Goal: Task Accomplishment & Management: Manage account settings

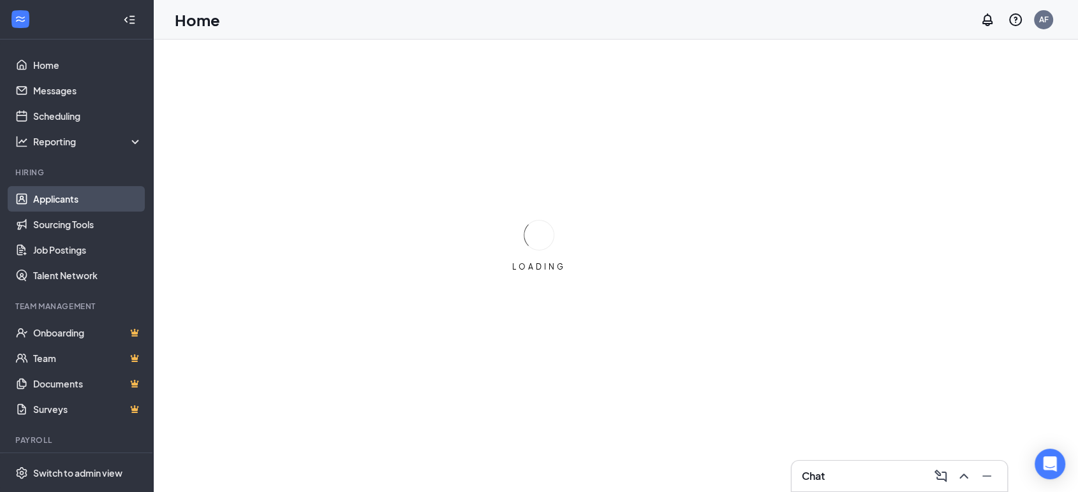
click at [33, 205] on link "Applicants" at bounding box center [87, 199] width 109 height 26
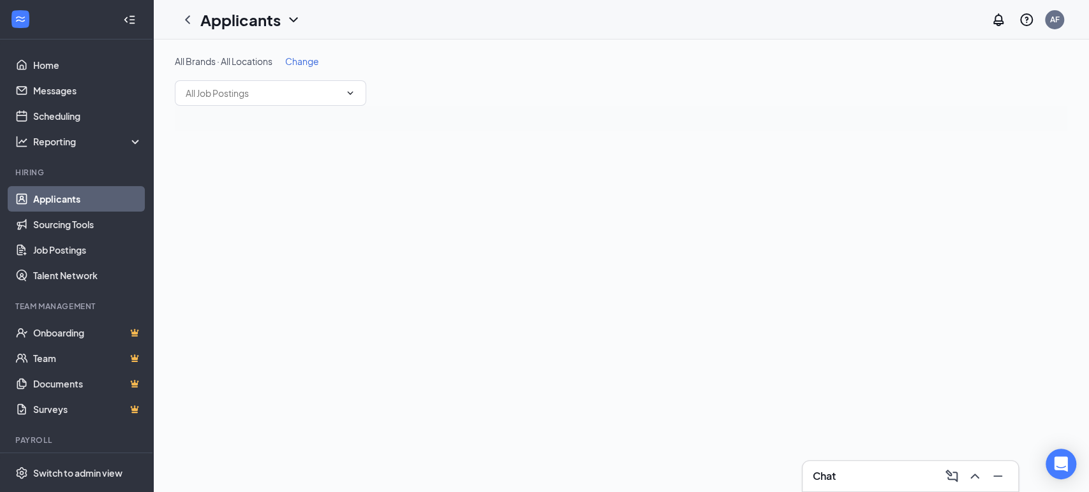
click at [292, 18] on icon "ChevronDown" at bounding box center [293, 19] width 15 height 15
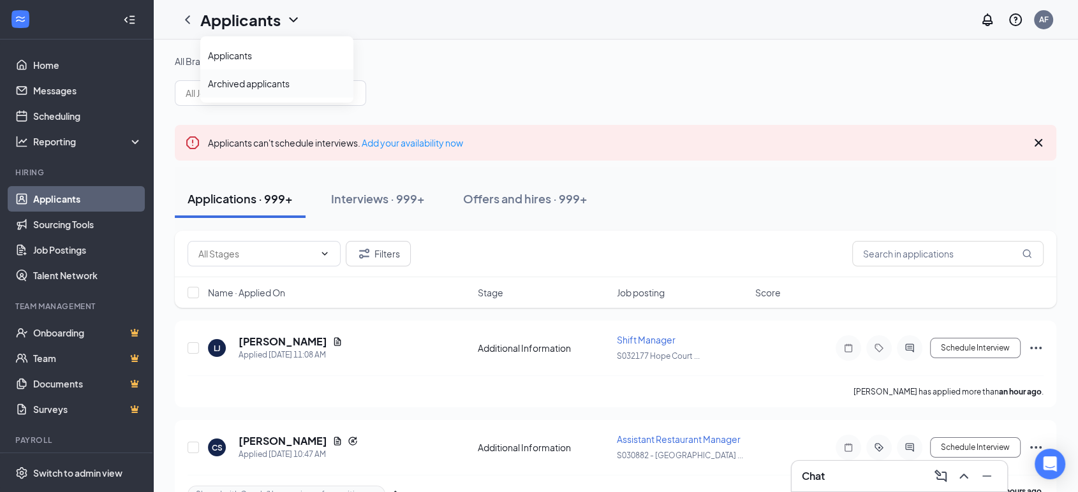
click at [254, 85] on link "Archived applicants" at bounding box center [277, 83] width 138 height 13
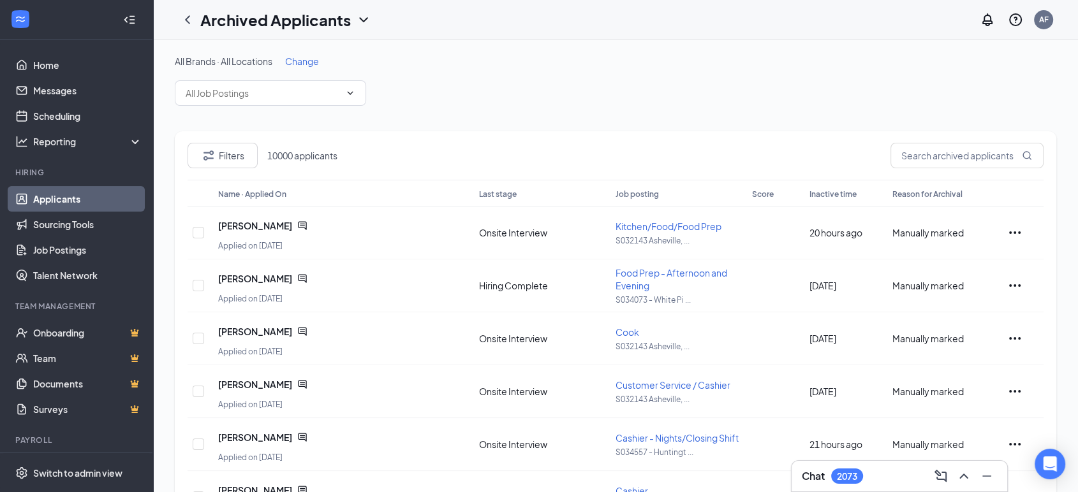
click at [307, 64] on span "Change" at bounding box center [302, 60] width 34 height 11
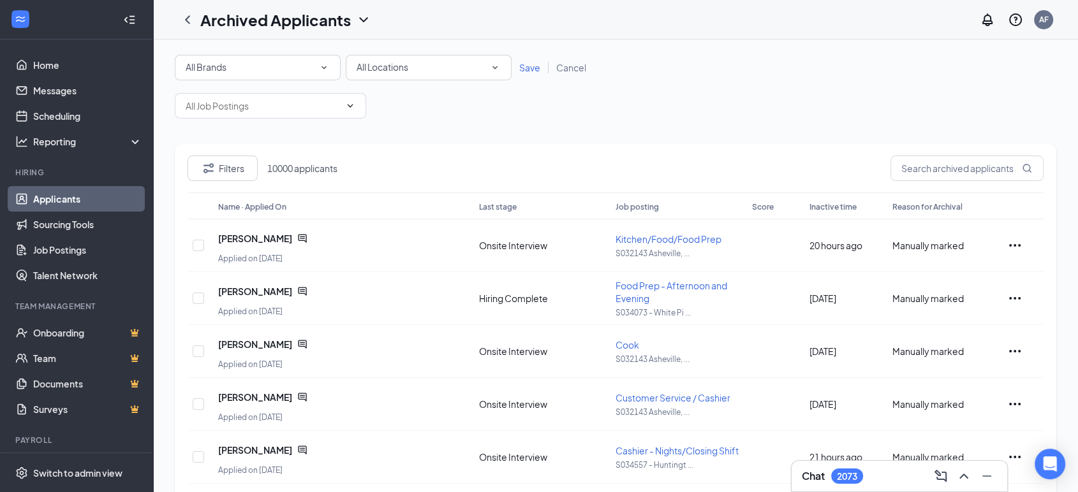
click at [372, 69] on span "All Locations" at bounding box center [382, 66] width 52 height 11
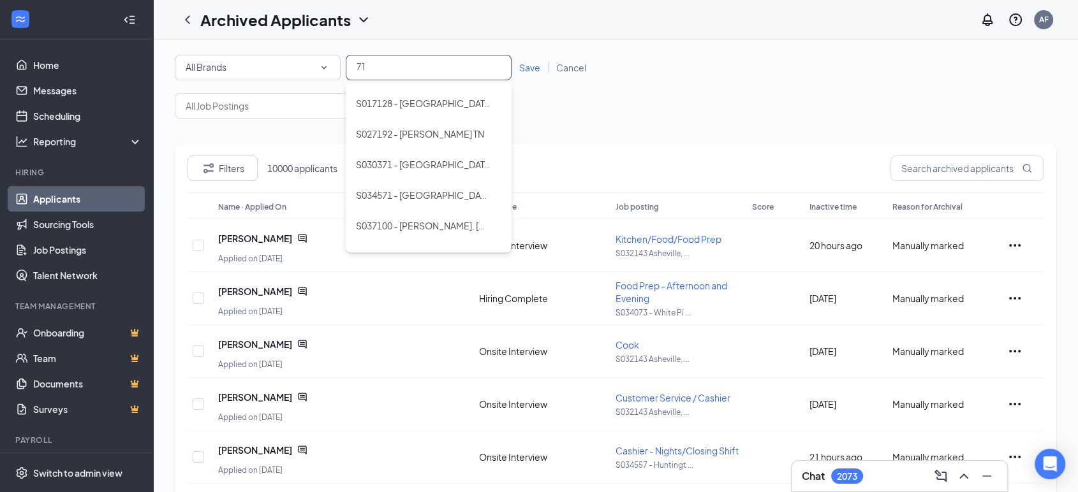
type input "710"
click at [372, 135] on span "S037106 - Beaver" at bounding box center [393, 133] width 74 height 11
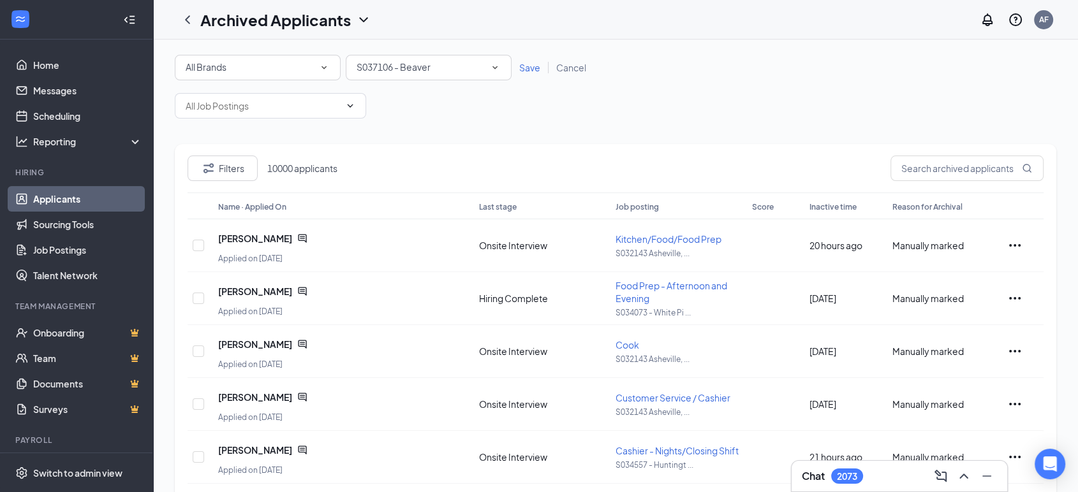
click at [527, 70] on span "Save" at bounding box center [529, 67] width 21 height 11
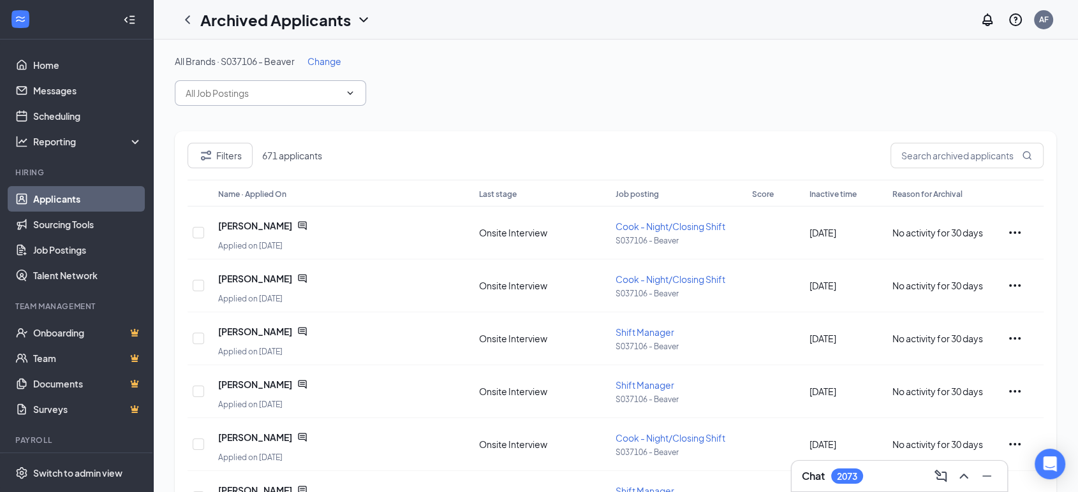
click at [288, 93] on input "text" at bounding box center [263, 93] width 154 height 14
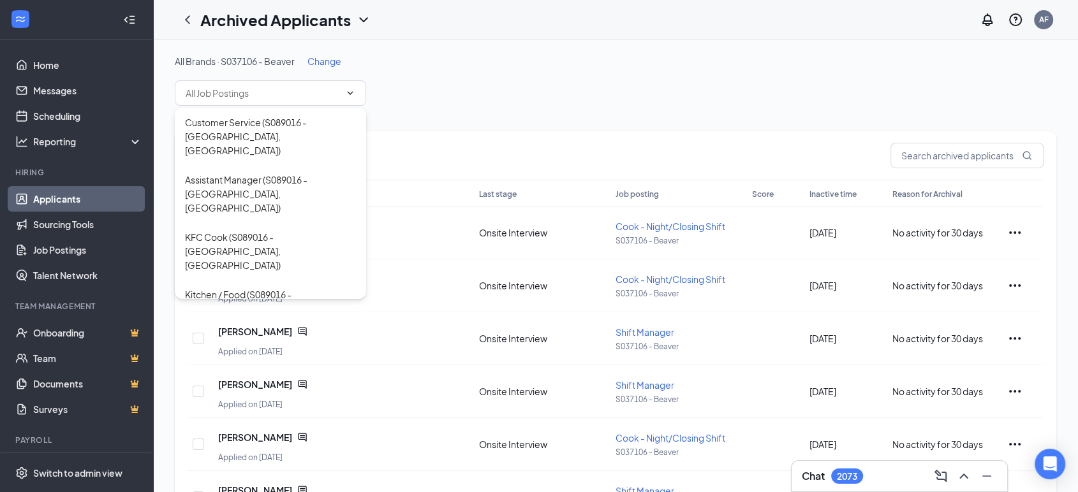
click at [403, 84] on div "All Brands · S037106 - Beaver Change" at bounding box center [615, 80] width 881 height 51
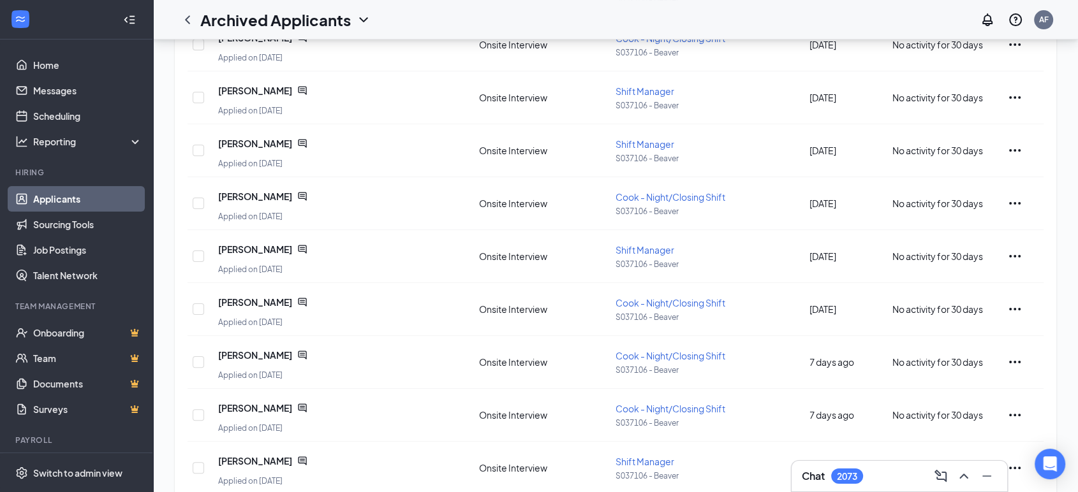
scroll to position [306, 0]
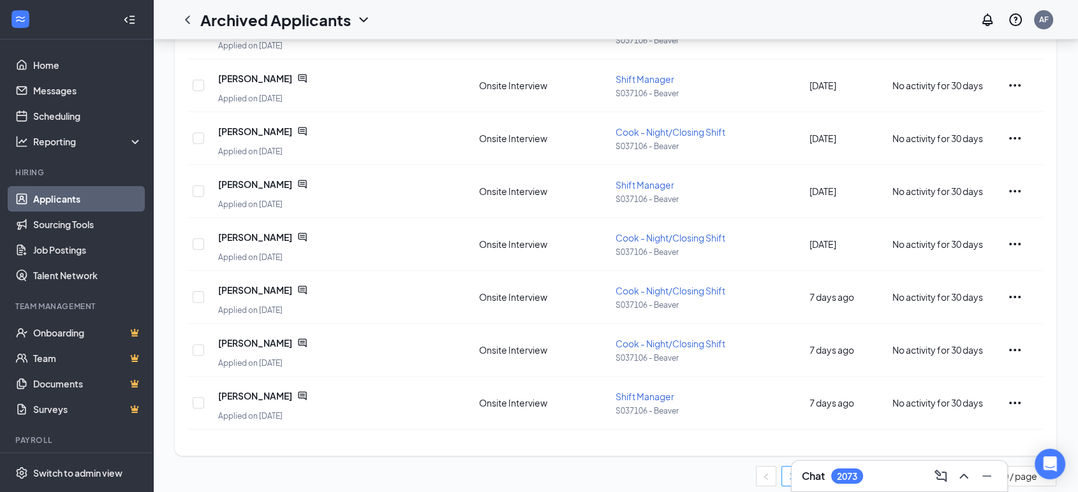
click at [816, 467] on link "2" at bounding box center [816, 476] width 19 height 19
click at [842, 467] on link "3" at bounding box center [842, 476] width 19 height 19
click at [868, 460] on div "Chat 2073" at bounding box center [899, 476] width 217 height 32
click at [868, 467] on link "4" at bounding box center [867, 476] width 19 height 19
click at [870, 467] on link "5" at bounding box center [867, 476] width 19 height 19
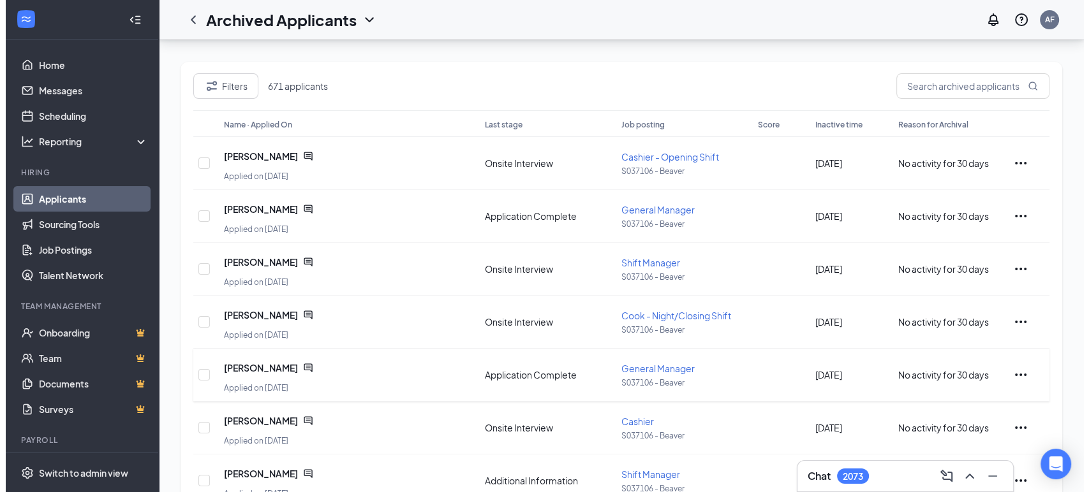
scroll to position [70, 0]
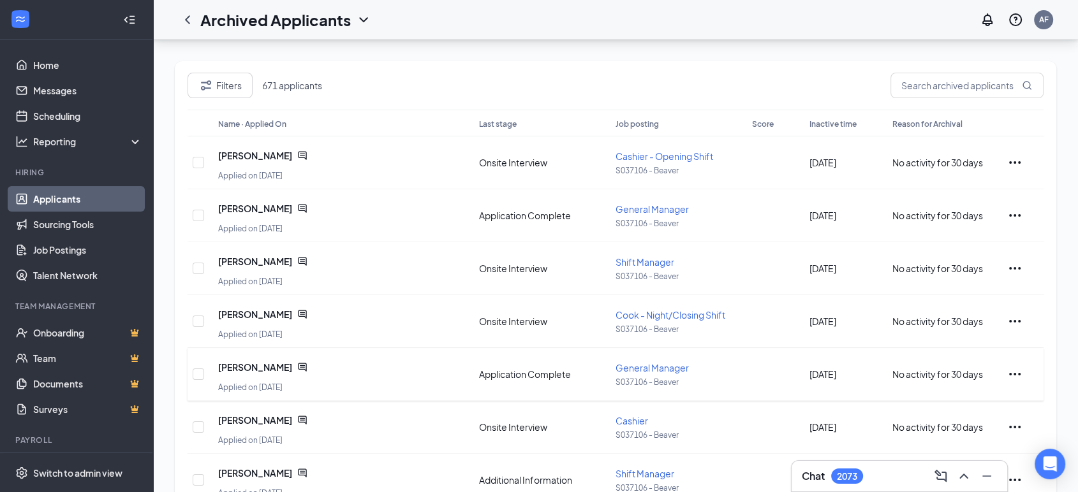
click at [298, 365] on icon "ChatActive" at bounding box center [302, 367] width 8 height 8
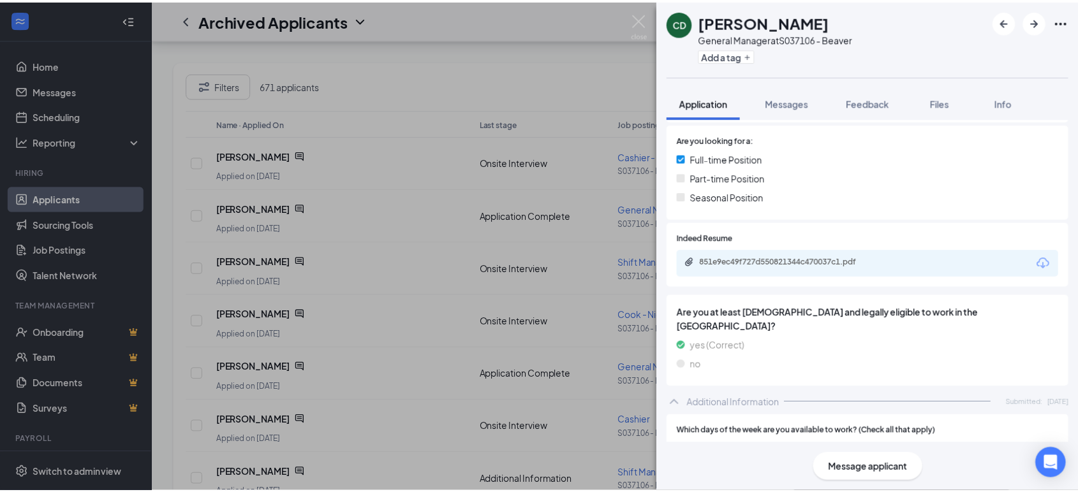
scroll to position [376, 0]
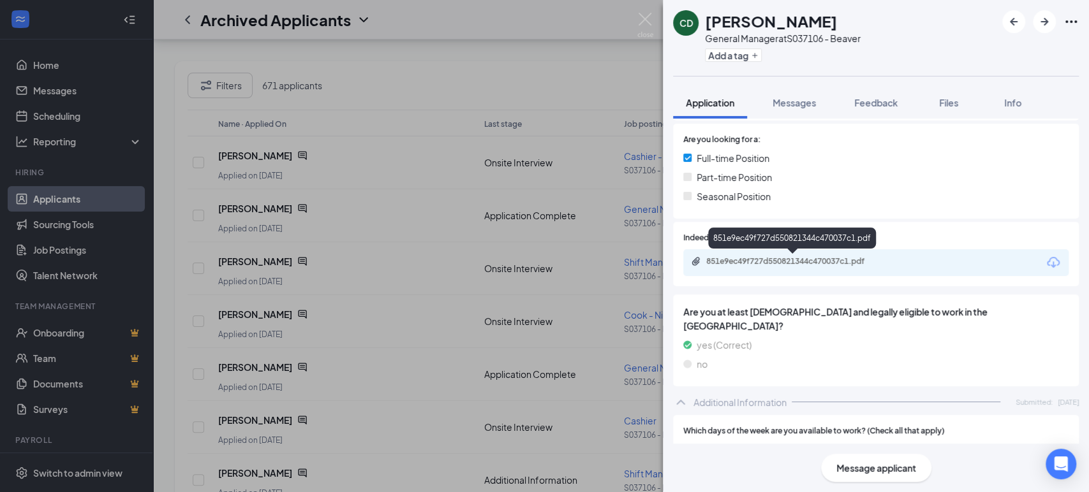
click at [756, 258] on div "851e9ec49f727d550821344c470037c1.pdf" at bounding box center [795, 261] width 179 height 10
click at [393, 329] on div "CD Courtney Daniel General Manager at S037106 - Beaver Add a tag Application Me…" at bounding box center [544, 246] width 1089 height 492
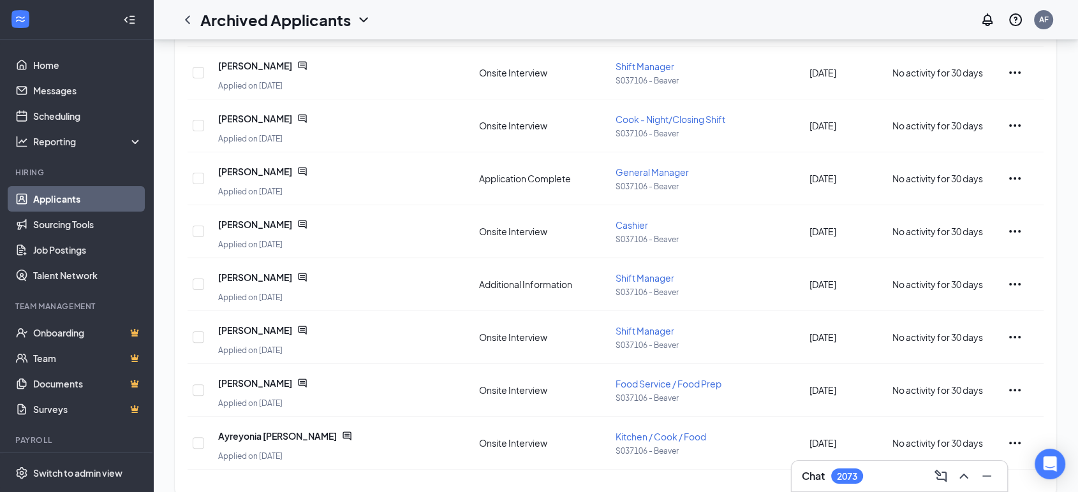
scroll to position [306, 0]
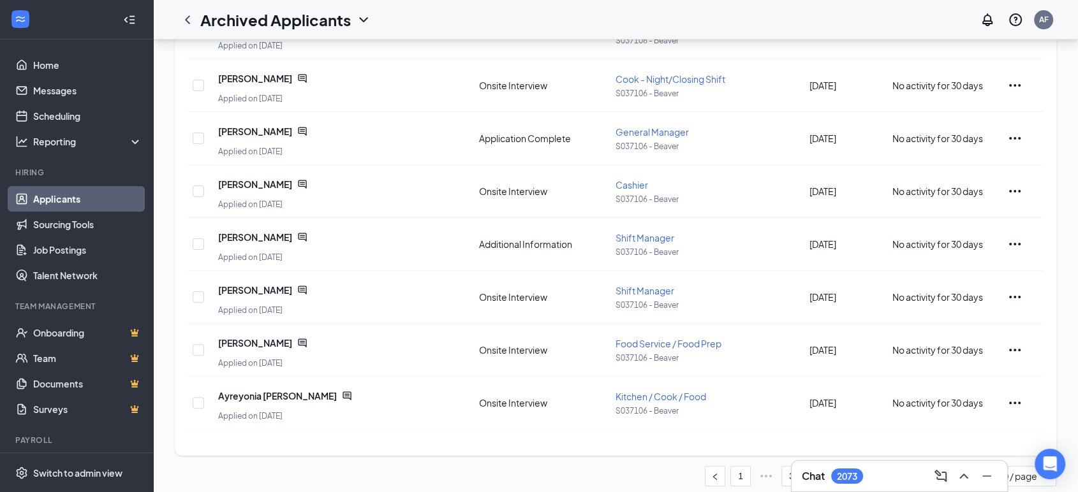
click at [863, 467] on link "6" at bounding box center [867, 476] width 19 height 19
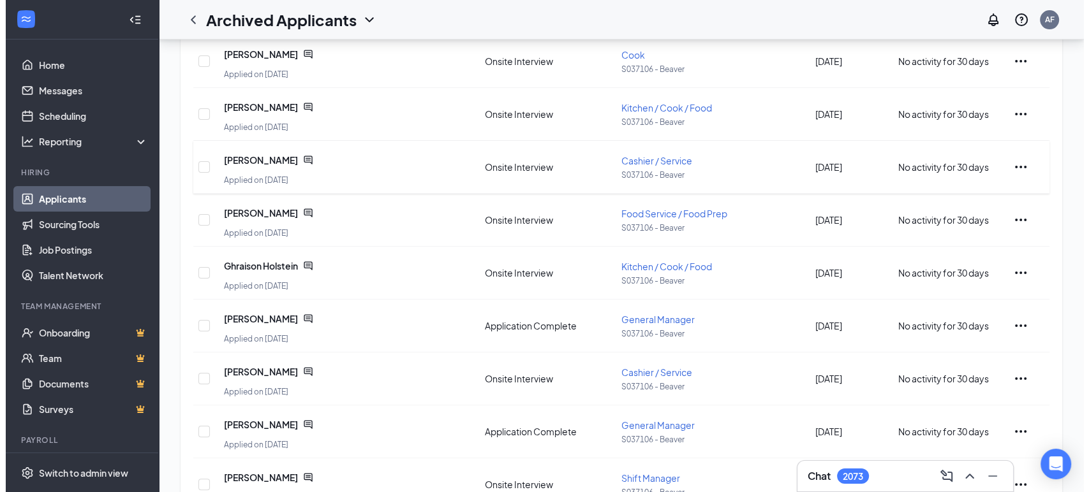
scroll to position [173, 0]
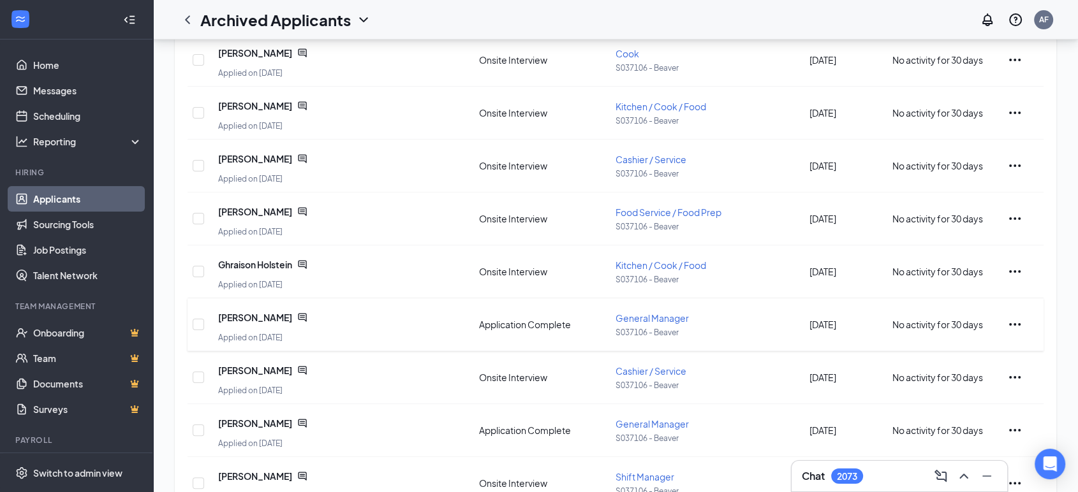
click at [297, 314] on icon "ChatActive" at bounding box center [302, 317] width 10 height 10
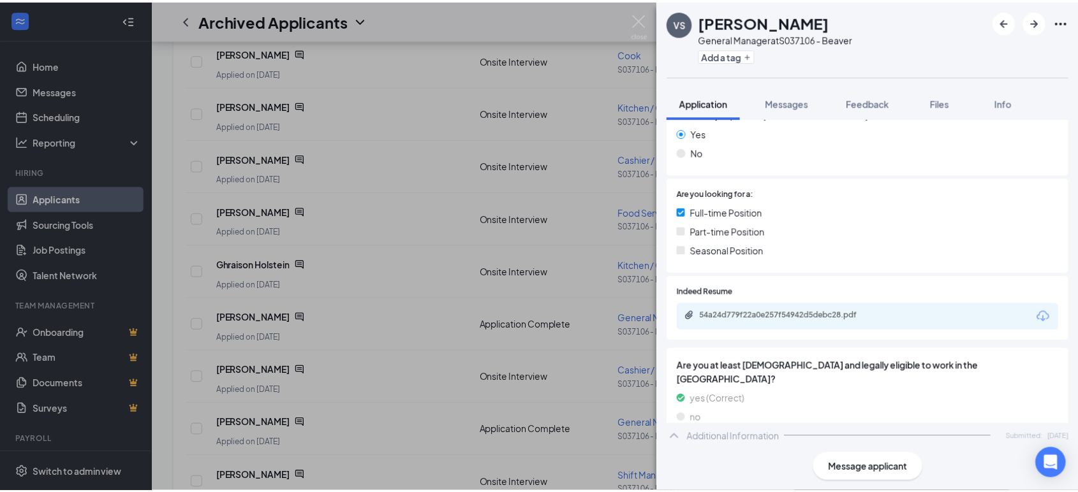
scroll to position [325, 0]
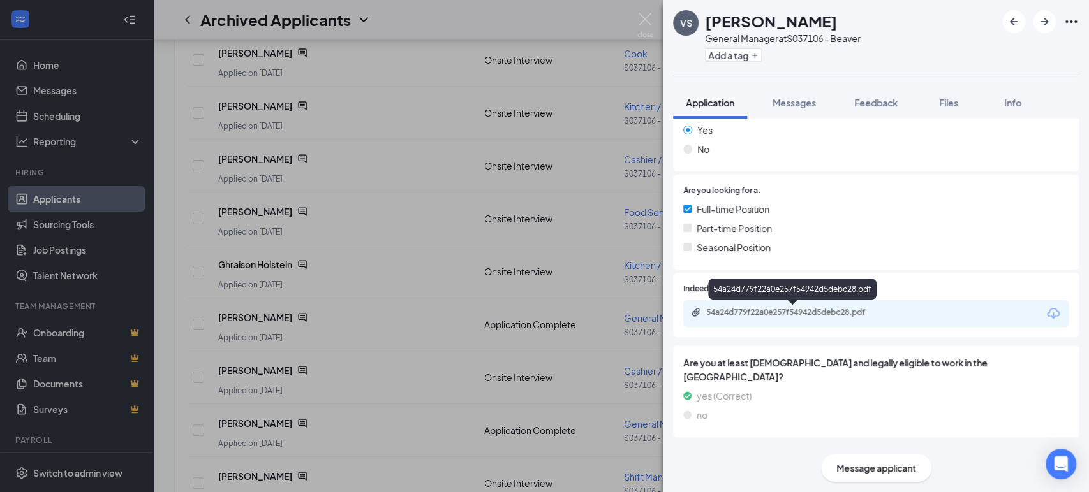
click at [756, 314] on div "54a24d779f22a0e257f54942d5debc28.pdf" at bounding box center [795, 312] width 179 height 10
click at [731, 310] on div "54a24d779f22a0e257f54942d5debc28.pdf" at bounding box center [795, 312] width 179 height 10
click at [387, 268] on div "VS Vada Smith General Manager at S037106 - Beaver Add a tag Application Message…" at bounding box center [544, 246] width 1089 height 492
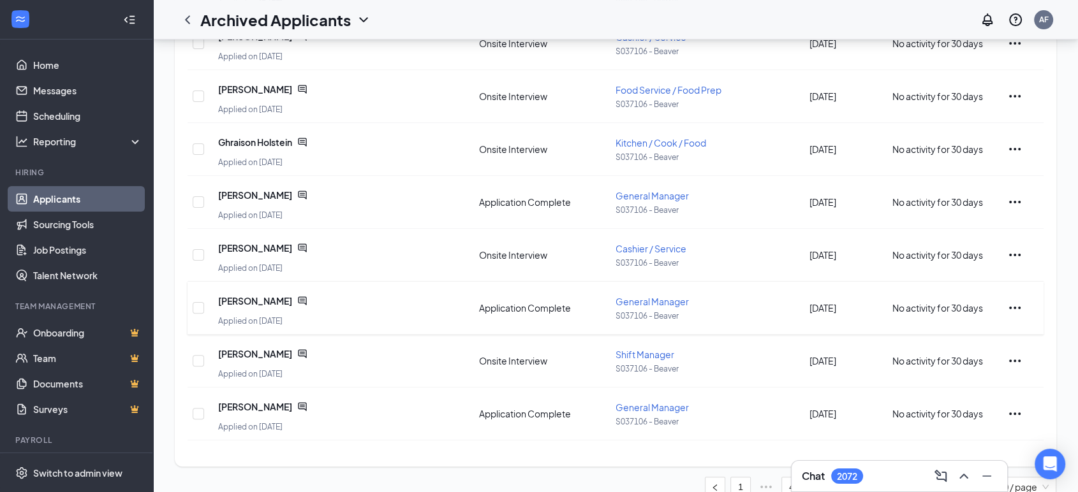
scroll to position [306, 0]
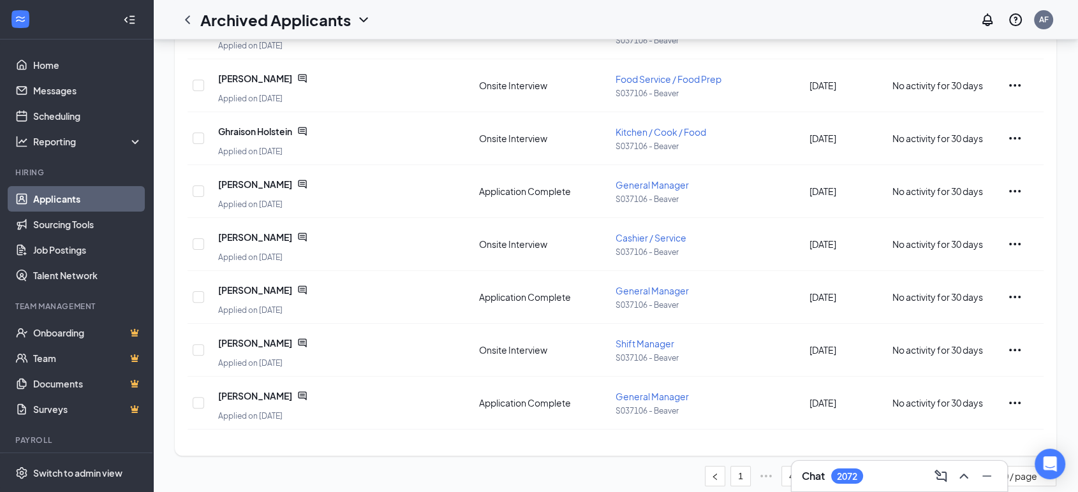
click at [863, 467] on link "7" at bounding box center [867, 476] width 19 height 19
click at [869, 467] on link "8" at bounding box center [867, 476] width 19 height 19
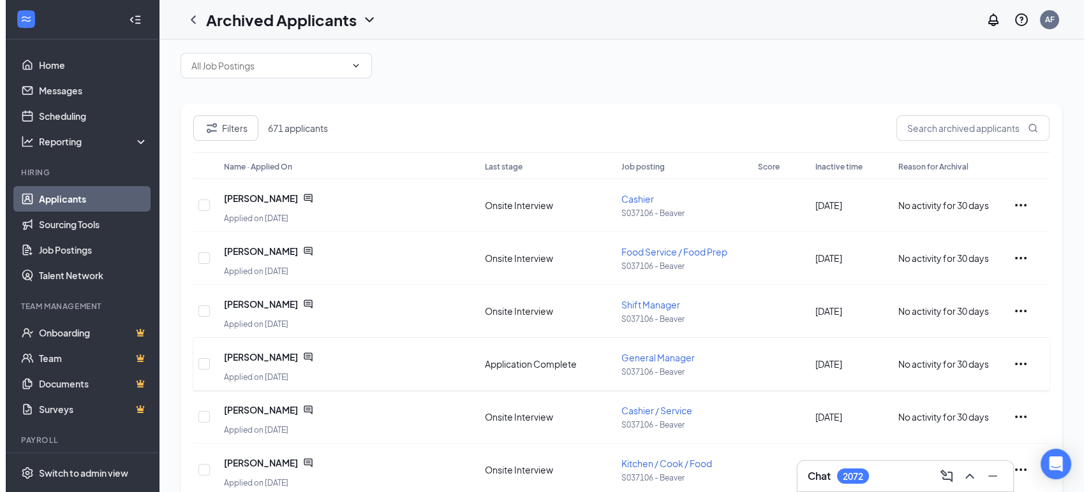
scroll to position [28, 0]
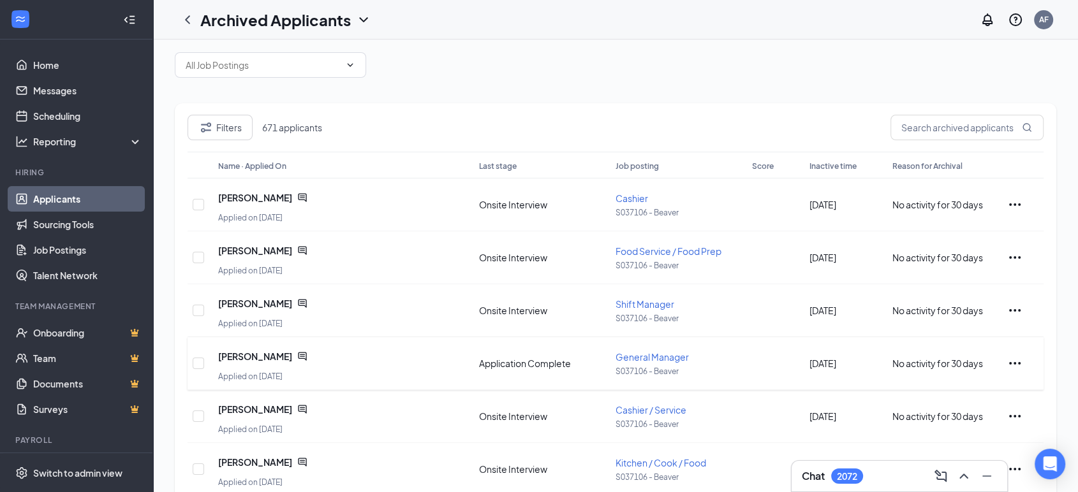
click at [297, 354] on icon "ChatActive" at bounding box center [302, 356] width 10 height 10
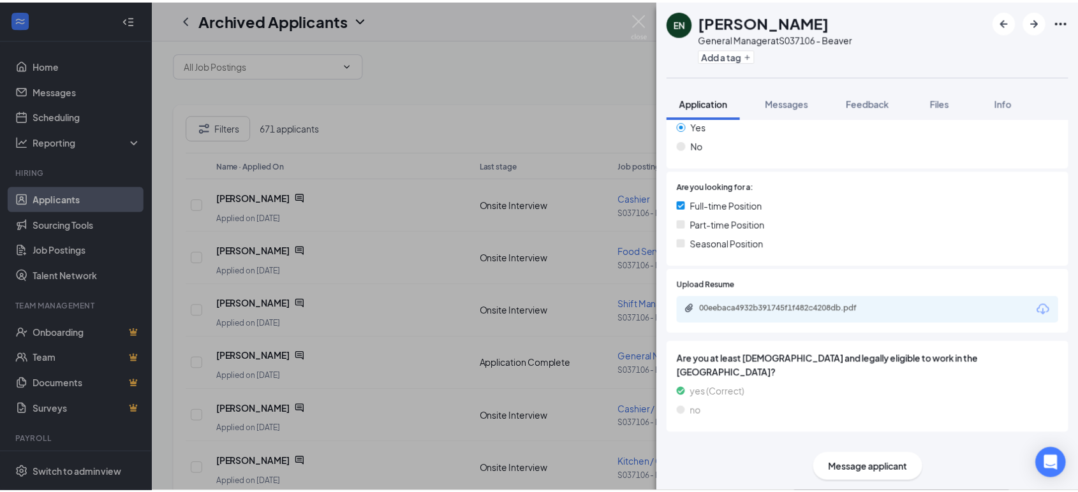
scroll to position [330, 0]
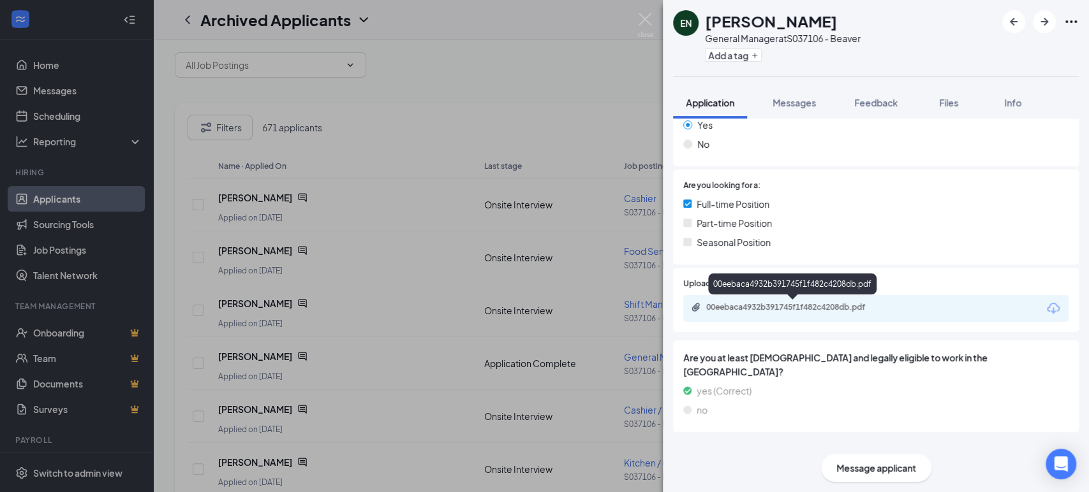
click at [777, 313] on div "00eebaca4932b391745f1f482c4208db.pdf" at bounding box center [794, 308] width 207 height 12
click at [420, 270] on div "EN Edward Nazario General Manager at S037106 - Beaver Add a tag Application Mes…" at bounding box center [544, 246] width 1089 height 492
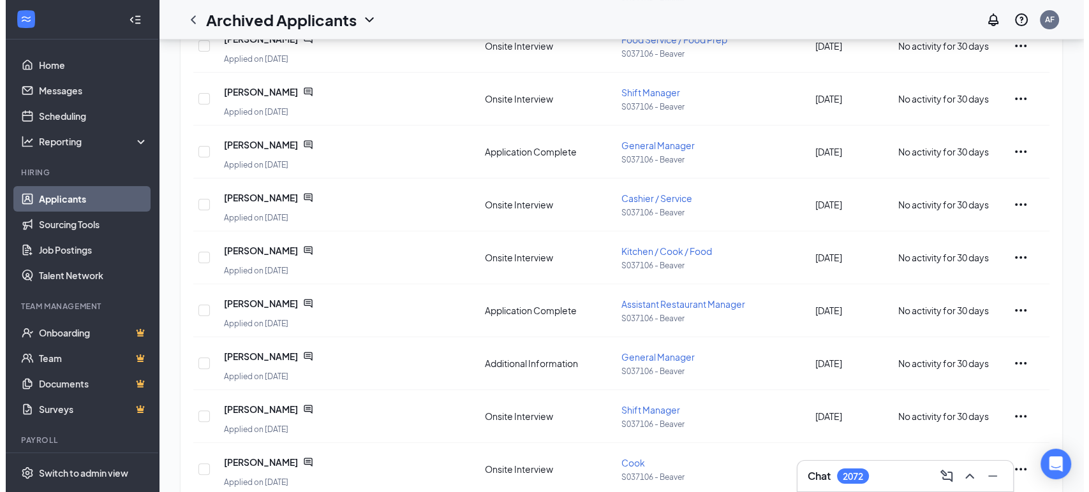
scroll to position [246, 0]
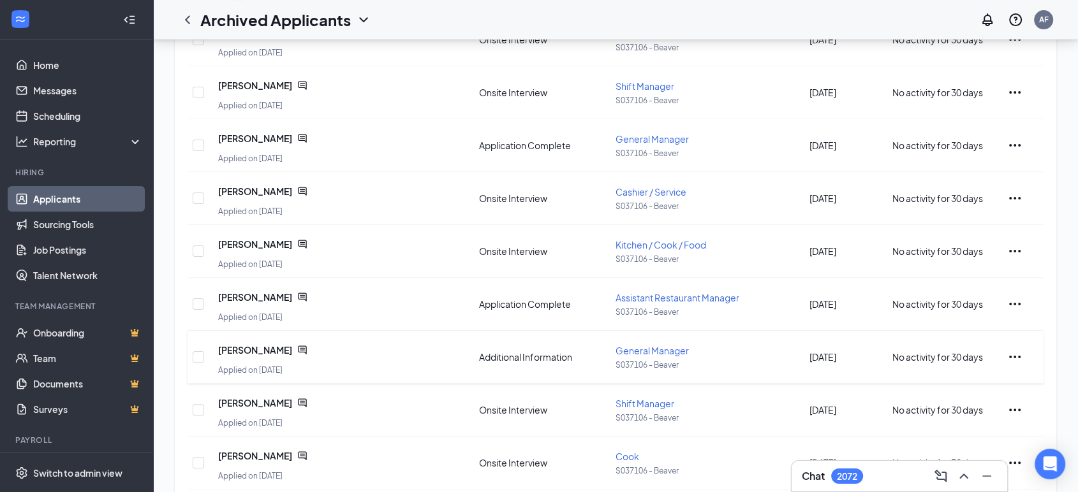
click at [297, 345] on icon "ChatActive" at bounding box center [302, 350] width 10 height 10
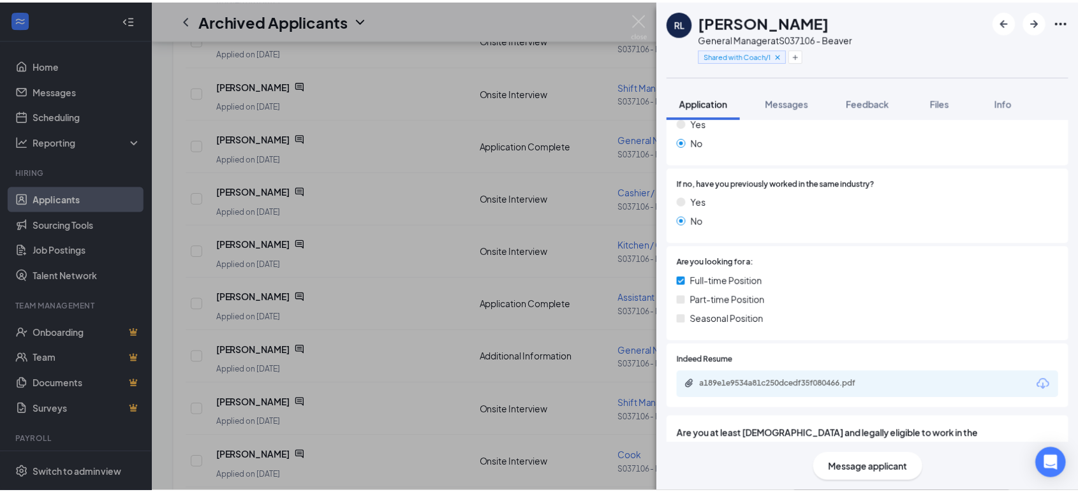
scroll to position [266, 0]
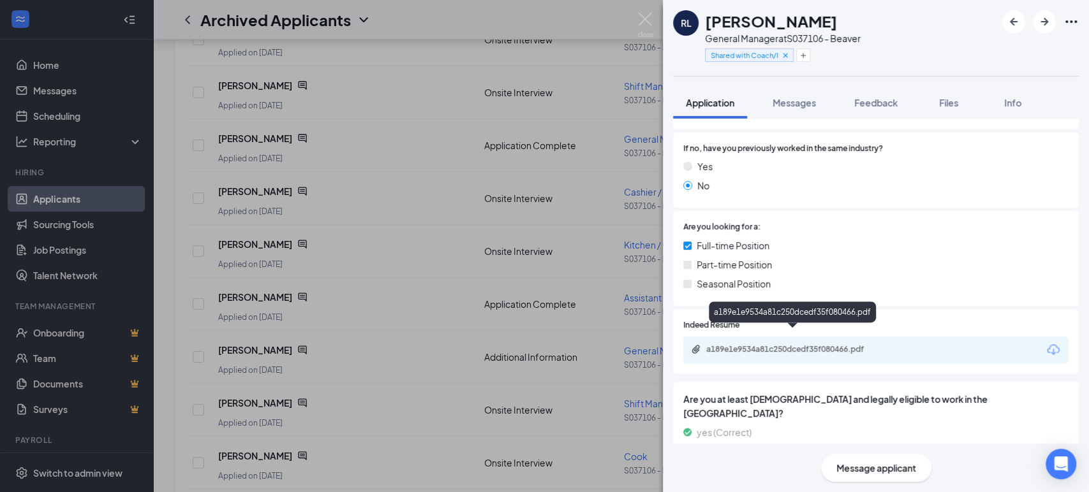
click at [837, 344] on div "a189e1e9534a81c250dcedf35f080466.pdf" at bounding box center [795, 349] width 179 height 10
click at [413, 310] on div "RL Rob Long General Manager at S037106 - Beaver Shared with Coach/No experience…" at bounding box center [544, 246] width 1089 height 492
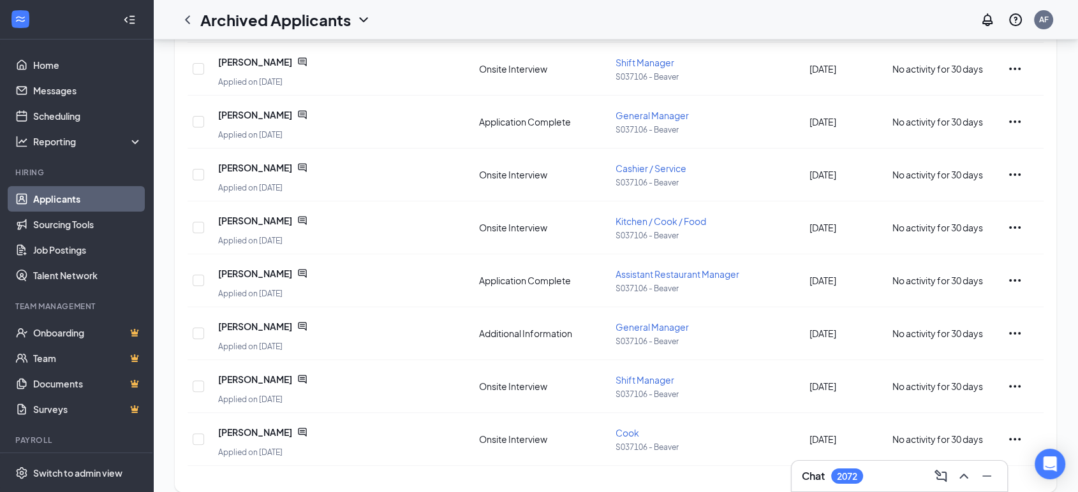
scroll to position [306, 0]
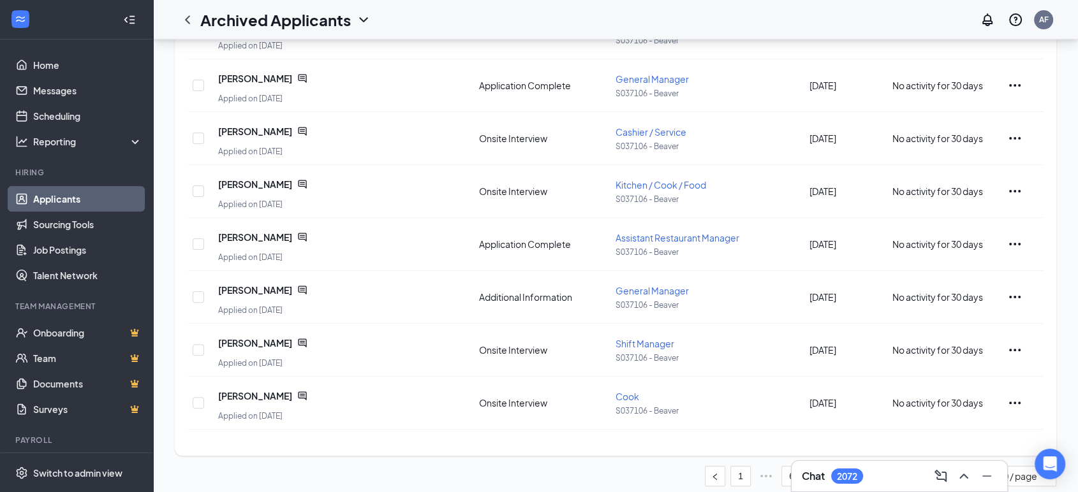
click at [863, 467] on link "9" at bounding box center [867, 476] width 19 height 19
click at [863, 467] on link "10" at bounding box center [867, 476] width 19 height 19
click at [307, 391] on icon "ChatActive" at bounding box center [302, 396] width 10 height 10
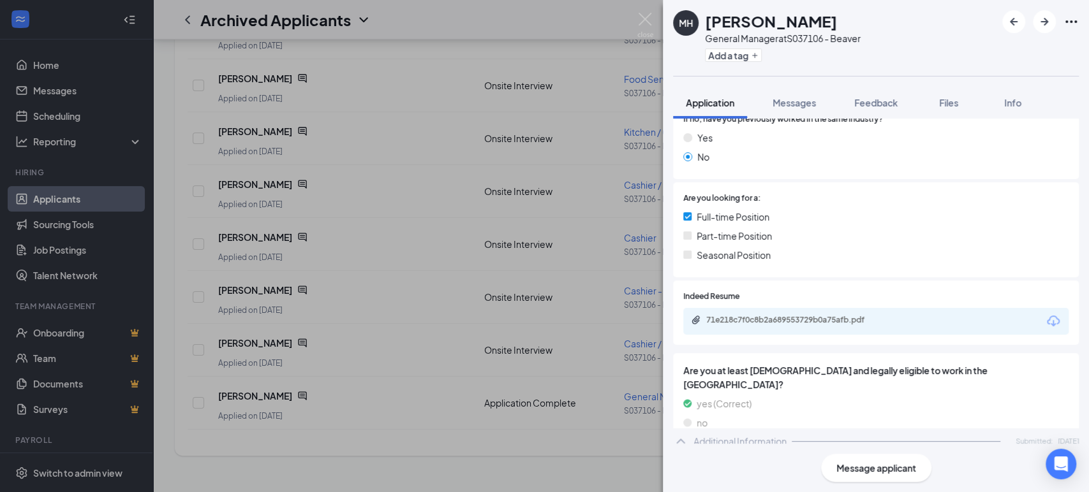
scroll to position [423, 0]
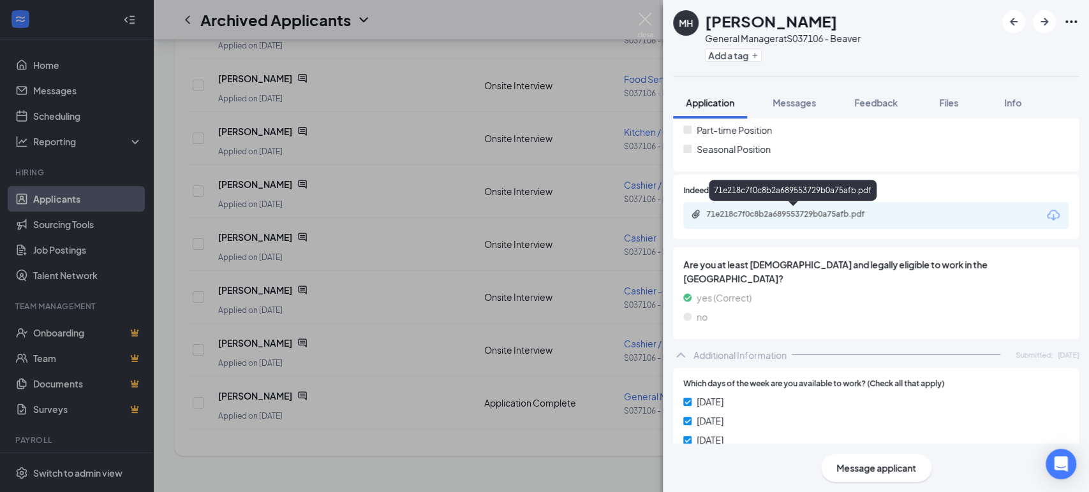
click at [758, 212] on div "71e218c7f0c8b2a689553729b0a75afb.pdf" at bounding box center [795, 214] width 179 height 10
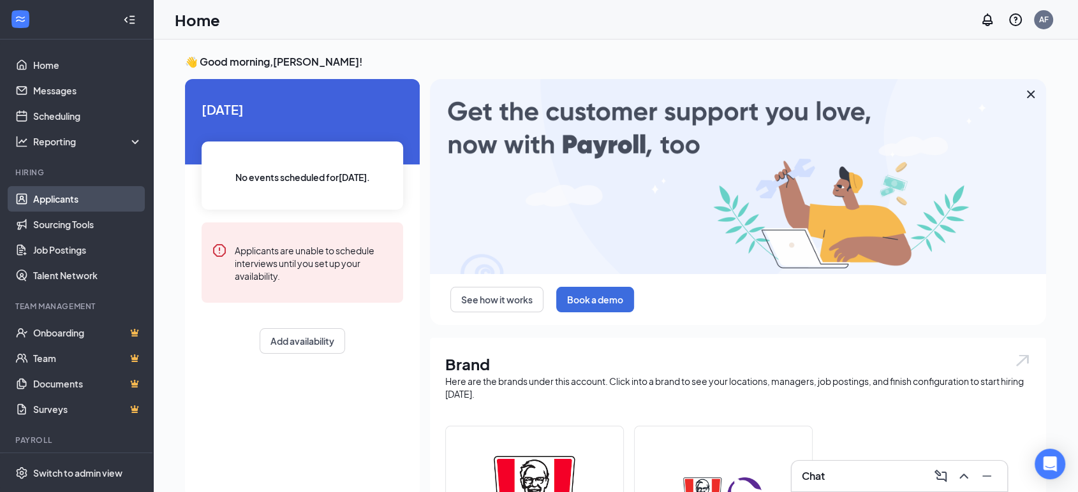
click at [33, 194] on link "Applicants" at bounding box center [87, 199] width 109 height 26
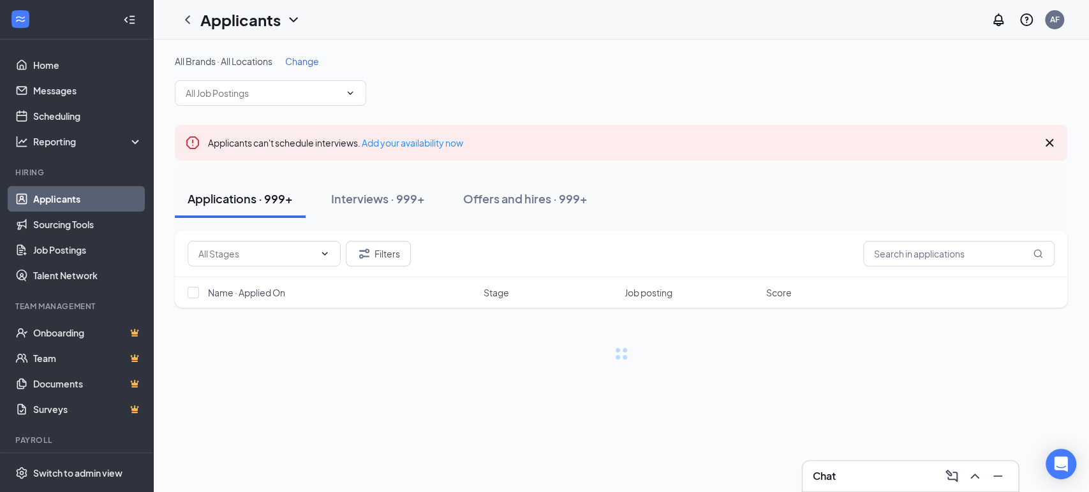
click at [290, 18] on icon "ChevronDown" at bounding box center [293, 19] width 8 height 5
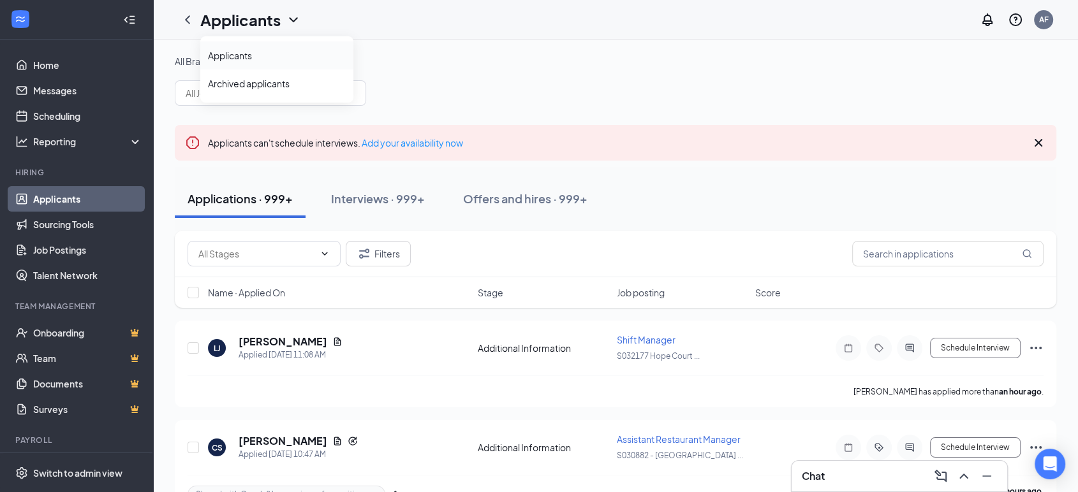
click at [283, 50] on link "Applicants" at bounding box center [277, 55] width 138 height 13
click at [290, 15] on icon "ChevronDown" at bounding box center [293, 19] width 15 height 15
click at [444, 19] on div "Applicants AF" at bounding box center [615, 20] width 925 height 40
click at [304, 62] on span "Change" at bounding box center [302, 60] width 34 height 11
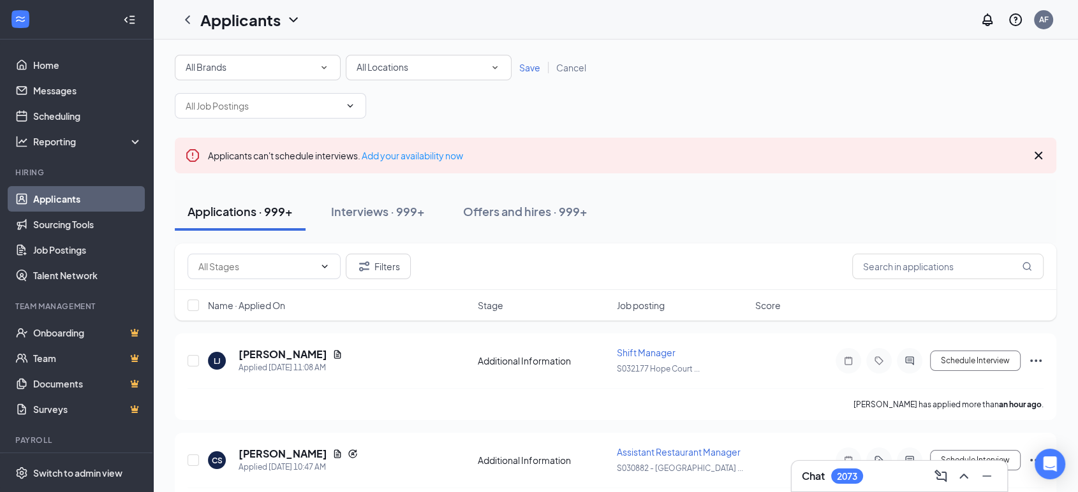
click at [406, 58] on div "All Locations All Locations" at bounding box center [429, 68] width 166 height 26
type input "beck"
click at [407, 137] on span "S031552 - [PERSON_NAME], WV" at bounding box center [423, 133] width 135 height 11
click at [529, 67] on span "Save" at bounding box center [529, 67] width 21 height 11
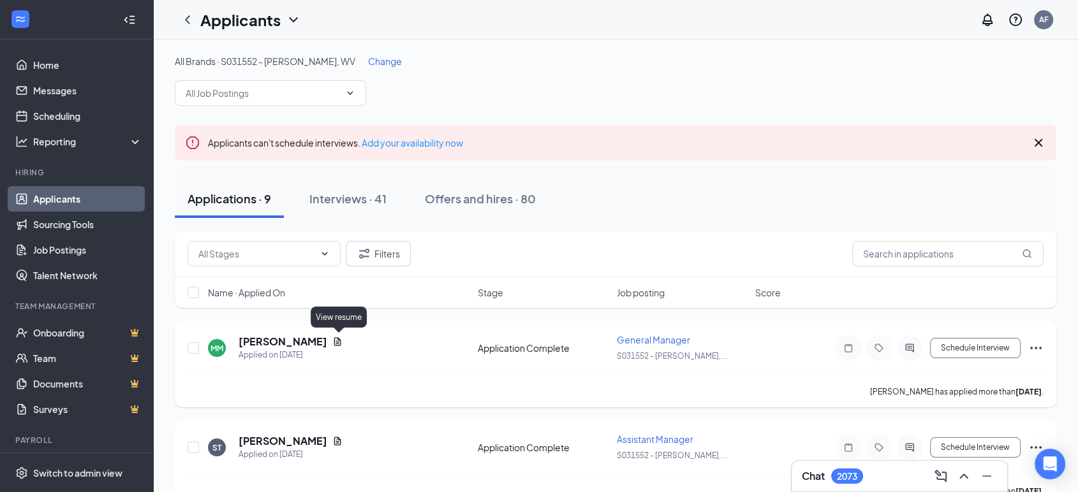
click at [336, 340] on icon "Document" at bounding box center [337, 341] width 7 height 8
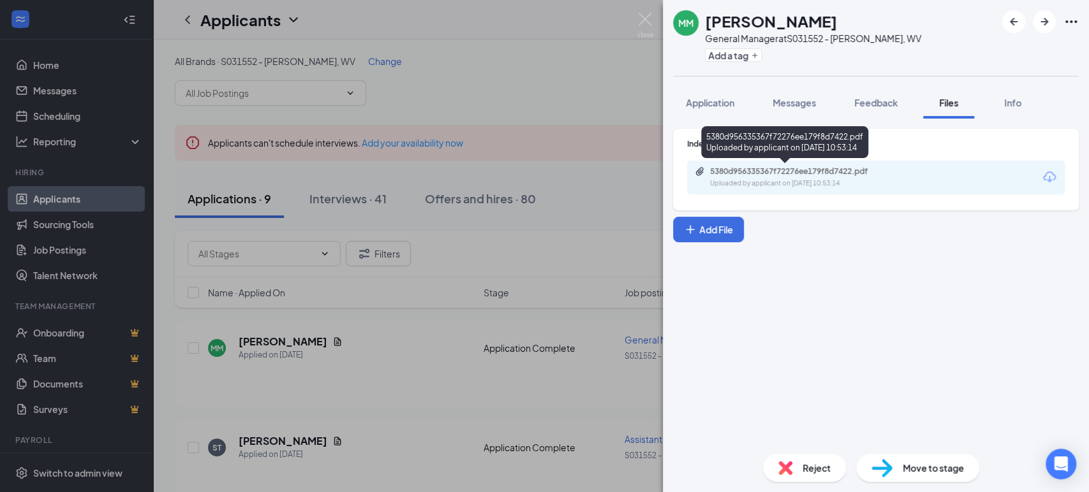
click at [733, 169] on div "5380d956335367f72276ee179f8d7422.pdf" at bounding box center [799, 171] width 179 height 10
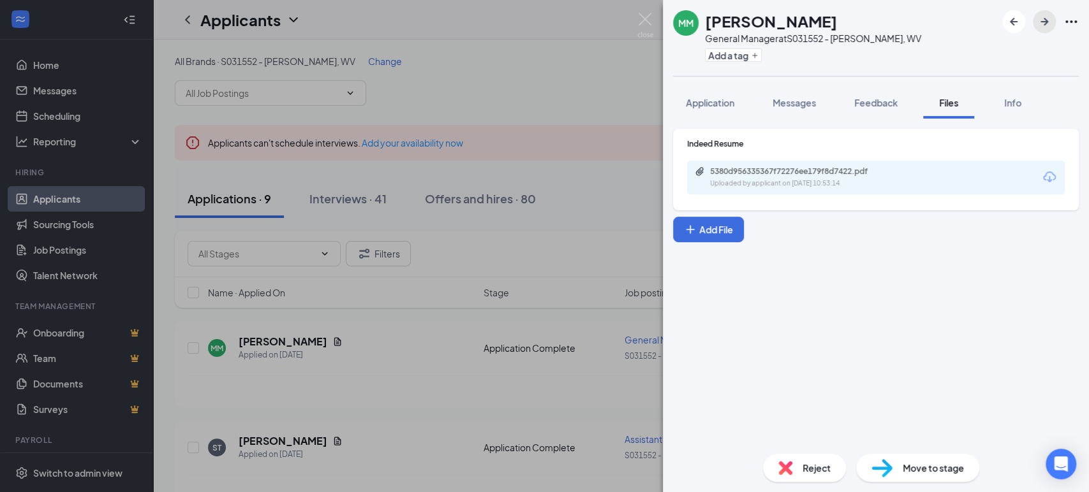
click at [1048, 22] on icon "ArrowRight" at bounding box center [1043, 21] width 15 height 15
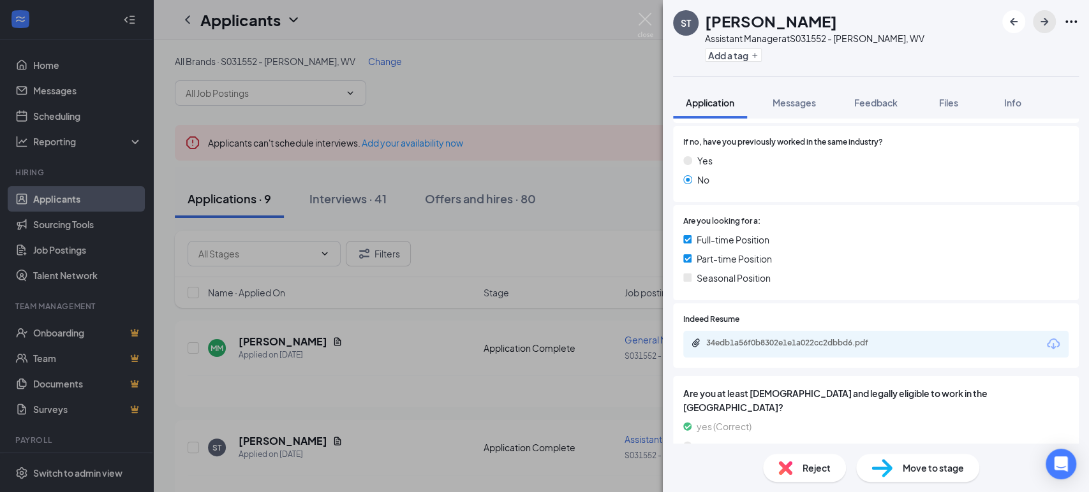
scroll to position [295, 0]
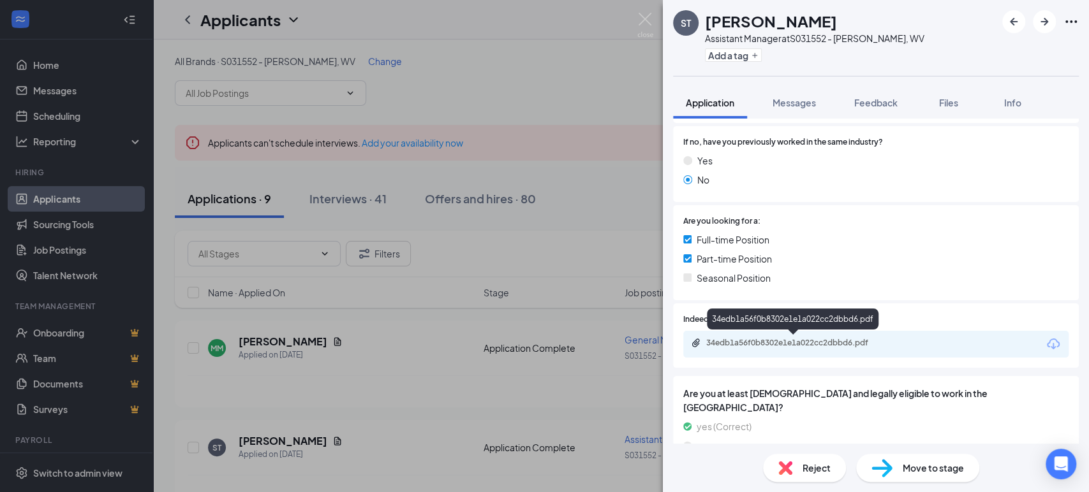
click at [824, 343] on div "34edb1a56f0b8302e1e1a022cc2dbbd6.pdf" at bounding box center [795, 343] width 179 height 10
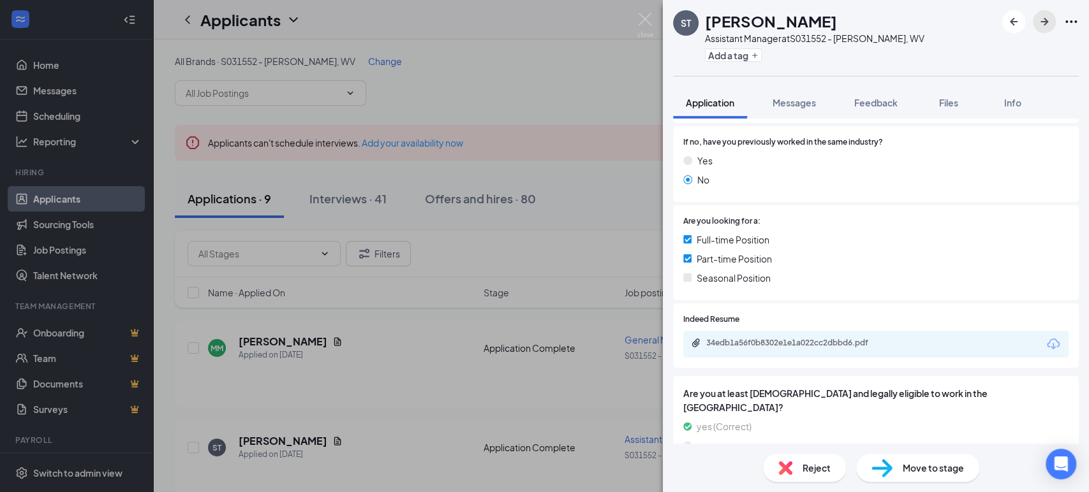
click at [1039, 22] on icon "ArrowRight" at bounding box center [1043, 21] width 15 height 15
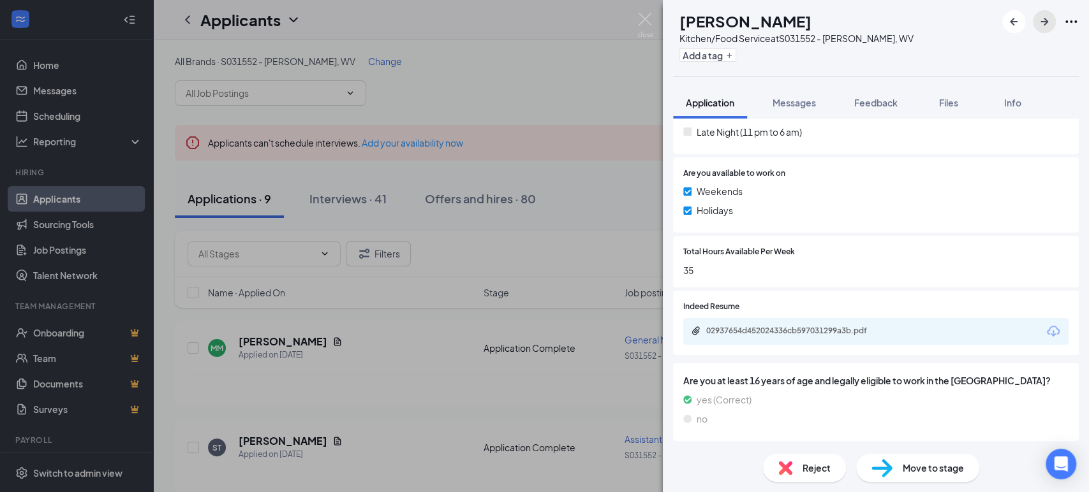
scroll to position [561, 0]
click at [1041, 14] on icon "ArrowRight" at bounding box center [1043, 21] width 15 height 15
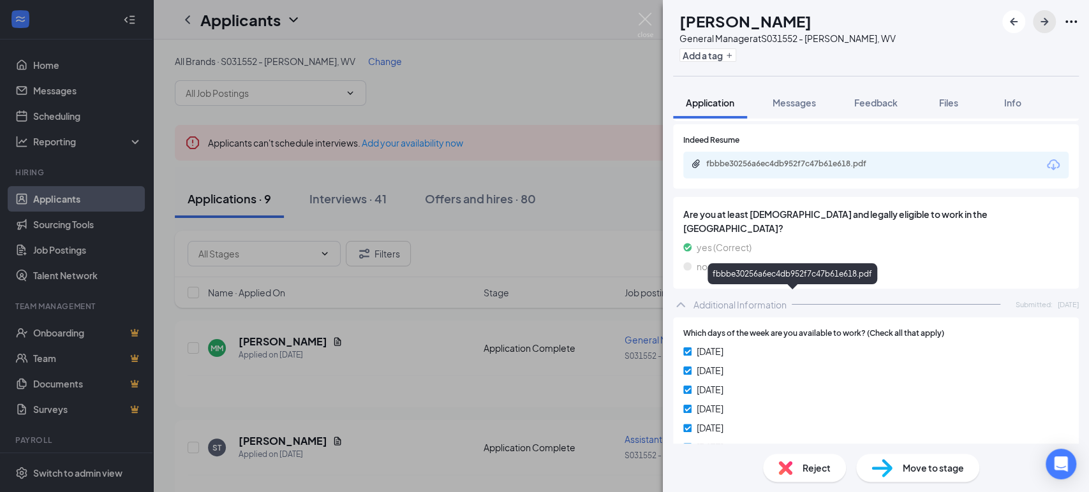
scroll to position [476, 0]
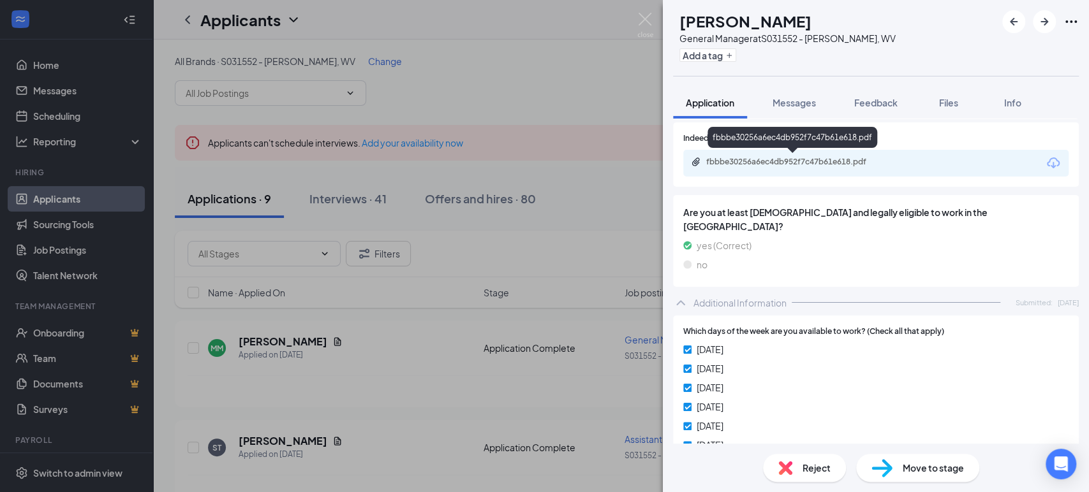
click at [785, 166] on div "fbbbe30256a6ec4db952f7c47b61e618.pdf" at bounding box center [795, 162] width 179 height 10
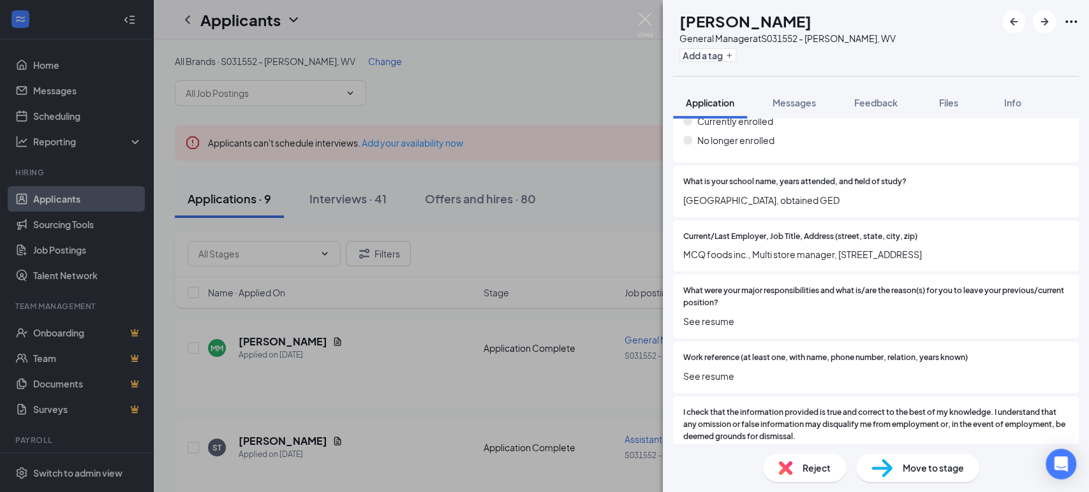
scroll to position [1344, 0]
click at [1043, 19] on icon "ArrowRight" at bounding box center [1043, 21] width 15 height 15
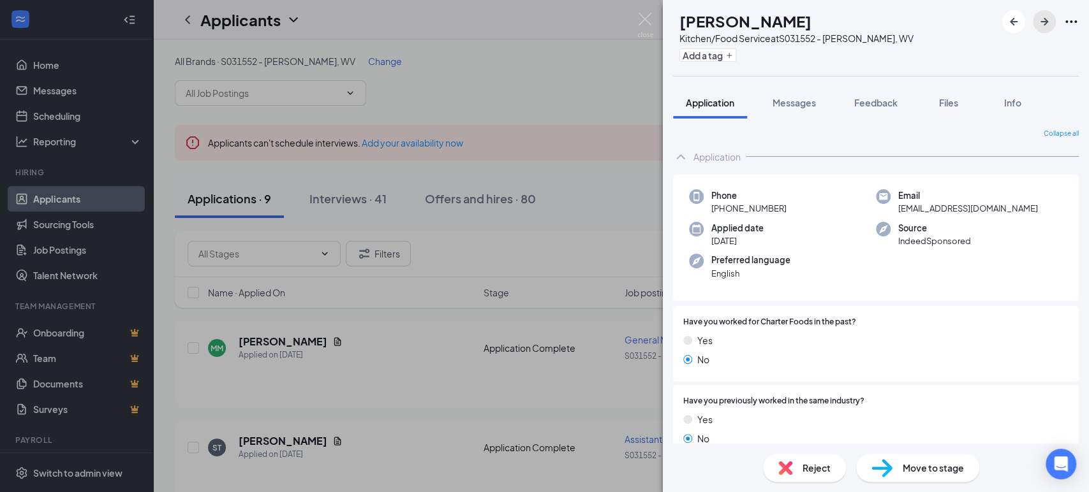
click at [1043, 19] on icon "ArrowRight" at bounding box center [1043, 21] width 15 height 15
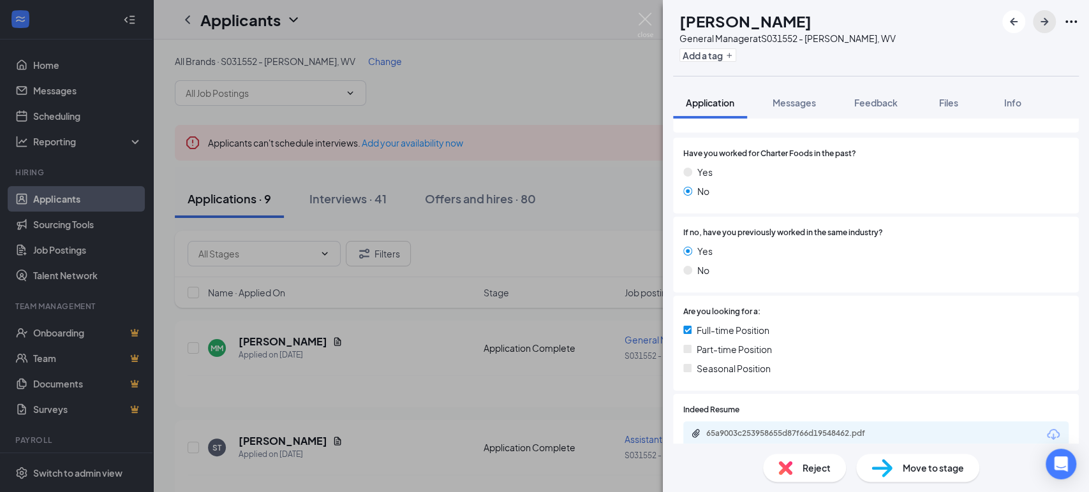
scroll to position [311, 0]
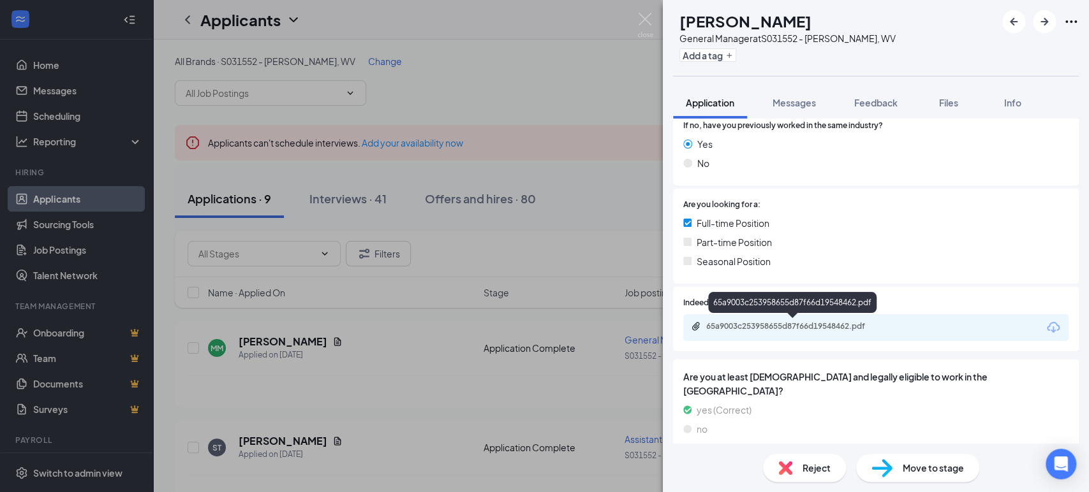
click at [797, 328] on div "65a9003c253958655d87f66d19548462.pdf" at bounding box center [795, 326] width 179 height 10
click at [1041, 24] on icon "ArrowRight" at bounding box center [1043, 21] width 15 height 15
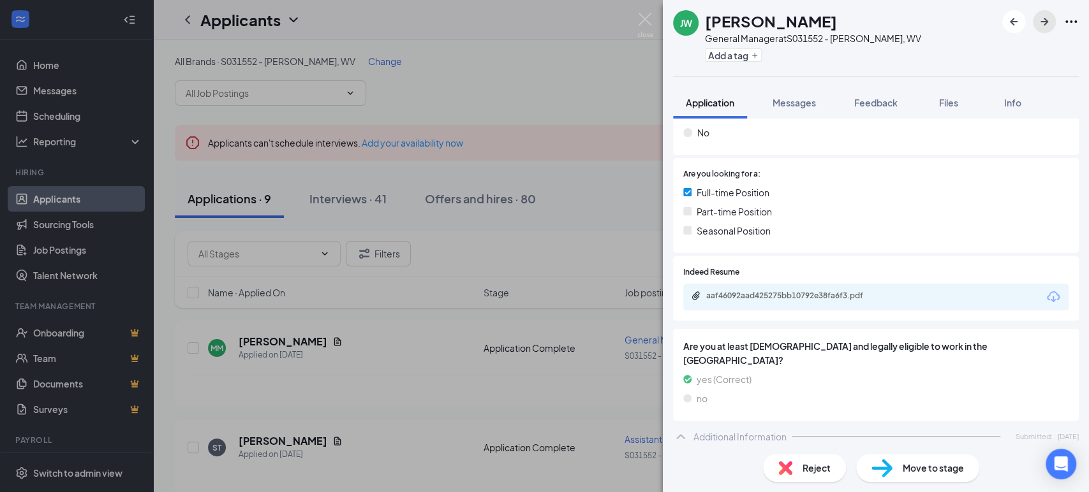
scroll to position [342, 0]
click at [785, 300] on div "aaf46092aad425275bb10792e38fa6f3.pdf" at bounding box center [794, 296] width 207 height 12
click at [1036, 22] on icon "ArrowRight" at bounding box center [1043, 21] width 15 height 15
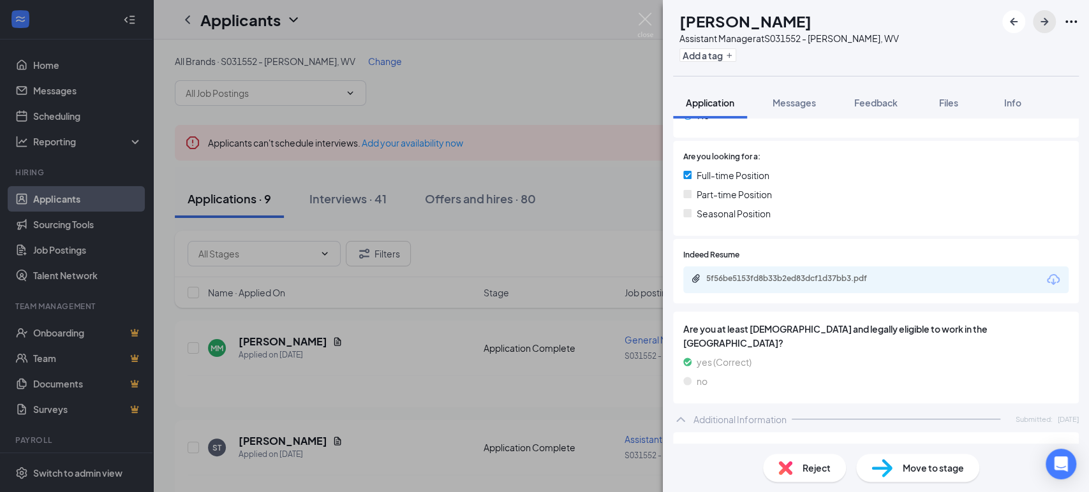
scroll to position [360, 0]
click at [800, 281] on div "5f56be5153fd8b33b2ed83dcf1d37bb3.pdf" at bounding box center [795, 278] width 179 height 10
click at [1042, 24] on icon "ArrowRight" at bounding box center [1043, 21] width 15 height 15
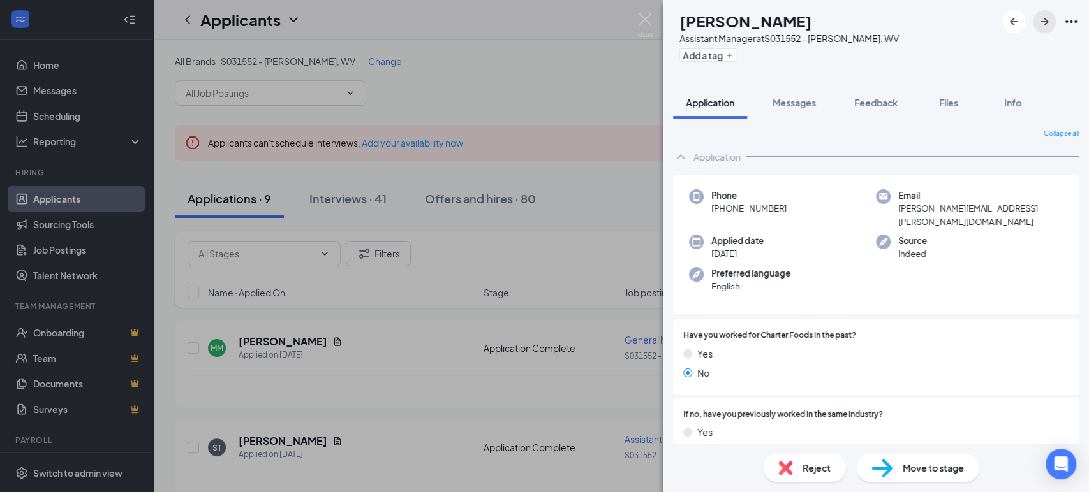
click at [1042, 24] on icon "ArrowRight" at bounding box center [1043, 21] width 15 height 15
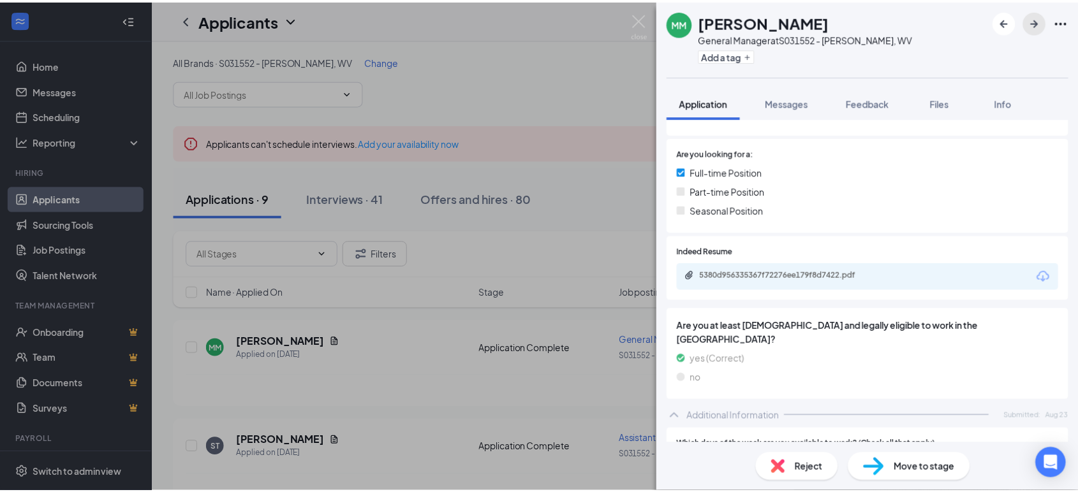
scroll to position [334, 0]
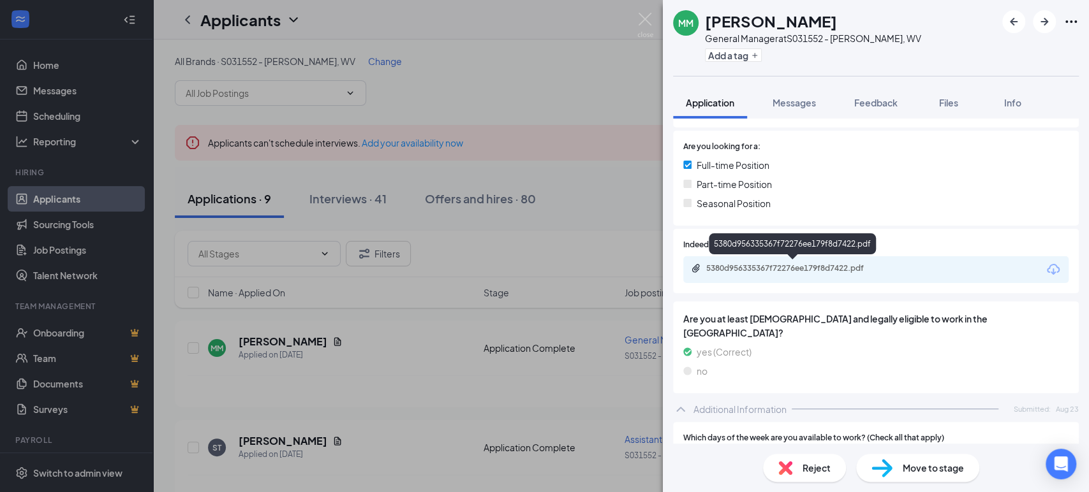
drag, startPoint x: 749, startPoint y: 277, endPoint x: 750, endPoint y: 264, distance: 12.8
click at [750, 264] on div "5380d956335367f72276ee179f8d7422.pdf" at bounding box center [875, 269] width 385 height 27
click at [751, 269] on div "5380d956335367f72276ee179f8d7422.pdf" at bounding box center [795, 268] width 179 height 10
click at [555, 137] on div "MM Michael Meddings General Manager at S031552 - Beckley, WV Add a tag Applicat…" at bounding box center [544, 246] width 1089 height 492
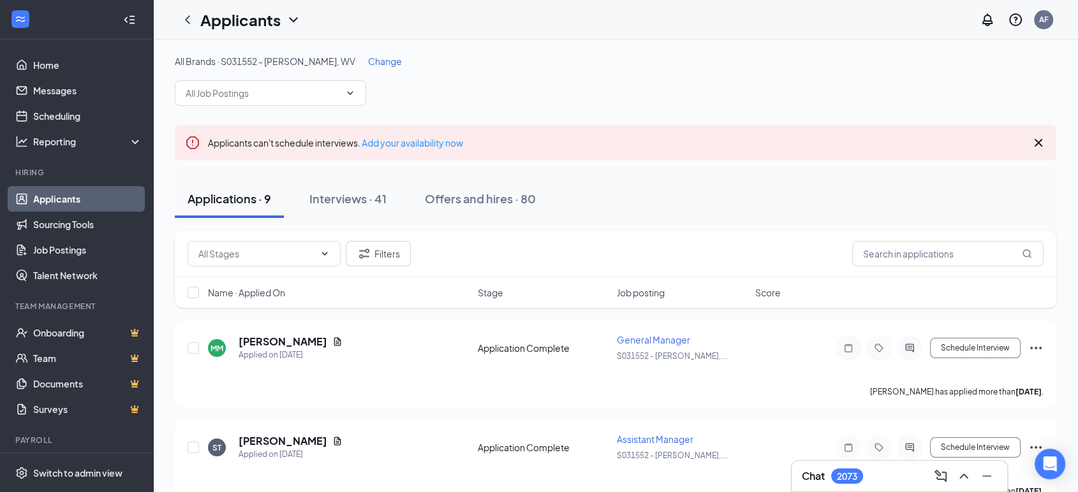
click at [368, 55] on span "Change" at bounding box center [385, 60] width 34 height 11
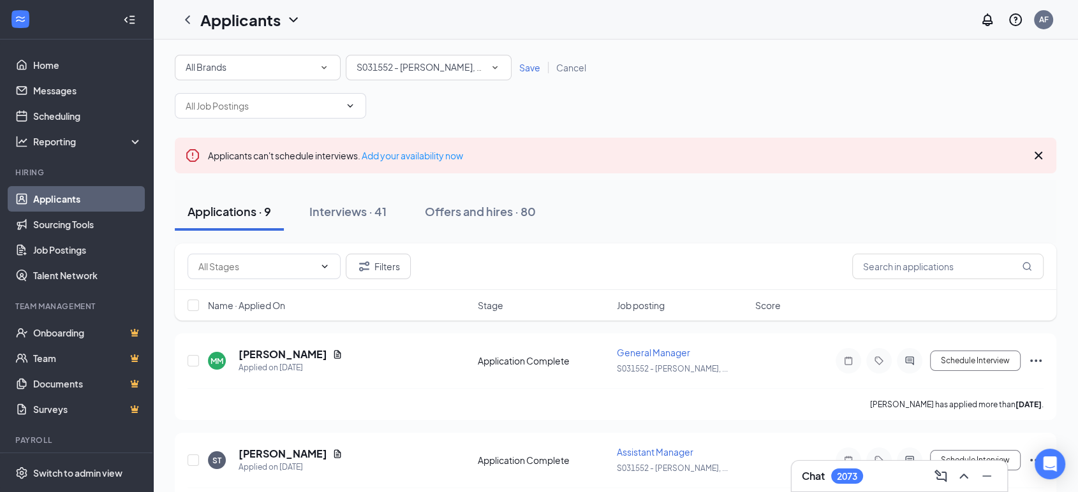
click at [427, 69] on span "S031552 - [PERSON_NAME], WV" at bounding box center [423, 66] width 135 height 11
type input "1"
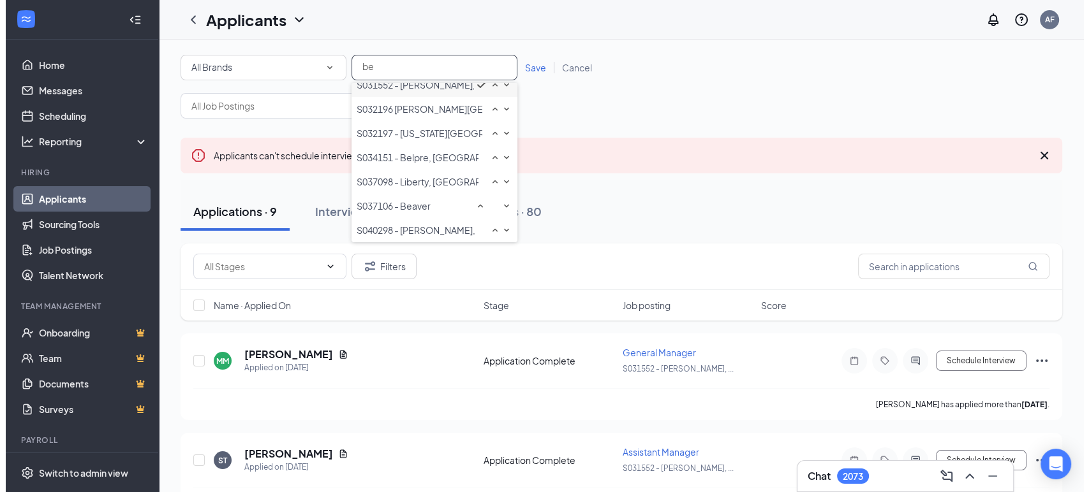
scroll to position [116, 0]
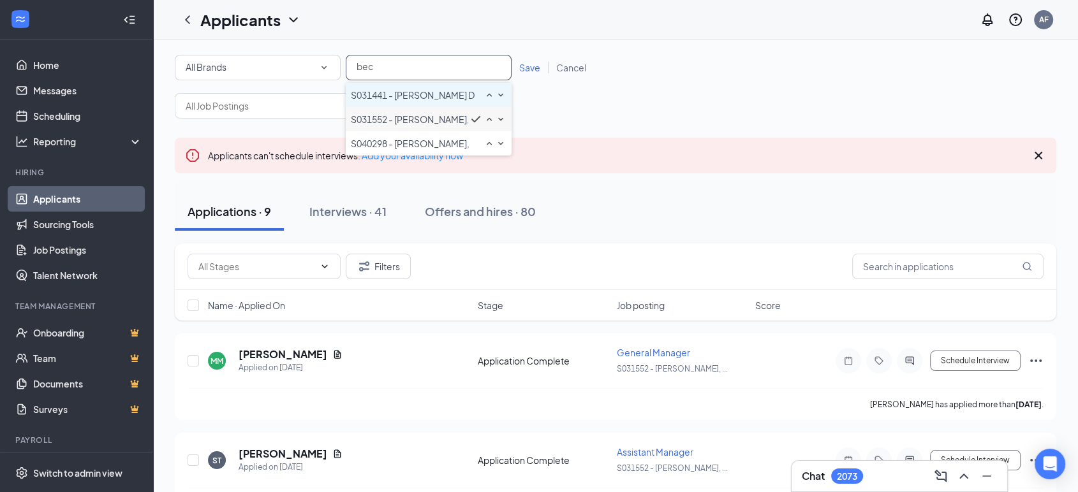
type input "beck"
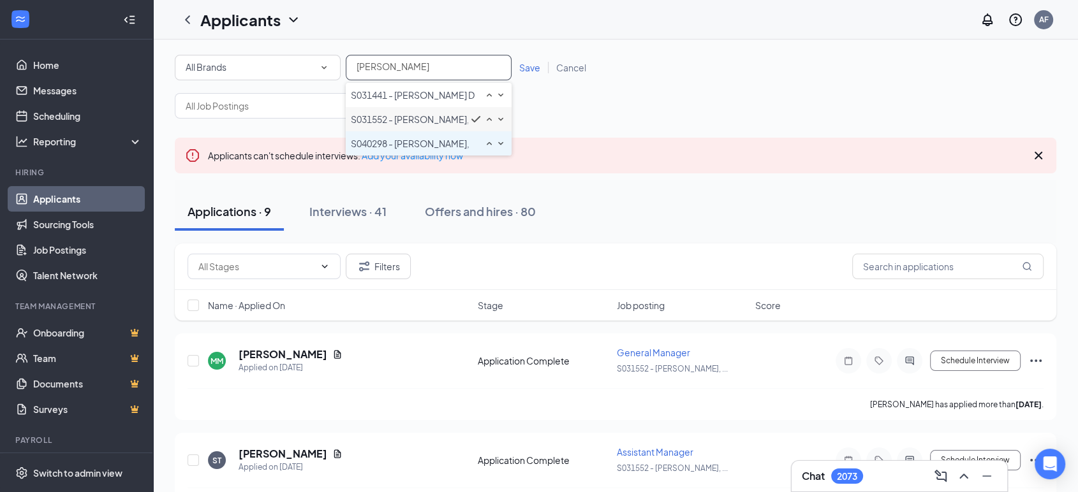
click at [427, 150] on span "S040298 - [PERSON_NAME], WV" at bounding box center [410, 143] width 119 height 13
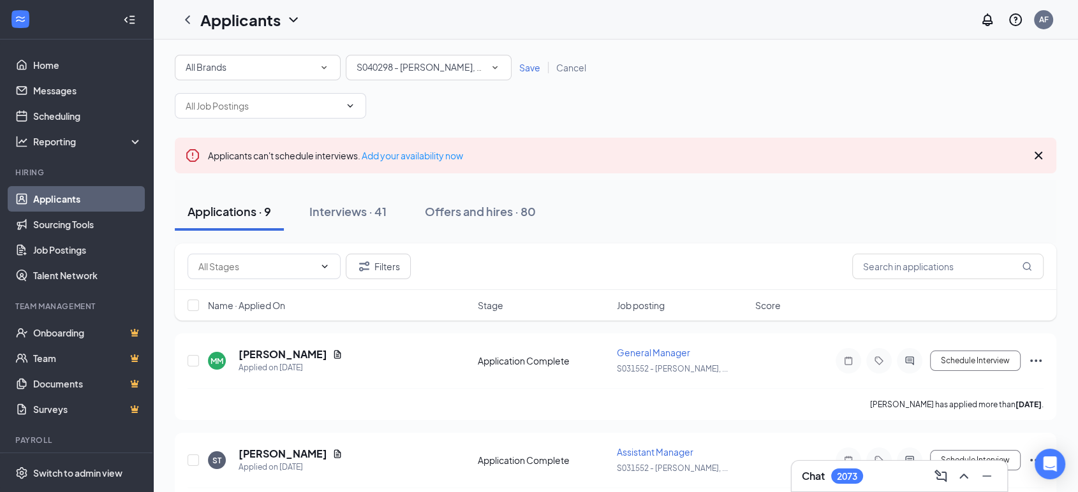
click at [529, 62] on span "Save" at bounding box center [529, 67] width 21 height 11
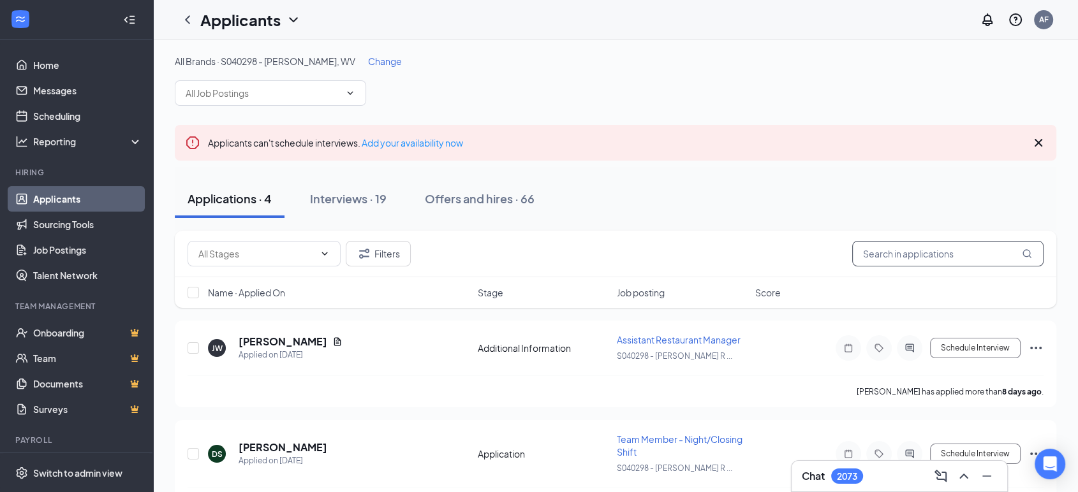
click at [905, 257] on input "text" at bounding box center [947, 254] width 191 height 26
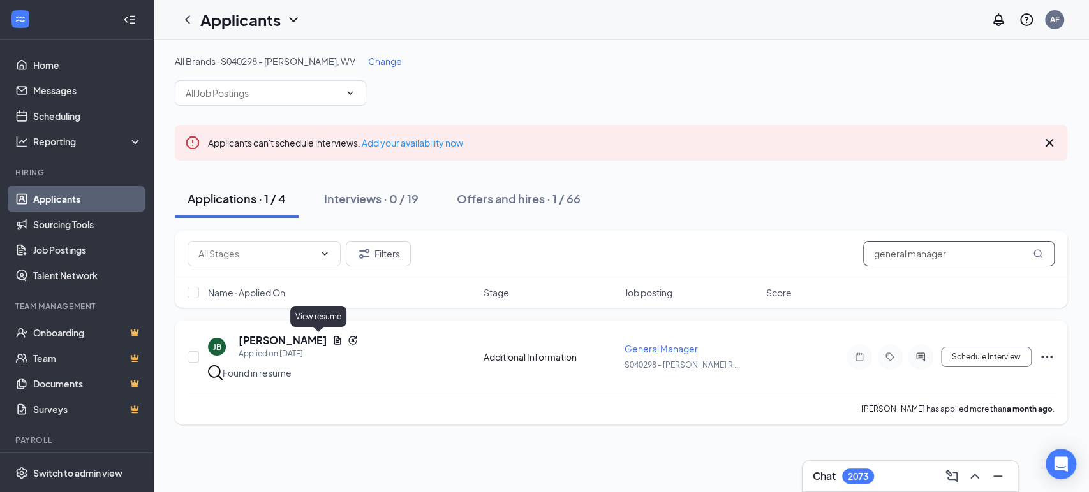
type input "general manager"
click at [332, 341] on icon "Document" at bounding box center [337, 340] width 10 height 10
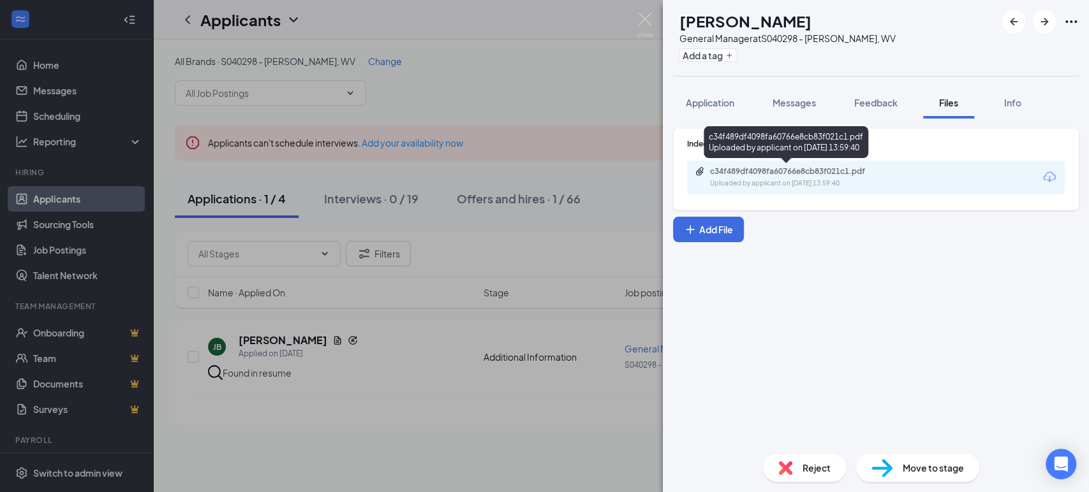
click at [791, 175] on div "c34f489df4098fa60766e8cb83f021c1.pdf" at bounding box center [799, 171] width 179 height 10
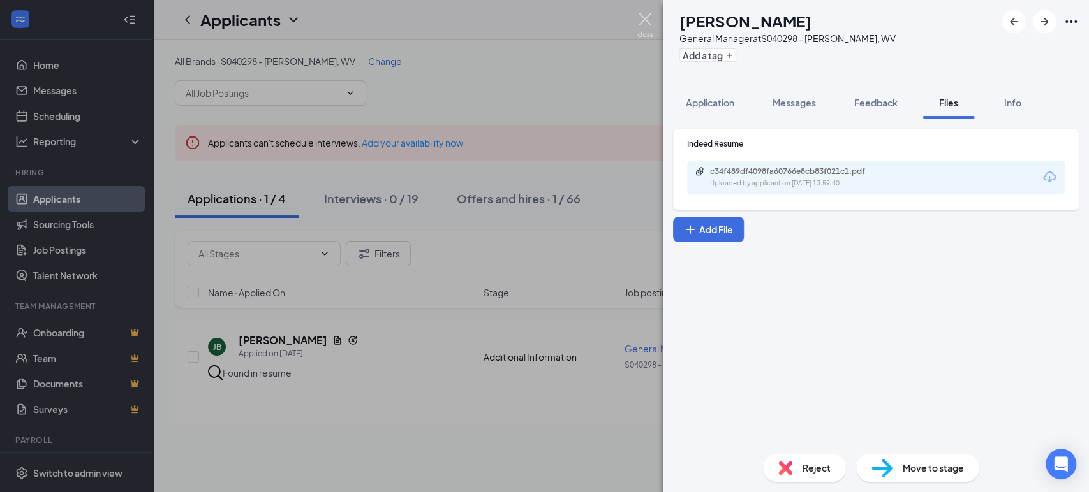
click at [642, 18] on img at bounding box center [645, 25] width 16 height 25
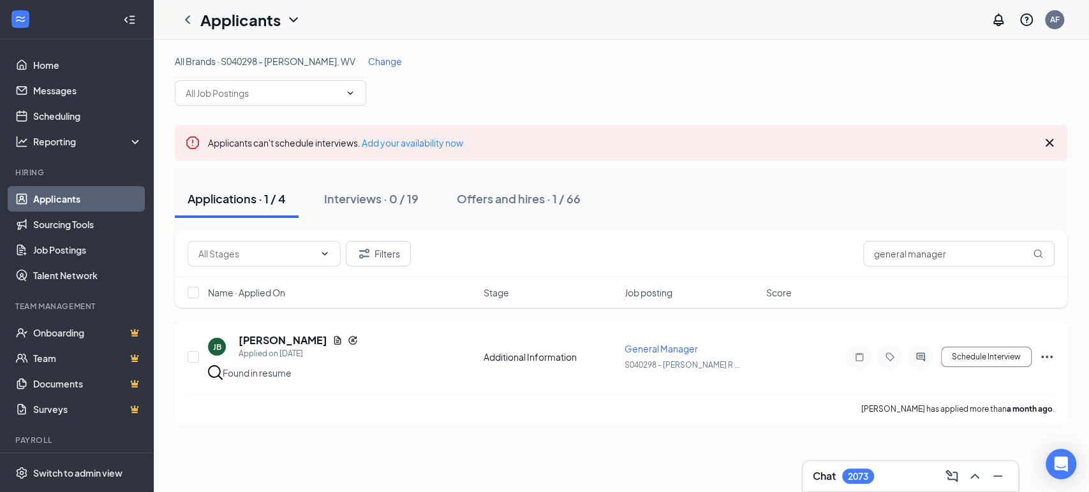
click at [399, 61] on span "Change" at bounding box center [385, 60] width 34 height 11
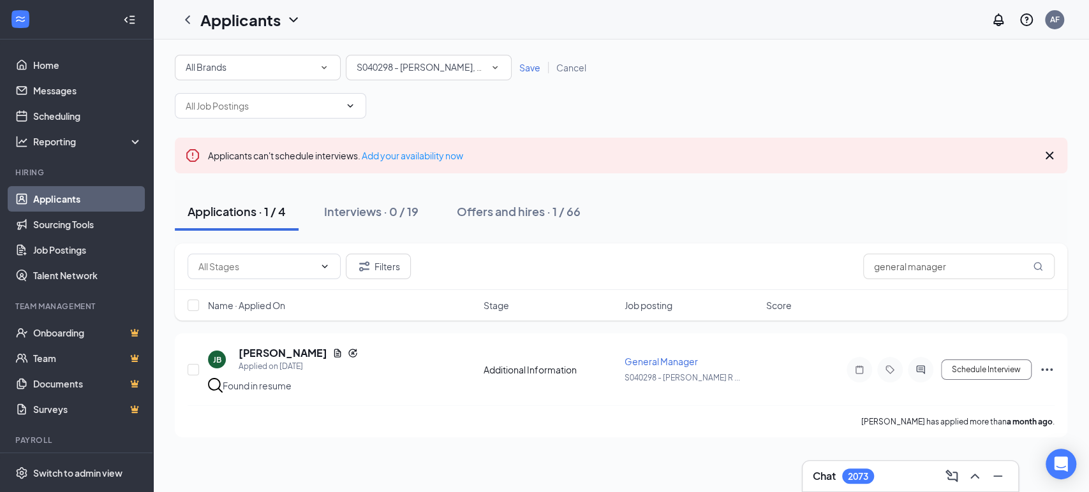
click at [464, 70] on span "S040298 - [PERSON_NAME], WV" at bounding box center [423, 66] width 135 height 11
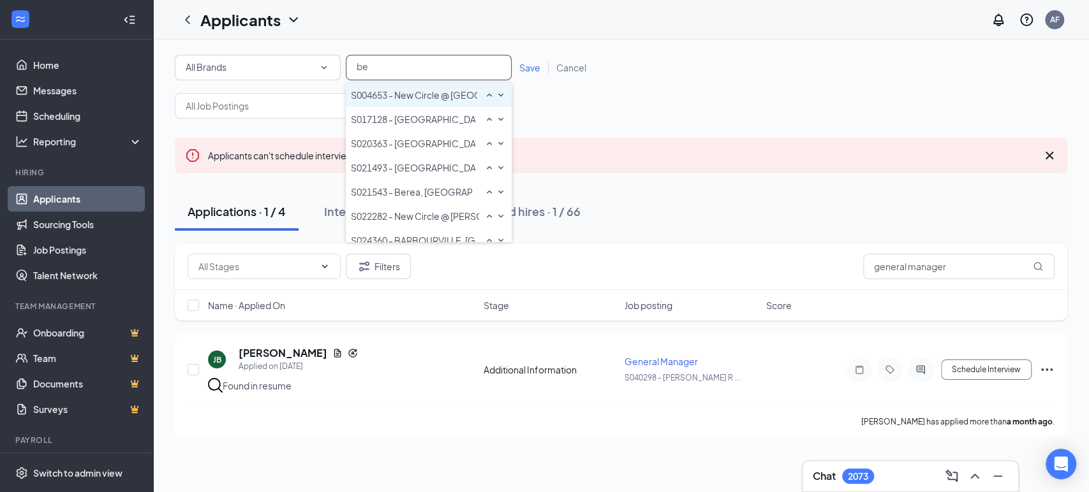
scroll to position [177, 0]
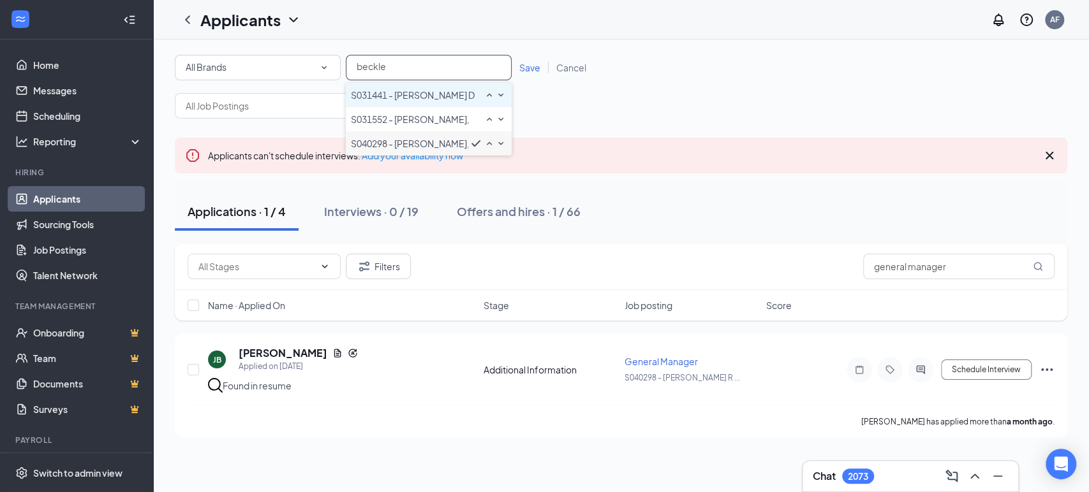
type input "beckley"
click at [439, 97] on span "S031441 - [PERSON_NAME] Dr [PERSON_NAME], WV" at bounding box center [413, 95] width 124 height 13
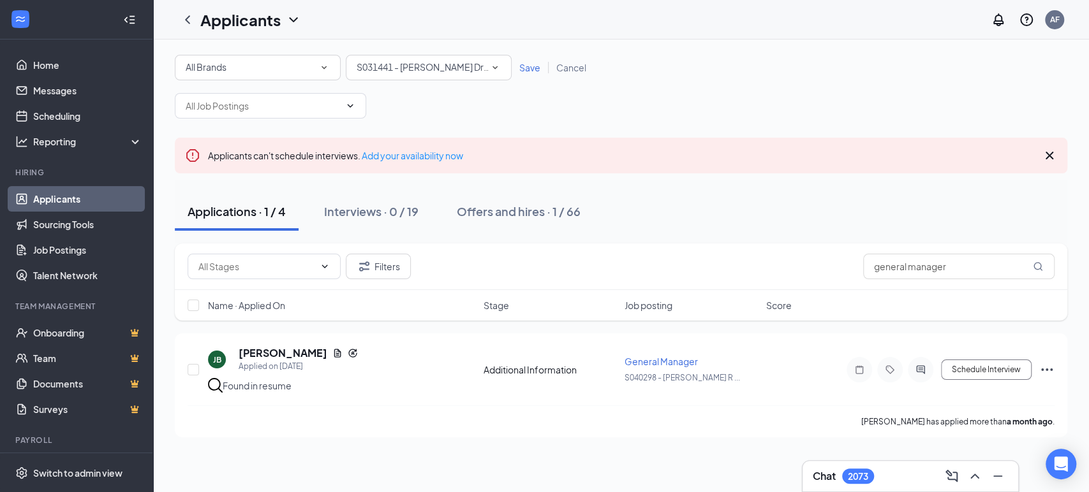
click at [527, 71] on span "Save" at bounding box center [529, 67] width 21 height 11
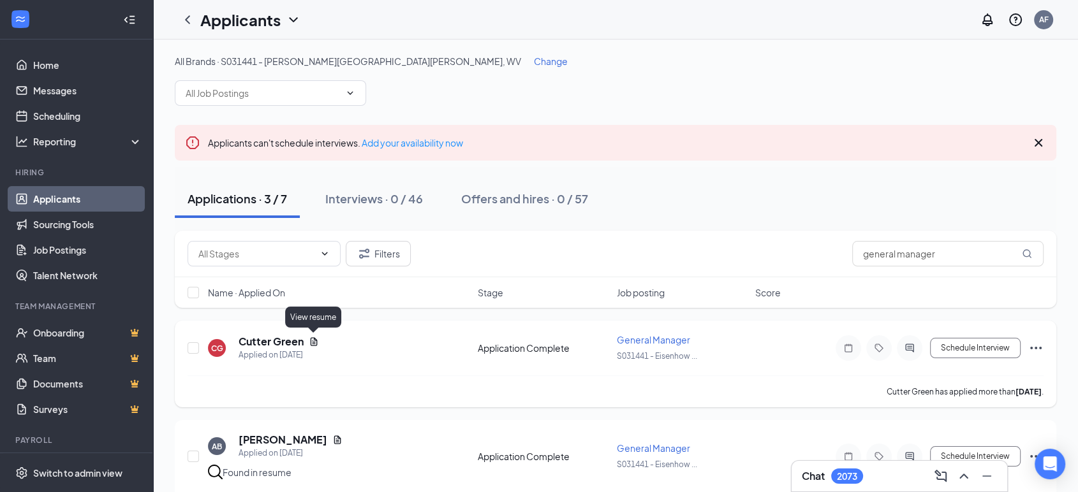
click at [316, 340] on icon "Document" at bounding box center [314, 341] width 7 height 8
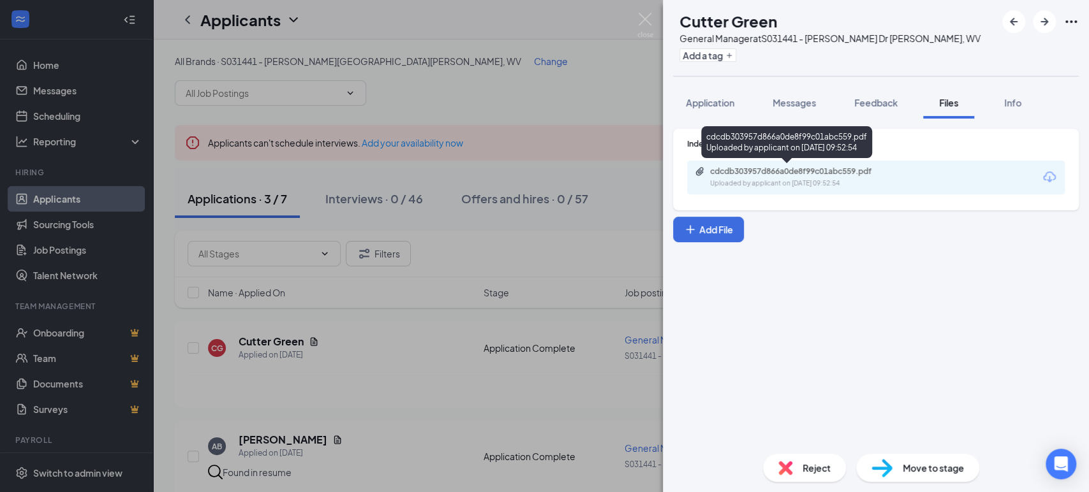
click at [740, 175] on div "cdcdb303957d866a0de8f99c01abc559.pdf" at bounding box center [799, 171] width 179 height 10
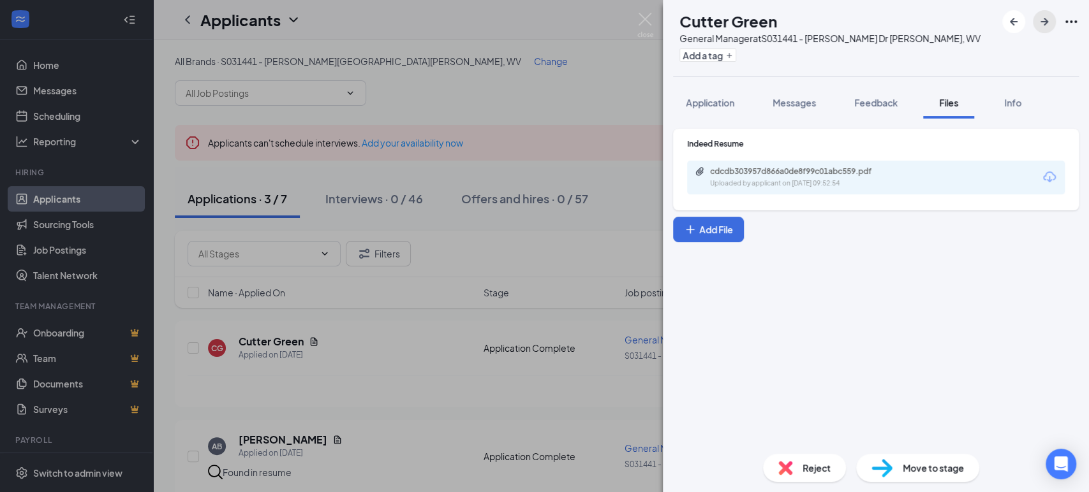
click at [1041, 20] on icon "ArrowRight" at bounding box center [1043, 21] width 15 height 15
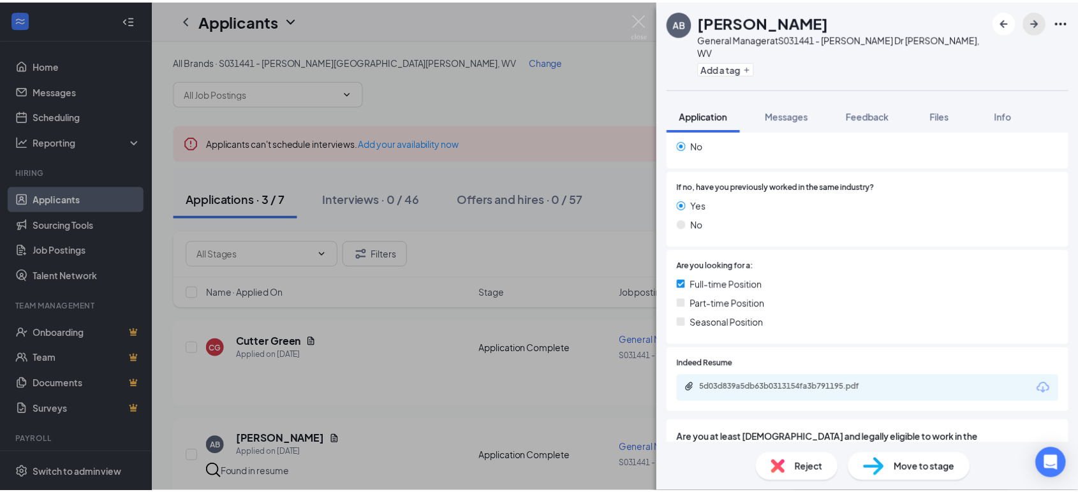
scroll to position [301, 0]
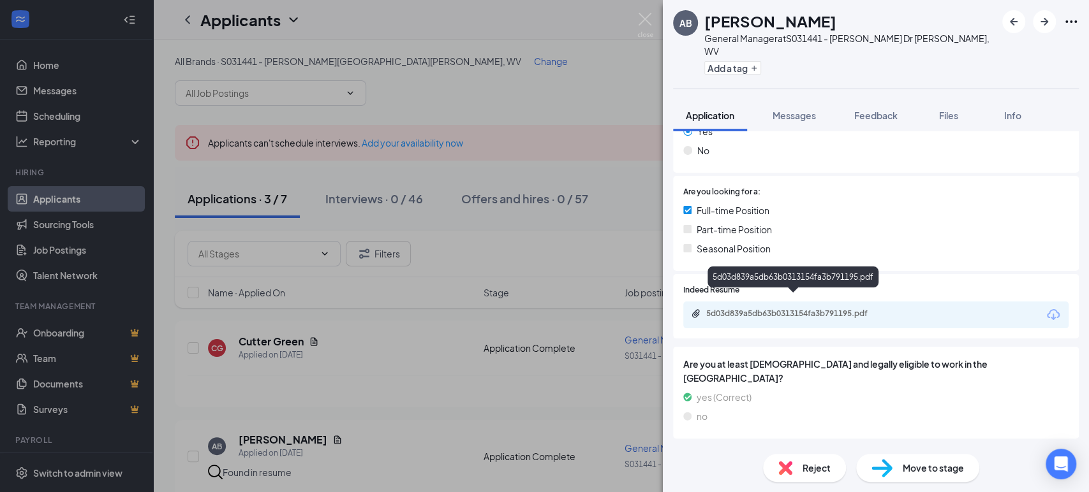
click at [775, 309] on div "5d03d839a5db63b0313154fa3b791195.pdf" at bounding box center [794, 315] width 207 height 12
click at [409, 354] on div "AB Ashley Broome General Manager at S031441 - Eisenhower Dr BECKLEY, WV Add a t…" at bounding box center [544, 246] width 1089 height 492
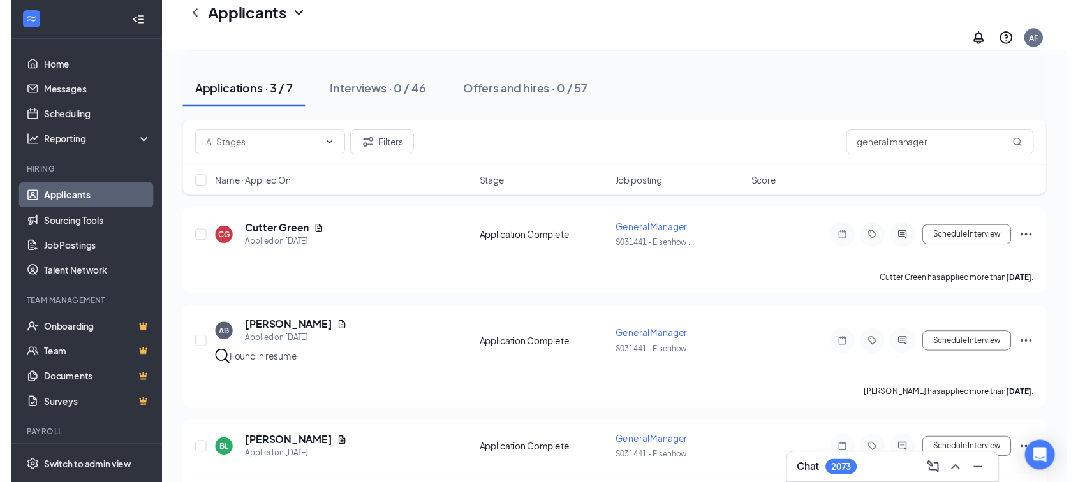
scroll to position [142, 0]
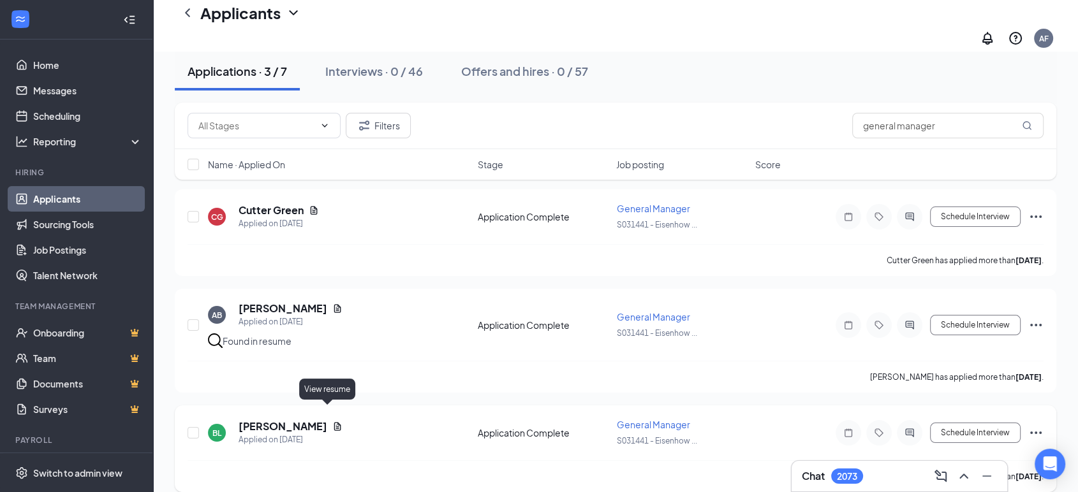
click at [332, 421] on icon "Document" at bounding box center [337, 426] width 10 height 10
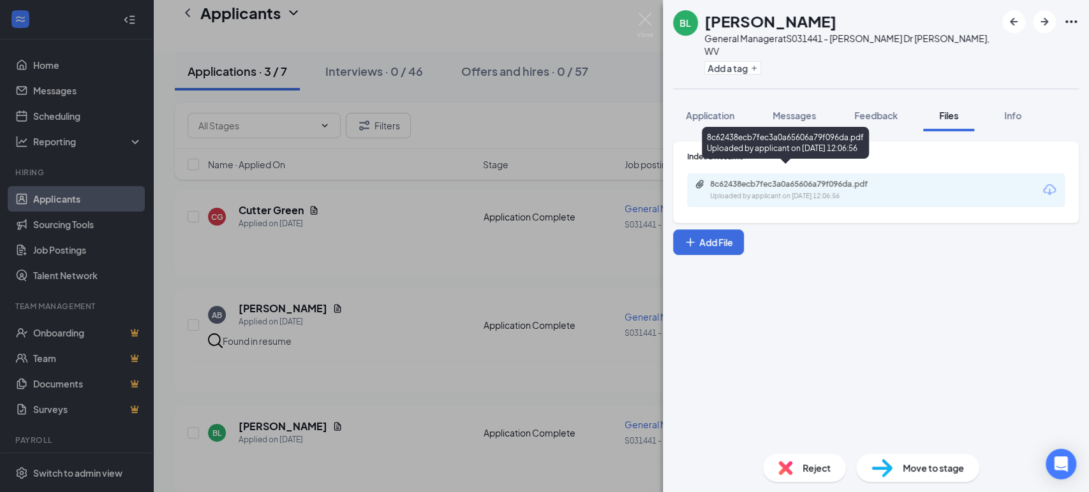
click at [779, 191] on div "Uploaded by applicant on Mar 20, 2025 at 12:06:56" at bounding box center [805, 196] width 191 height 10
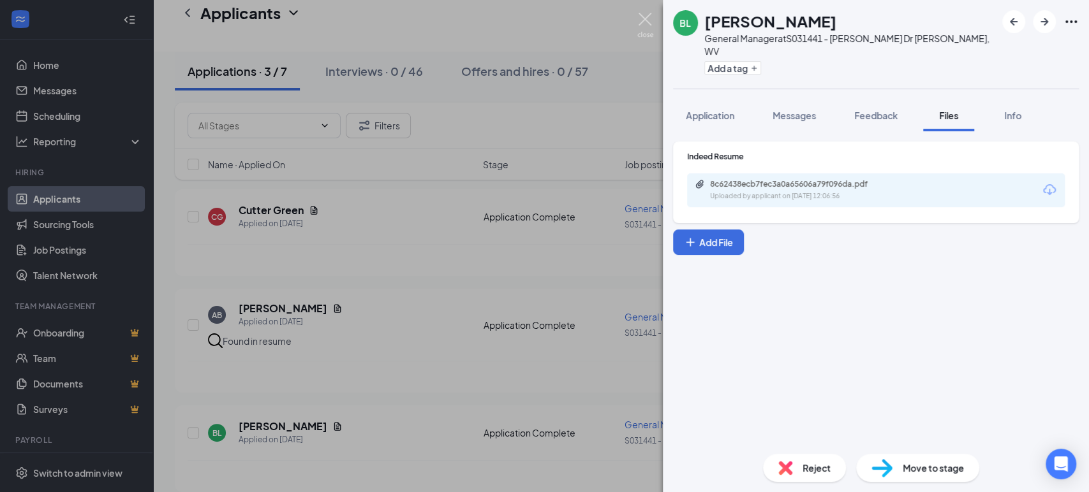
click at [645, 25] on img at bounding box center [645, 25] width 16 height 25
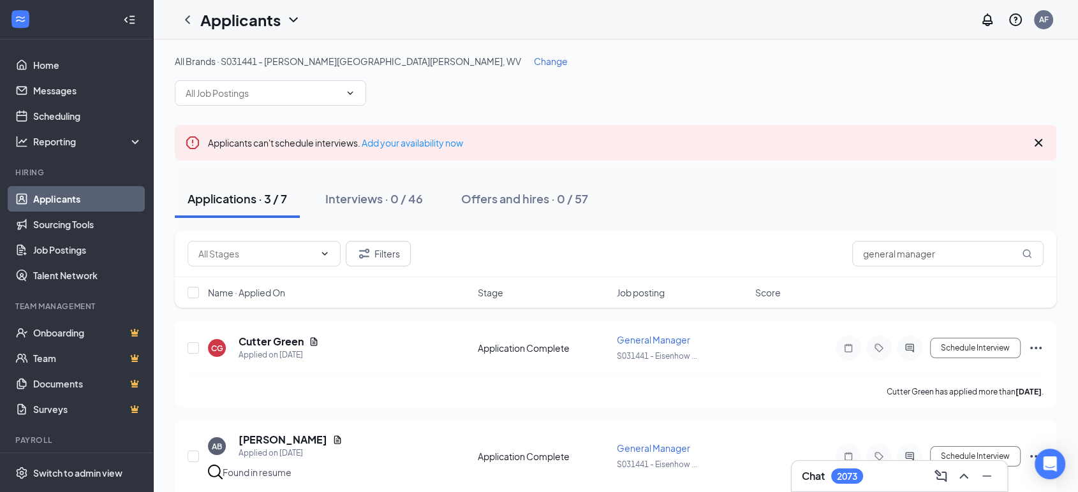
click at [534, 64] on span "Change" at bounding box center [551, 60] width 34 height 11
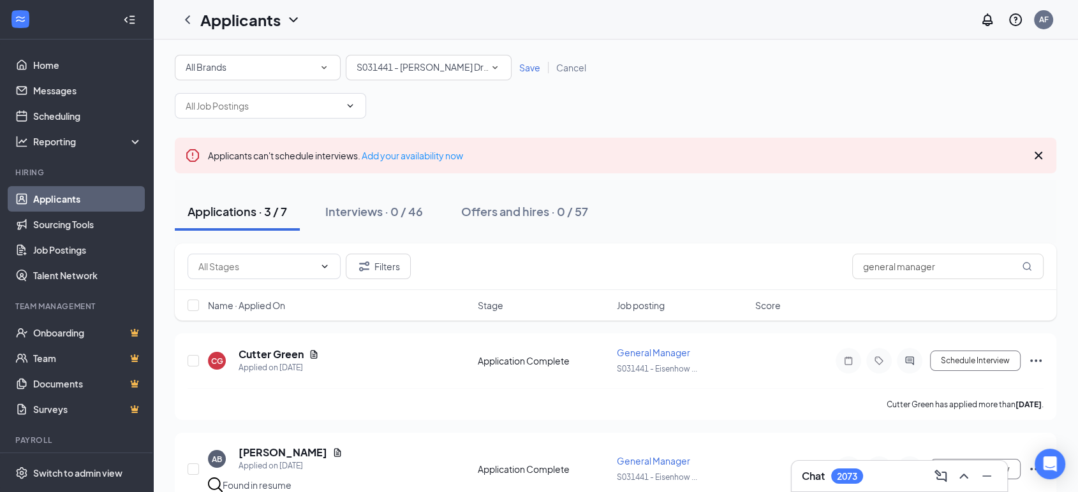
click at [422, 70] on span "S031441 - [PERSON_NAME] Dr [PERSON_NAME], WV" at bounding box center [465, 66] width 219 height 11
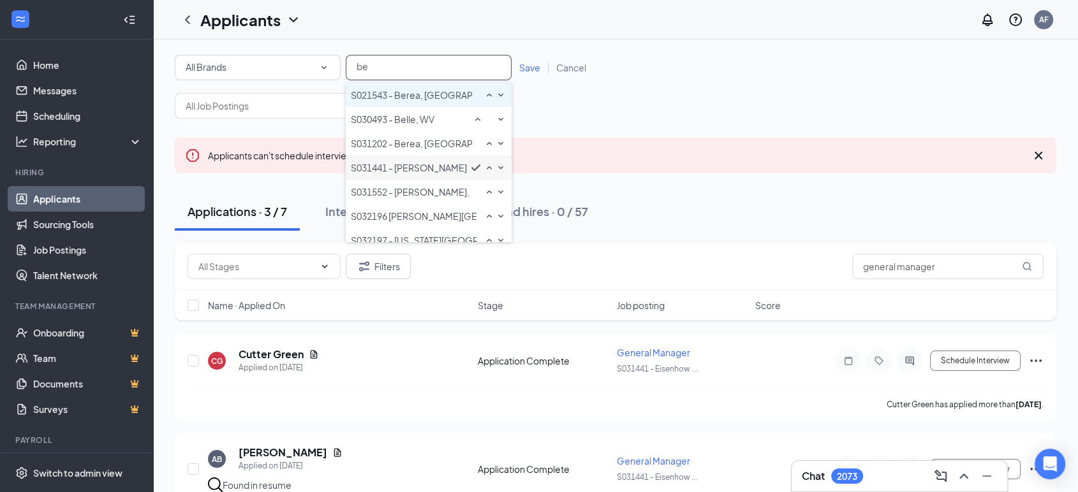
type input "bea"
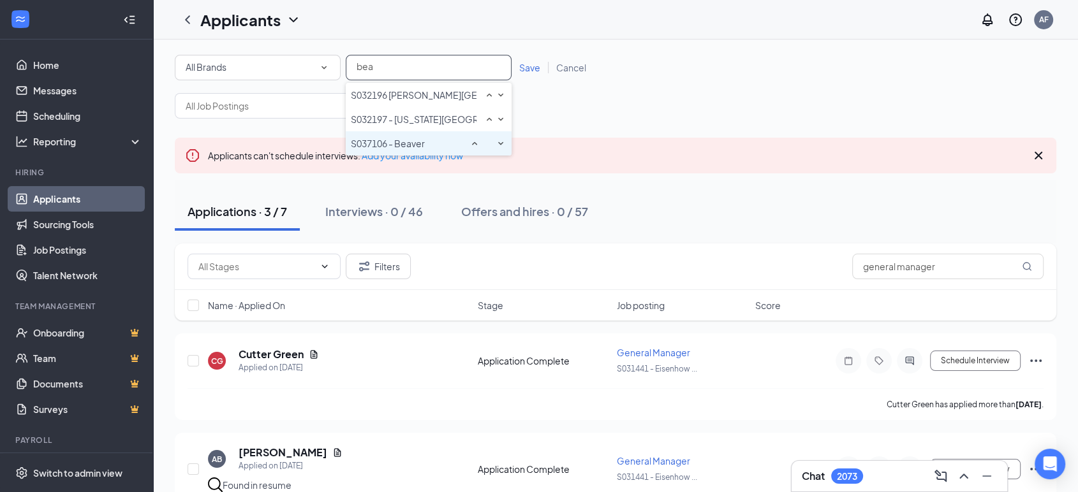
click at [394, 149] on span "S037106 - Beaver" at bounding box center [388, 143] width 74 height 11
click at [530, 70] on span "Save" at bounding box center [529, 67] width 21 height 11
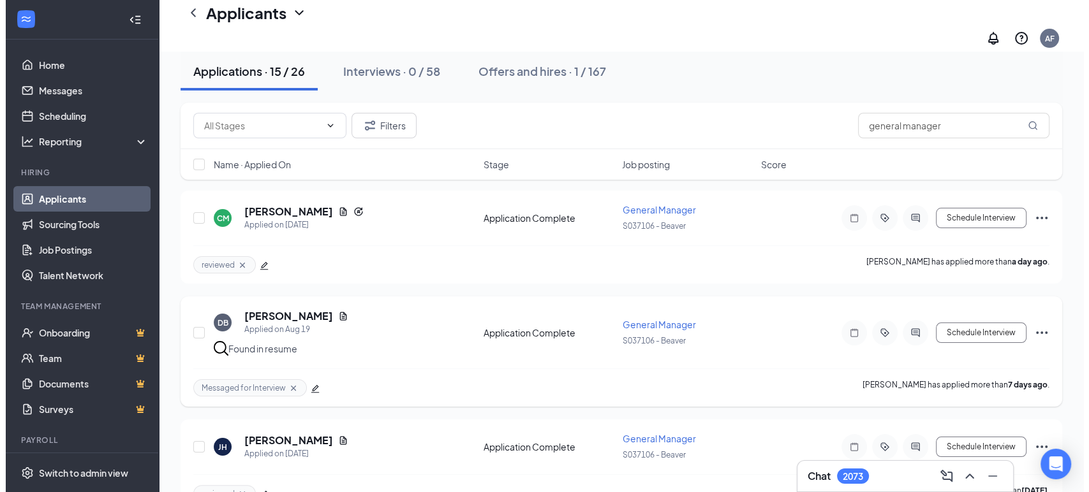
scroll to position [142, 0]
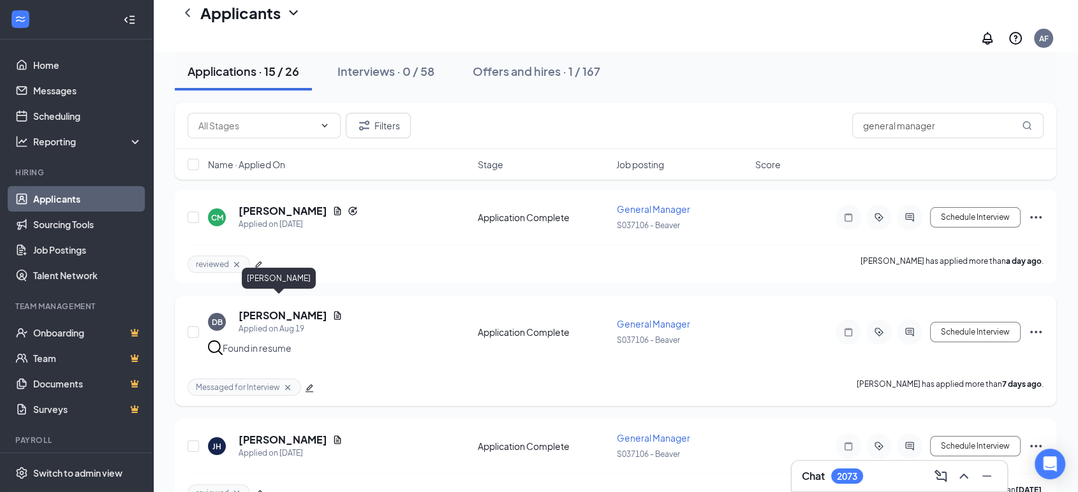
click at [291, 309] on h5 "Daniel Breen" at bounding box center [282, 316] width 89 height 14
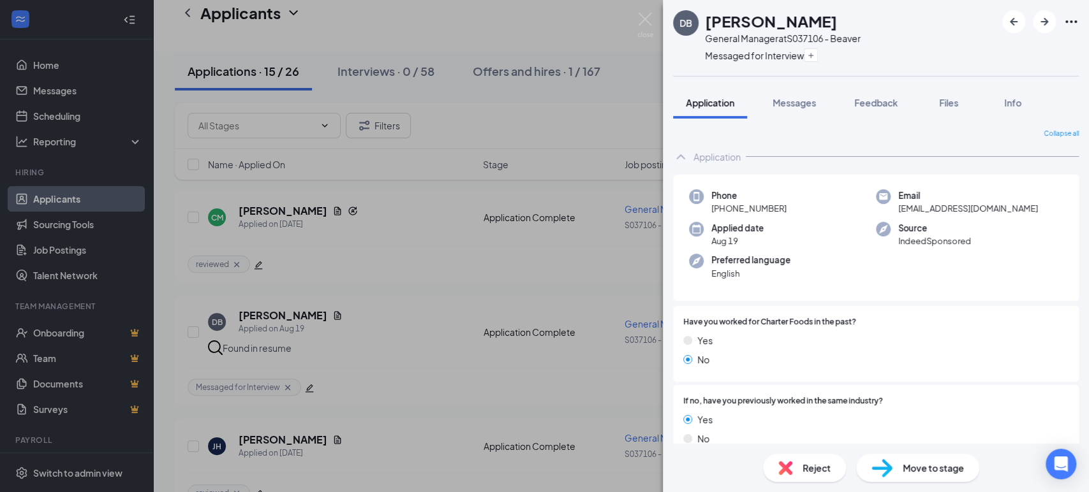
scroll to position [280, 0]
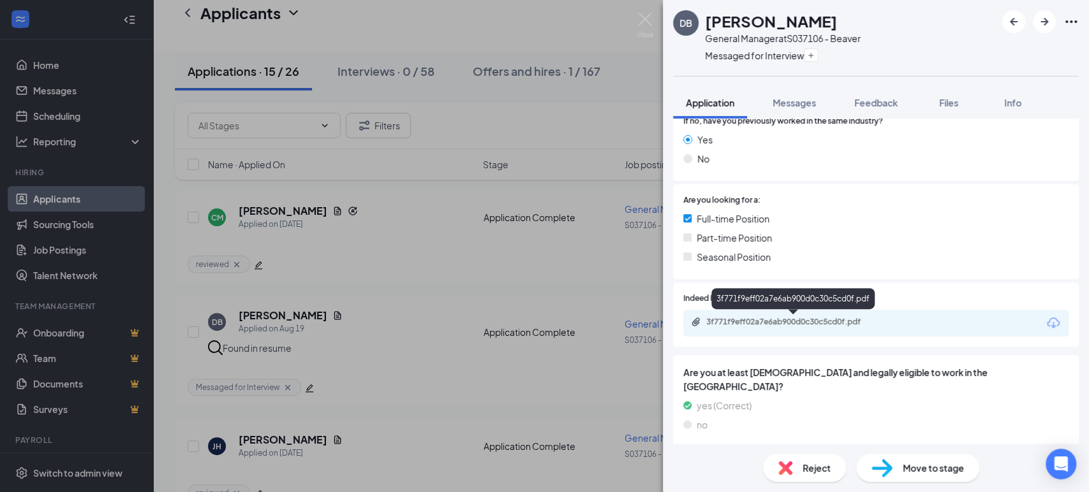
click at [786, 325] on div "3f771f9eff02a7e6ab900d0c30c5cd0f.pdf" at bounding box center [795, 322] width 179 height 10
click at [398, 256] on div "DB Daniel Breen General Manager at S037106 - Beaver Messaged for Interview Appl…" at bounding box center [544, 246] width 1089 height 492
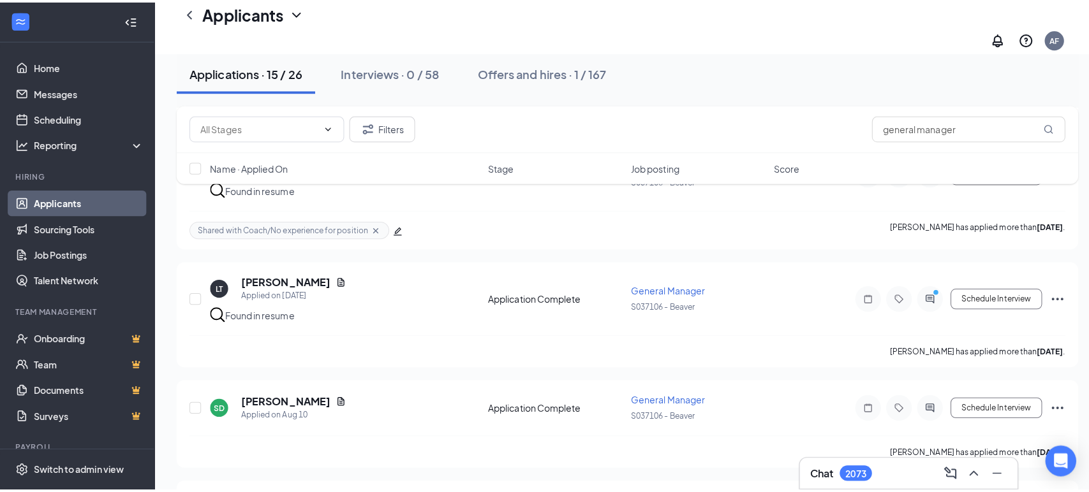
scroll to position [532, 0]
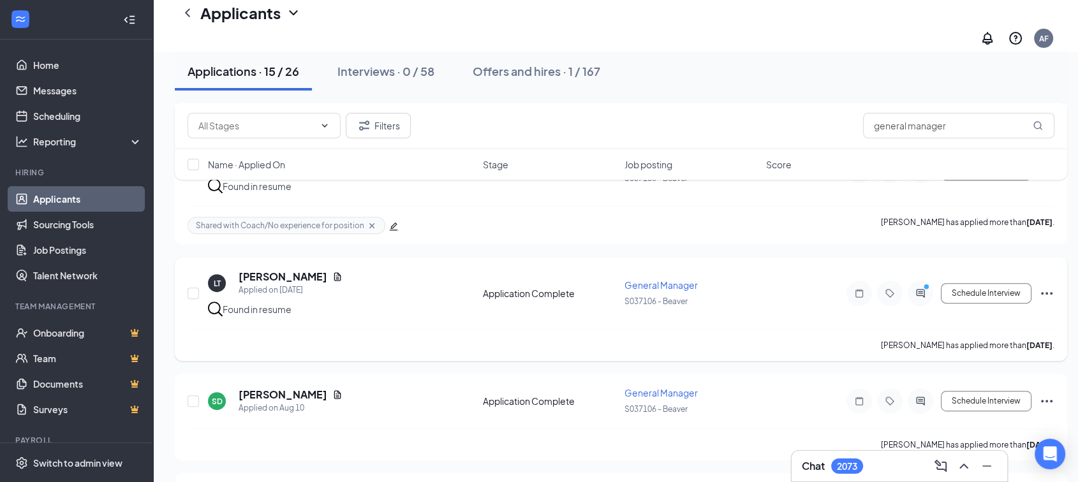
click at [1041, 286] on icon "Ellipses" at bounding box center [1046, 293] width 15 height 15
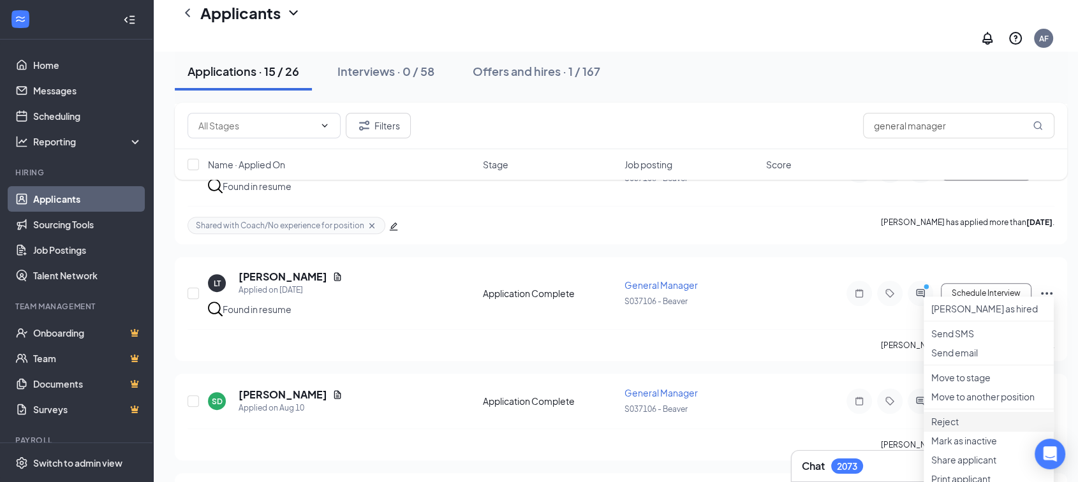
click at [950, 428] on p "Reject" at bounding box center [988, 421] width 115 height 13
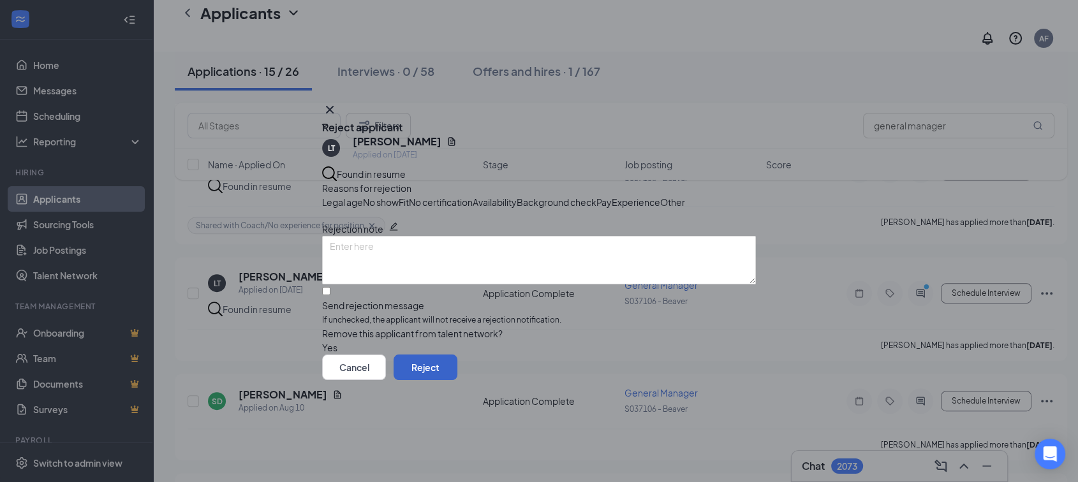
click at [457, 380] on button "Reject" at bounding box center [425, 368] width 64 height 26
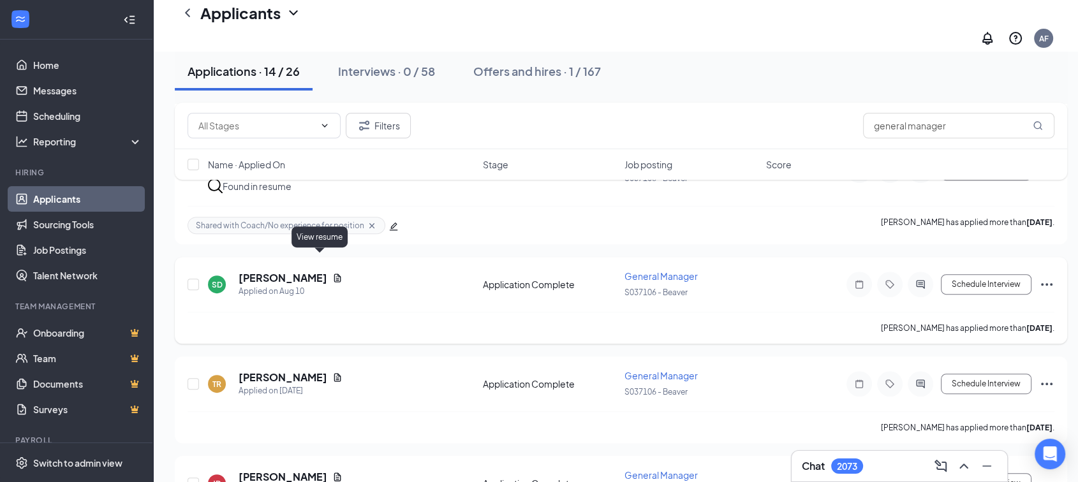
click at [332, 273] on icon "Document" at bounding box center [337, 278] width 10 height 10
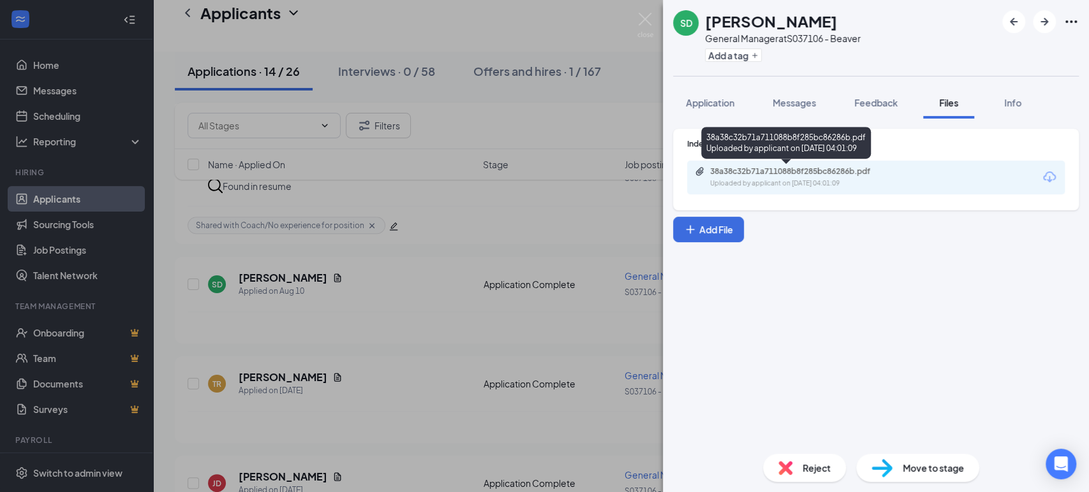
click at [791, 177] on div "38a38c32b71a711088b8f285bc86286b.pdf Uploaded by applicant on Aug 10, 2025 at 0…" at bounding box center [797, 177] width 207 height 22
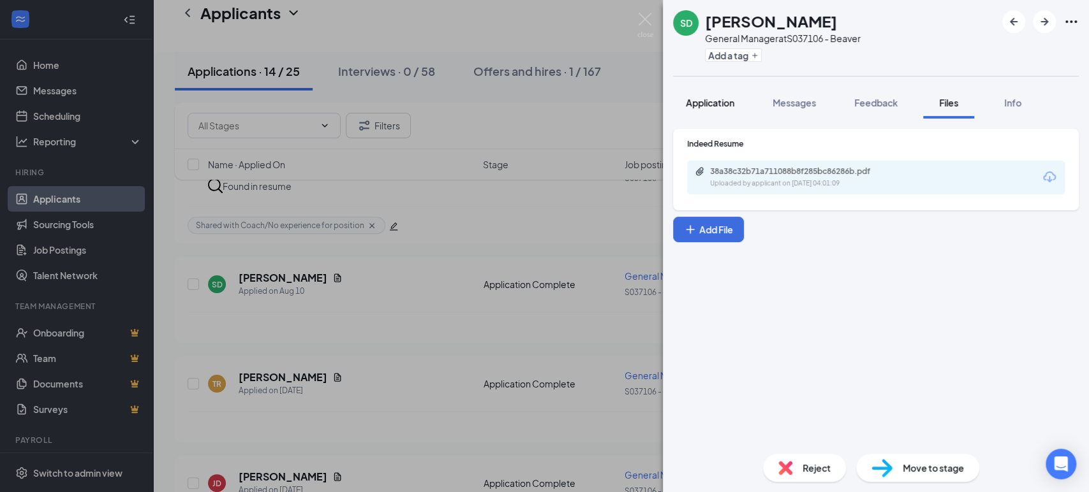
click at [717, 106] on span "Application" at bounding box center [709, 102] width 48 height 11
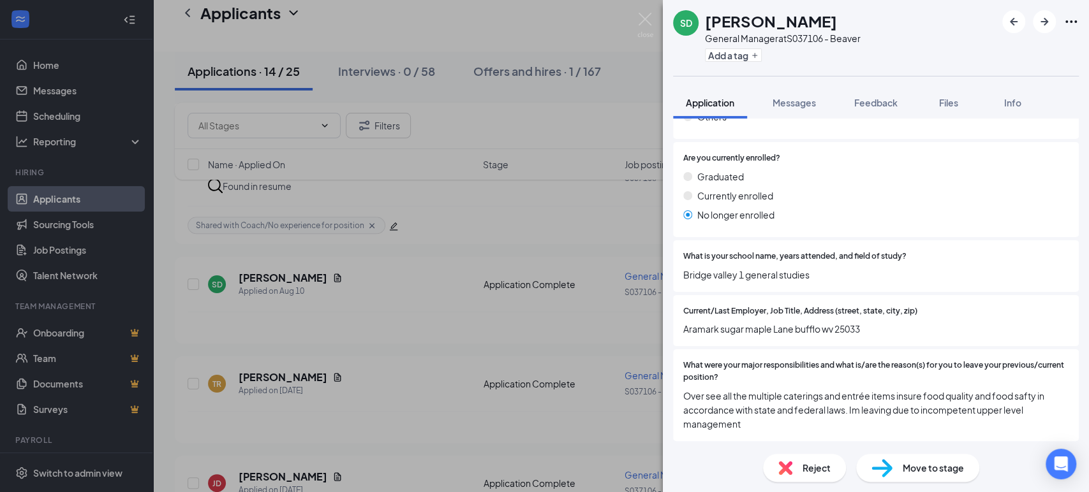
scroll to position [1260, 0]
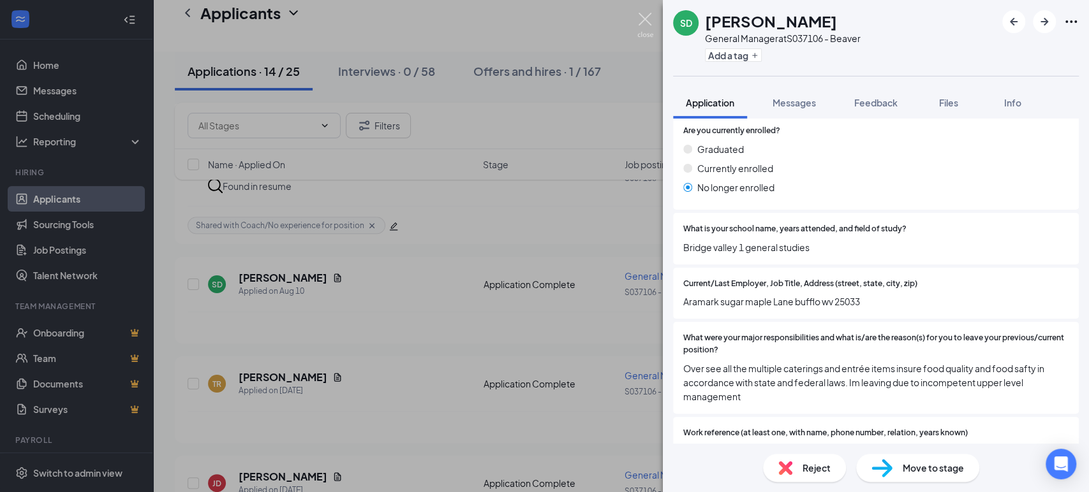
click at [646, 17] on img at bounding box center [645, 25] width 16 height 25
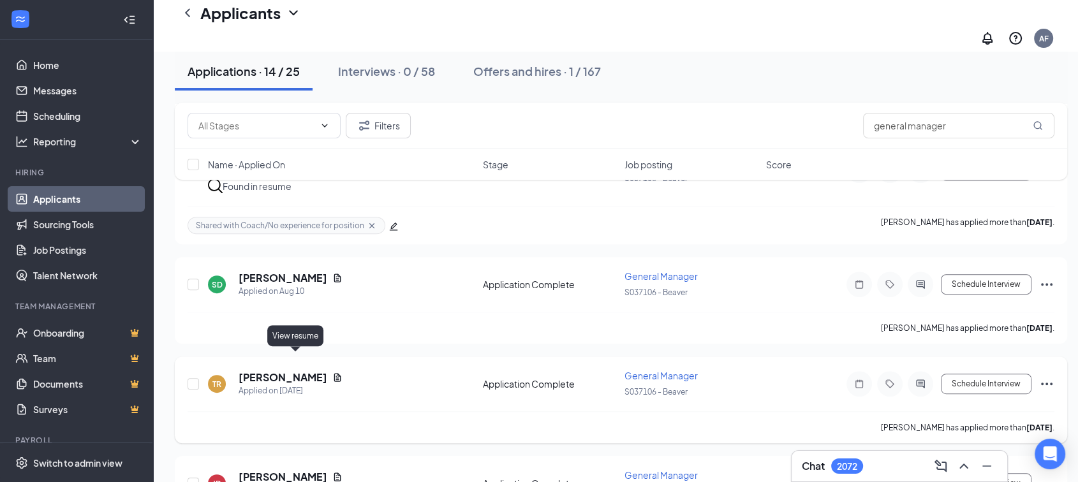
click at [332, 372] on icon "Document" at bounding box center [337, 377] width 10 height 10
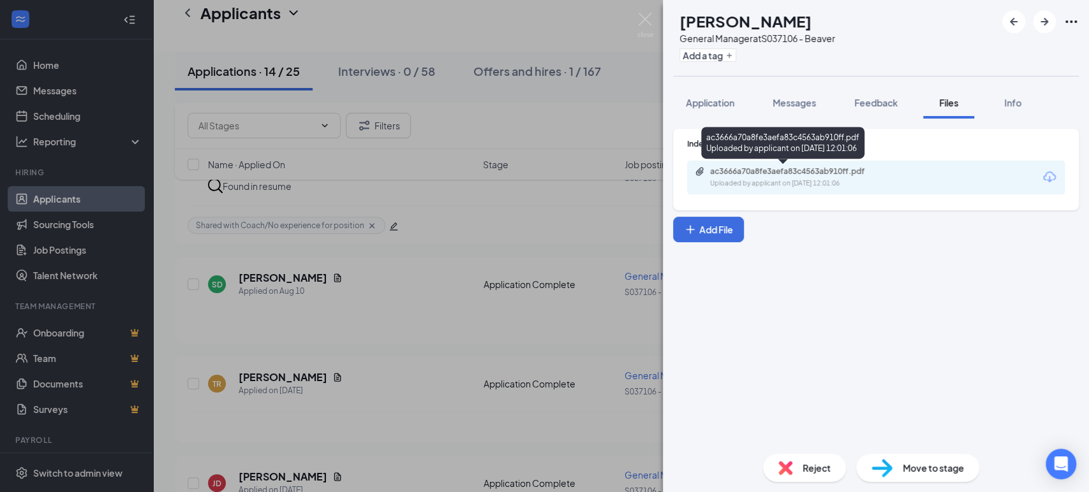
click at [738, 184] on div "Uploaded by applicant on Aug 06, 2025 at 12:01:06" at bounding box center [805, 184] width 191 height 10
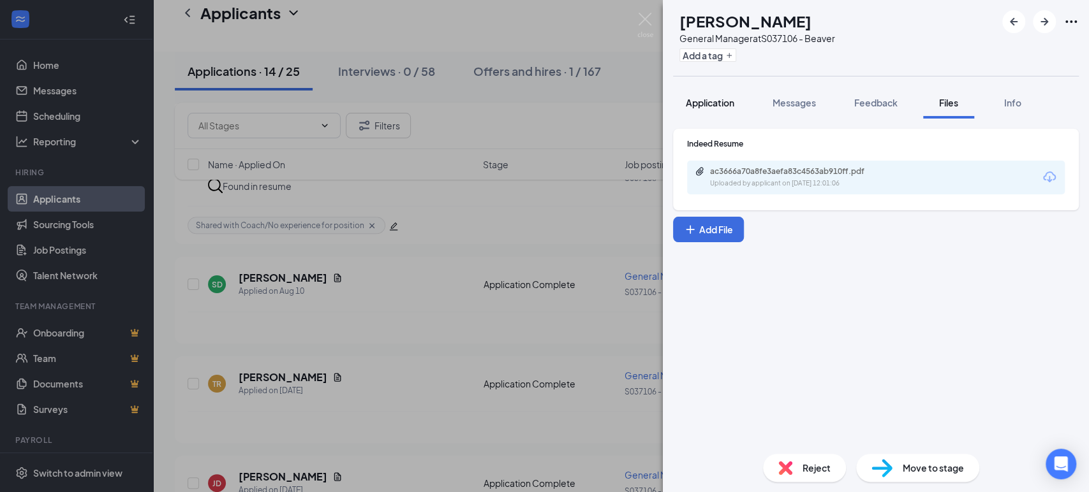
click at [700, 106] on span "Application" at bounding box center [709, 102] width 48 height 11
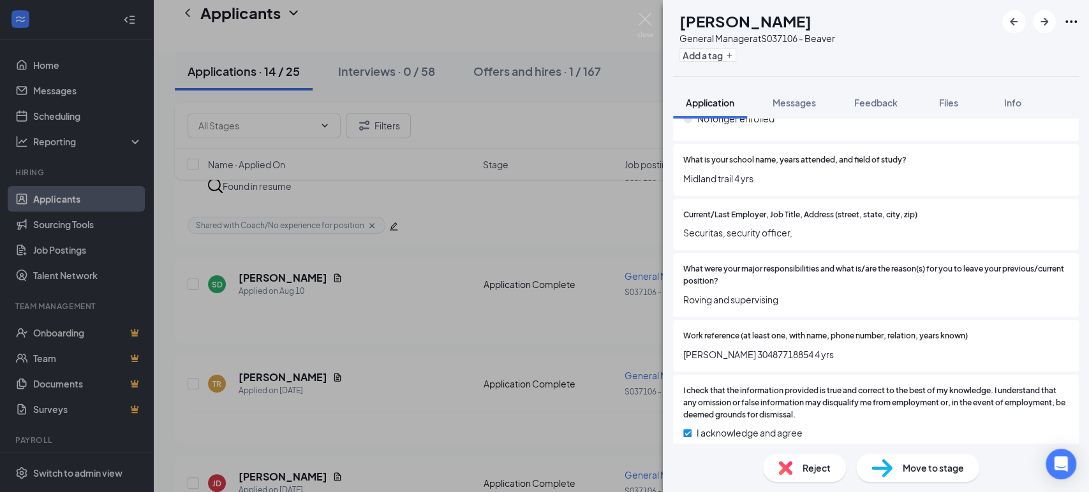
scroll to position [1360, 0]
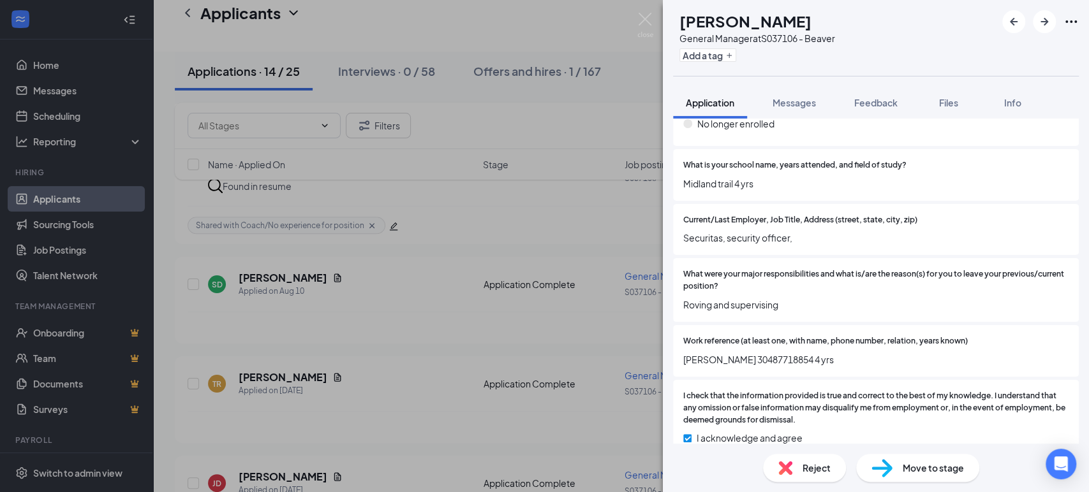
click at [413, 343] on div "TR Tim Ritter General Manager at S037106 - Beaver Add a tag Application Message…" at bounding box center [544, 246] width 1089 height 492
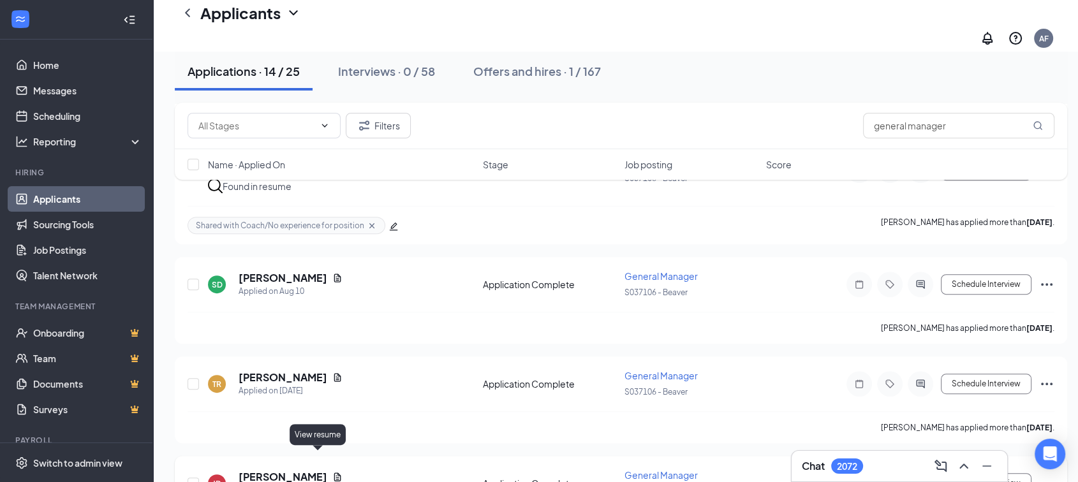
click at [334, 473] on icon "Document" at bounding box center [337, 477] width 7 height 8
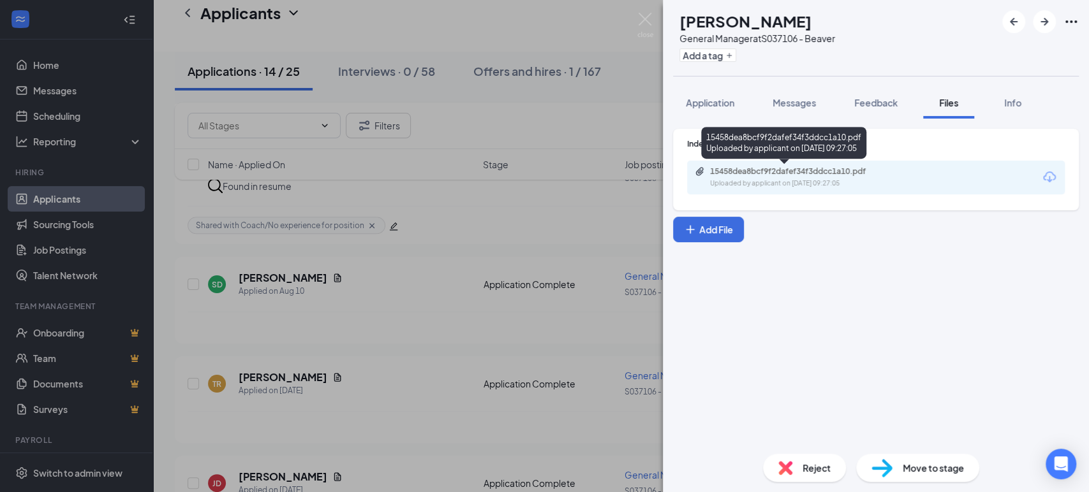
click at [724, 182] on div "Uploaded by applicant on Aug 06, 2025 at 09:27:05" at bounding box center [805, 184] width 191 height 10
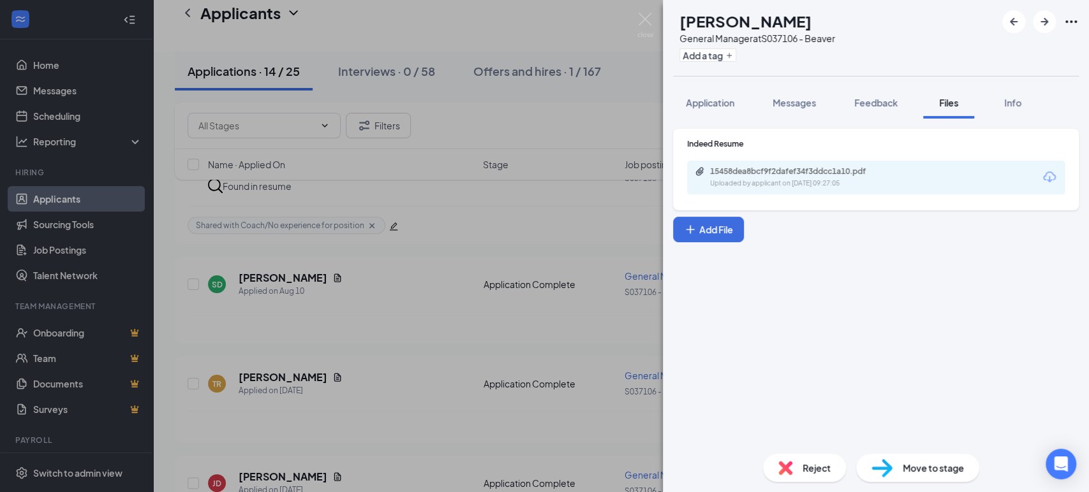
click at [795, 463] on div "Reject" at bounding box center [804, 468] width 83 height 28
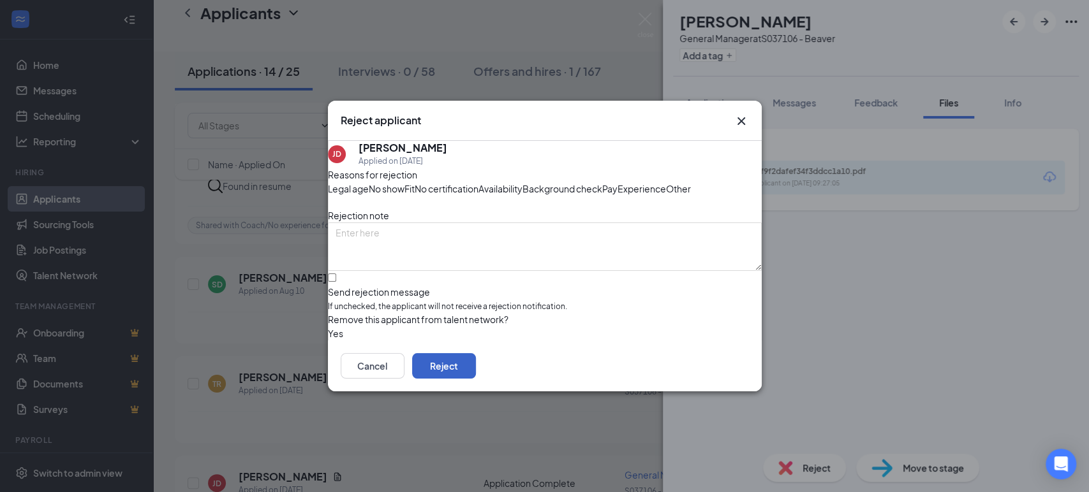
click at [476, 379] on button "Reject" at bounding box center [444, 366] width 64 height 26
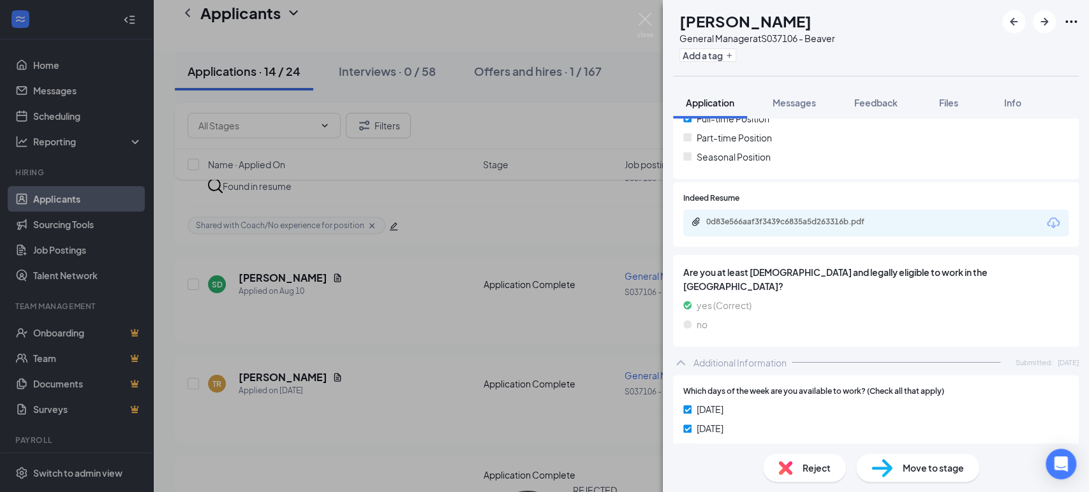
scroll to position [386, 0]
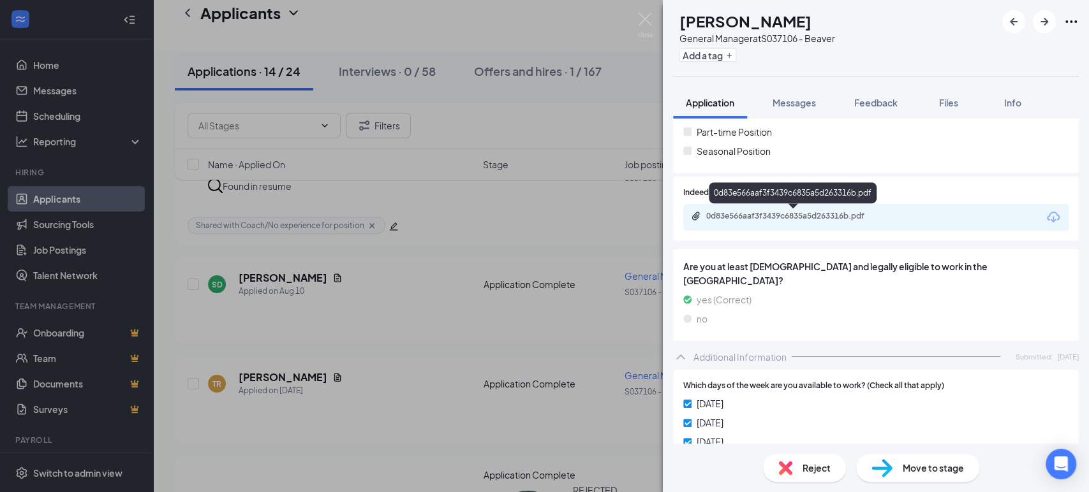
click at [784, 215] on div "0d83e566aaf3f3439c6835a5d263316b.pdf" at bounding box center [795, 216] width 179 height 10
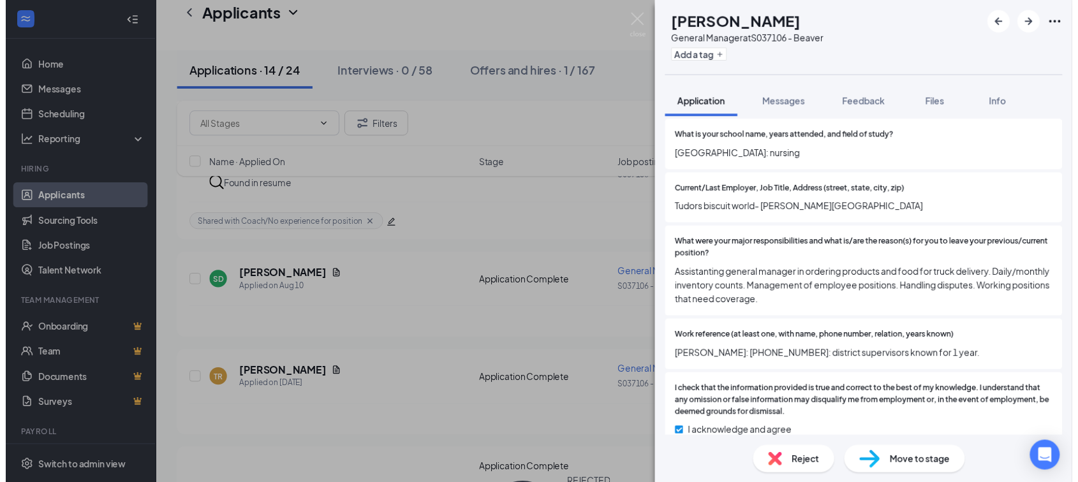
scroll to position [1351, 0]
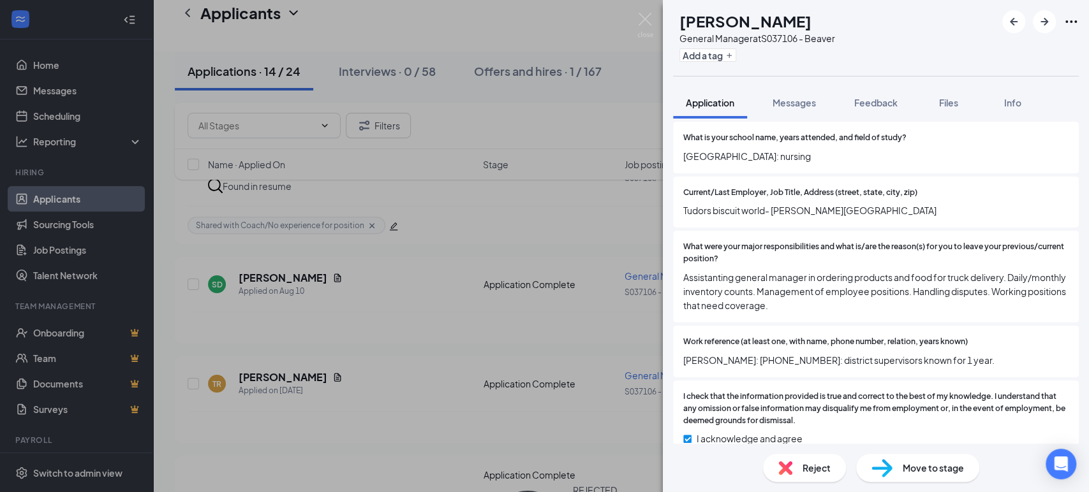
click at [429, 393] on div "BC Brandy Collins General Manager at S037106 - Beaver Add a tag Application Mes…" at bounding box center [544, 246] width 1089 height 492
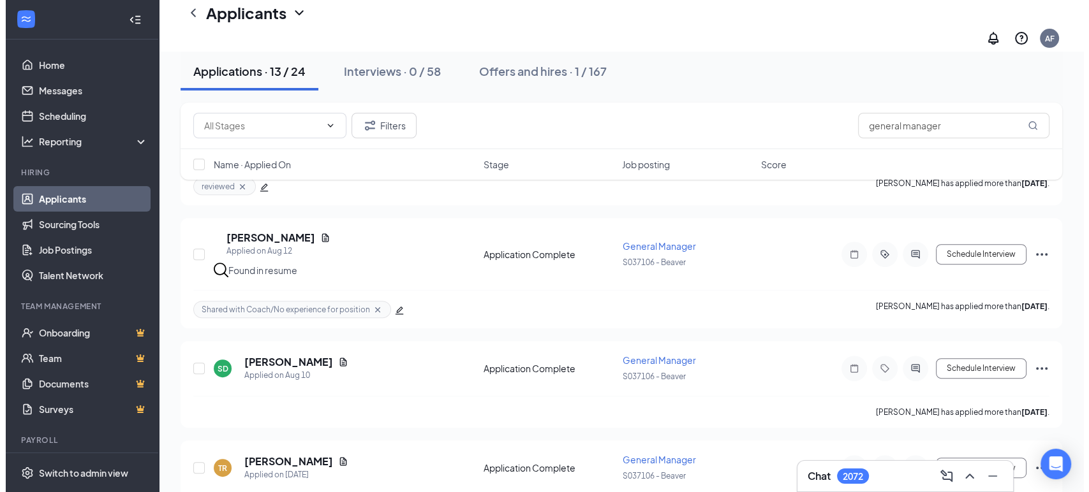
scroll to position [448, 0]
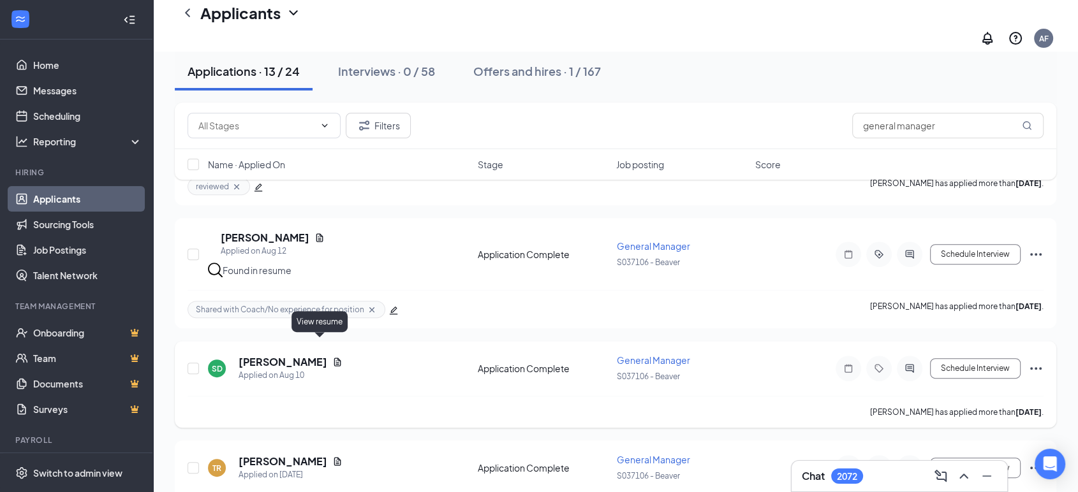
click at [334, 358] on icon "Document" at bounding box center [337, 362] width 7 height 8
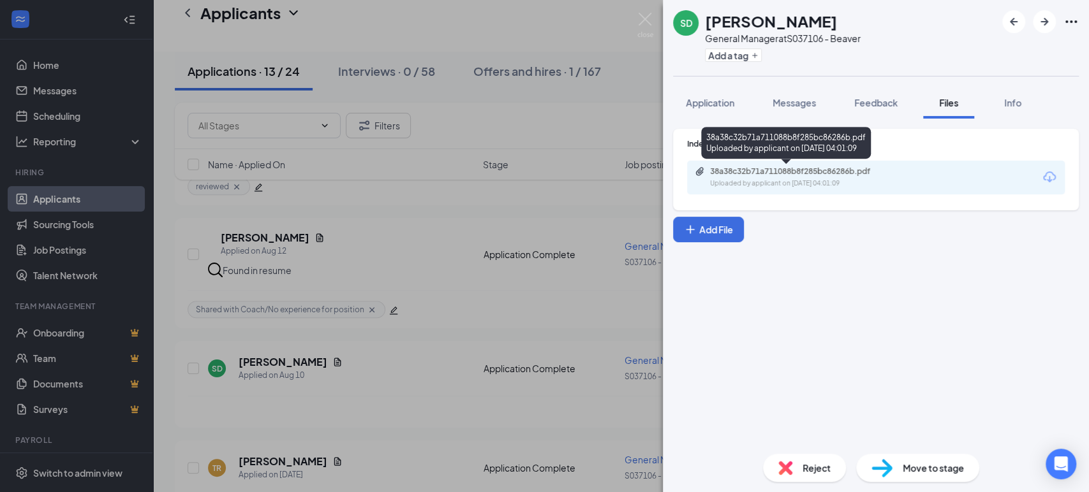
click at [775, 172] on div "38a38c32b71a711088b8f285bc86286b.pdf" at bounding box center [799, 171] width 179 height 10
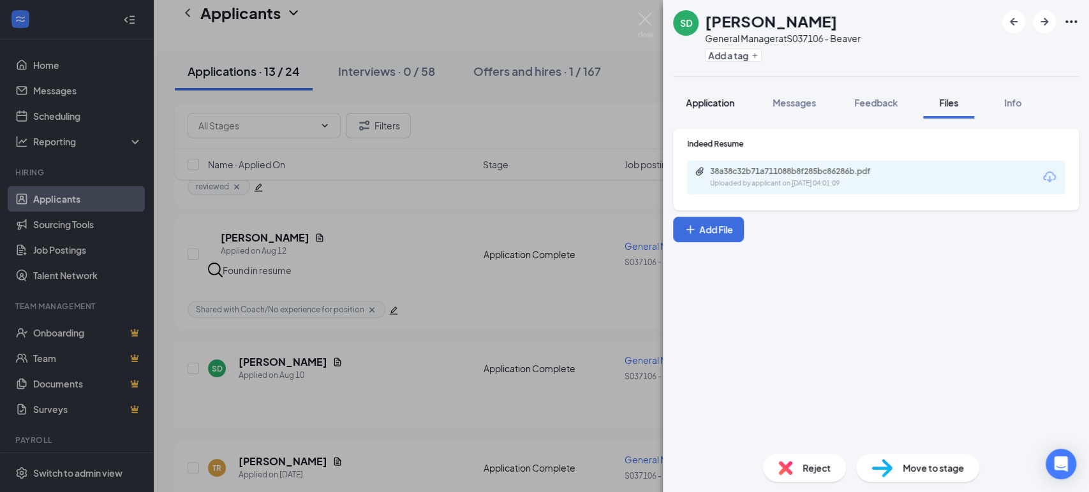
click at [710, 107] on span "Application" at bounding box center [709, 102] width 48 height 11
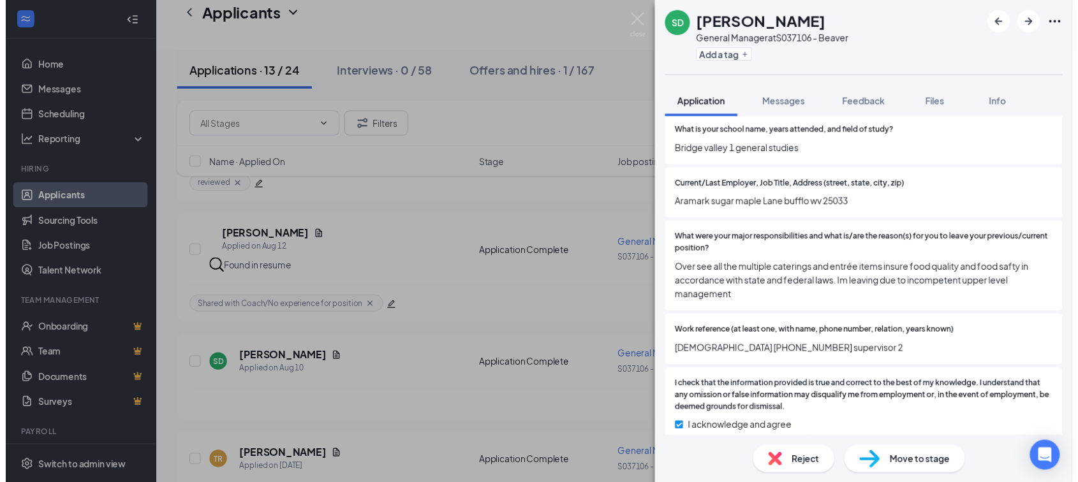
scroll to position [1356, 0]
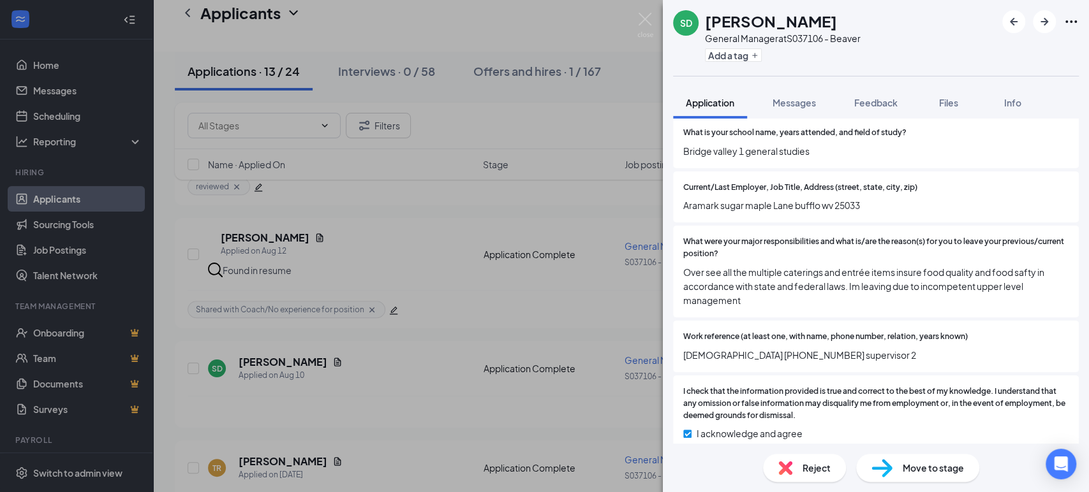
click at [366, 416] on div "SD Stephen Davis General Manager at S037106 - Beaver Add a tag Application Mess…" at bounding box center [544, 246] width 1089 height 492
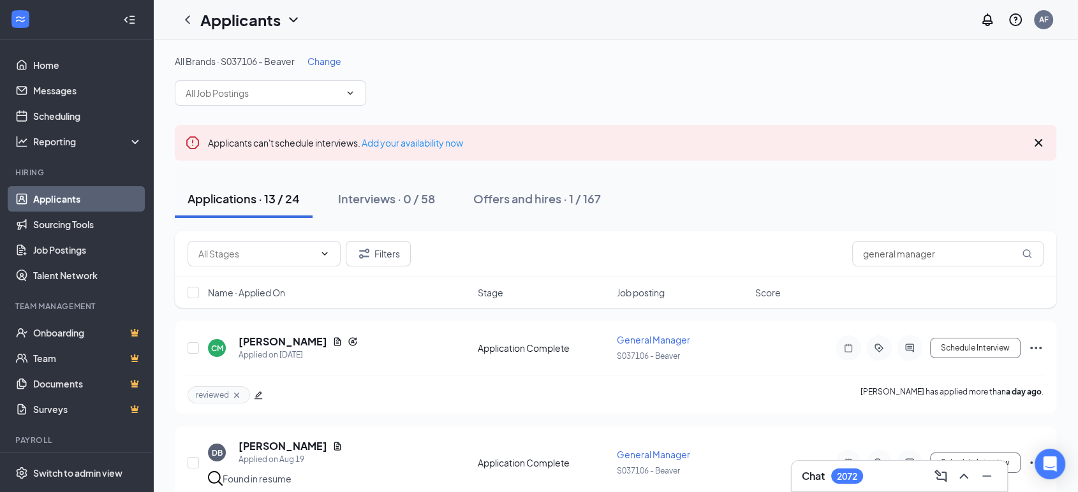
click at [295, 19] on icon "ChevronDown" at bounding box center [293, 19] width 15 height 15
click at [266, 83] on link "Archived applicants" at bounding box center [277, 83] width 138 height 13
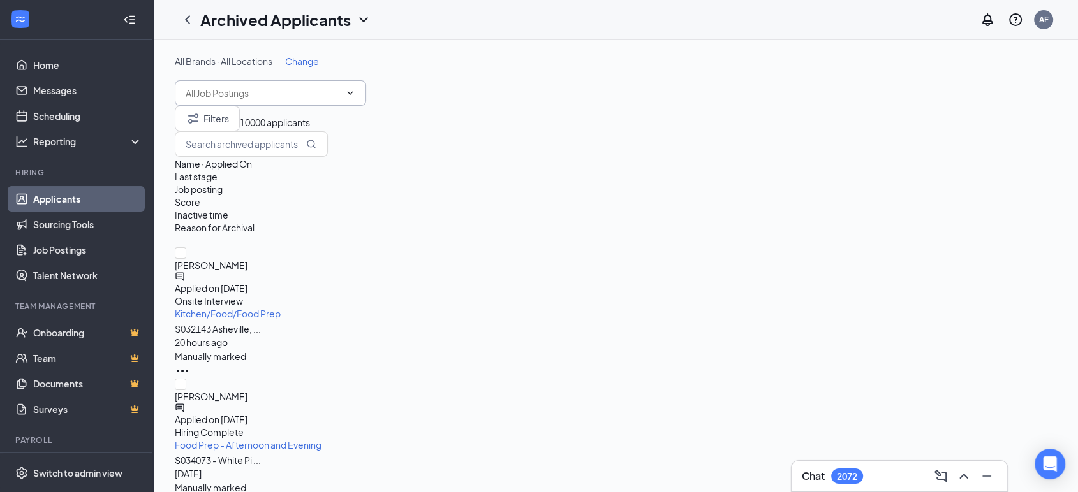
click at [275, 92] on input "text" at bounding box center [263, 93] width 154 height 14
type input "g"
type input "3"
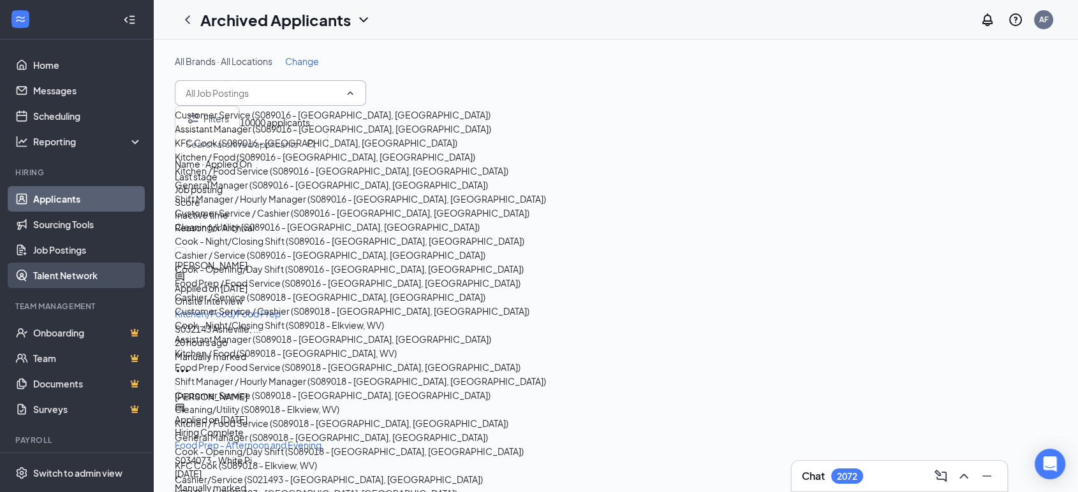
click at [36, 268] on link "Talent Network" at bounding box center [87, 276] width 109 height 26
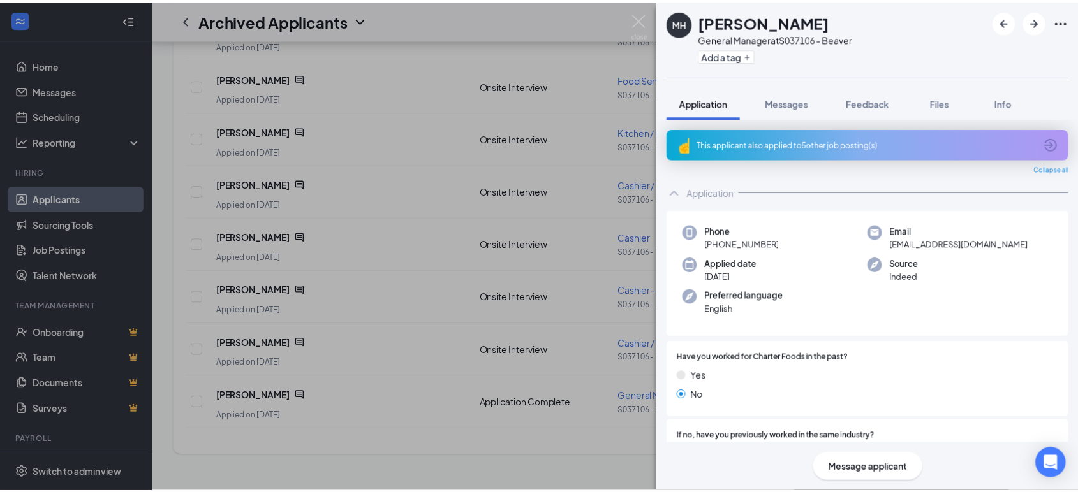
scroll to position [423, 0]
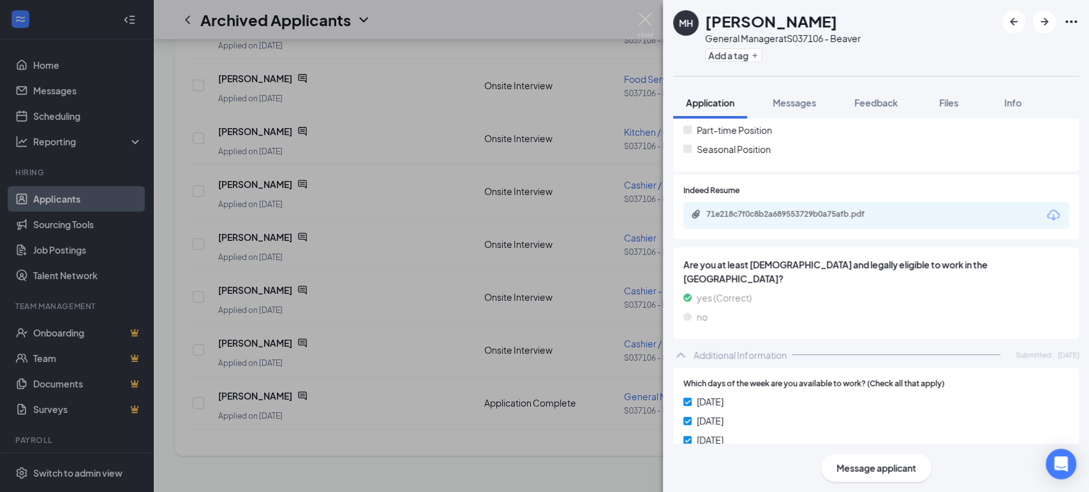
click at [415, 266] on div "MH Michael Hutchison General Manager at S037106 - Beaver Add a tag Application …" at bounding box center [544, 246] width 1089 height 492
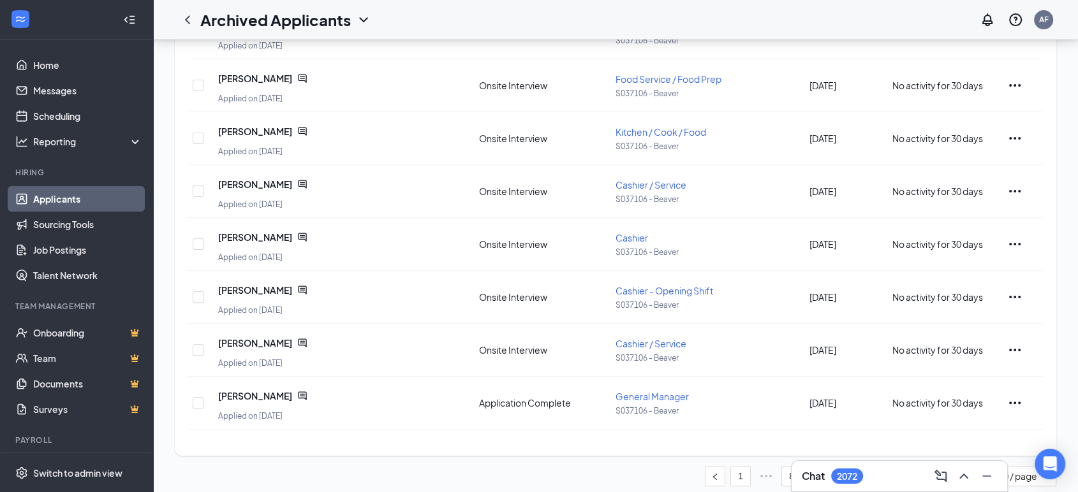
click at [868, 467] on link "11" at bounding box center [867, 476] width 19 height 19
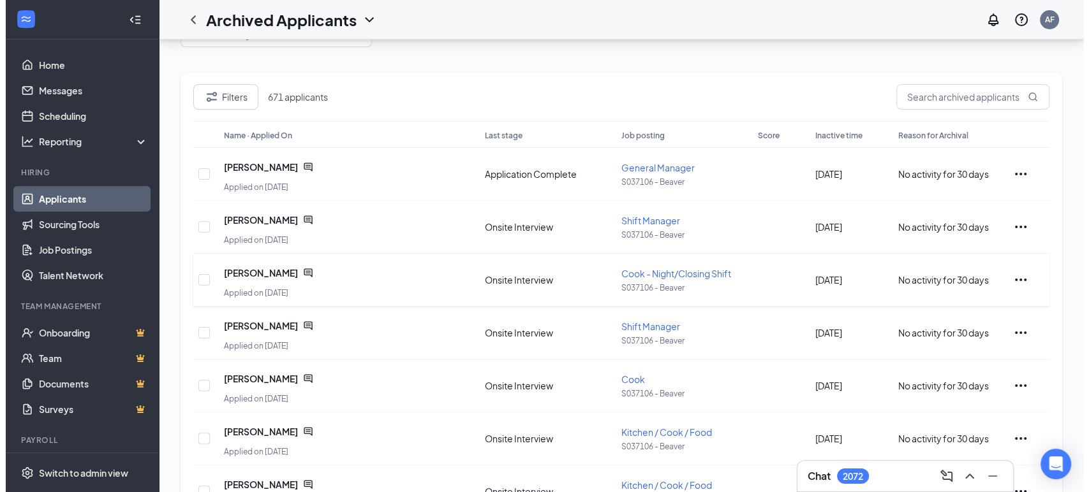
scroll to position [61, 0]
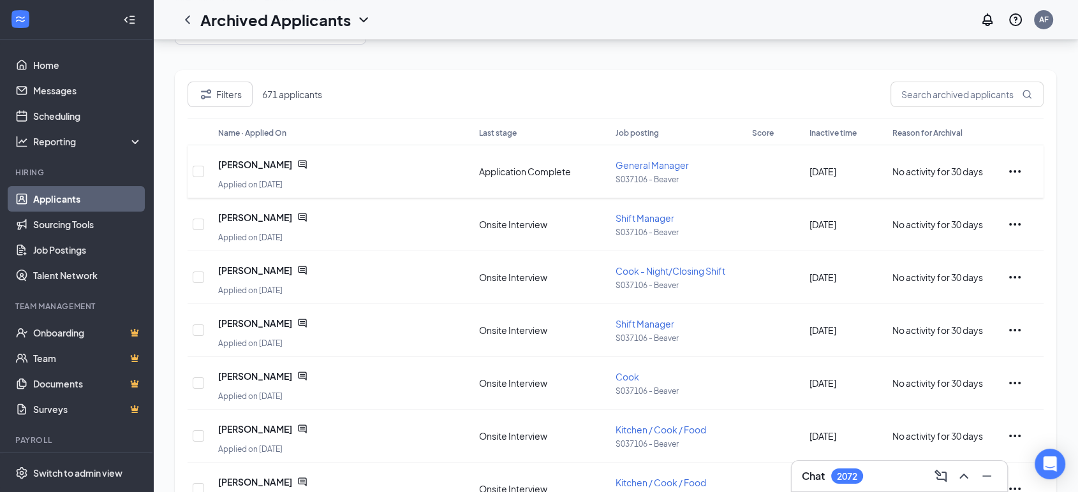
click at [297, 164] on icon "ChatActive" at bounding box center [302, 164] width 10 height 10
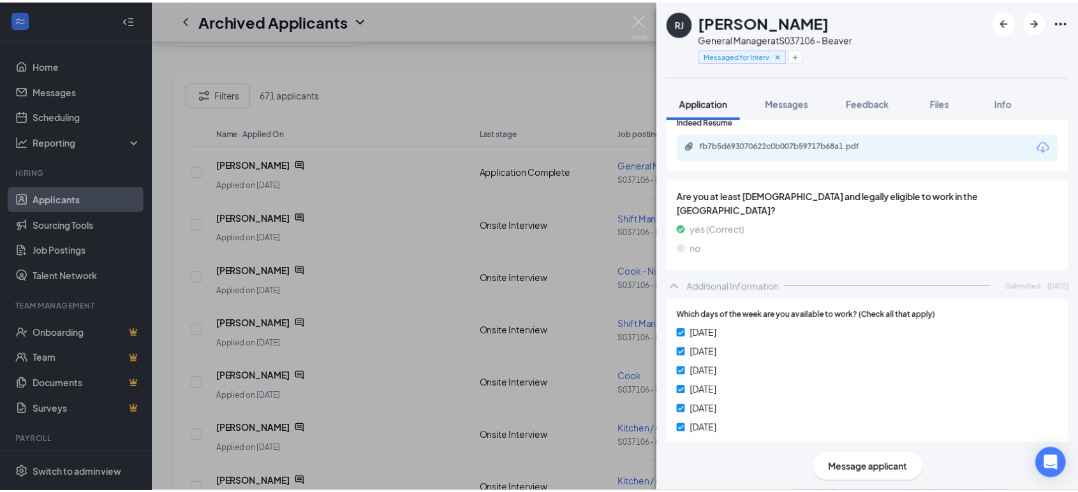
scroll to position [489, 0]
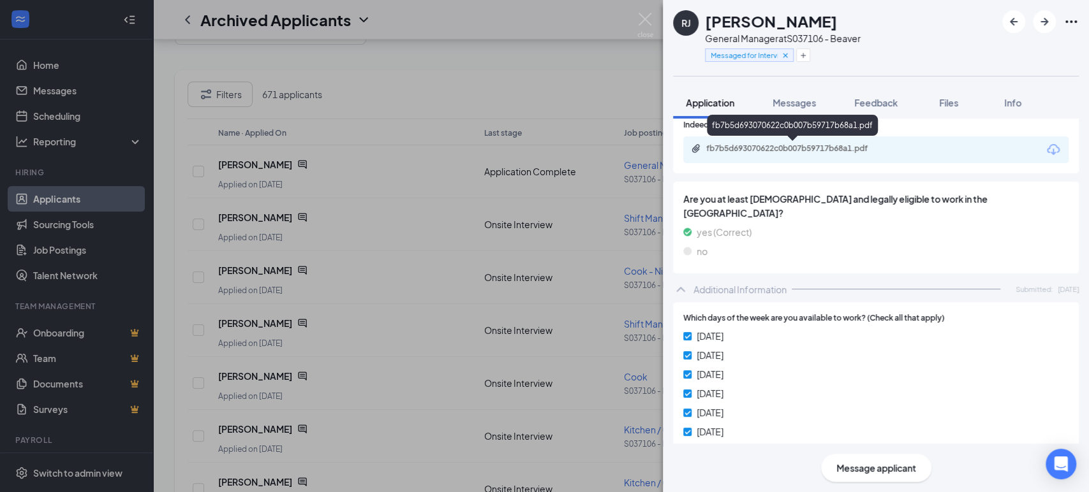
click at [770, 149] on div "fb7b5d693070622c0b007b59717b68a1.pdf" at bounding box center [795, 148] width 179 height 10
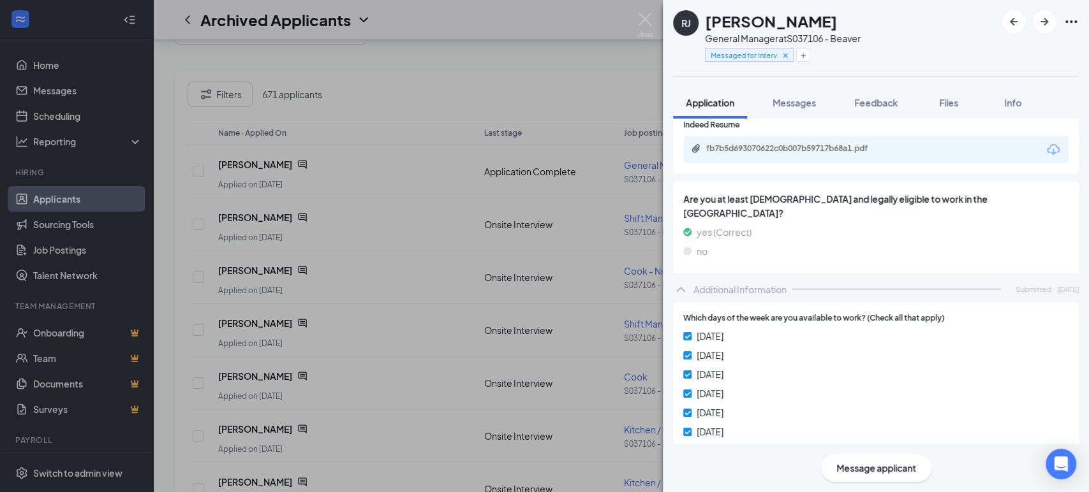
click at [57, 194] on div "RJ Robert Jr General Manager at S037106 - Beaver Messaged for Interview Applica…" at bounding box center [544, 246] width 1089 height 492
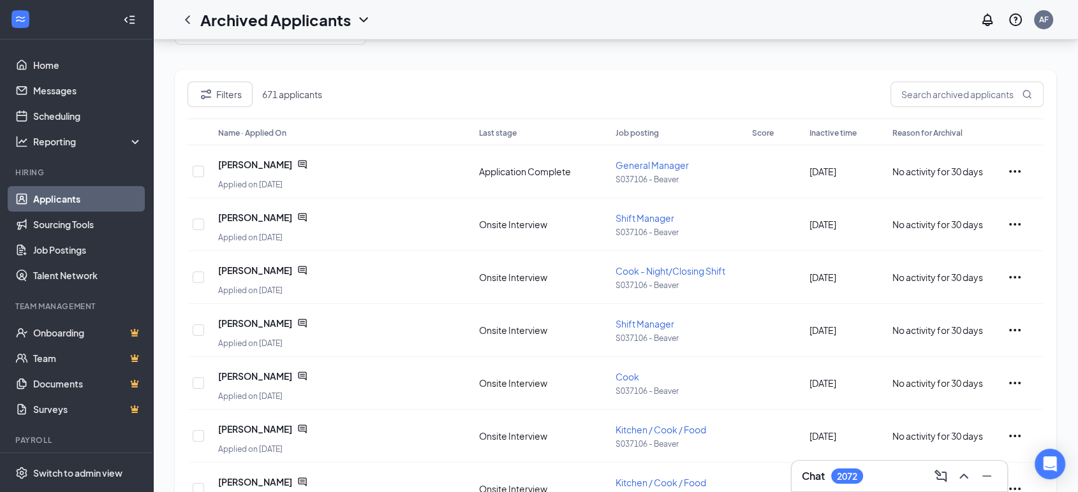
click at [49, 193] on link "Applicants" at bounding box center [87, 199] width 109 height 26
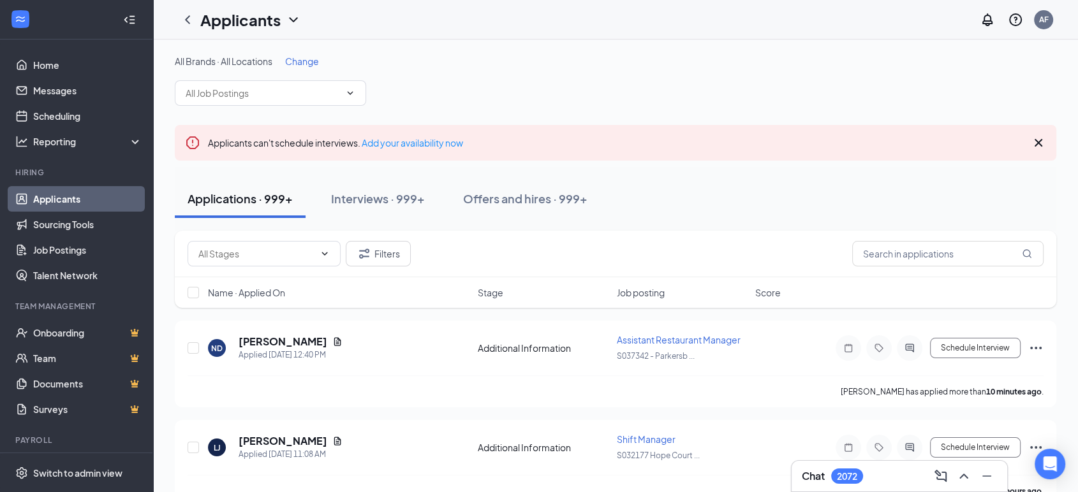
click at [319, 59] on span "Change" at bounding box center [302, 60] width 34 height 11
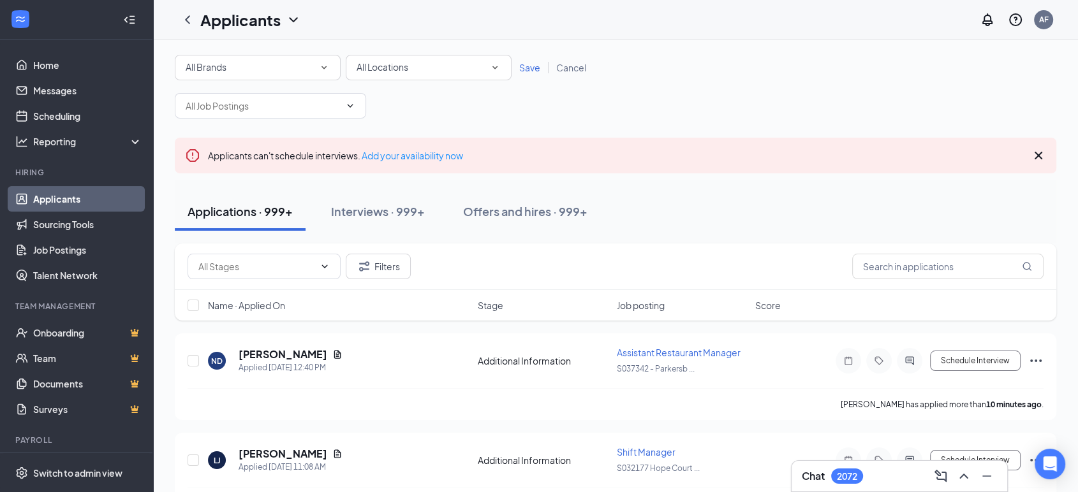
click at [378, 71] on span "All Locations" at bounding box center [382, 66] width 52 height 11
type input "23156"
click at [372, 103] on span "S023156 - [GEOGRAPHIC_DATA], [GEOGRAPHIC_DATA]" at bounding box center [472, 103] width 233 height 11
click at [525, 68] on span "Save" at bounding box center [529, 67] width 21 height 11
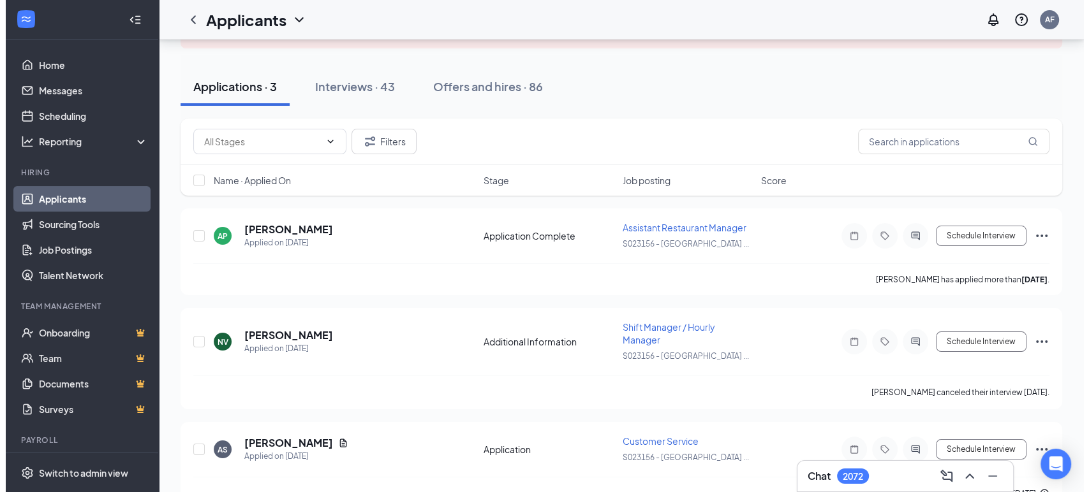
scroll to position [113, 0]
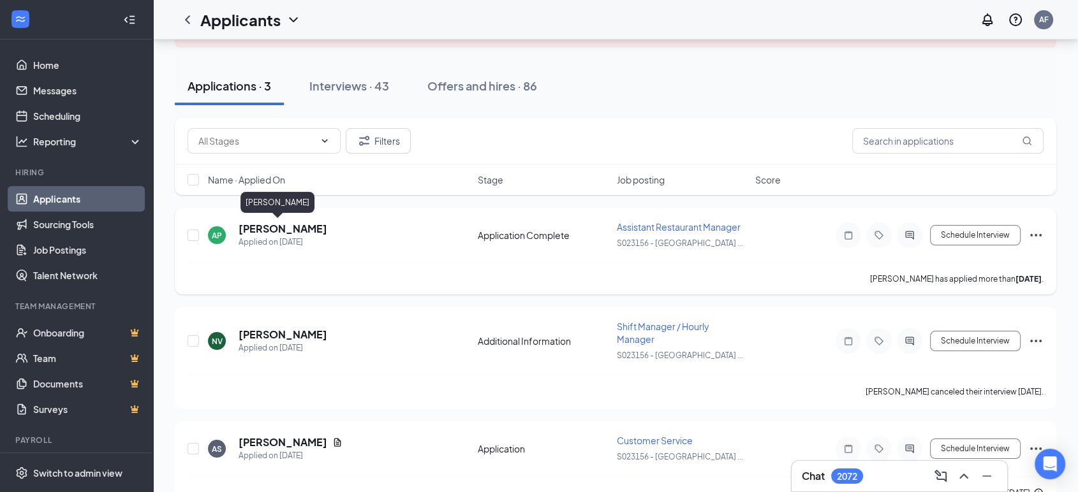
click at [253, 226] on h5 "Asha Patel" at bounding box center [282, 229] width 89 height 14
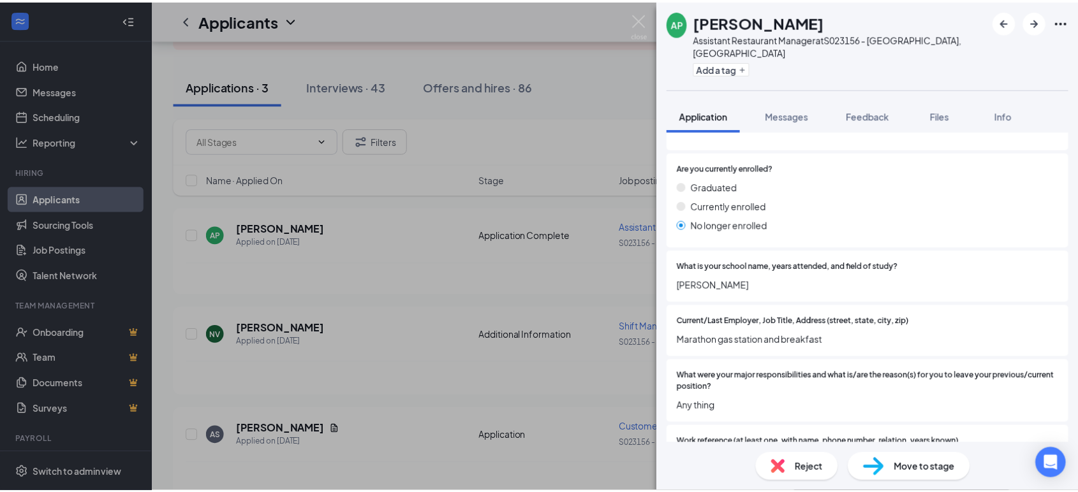
scroll to position [1201, 0]
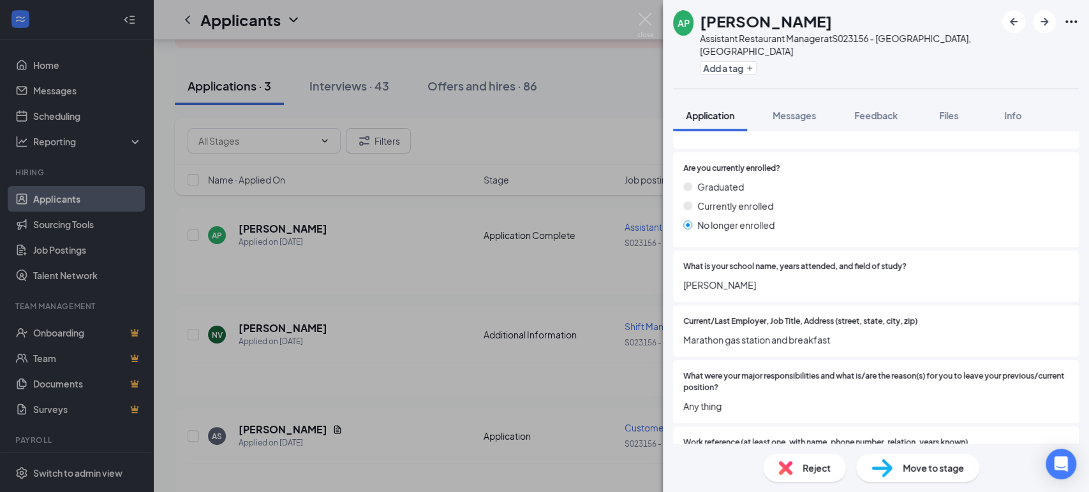
click at [498, 264] on div "AP Asha Patel Assistant Restaurant Manager at S023156 - Leestown Rd Lexington, …" at bounding box center [544, 246] width 1089 height 492
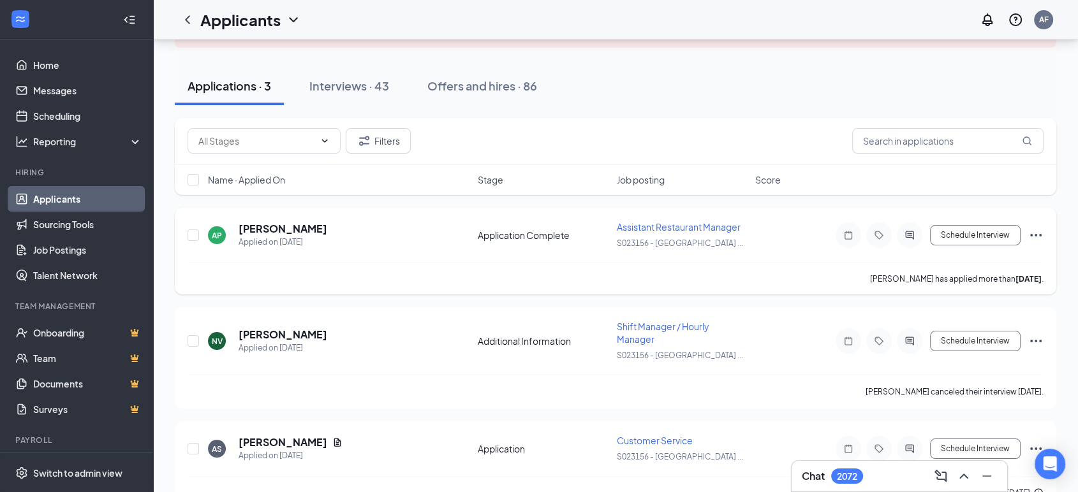
click at [1034, 231] on icon "Ellipses" at bounding box center [1035, 235] width 15 height 15
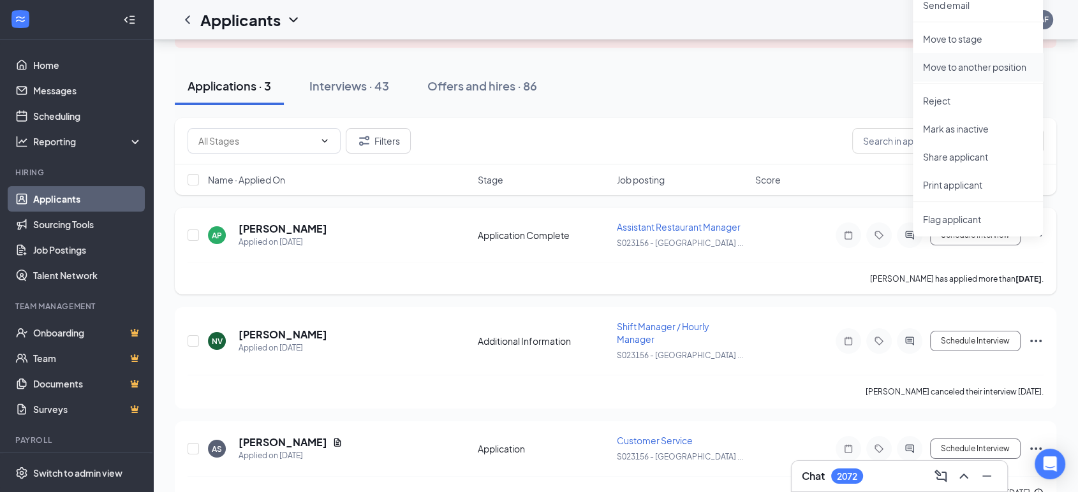
click at [934, 65] on p "Move to another position" at bounding box center [978, 67] width 110 height 13
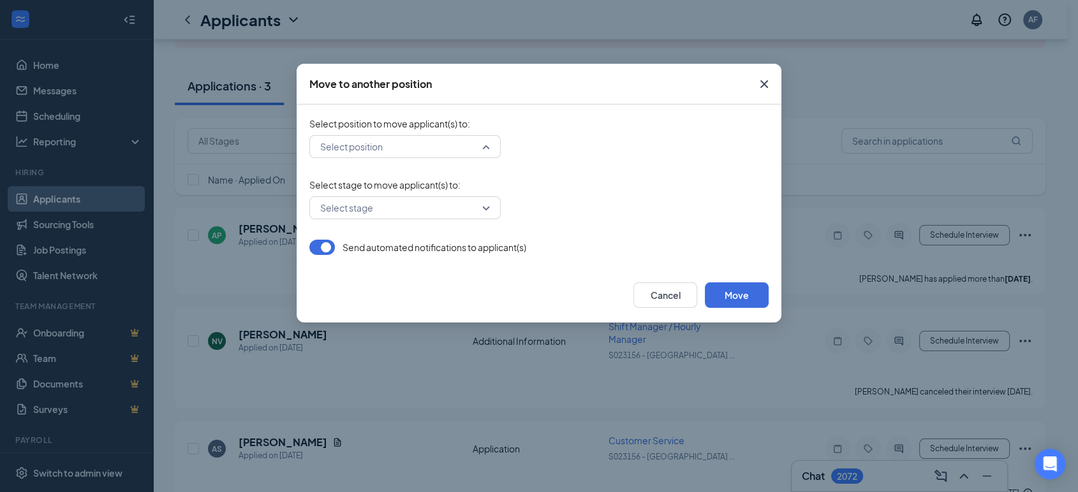
click at [384, 147] on input "search" at bounding box center [400, 147] width 167 height 22
type input "23156"
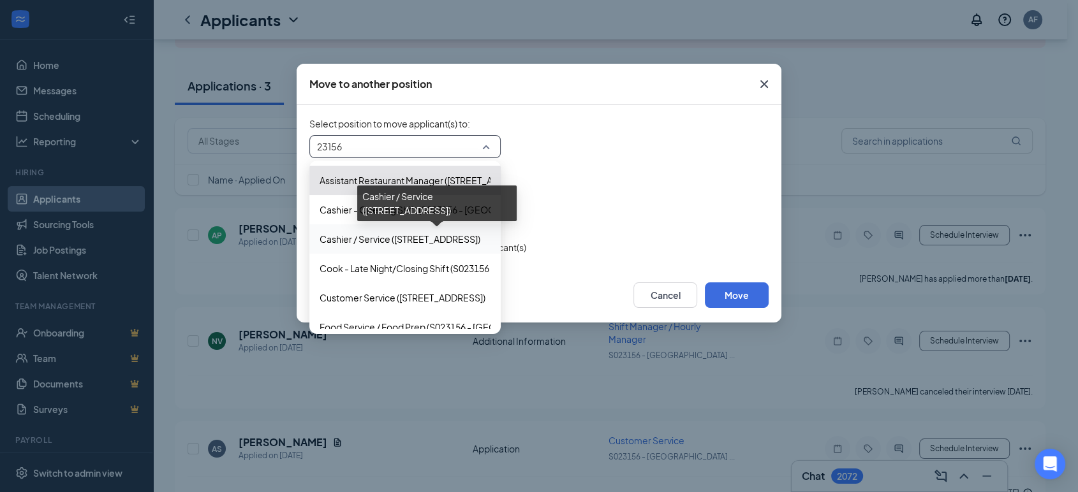
click at [347, 236] on span "Cashier / Service (S023156 - Leestown Rd Lexington, KY)" at bounding box center [399, 239] width 161 height 14
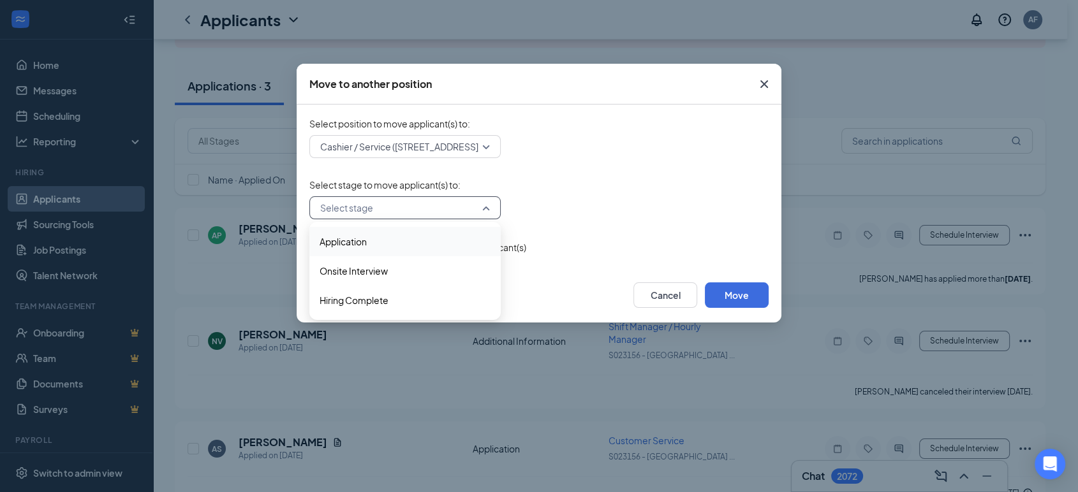
click at [342, 201] on input "search" at bounding box center [400, 208] width 167 height 22
click at [341, 275] on span "Onsite Interview" at bounding box center [353, 271] width 68 height 14
click at [719, 286] on button "Move" at bounding box center [737, 295] width 64 height 26
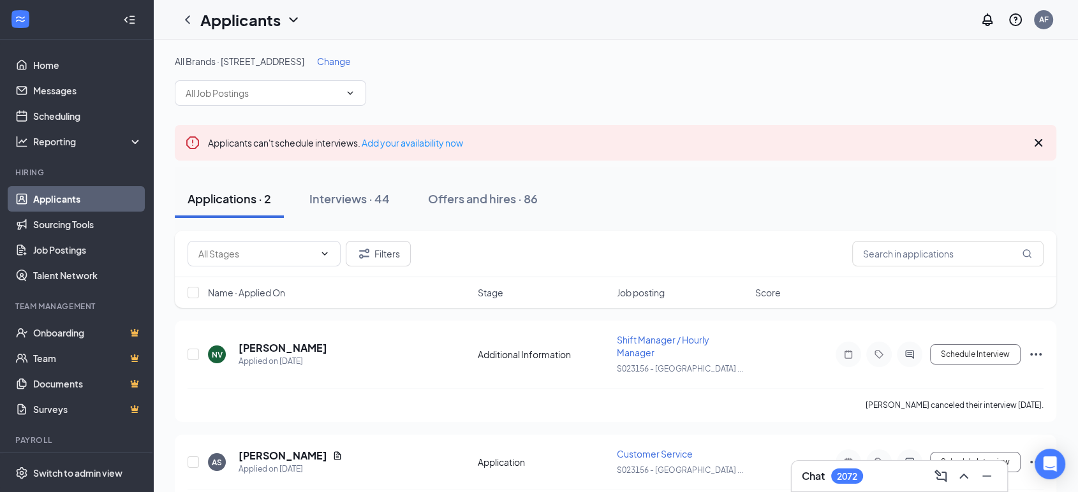
click at [351, 60] on span "Change" at bounding box center [334, 60] width 34 height 11
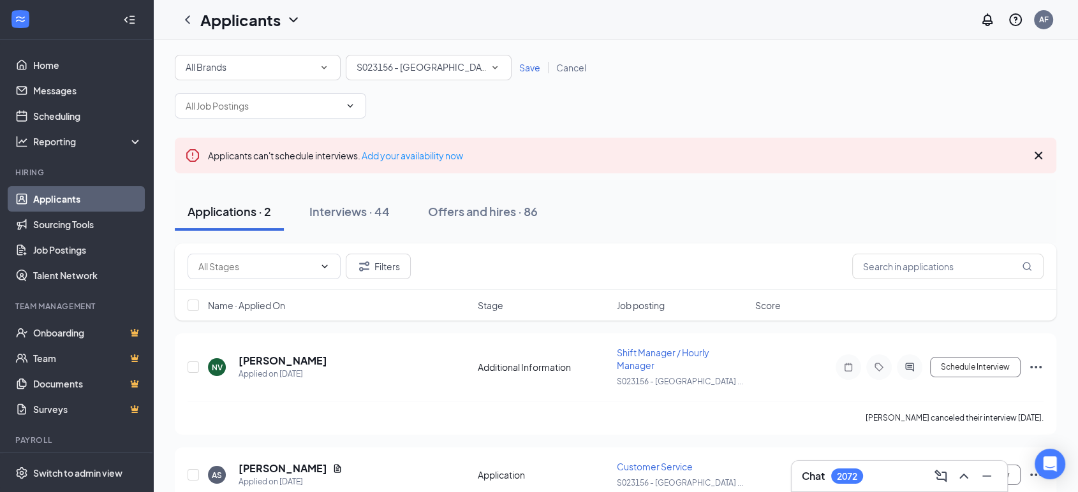
click at [401, 73] on span "S023156 - [GEOGRAPHIC_DATA], [GEOGRAPHIC_DATA]" at bounding box center [422, 68] width 133 height 14
type input "31527"
click at [396, 106] on span "S031527 -[GEOGRAPHIC_DATA], [GEOGRAPHIC_DATA]" at bounding box center [472, 103] width 232 height 11
click at [527, 70] on span "Save" at bounding box center [529, 67] width 21 height 11
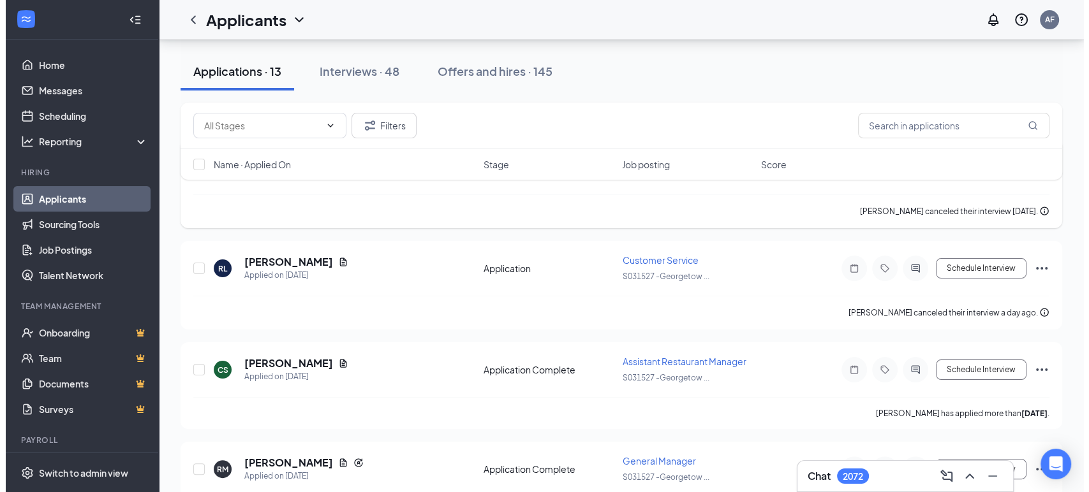
scroll to position [182, 0]
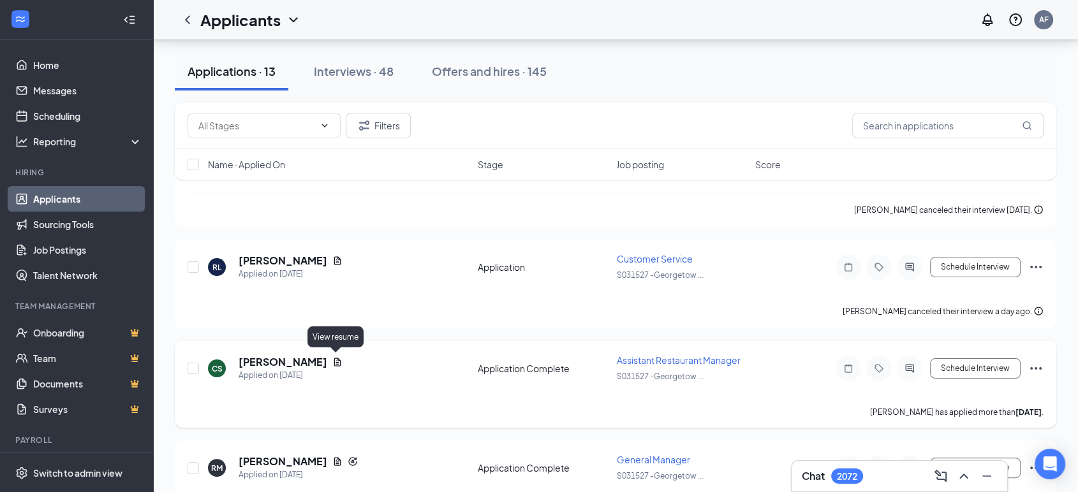
click at [337, 362] on icon "Document" at bounding box center [337, 362] width 7 height 8
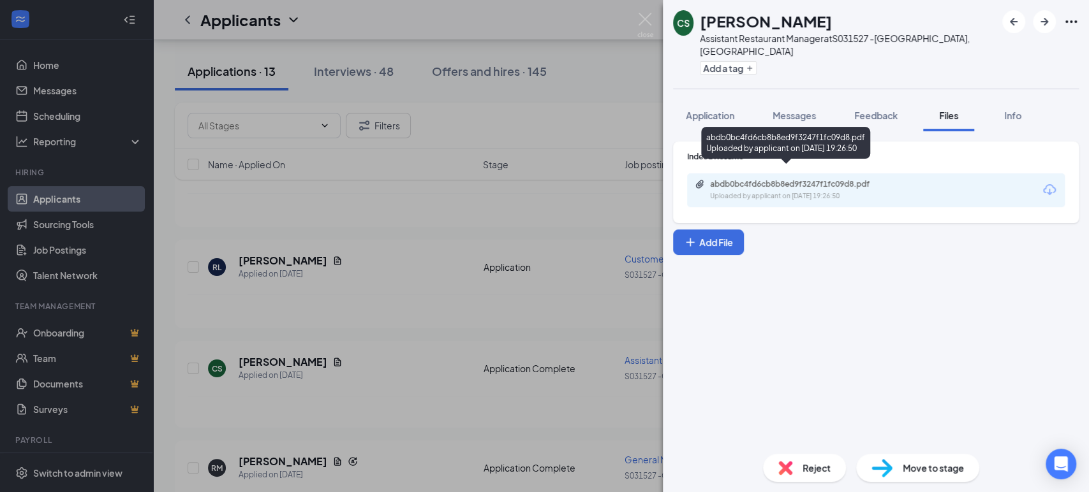
click at [800, 179] on div "abdb0bc4fd6cb8b8ed9f3247f1fc09d8.pdf" at bounding box center [799, 184] width 179 height 10
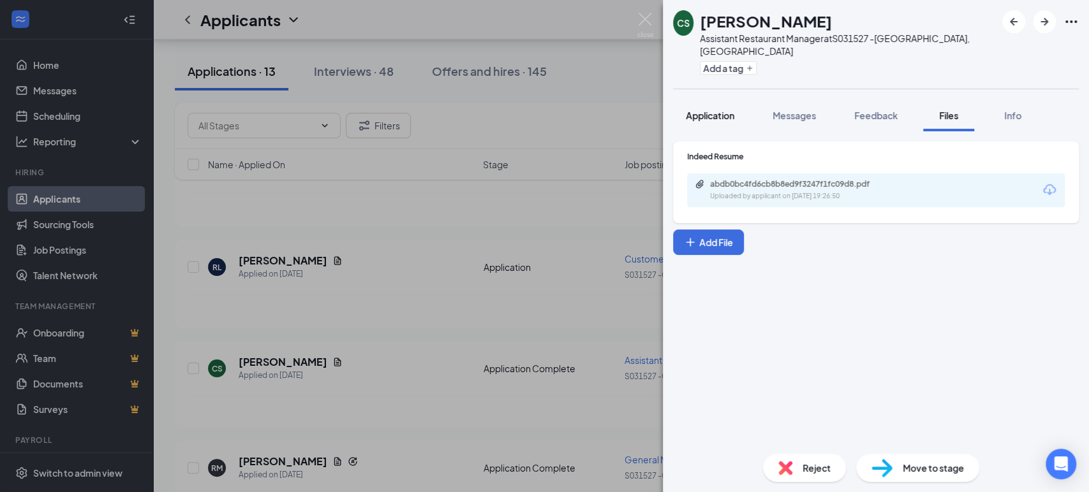
click at [704, 111] on button "Application" at bounding box center [710, 115] width 74 height 32
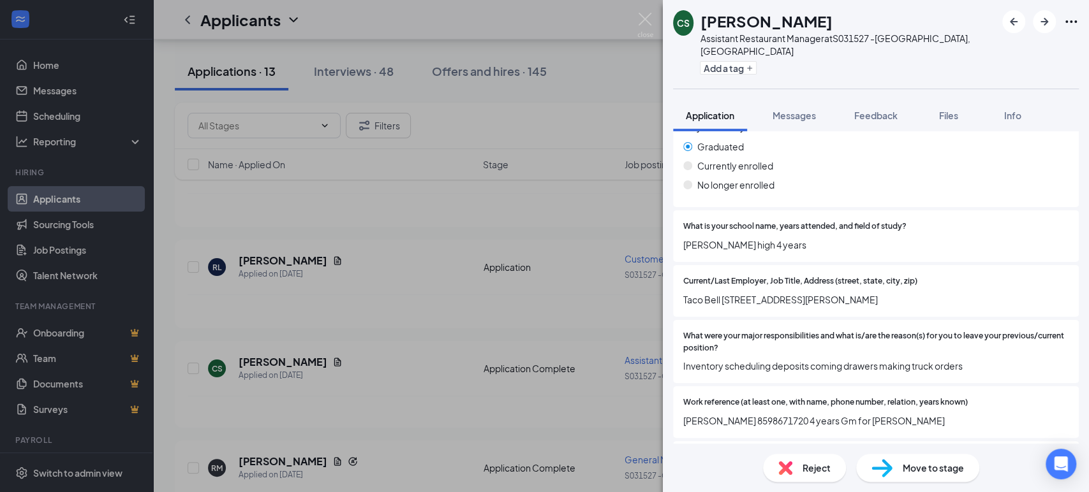
scroll to position [1326, 0]
click at [709, 61] on button "Add a tag" at bounding box center [728, 67] width 57 height 13
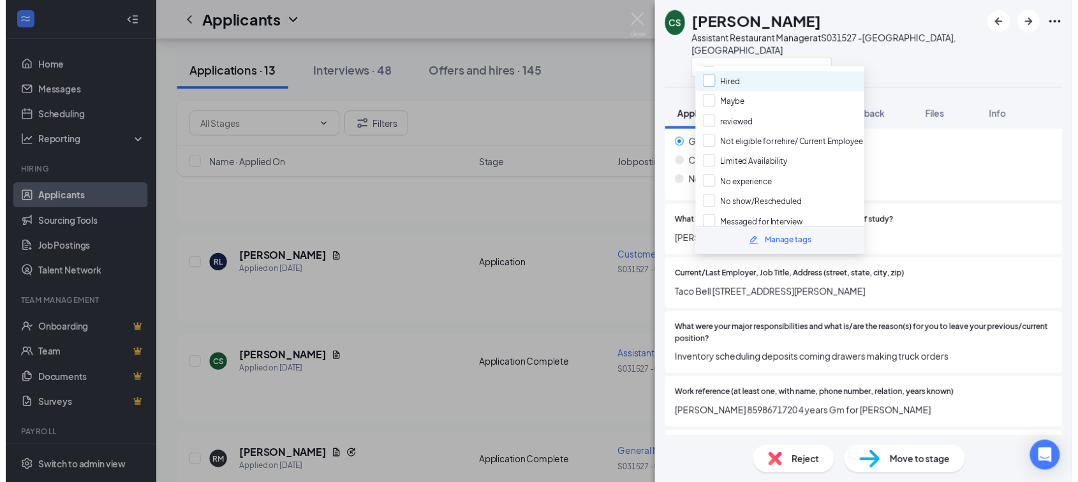
scroll to position [72, 0]
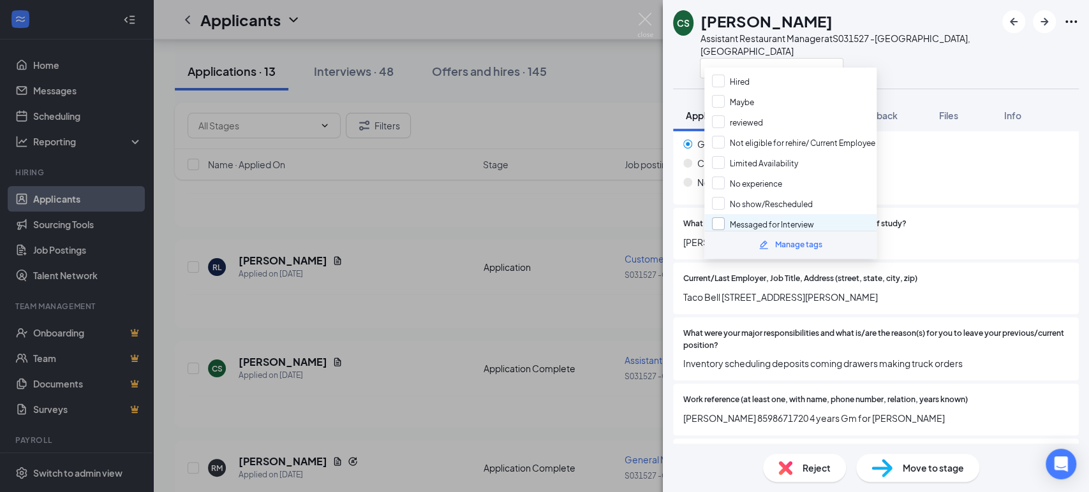
click at [724, 217] on input "Messaged for Interview" at bounding box center [763, 224] width 102 height 14
checkbox input "true"
click at [556, 210] on div "CS Crystal Shepperd Assistant Restaurant Manager at S031527 -Georgetown, KY App…" at bounding box center [544, 246] width 1089 height 492
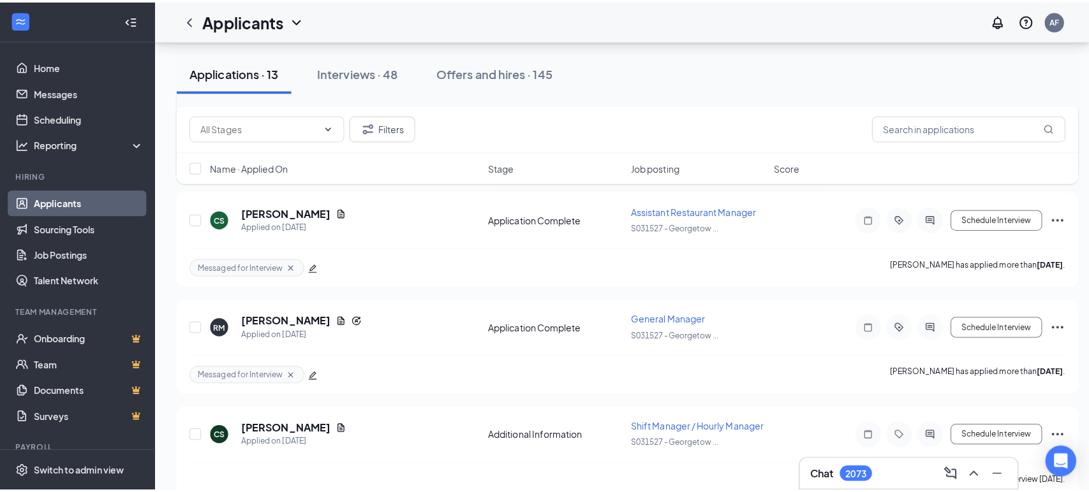
scroll to position [336, 0]
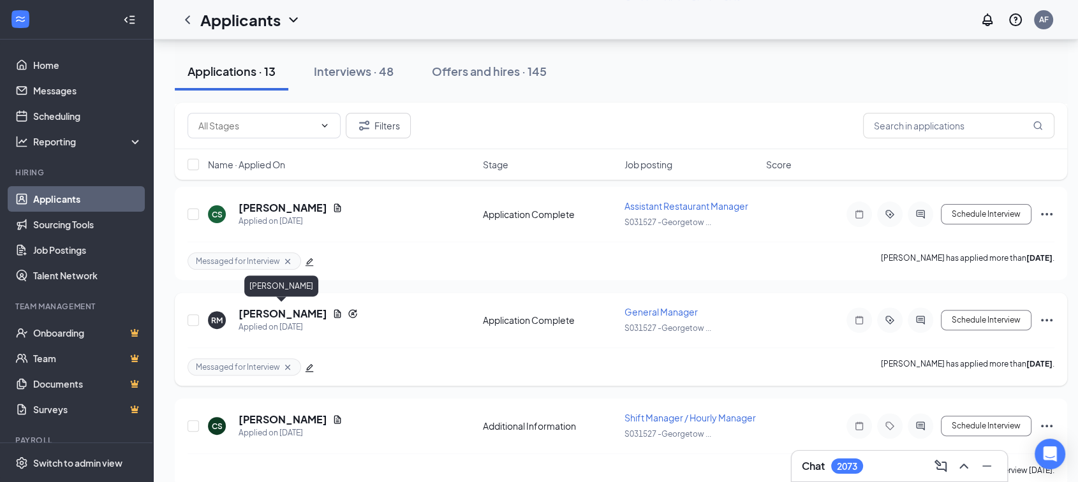
click at [291, 312] on h5 "[PERSON_NAME]" at bounding box center [282, 314] width 89 height 14
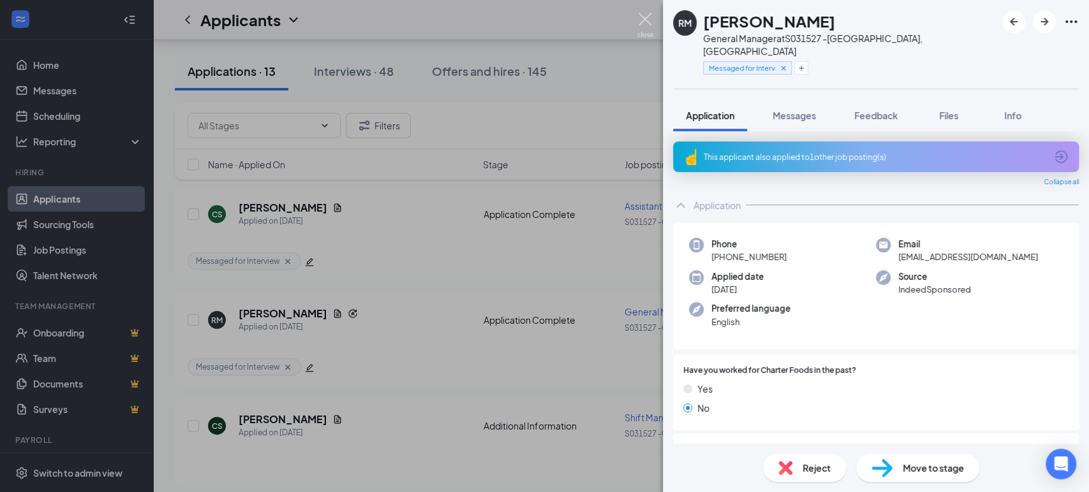
click at [640, 15] on img at bounding box center [645, 25] width 16 height 25
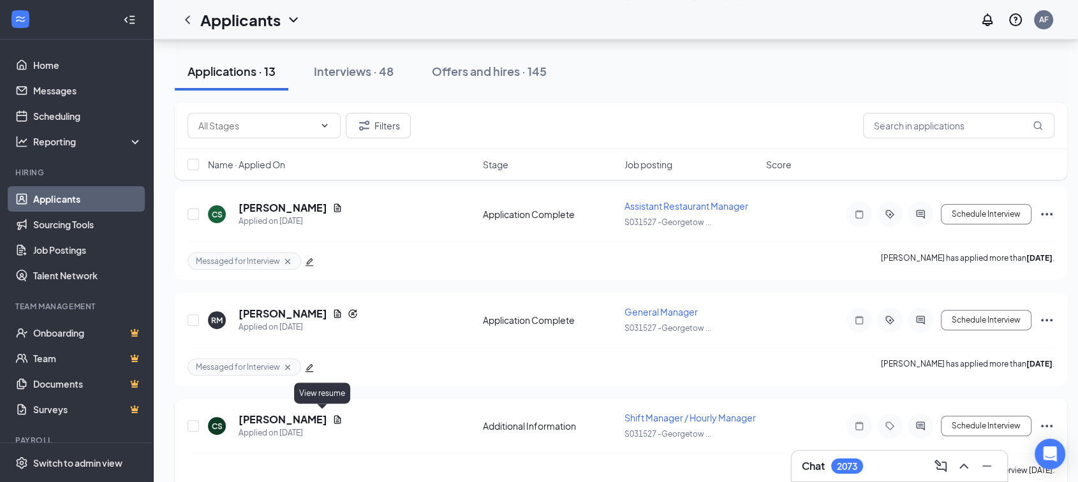
click at [334, 416] on icon "Document" at bounding box center [337, 420] width 7 height 8
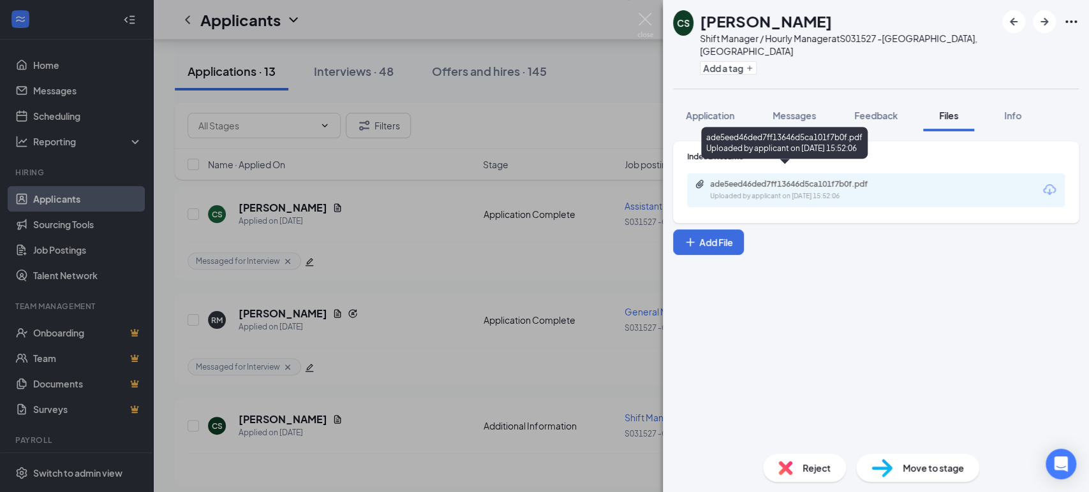
click at [772, 191] on div "Uploaded by applicant on [DATE] 15:52:06" at bounding box center [805, 196] width 191 height 10
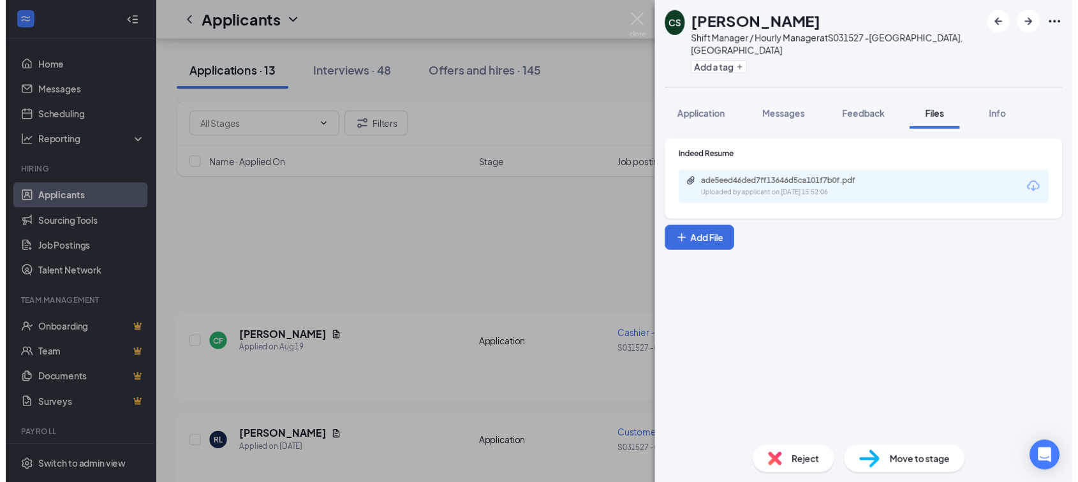
scroll to position [336, 0]
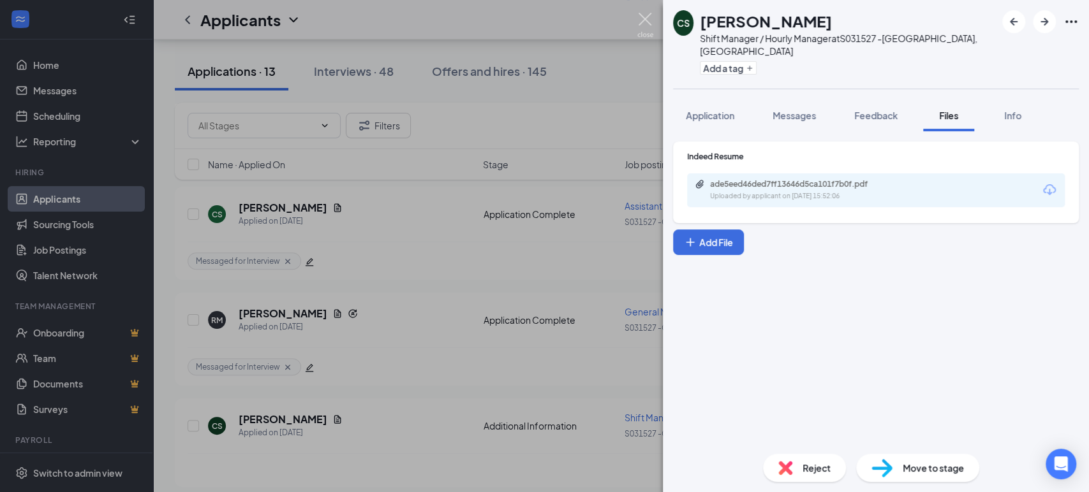
click at [647, 22] on img at bounding box center [645, 25] width 16 height 25
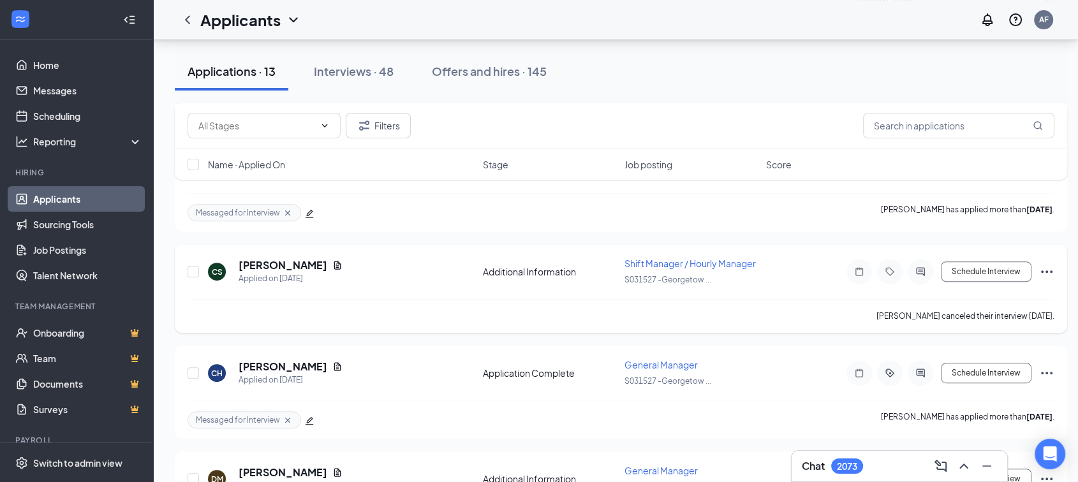
scroll to position [497, 0]
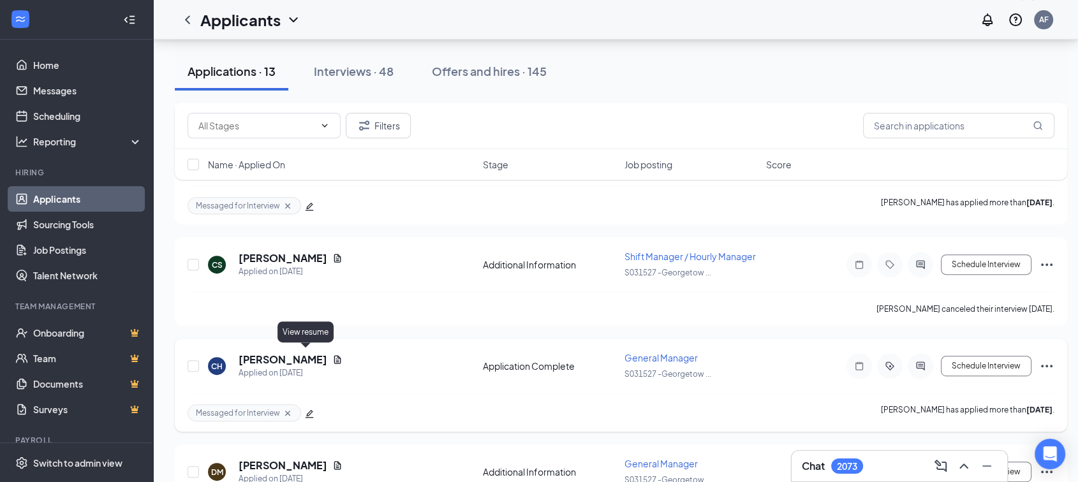
click at [332, 356] on icon "Document" at bounding box center [337, 360] width 10 height 10
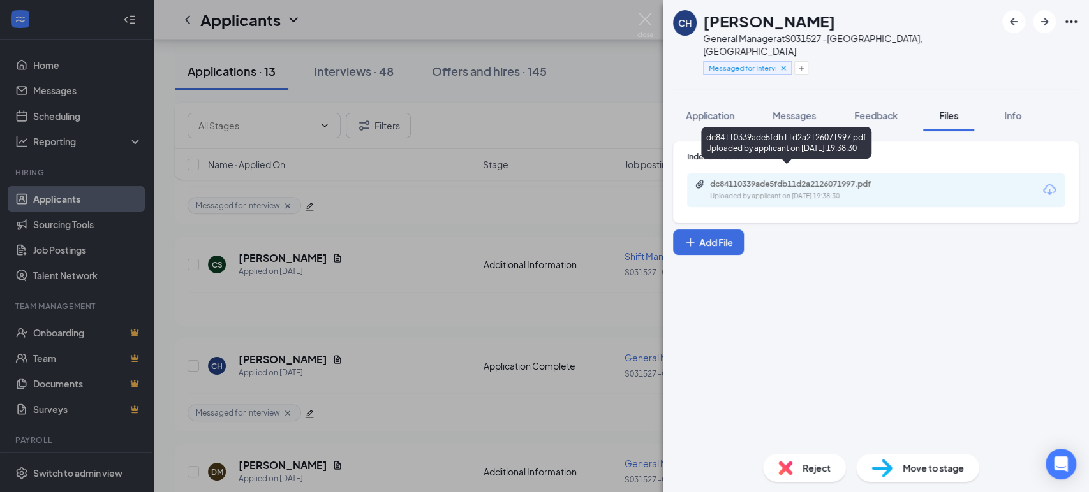
click at [811, 191] on div "Uploaded by applicant on [DATE] 19:38:30" at bounding box center [805, 196] width 191 height 10
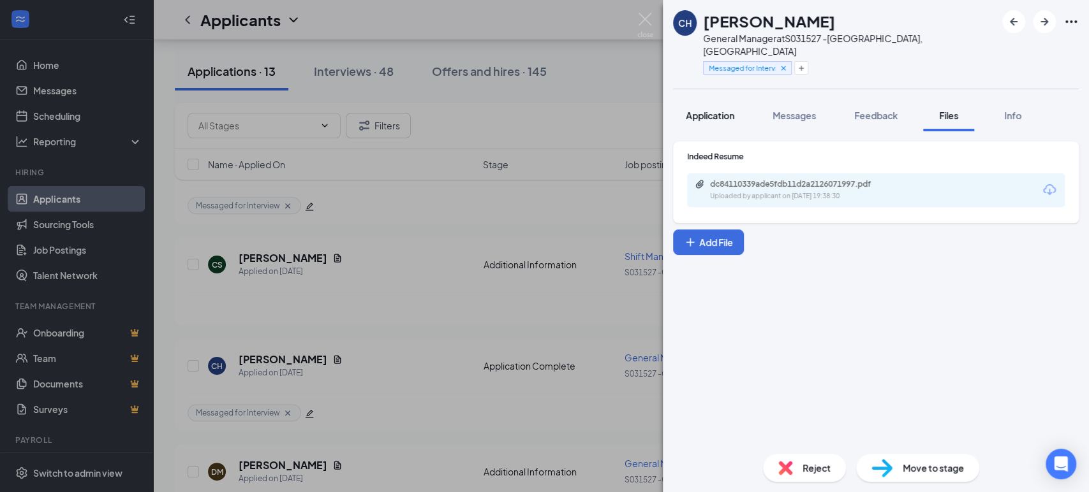
click at [702, 110] on span "Application" at bounding box center [709, 115] width 48 height 11
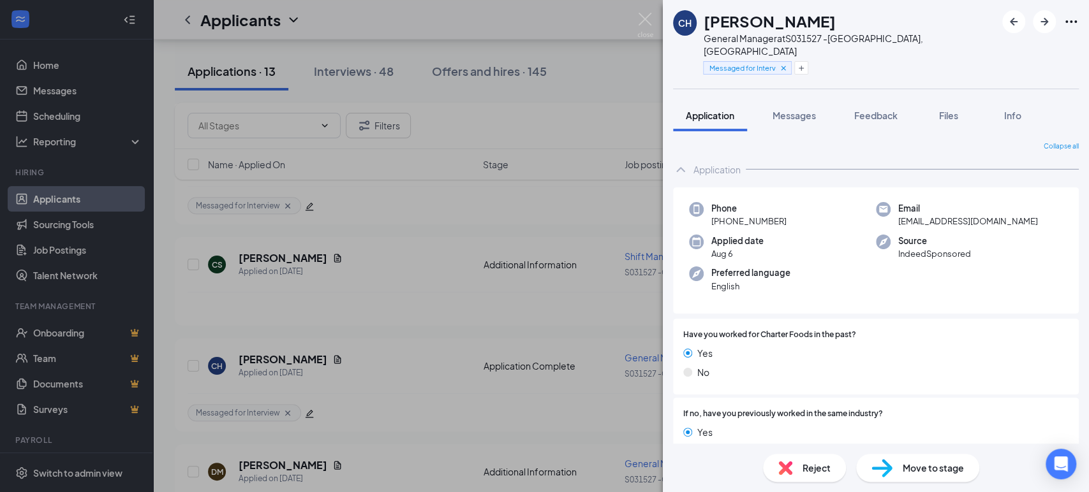
click at [427, 358] on div "[PERSON_NAME] General Manager at S031527 -[GEOGRAPHIC_DATA], [GEOGRAPHIC_DATA] …" at bounding box center [544, 246] width 1089 height 492
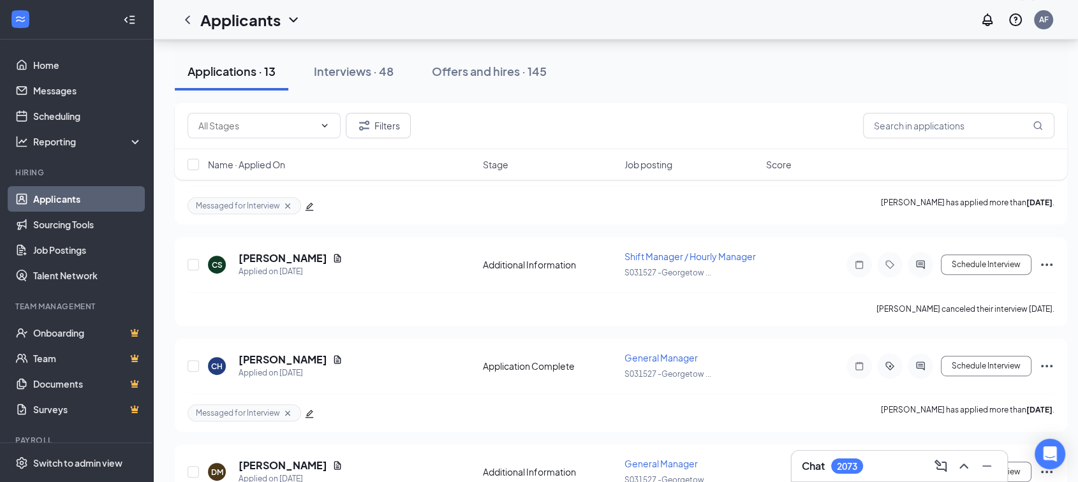
click at [427, 358] on div "[PERSON_NAME] Hood Applied on [DATE]" at bounding box center [341, 366] width 267 height 27
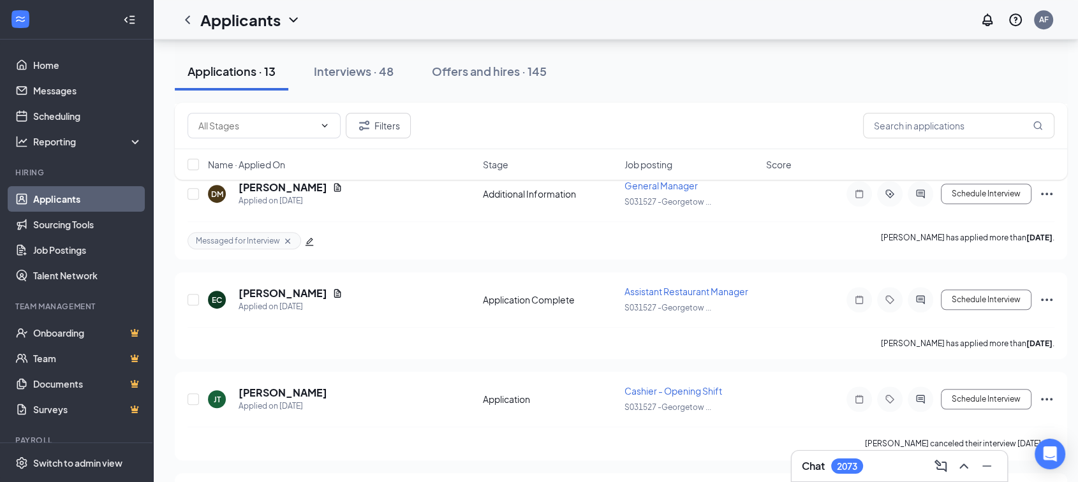
scroll to position [780, 0]
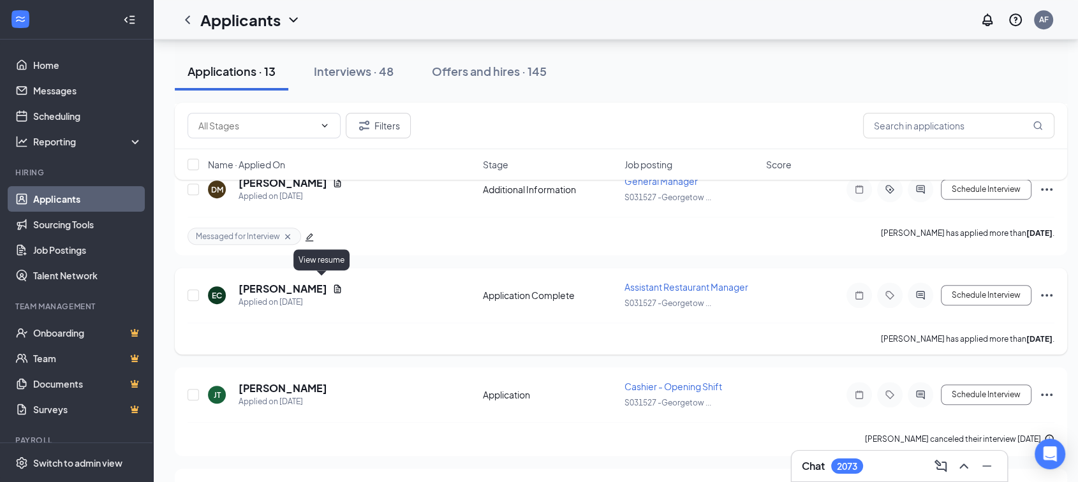
click at [332, 284] on icon "Document" at bounding box center [337, 289] width 10 height 10
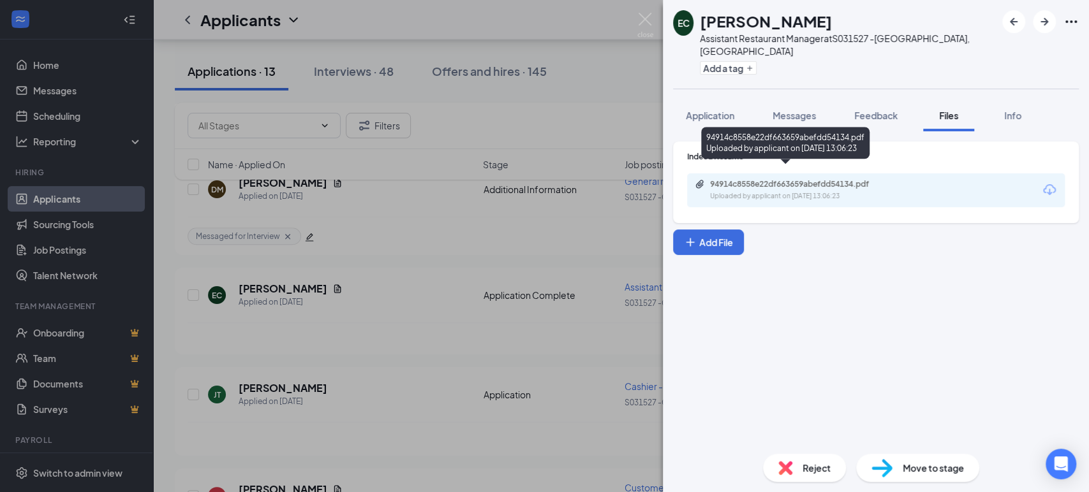
click at [851, 179] on div "94914c8558e22df663659abefdd54134.pdf" at bounding box center [799, 184] width 179 height 10
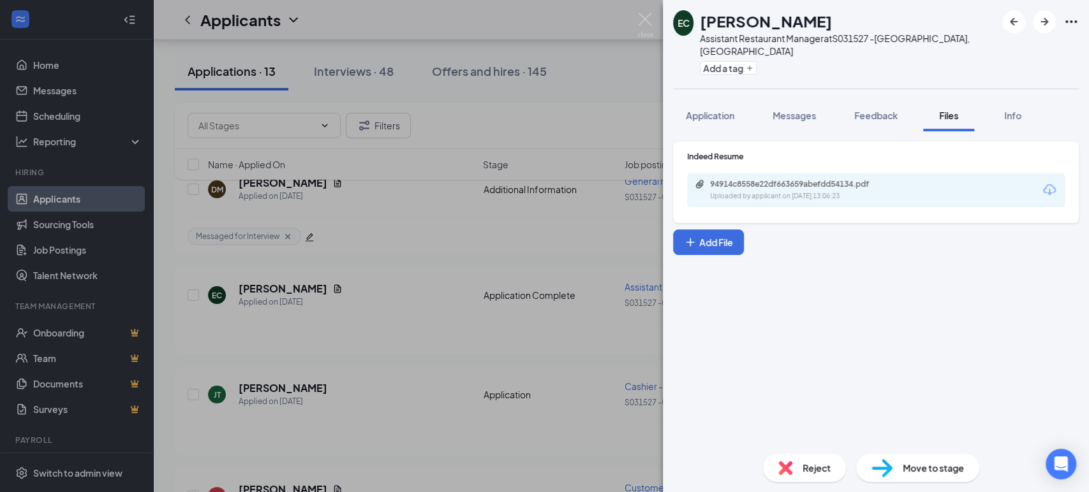
click at [802, 455] on div "Reject" at bounding box center [804, 468] width 83 height 28
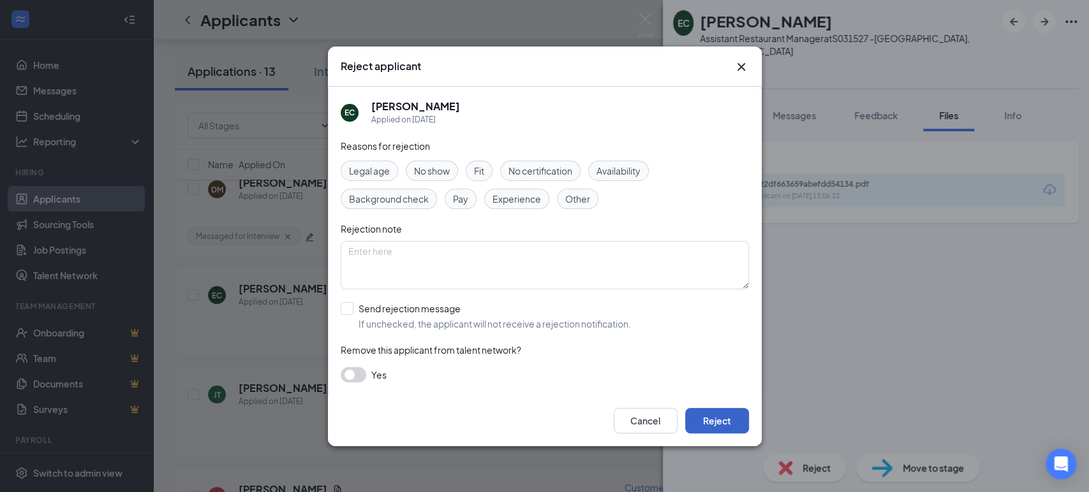
click at [719, 418] on button "Reject" at bounding box center [717, 421] width 64 height 26
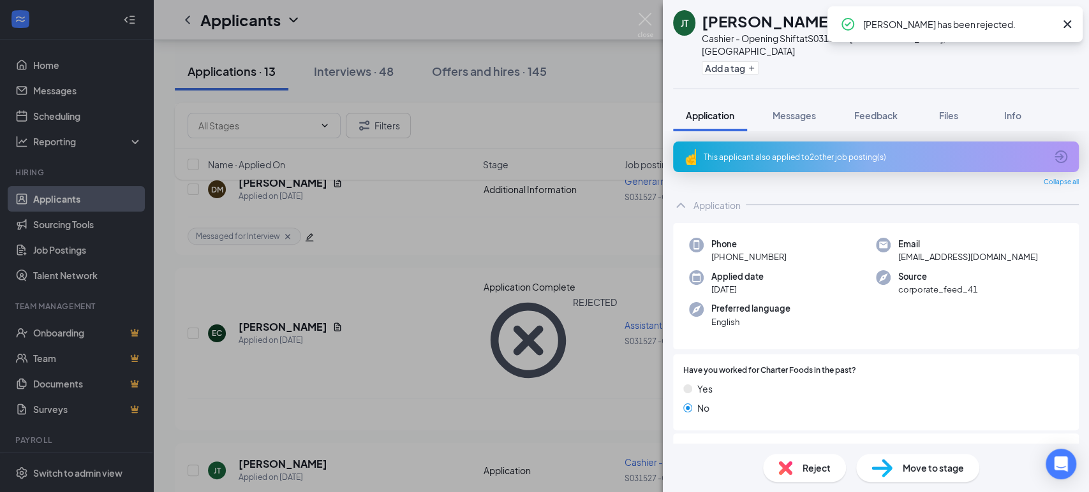
click at [346, 370] on div "[PERSON_NAME] [PERSON_NAME] Cashier - Opening Shift at S031527 -[GEOGRAPHIC_DAT…" at bounding box center [544, 246] width 1089 height 492
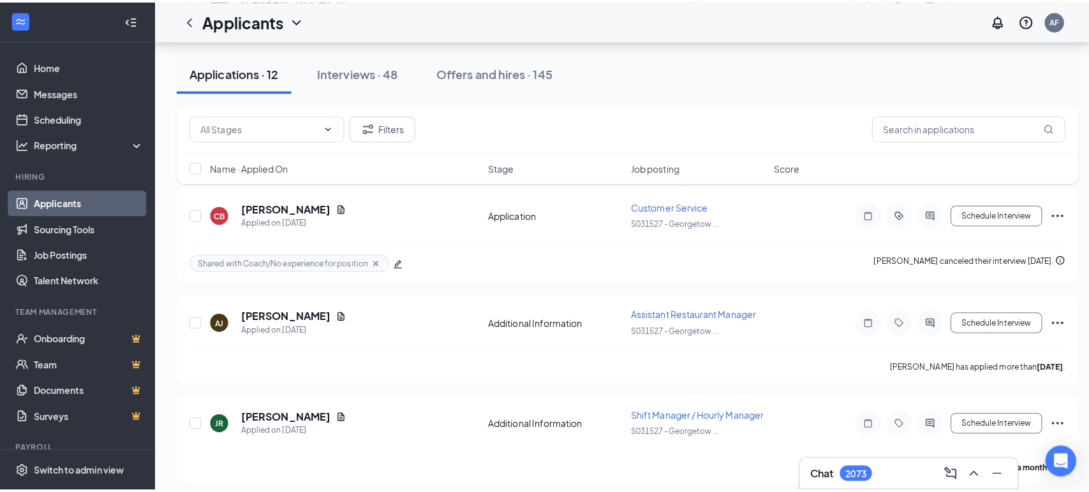
scroll to position [975, 0]
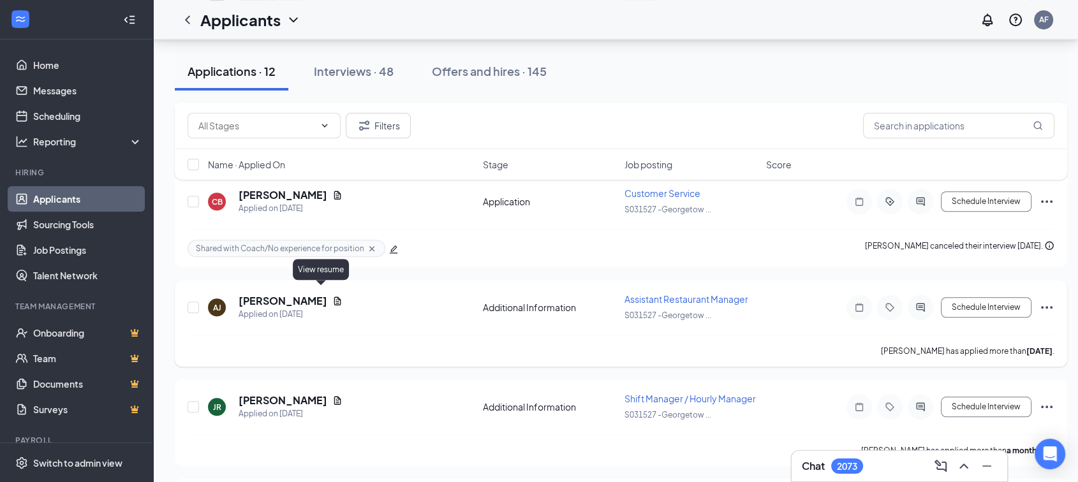
click at [332, 296] on icon "Document" at bounding box center [337, 301] width 10 height 10
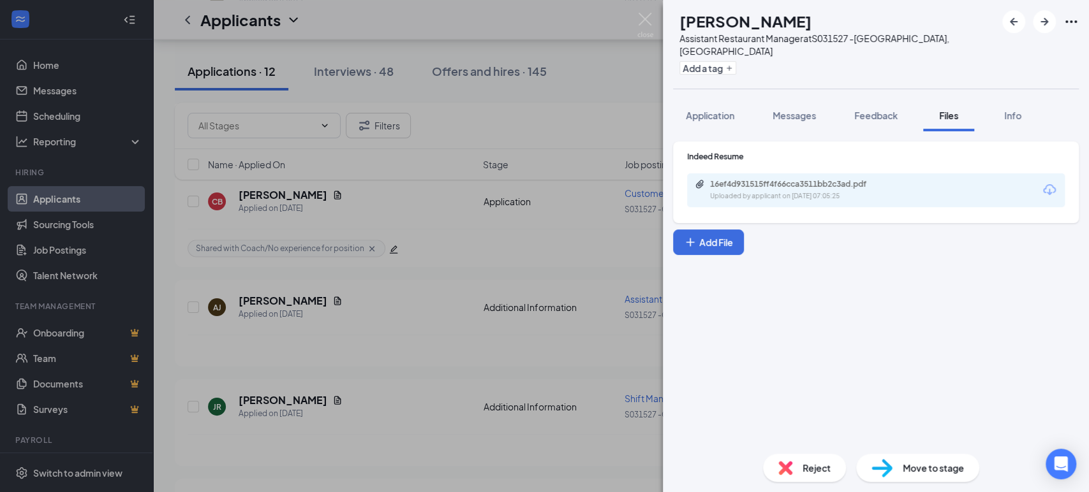
click at [807, 189] on div "16ef4d931515ff4f66cca3511bb2c3ad.pdf Uploaded by applicant on [DATE] 07:05:25" at bounding box center [876, 190] width 378 height 34
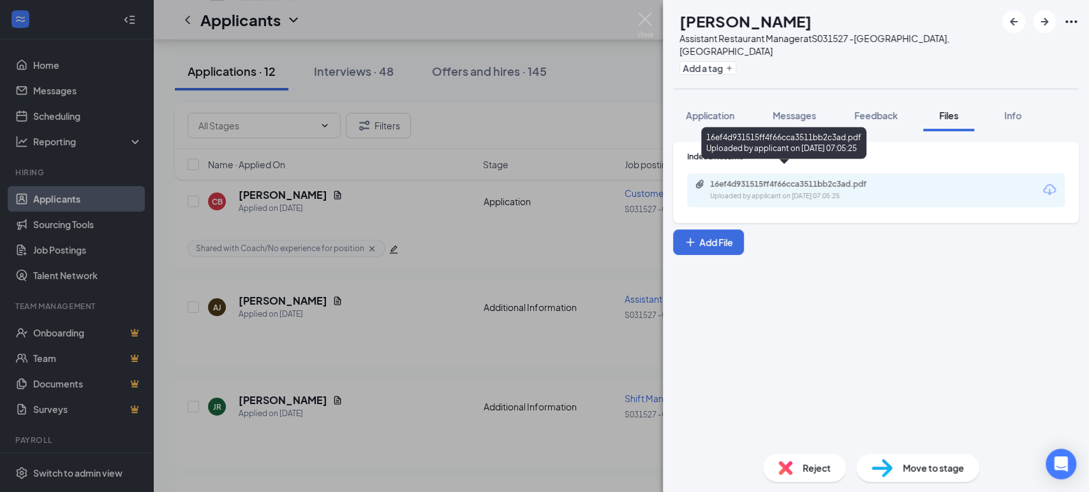
click at [802, 191] on div "Uploaded by applicant on [DATE] 07:05:25" at bounding box center [805, 196] width 191 height 10
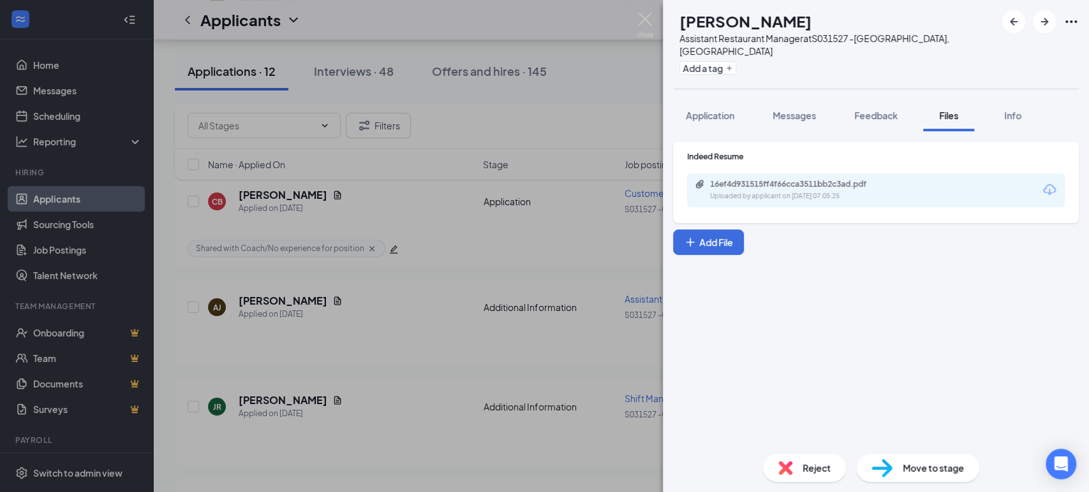
click at [805, 462] on span "Reject" at bounding box center [816, 468] width 28 height 14
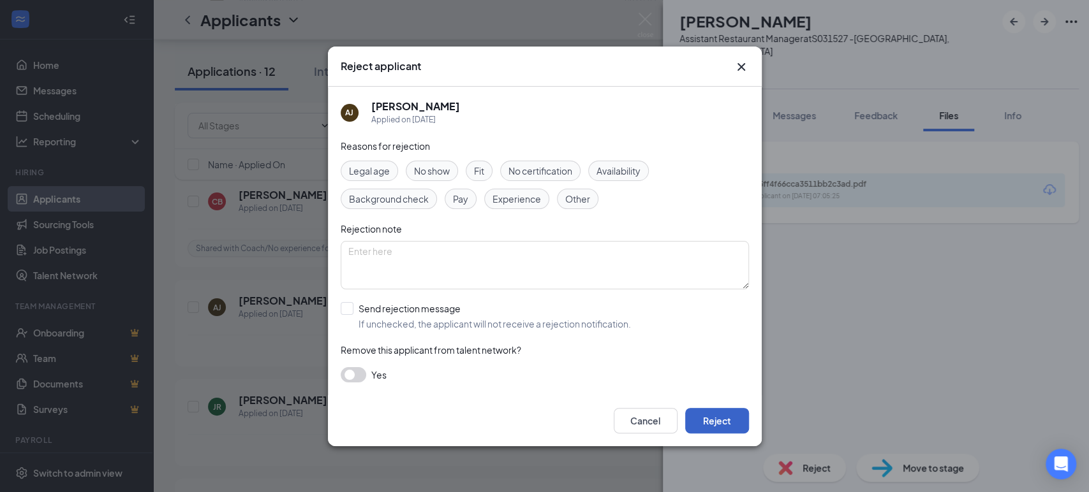
click at [712, 417] on button "Reject" at bounding box center [717, 421] width 64 height 26
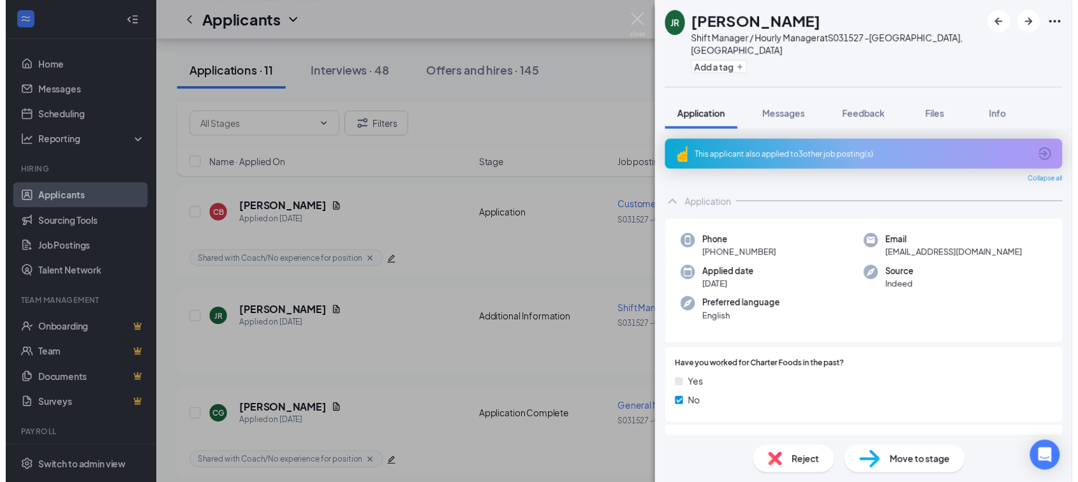
scroll to position [272, 0]
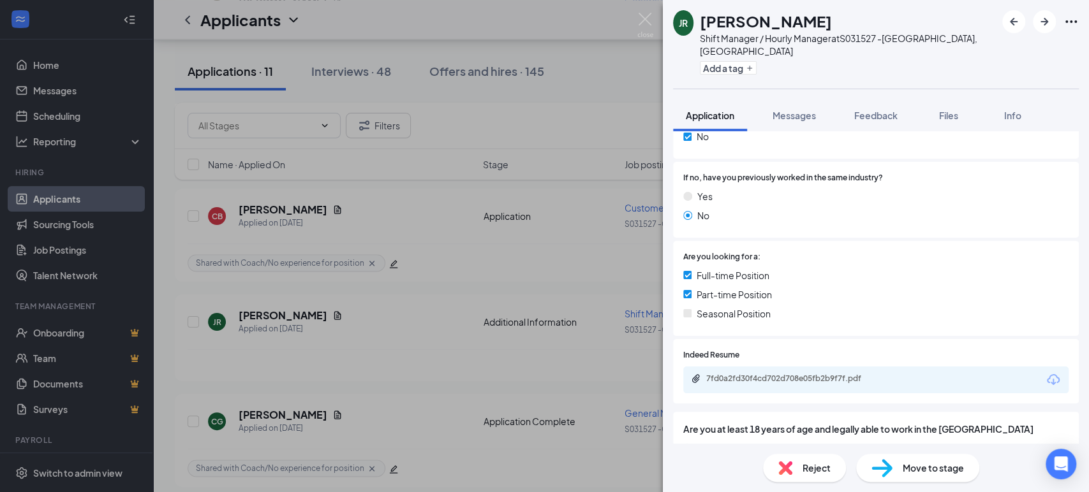
click at [800, 373] on div "7fd0a2fd30f4cd702d708e05fb2b9f7f.pdf" at bounding box center [875, 380] width 385 height 27
click at [798, 374] on div "7fd0a2fd30f4cd702d708e05fb2b9f7f.pdf" at bounding box center [795, 379] width 179 height 10
click at [423, 284] on div "JR [PERSON_NAME] Shift Manager / Hourly Manager at S031527 -[GEOGRAPHIC_DATA], …" at bounding box center [544, 246] width 1089 height 492
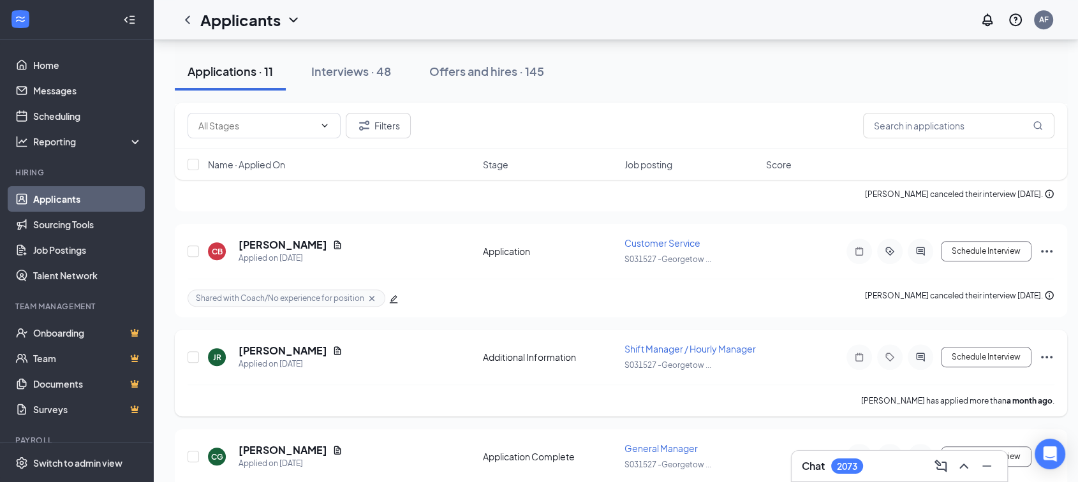
scroll to position [971, 0]
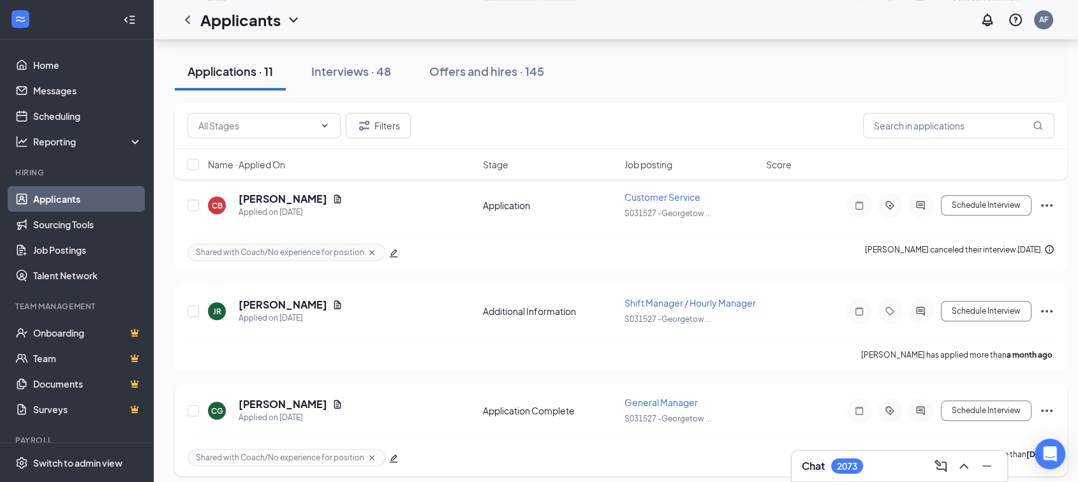
click at [1050, 403] on icon "Ellipses" at bounding box center [1046, 410] width 15 height 15
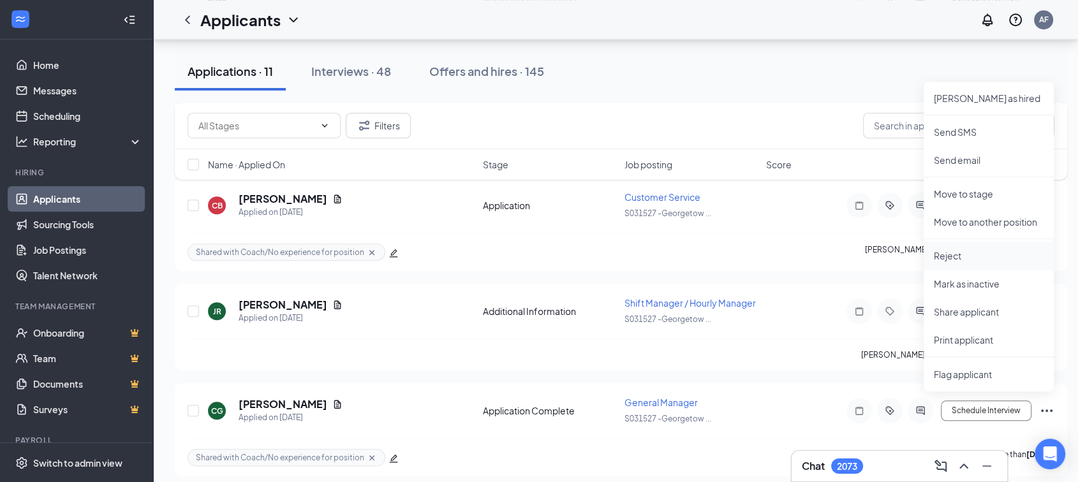
click at [944, 251] on p "Reject" at bounding box center [989, 255] width 110 height 13
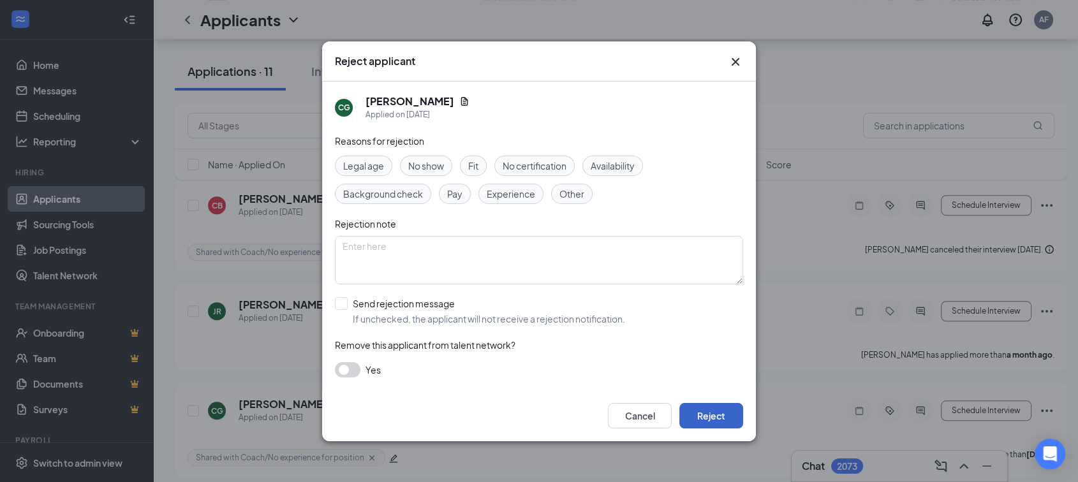
click at [713, 405] on button "Reject" at bounding box center [711, 416] width 64 height 26
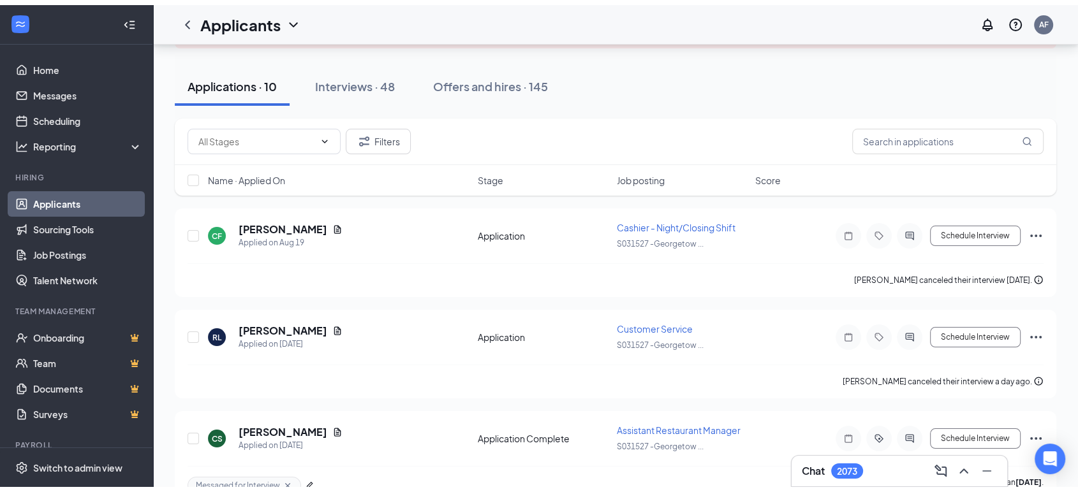
scroll to position [5, 0]
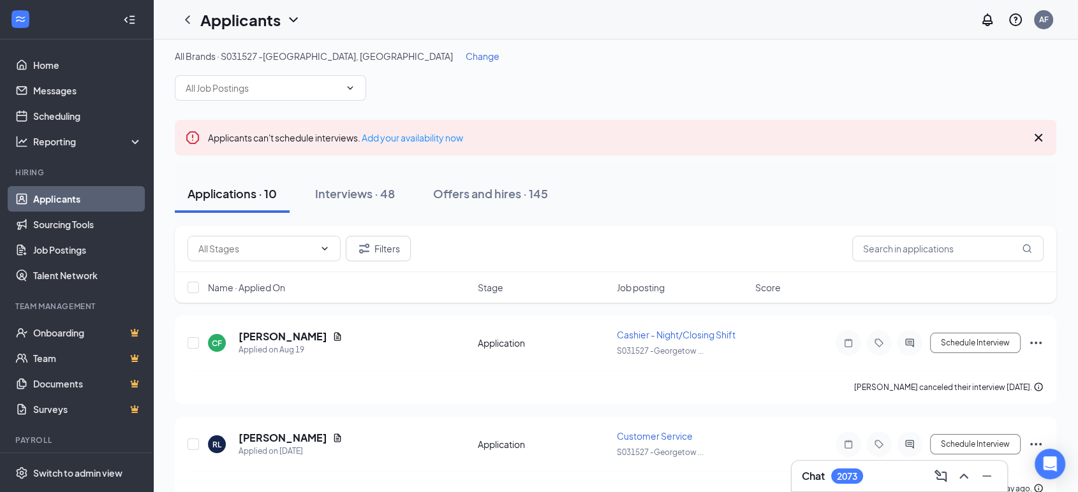
click at [465, 57] on span "Change" at bounding box center [482, 55] width 34 height 11
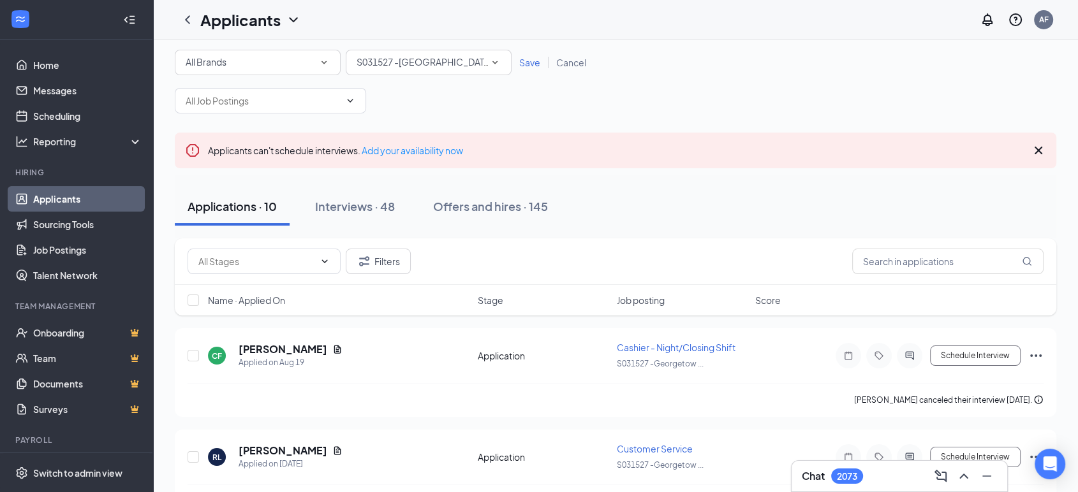
click at [383, 65] on span "S031527 -[GEOGRAPHIC_DATA], [GEOGRAPHIC_DATA]" at bounding box center [472, 61] width 232 height 11
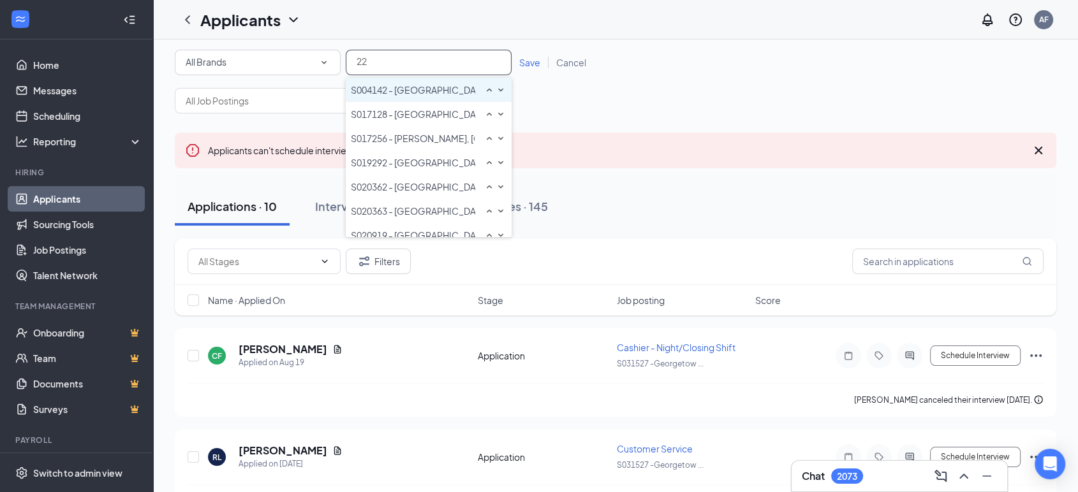
scroll to position [55, 0]
type input "22282"
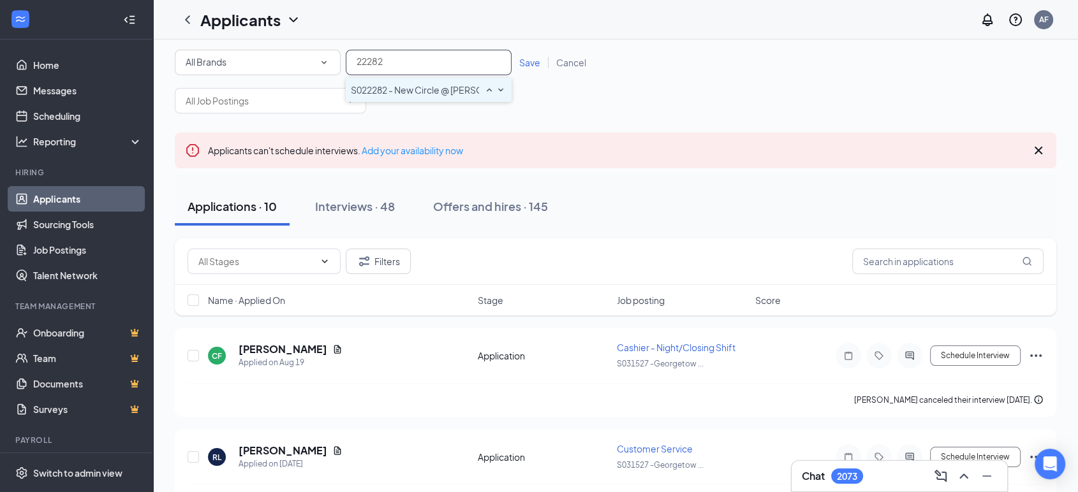
click at [379, 96] on span "S022282 - New Circle @ [PERSON_NAME] by Walmart [GEOGRAPHIC_DATA], [GEOGRAPHIC_…" at bounding box center [557, 89] width 412 height 11
click at [529, 62] on span "Save" at bounding box center [529, 62] width 21 height 11
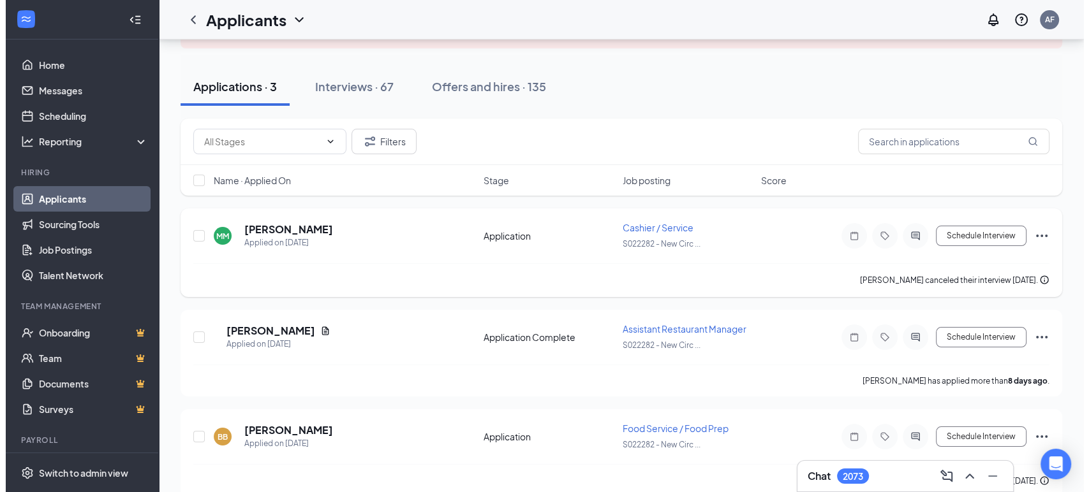
scroll to position [113, 0]
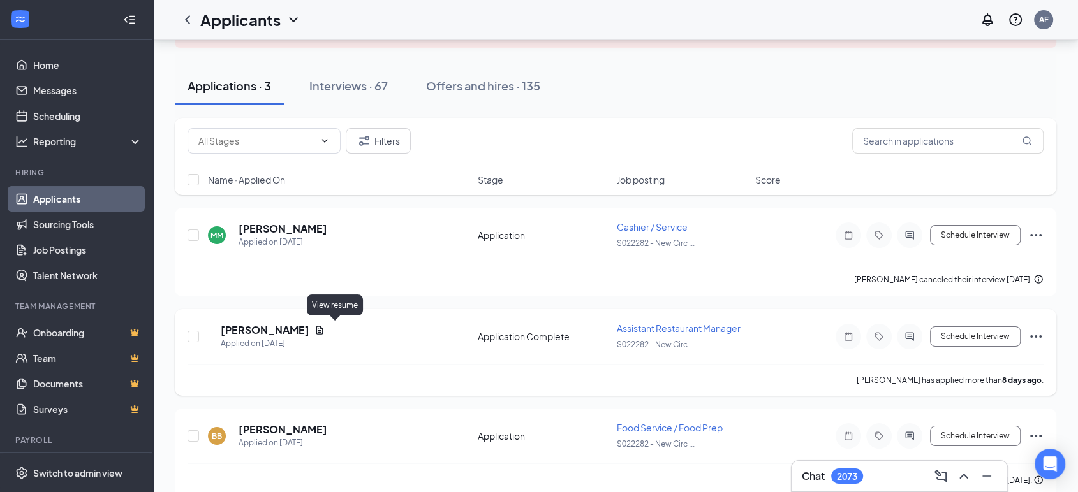
click at [325, 327] on icon "Document" at bounding box center [319, 330] width 10 height 10
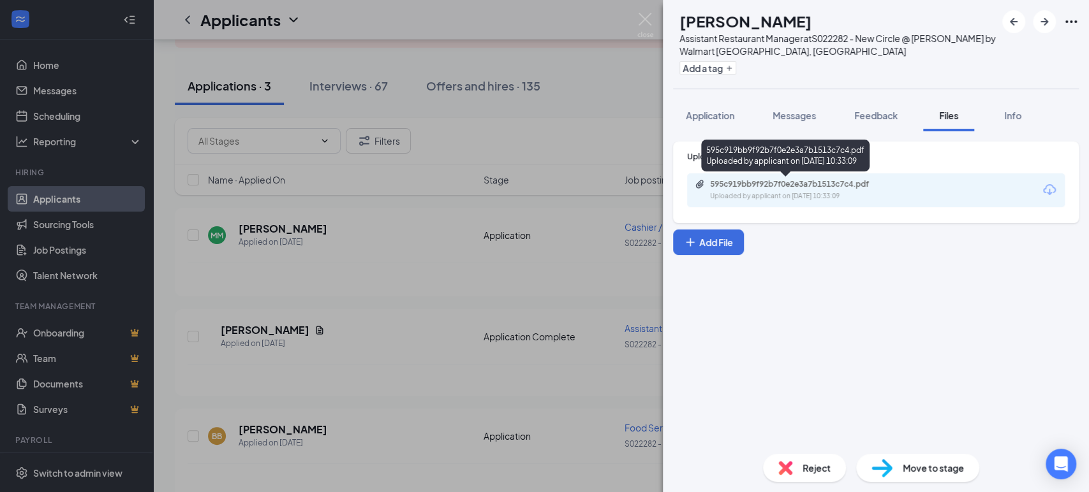
click at [763, 194] on div "Uploaded by applicant on [DATE] 10:33:09" at bounding box center [805, 196] width 191 height 10
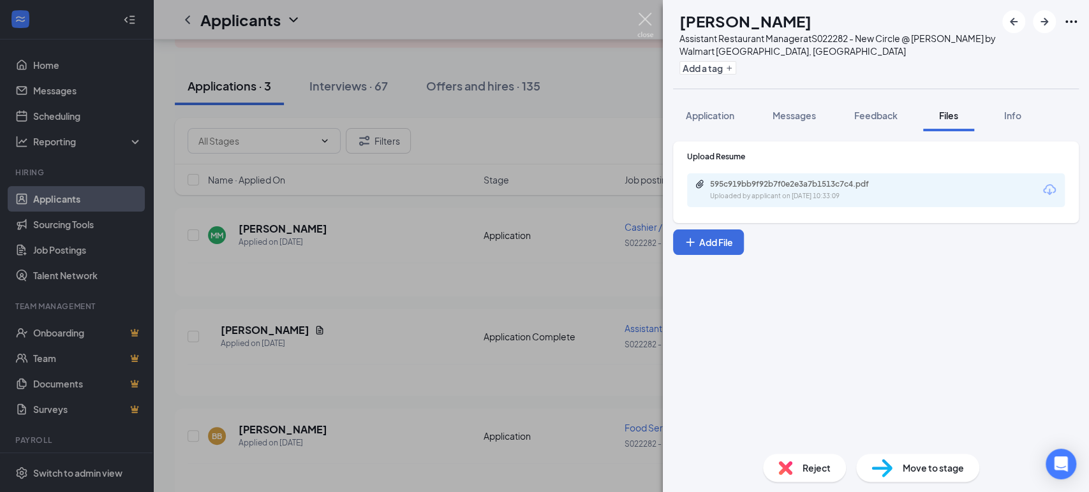
click at [650, 13] on img at bounding box center [645, 25] width 16 height 25
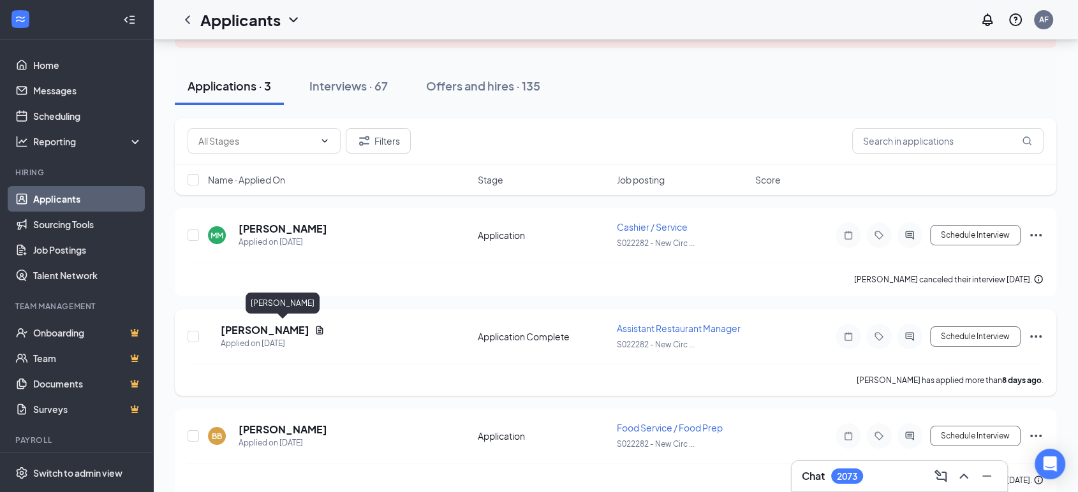
click at [309, 326] on h5 "[PERSON_NAME]" at bounding box center [265, 330] width 89 height 14
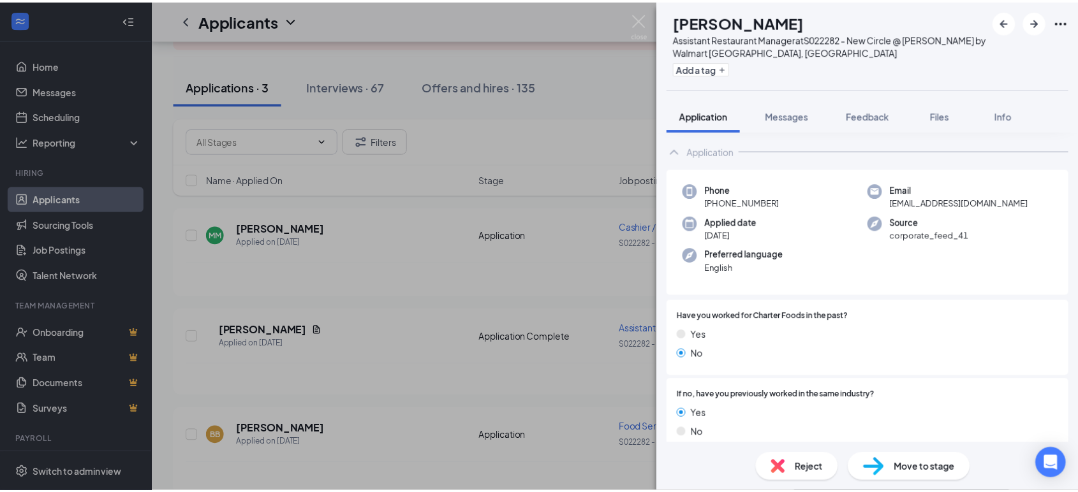
scroll to position [56, 0]
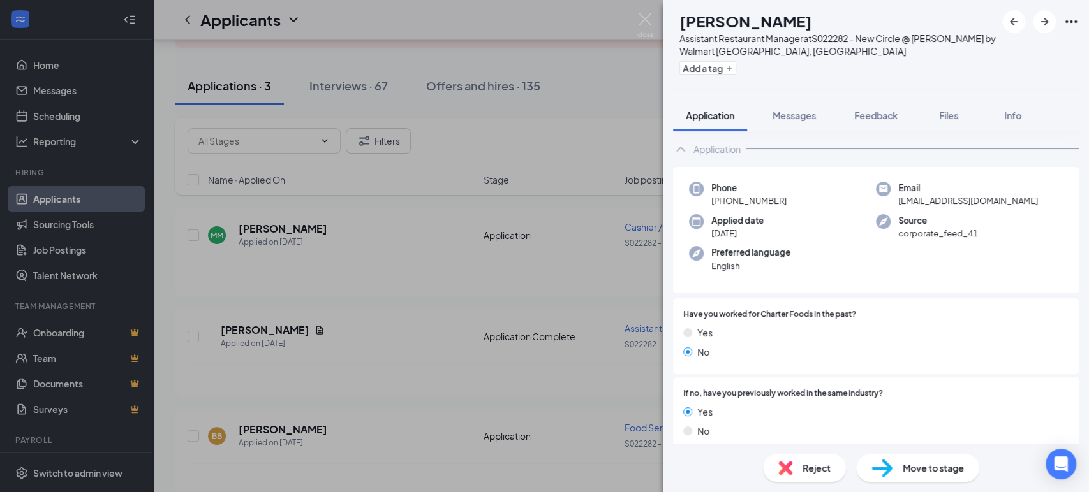
click at [375, 344] on div "NC [PERSON_NAME] Assistant Restaurant Manager at S022282 - New Circle @ [PERSON…" at bounding box center [544, 246] width 1089 height 492
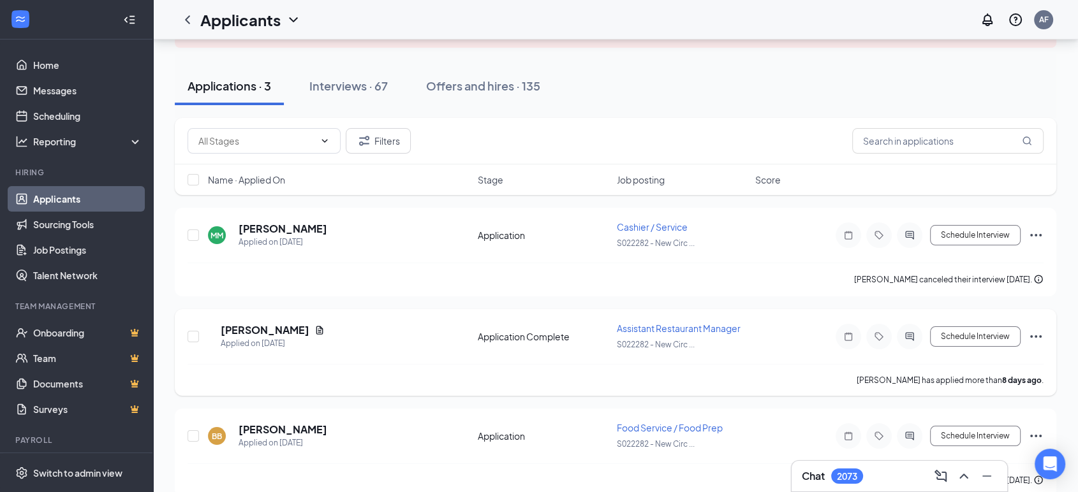
click at [1033, 333] on icon "Ellipses" at bounding box center [1035, 336] width 15 height 15
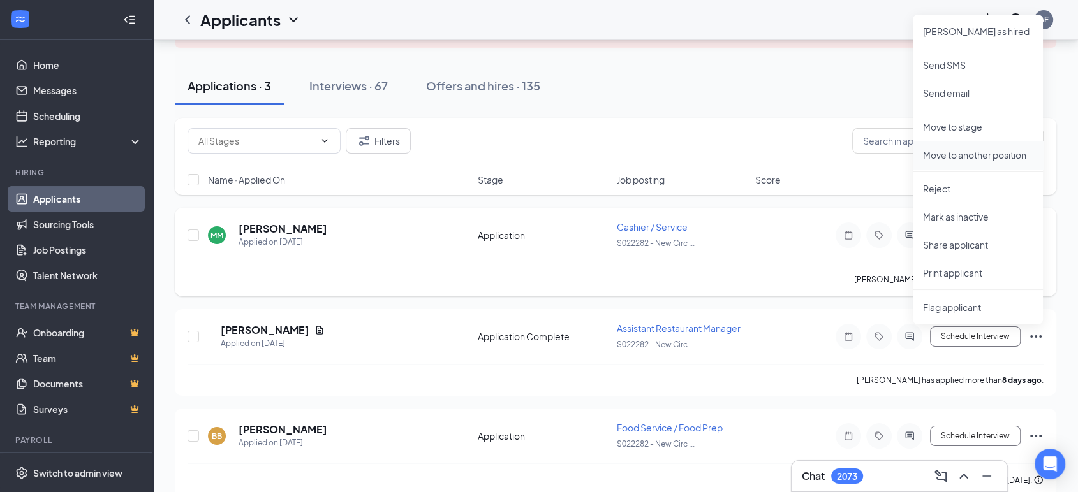
click at [942, 154] on p "Move to another position" at bounding box center [978, 155] width 110 height 13
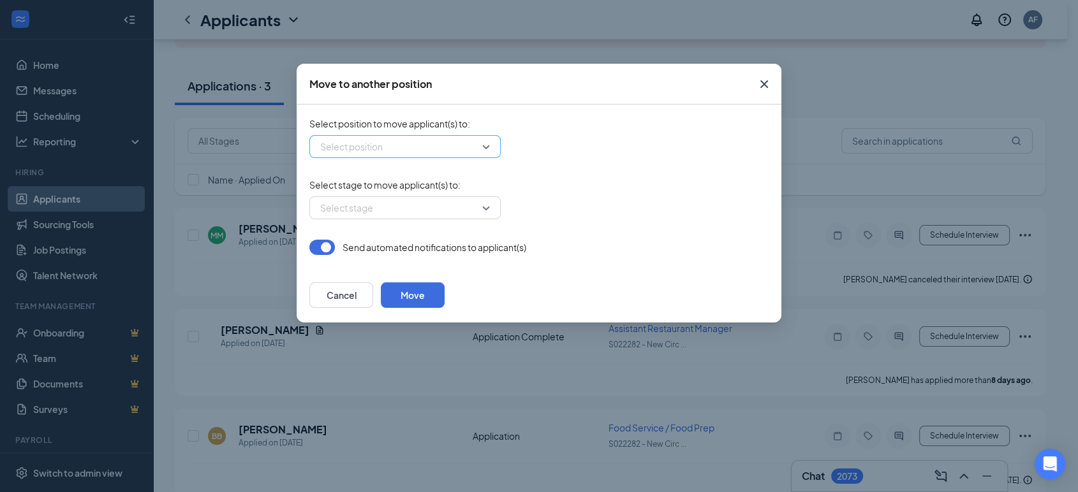
click at [388, 143] on input "search" at bounding box center [400, 147] width 167 height 22
type input "22282 shift"
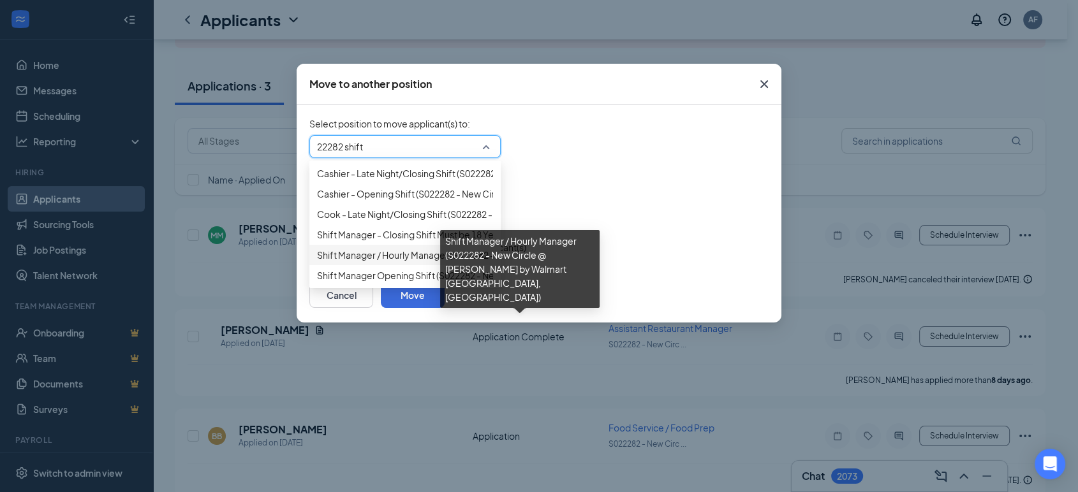
click at [328, 262] on span "Shift Manager / Hourly Manager (S022282 - New Circle @ [PERSON_NAME] by Walmart…" at bounding box center [592, 255] width 550 height 14
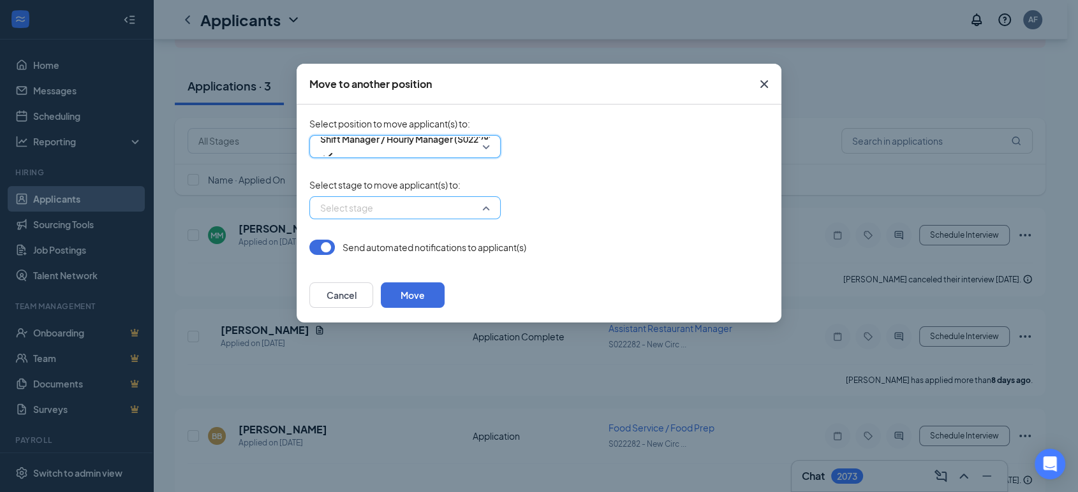
click at [340, 210] on input "search" at bounding box center [400, 208] width 167 height 22
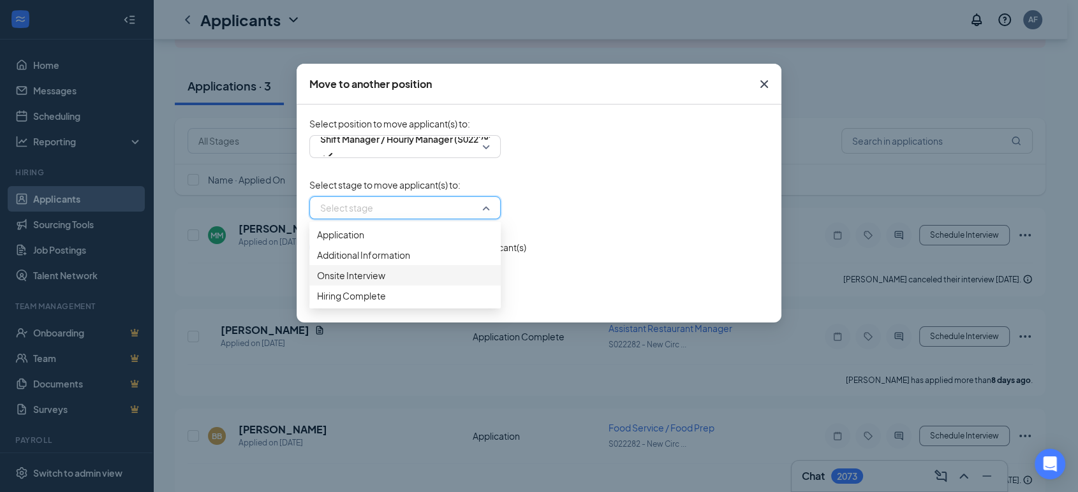
click at [337, 282] on span "Onsite Interview" at bounding box center [351, 275] width 68 height 14
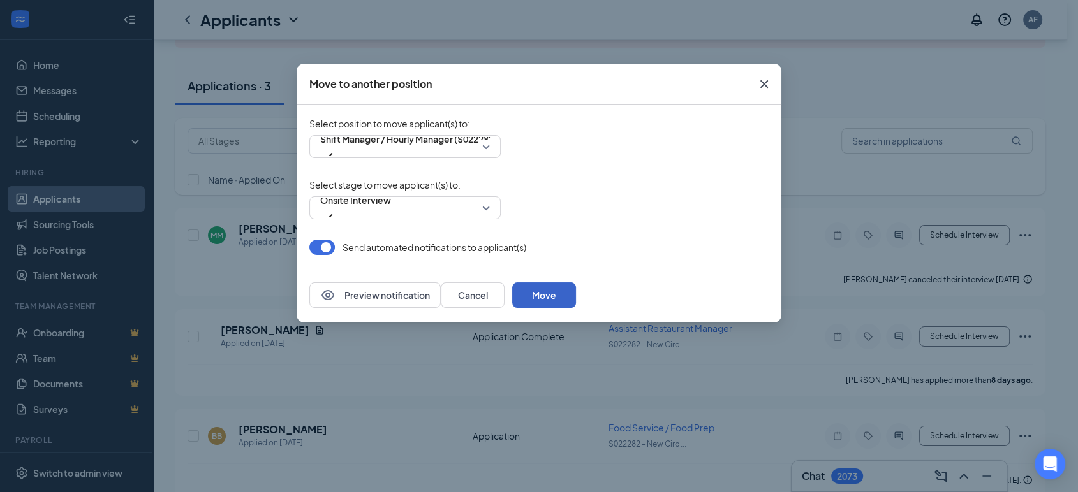
click at [576, 297] on button "Move" at bounding box center [544, 295] width 64 height 26
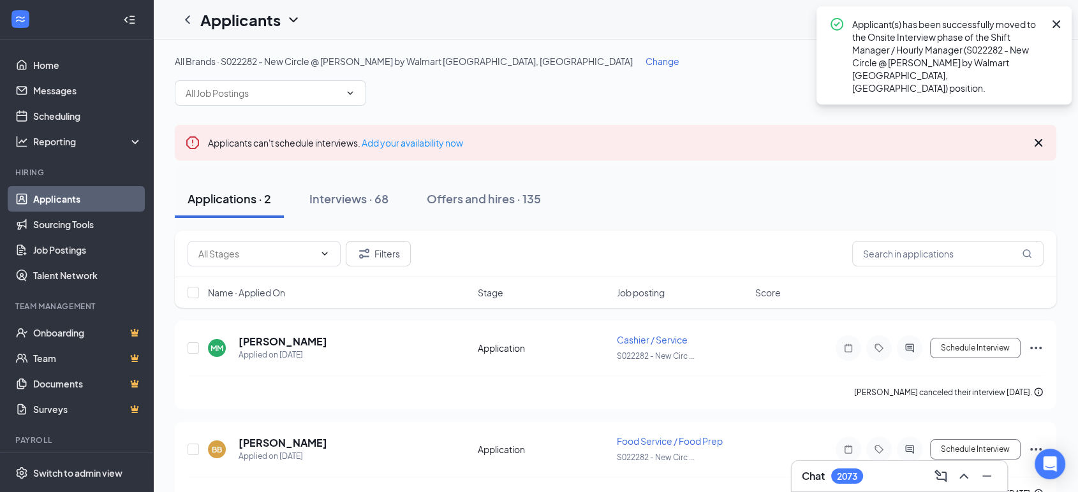
click at [645, 61] on span "Change" at bounding box center [662, 60] width 34 height 11
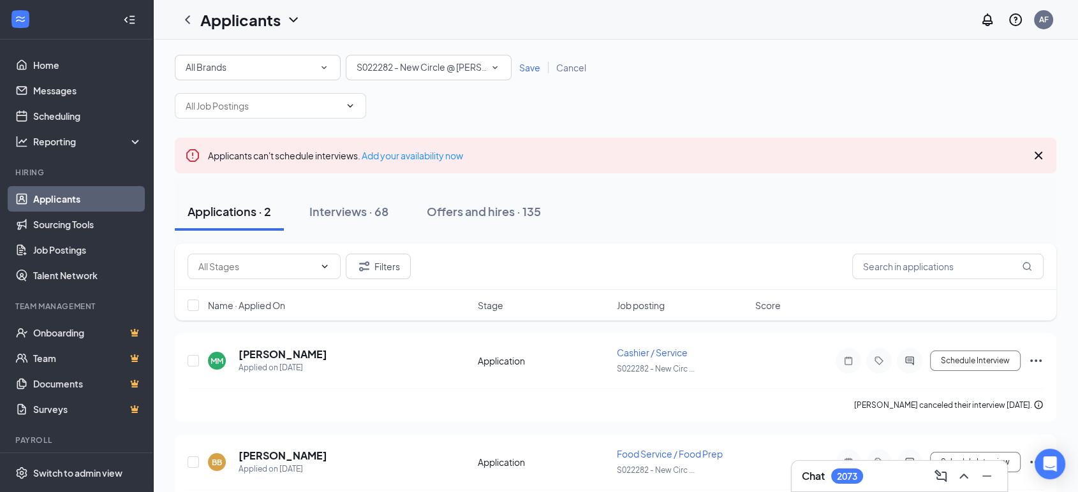
click at [492, 65] on icon "SmallChevronDown" at bounding box center [494, 67] width 11 height 11
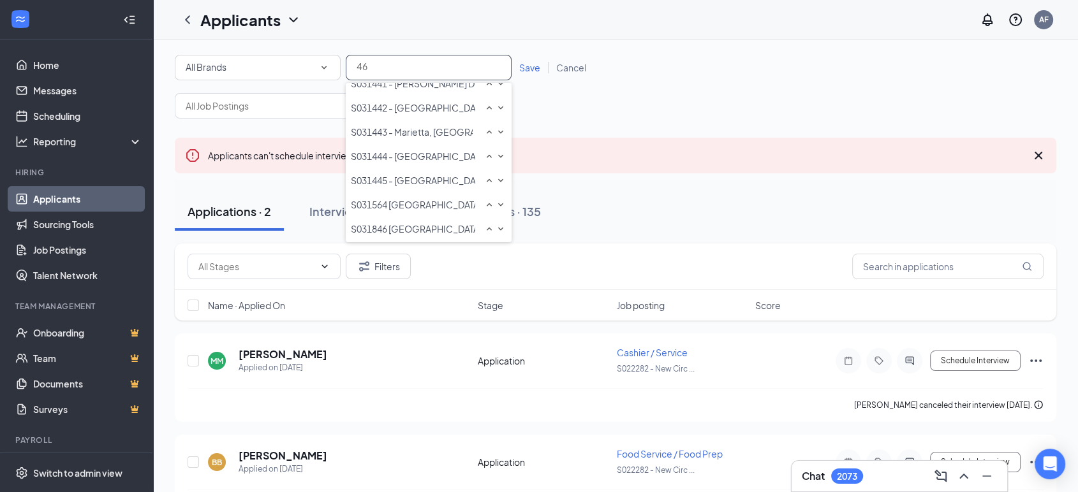
scroll to position [24, 0]
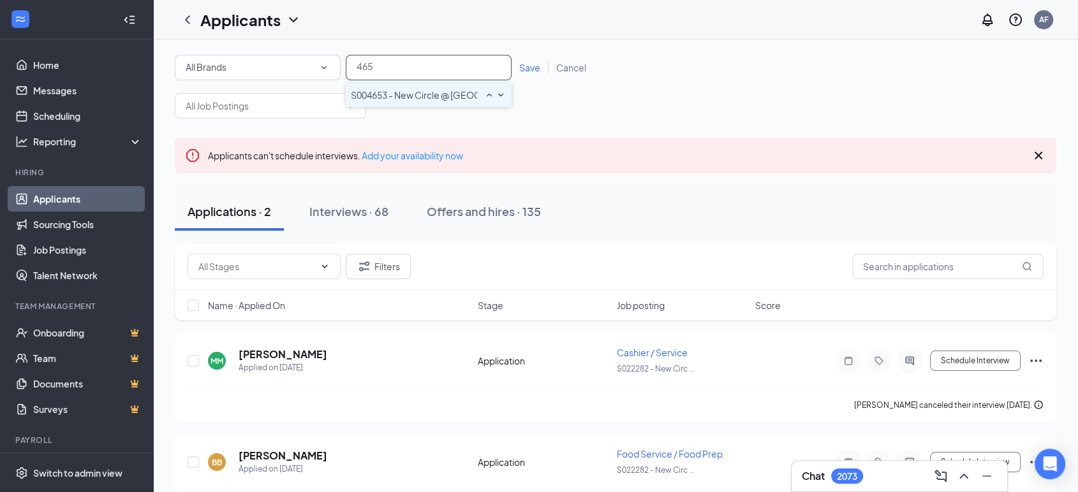
type input "4653"
click at [480, 101] on span "S004653 - New Circle @ [GEOGRAPHIC_DATA] ([GEOGRAPHIC_DATA])" at bounding box center [497, 94] width 292 height 11
click at [524, 70] on span "Save" at bounding box center [529, 67] width 21 height 11
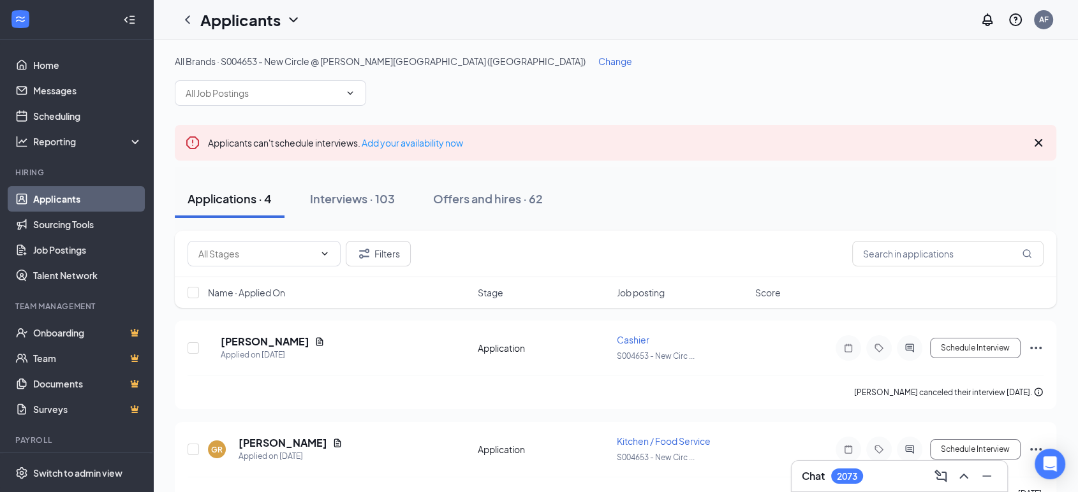
click at [598, 65] on span "Change" at bounding box center [615, 60] width 34 height 11
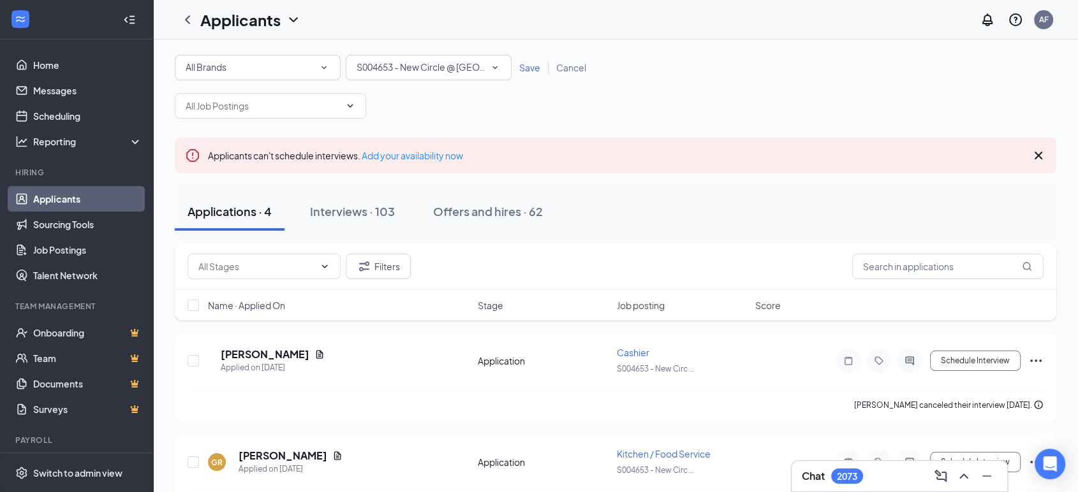
click at [455, 68] on span "S004653 - New Circle @ [GEOGRAPHIC_DATA] ([GEOGRAPHIC_DATA])" at bounding box center [502, 66] width 292 height 11
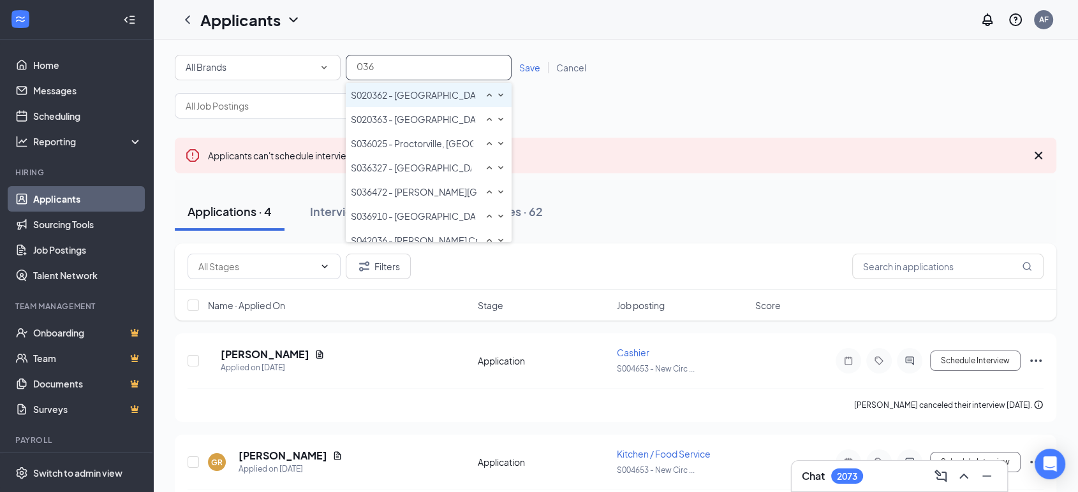
type input "0363"
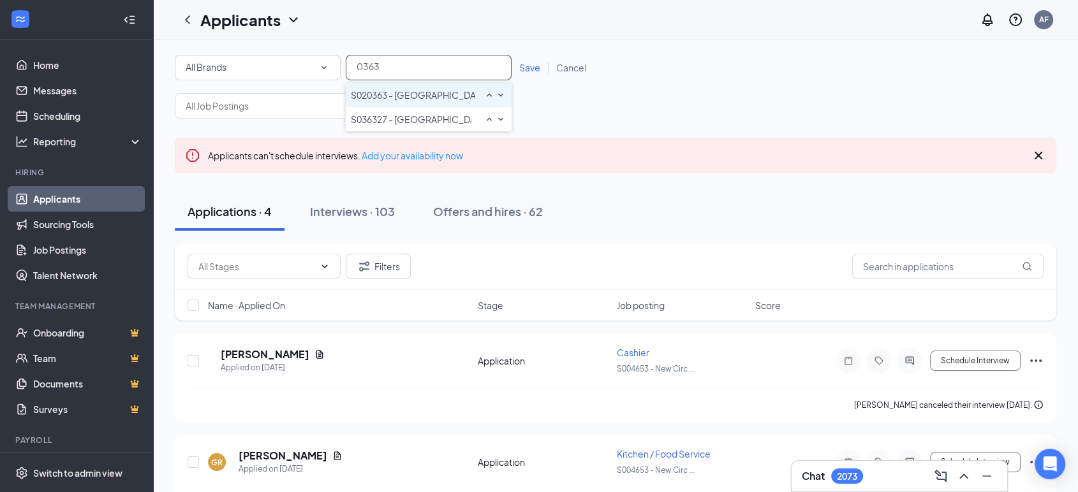
click at [421, 101] on span "S020363 - [GEOGRAPHIC_DATA], [GEOGRAPHIC_DATA]" at bounding box center [467, 94] width 233 height 11
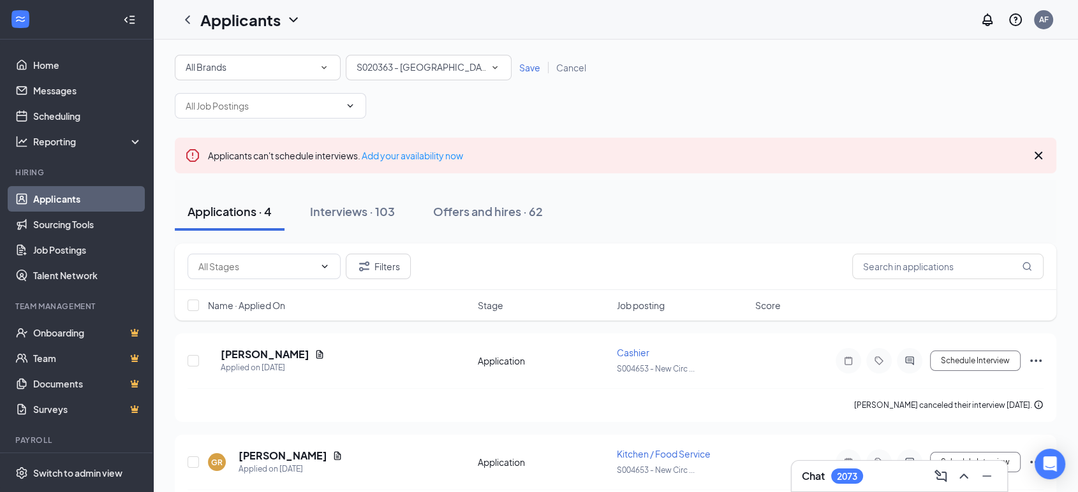
click at [529, 66] on span "Save" at bounding box center [529, 67] width 21 height 11
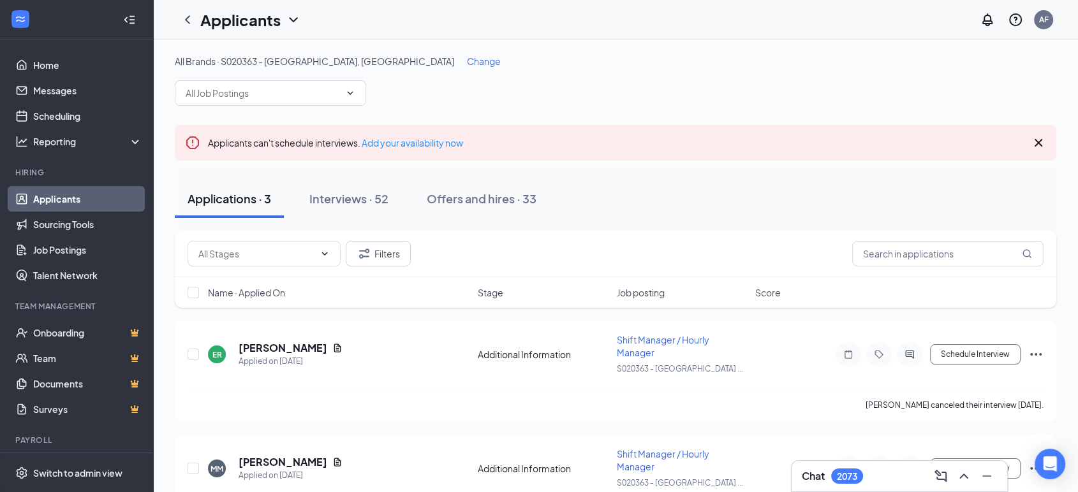
click at [467, 60] on span "Change" at bounding box center [484, 60] width 34 height 11
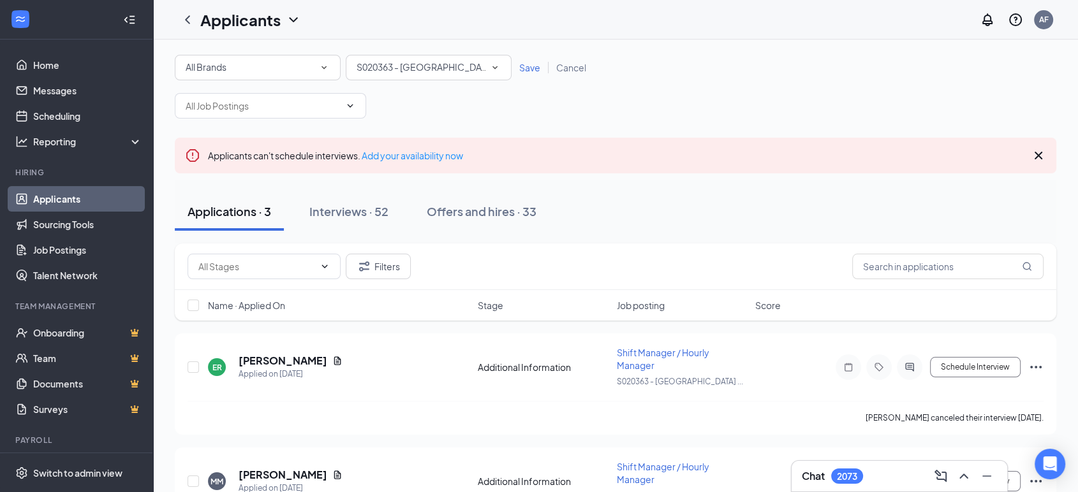
click at [394, 63] on span "S020363 - [GEOGRAPHIC_DATA], [GEOGRAPHIC_DATA]" at bounding box center [472, 66] width 233 height 11
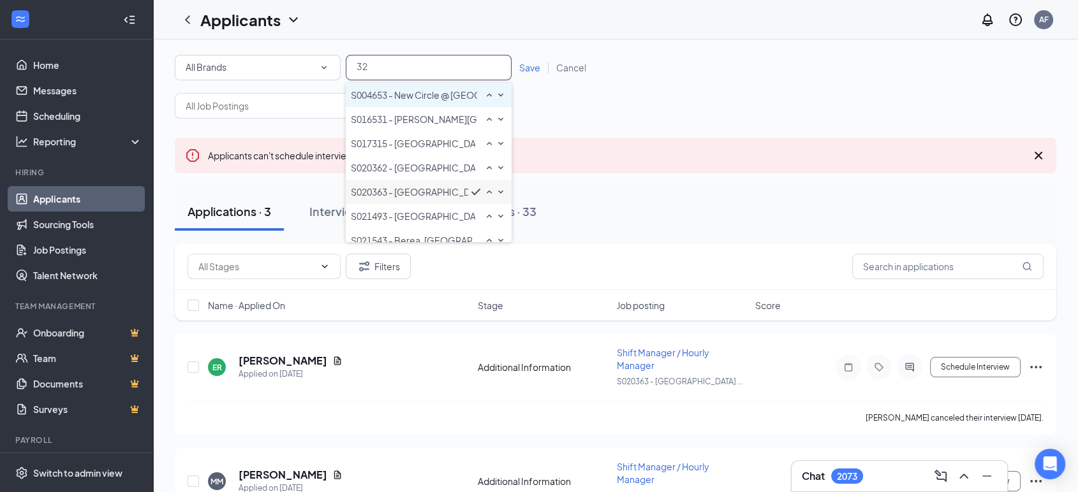
scroll to position [85, 0]
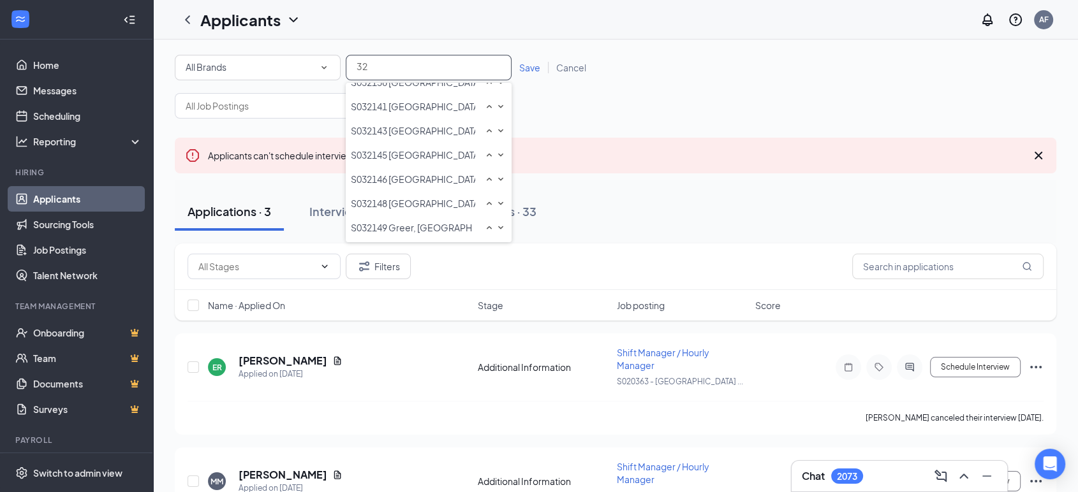
type input "3"
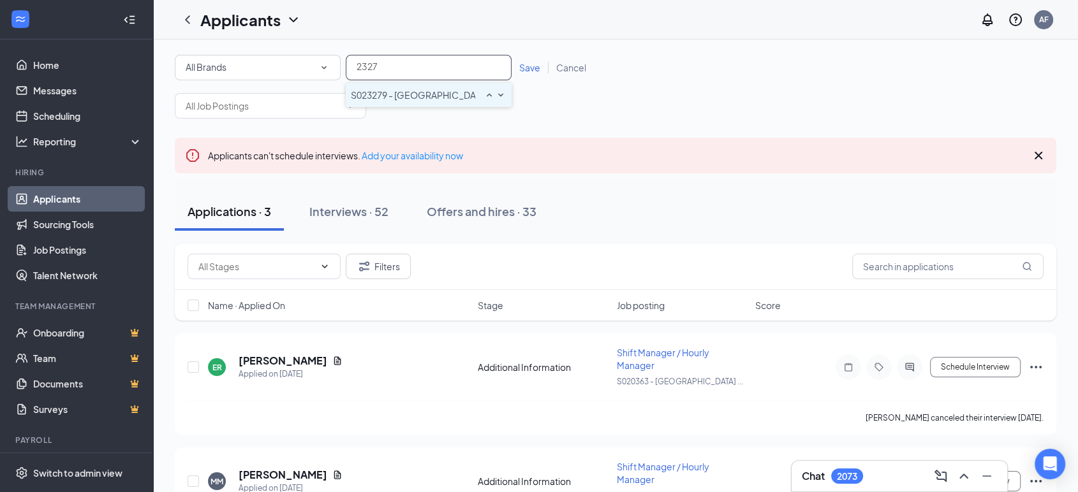
type input "23279"
click at [522, 65] on span "Save" at bounding box center [529, 67] width 21 height 11
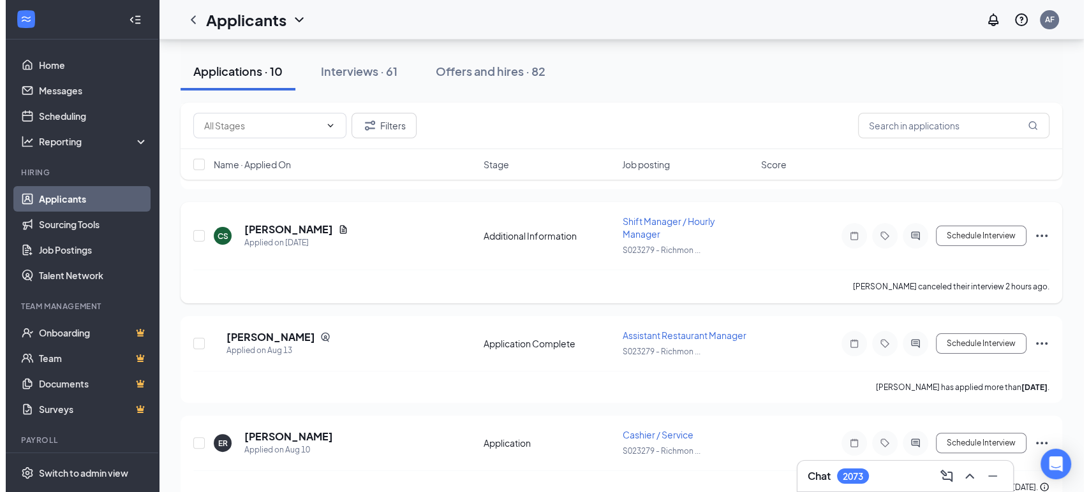
scroll to position [224, 0]
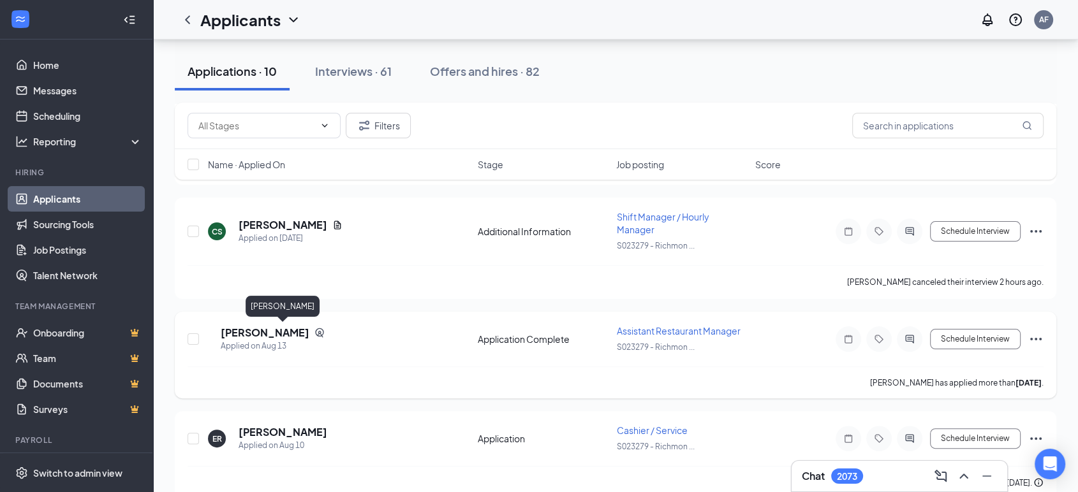
click at [294, 332] on h5 "[PERSON_NAME]" at bounding box center [265, 333] width 89 height 14
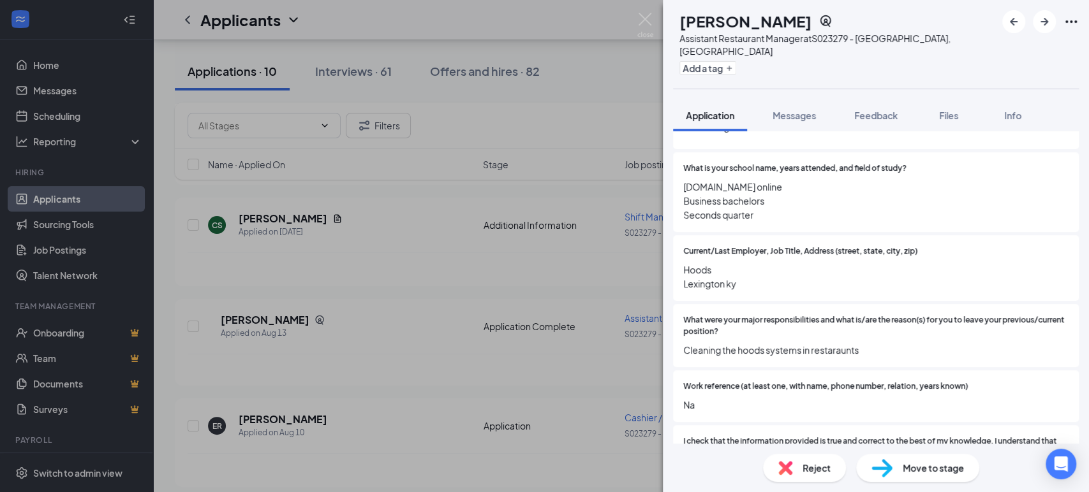
scroll to position [1301, 0]
click at [377, 295] on div "KM [PERSON_NAME] Assistant Restaurant Manager at S023279 - [GEOGRAPHIC_DATA], […" at bounding box center [544, 246] width 1089 height 492
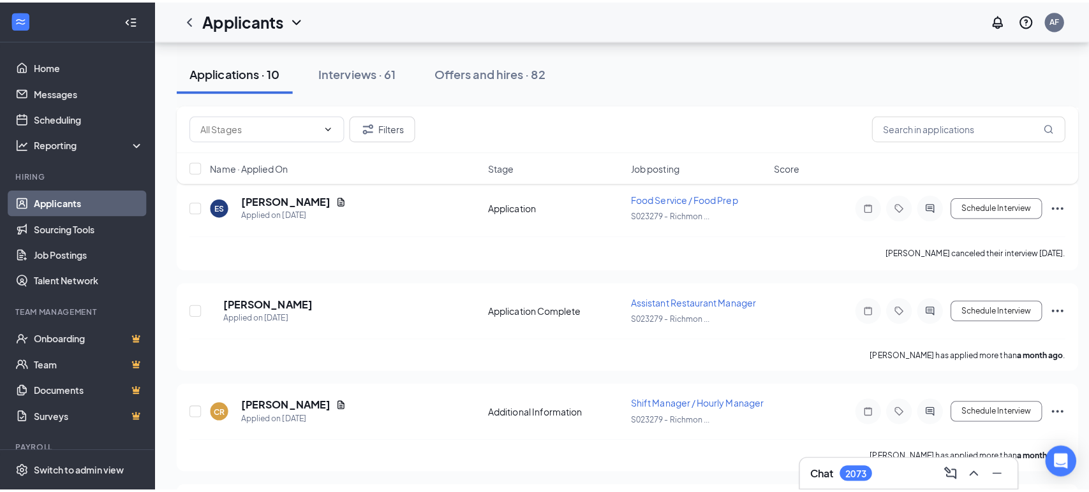
scroll to position [767, 0]
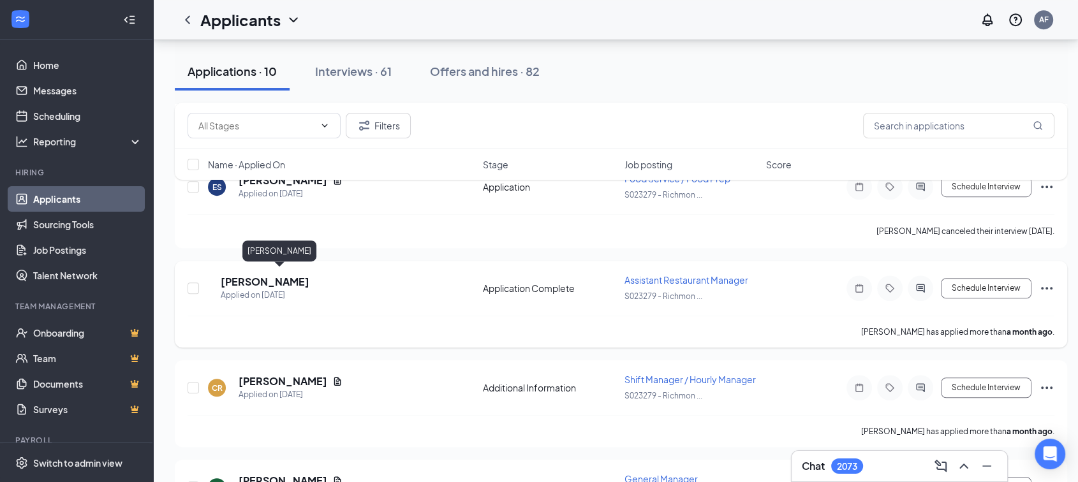
click at [269, 275] on h5 "[PERSON_NAME]" at bounding box center [265, 282] width 89 height 14
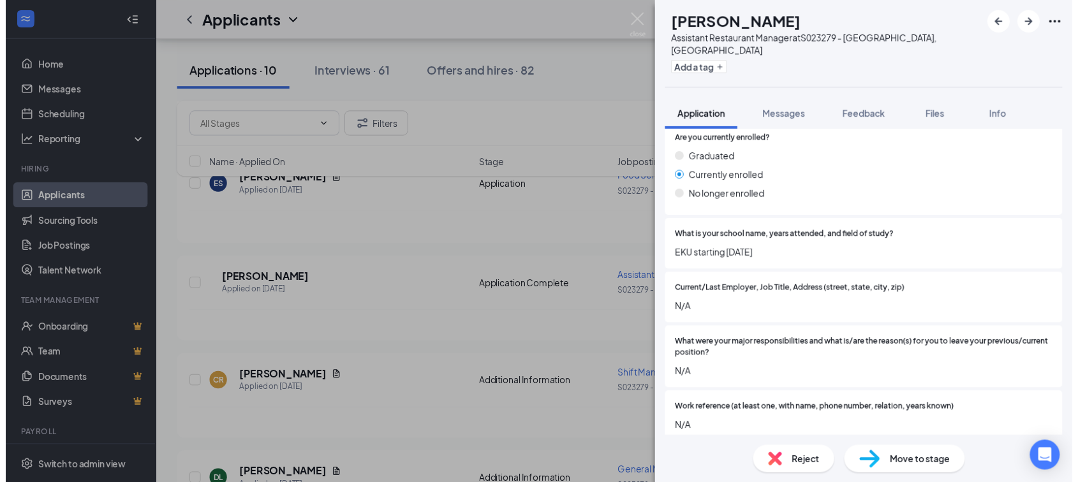
scroll to position [1308, 0]
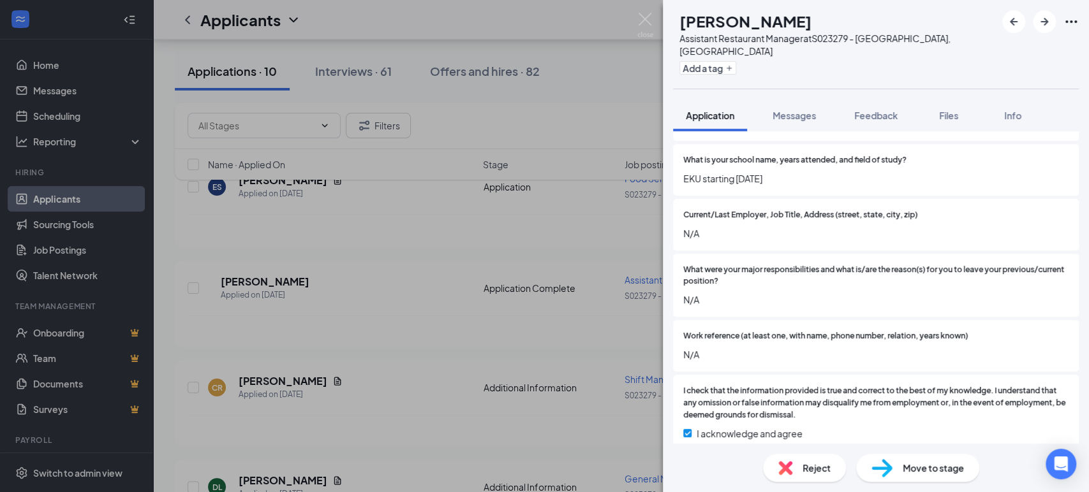
click at [403, 325] on div "AW [PERSON_NAME] Assistant Restaurant Manager at S023279 - [GEOGRAPHIC_DATA] Ad…" at bounding box center [544, 246] width 1089 height 492
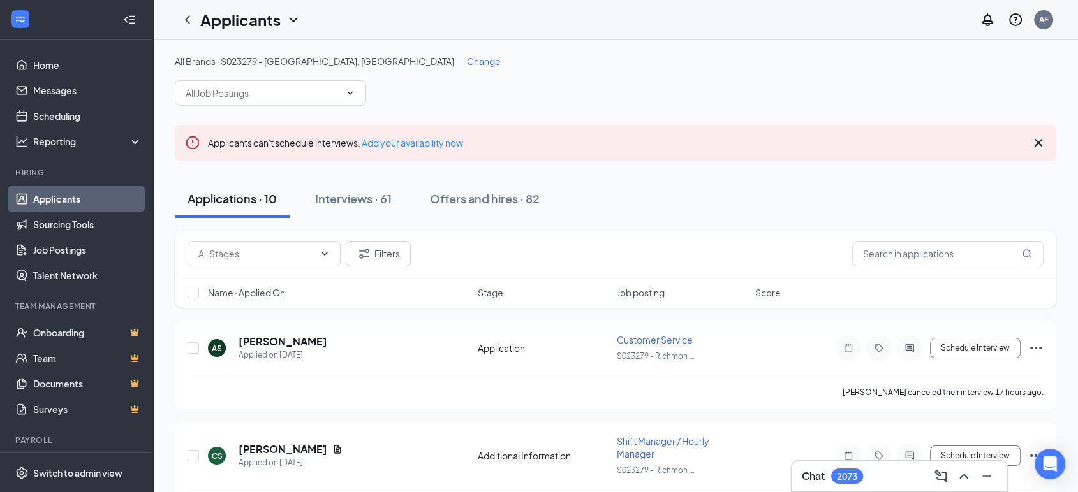
click at [467, 62] on span "Change" at bounding box center [484, 60] width 34 height 11
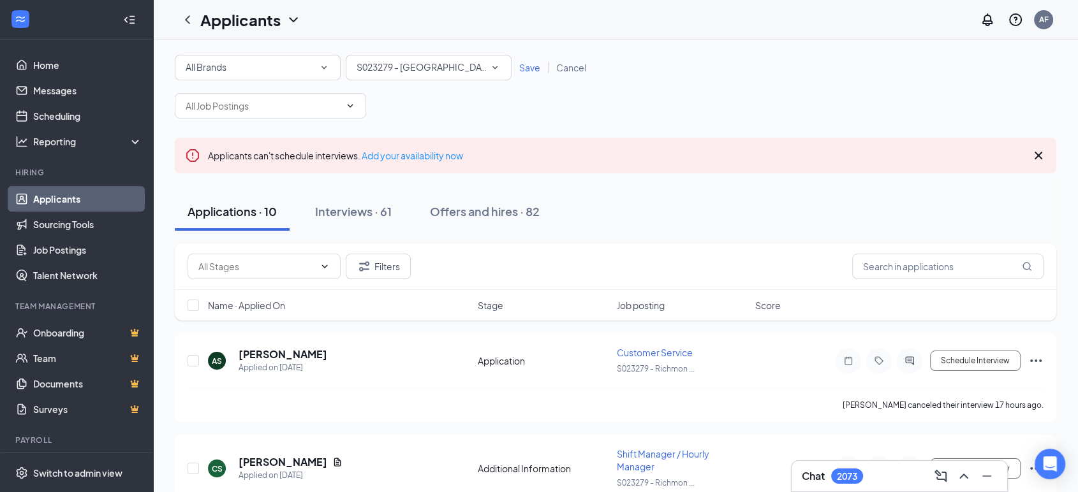
click at [407, 71] on span "S023279 - [GEOGRAPHIC_DATA], [GEOGRAPHIC_DATA]" at bounding box center [472, 66] width 233 height 11
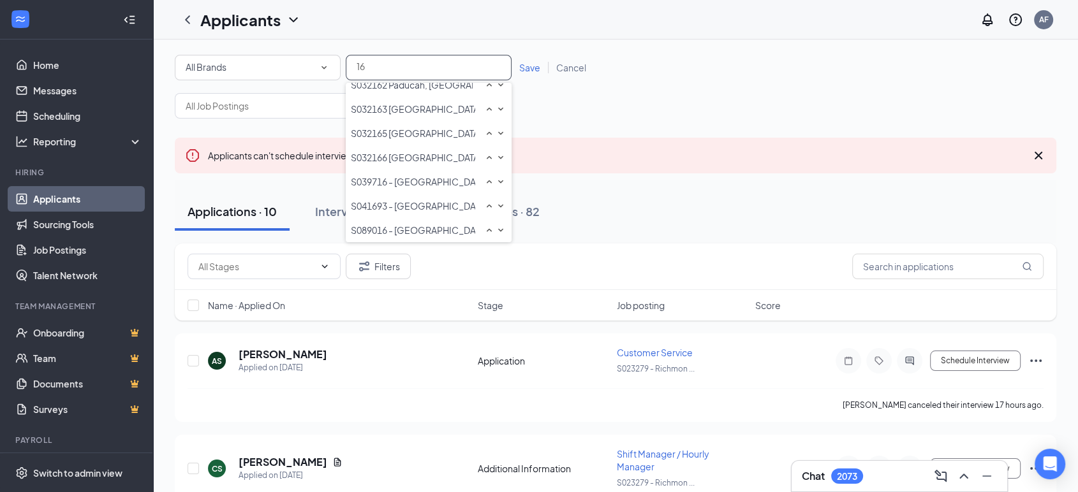
scroll to position [208, 0]
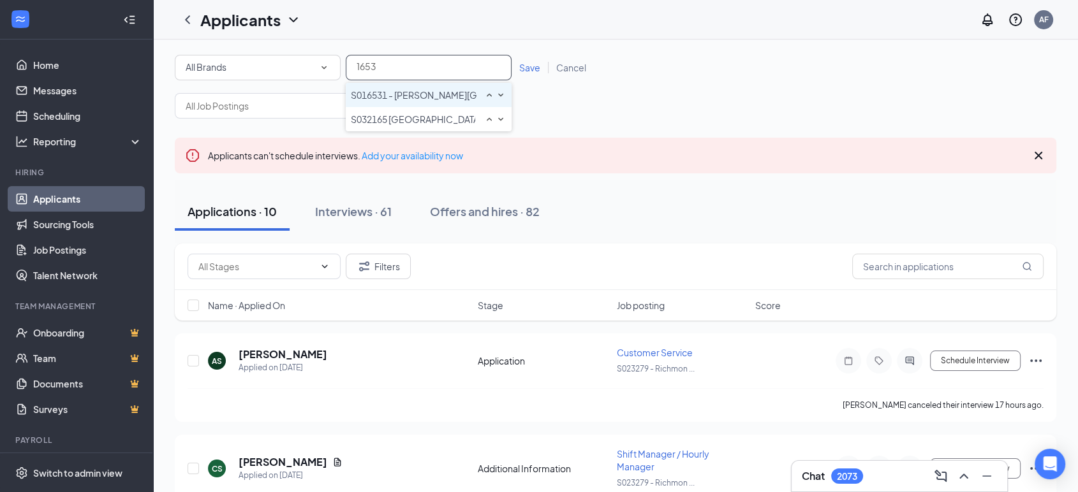
type input "16531"
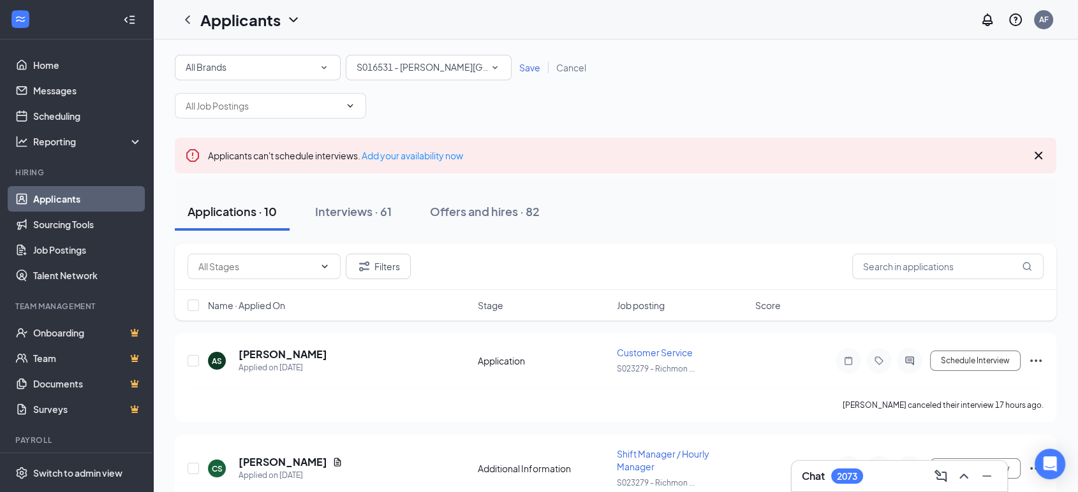
click at [525, 65] on span "Save" at bounding box center [529, 67] width 21 height 11
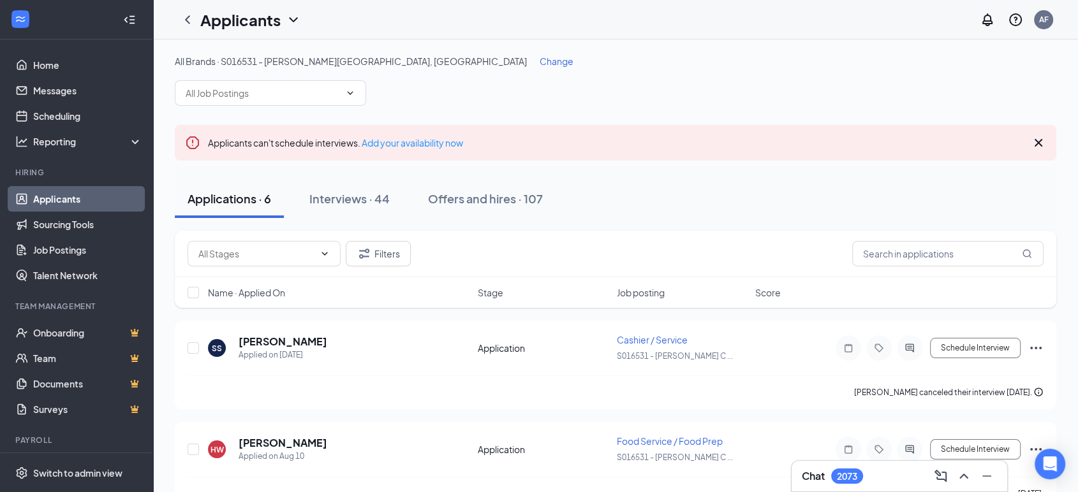
click at [539, 64] on span "Change" at bounding box center [556, 60] width 34 height 11
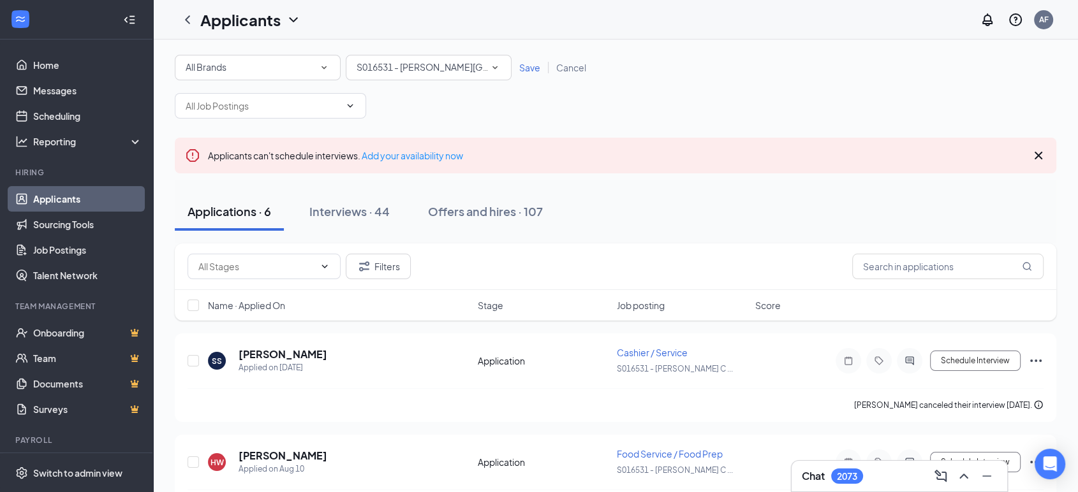
click at [409, 61] on span "S016531 - [PERSON_NAME][GEOGRAPHIC_DATA], [GEOGRAPHIC_DATA]" at bounding box center [509, 66] width 306 height 11
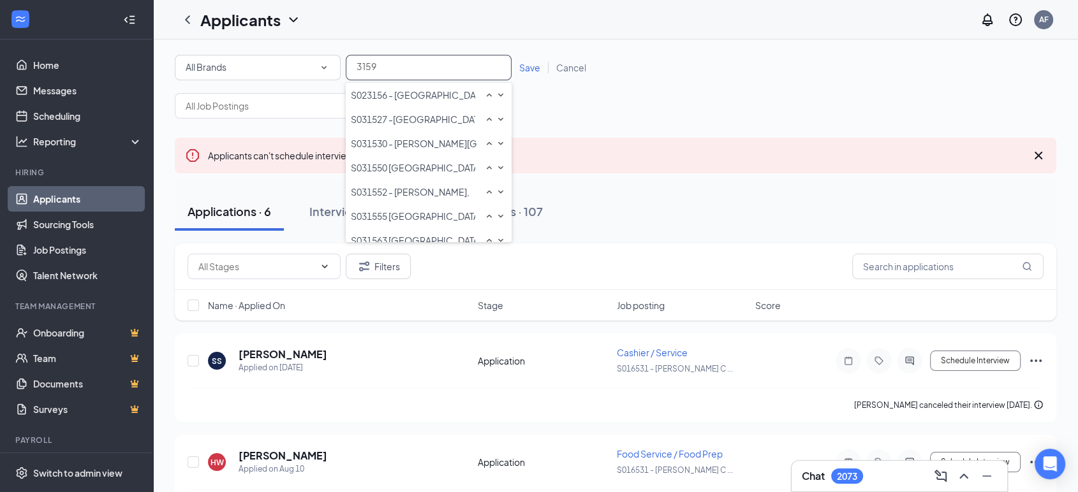
type input "31595"
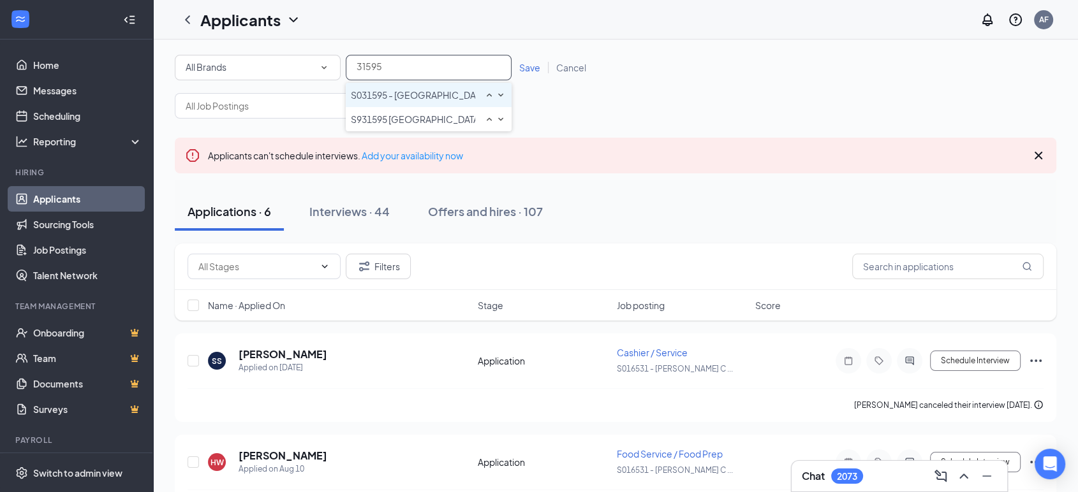
click at [401, 101] on span "S031595 - [GEOGRAPHIC_DATA], [GEOGRAPHIC_DATA]" at bounding box center [413, 95] width 124 height 13
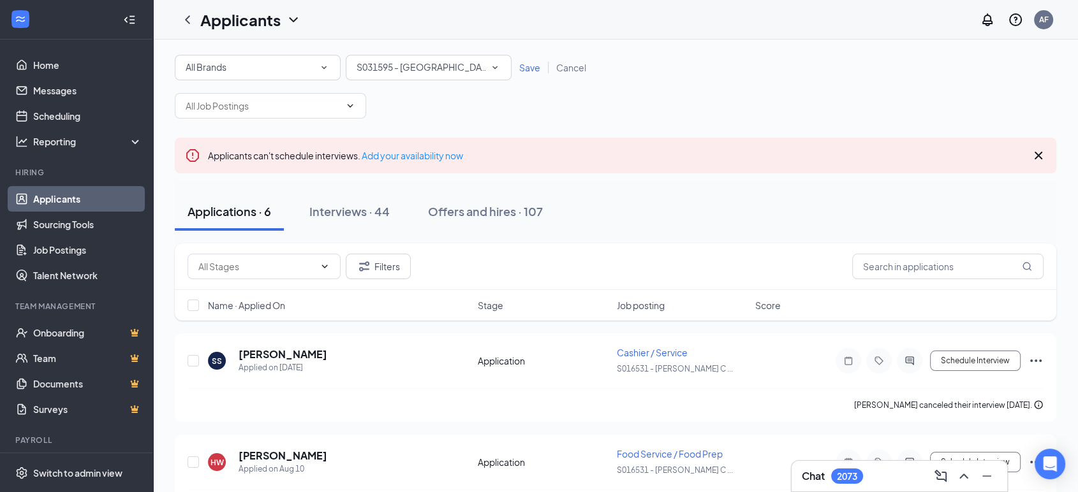
click at [529, 62] on span "Save" at bounding box center [529, 67] width 21 height 11
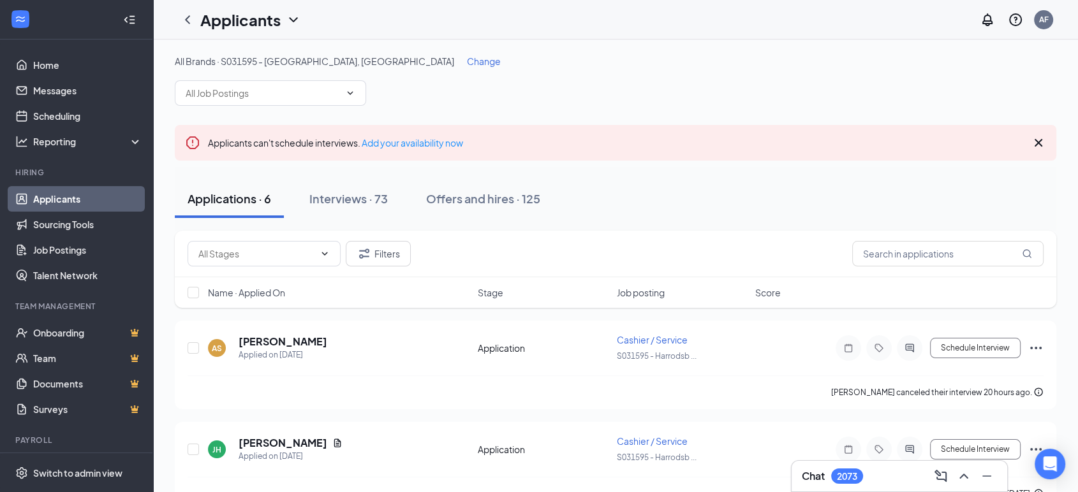
click at [467, 56] on span "Change" at bounding box center [484, 60] width 34 height 11
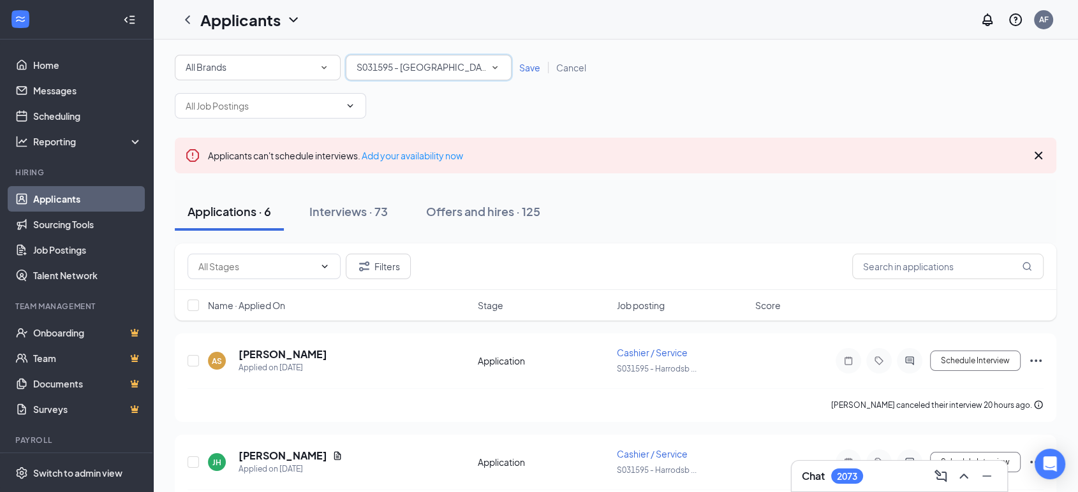
click at [425, 70] on span "S031595 - [GEOGRAPHIC_DATA], [GEOGRAPHIC_DATA]" at bounding box center [472, 66] width 233 height 11
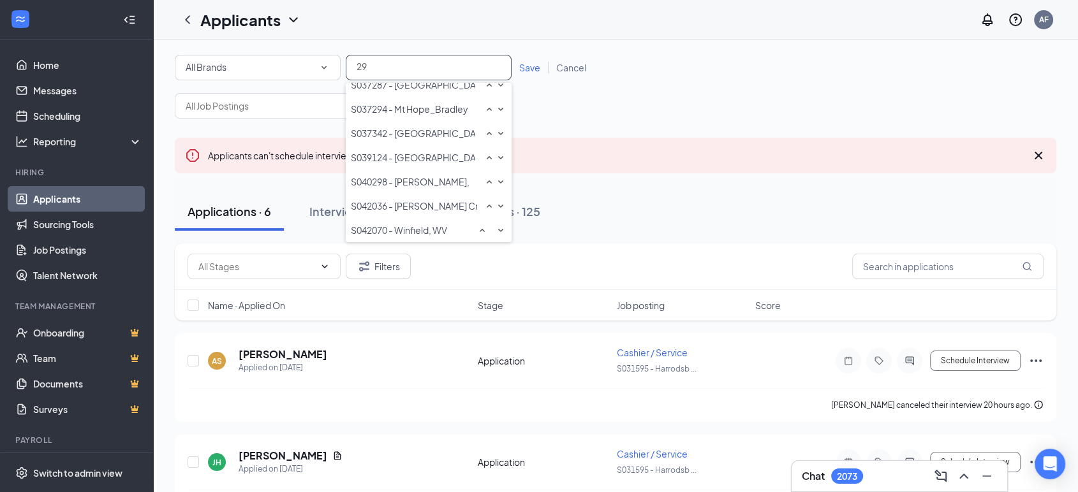
scroll to position [85, 0]
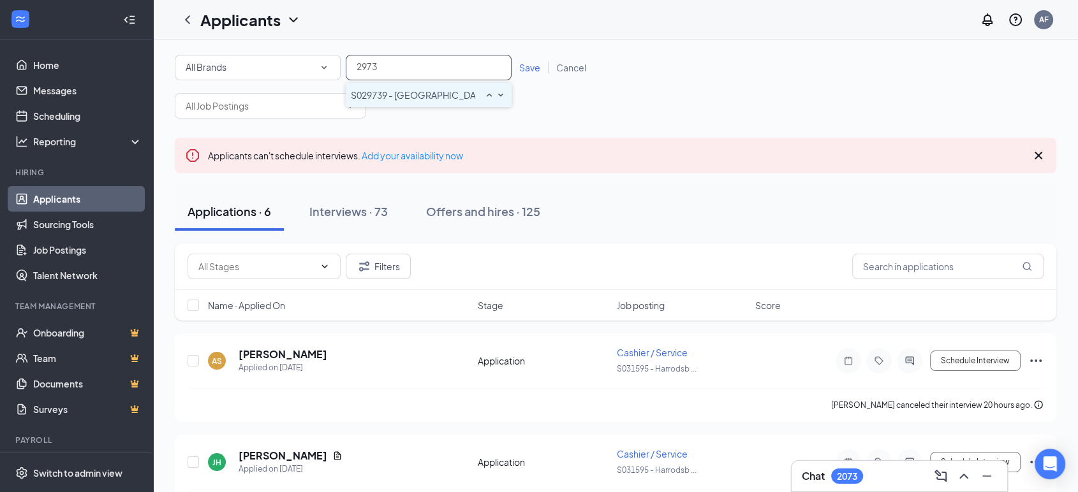
type input "29739"
click at [525, 67] on span "Save" at bounding box center [529, 67] width 21 height 11
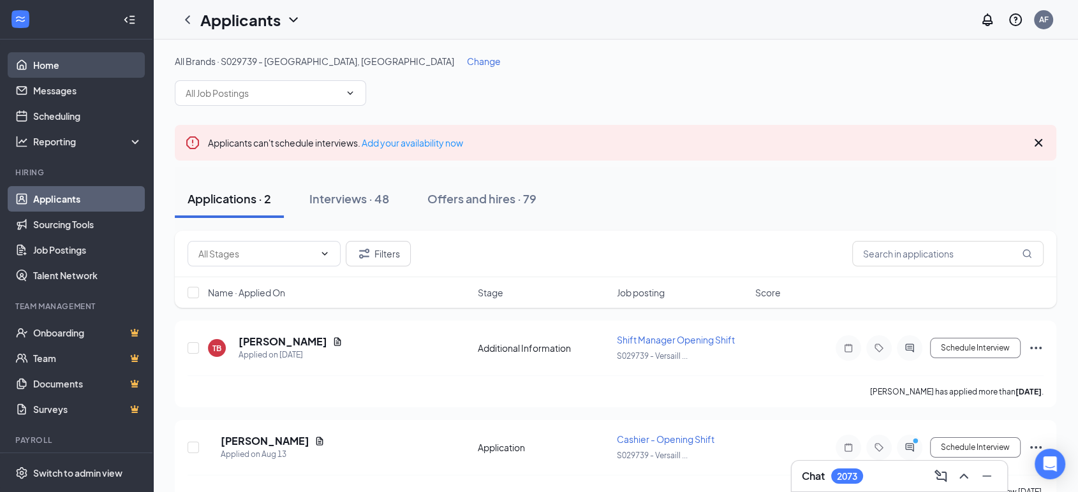
click at [54, 62] on link "Home" at bounding box center [87, 65] width 109 height 26
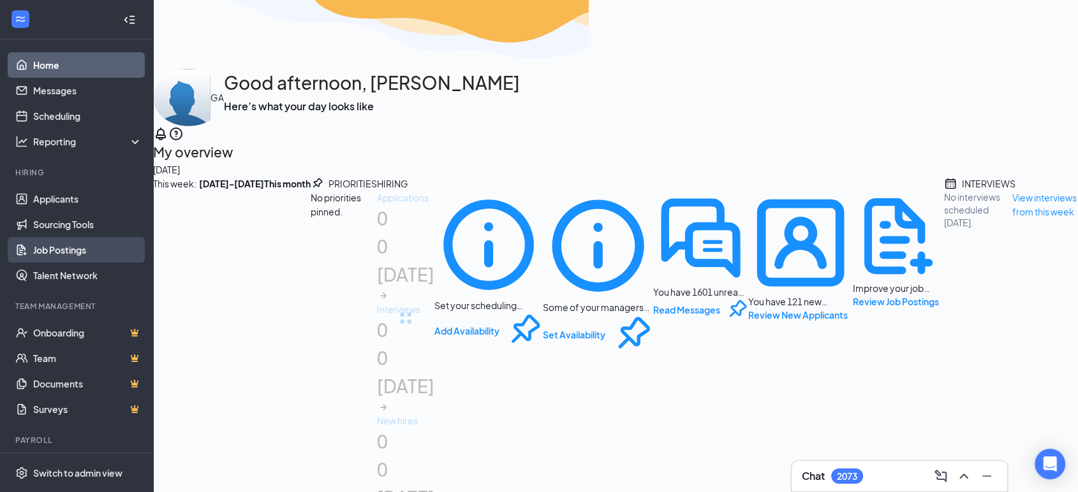
click at [61, 247] on link "Job Postings" at bounding box center [87, 250] width 109 height 26
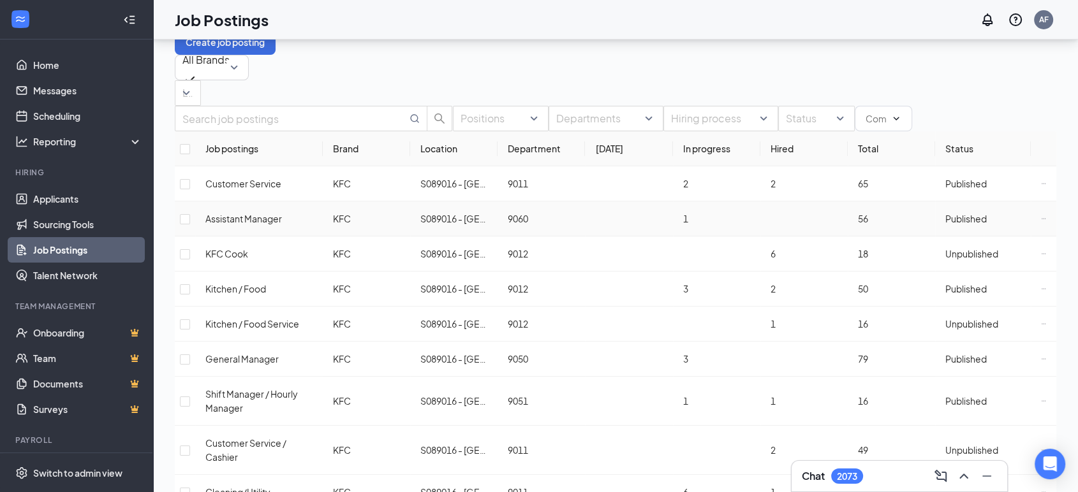
scroll to position [40, 0]
click at [781, 122] on div at bounding box center [809, 118] width 57 height 20
click at [701, 212] on div at bounding box center [729, 212] width 61 height 0
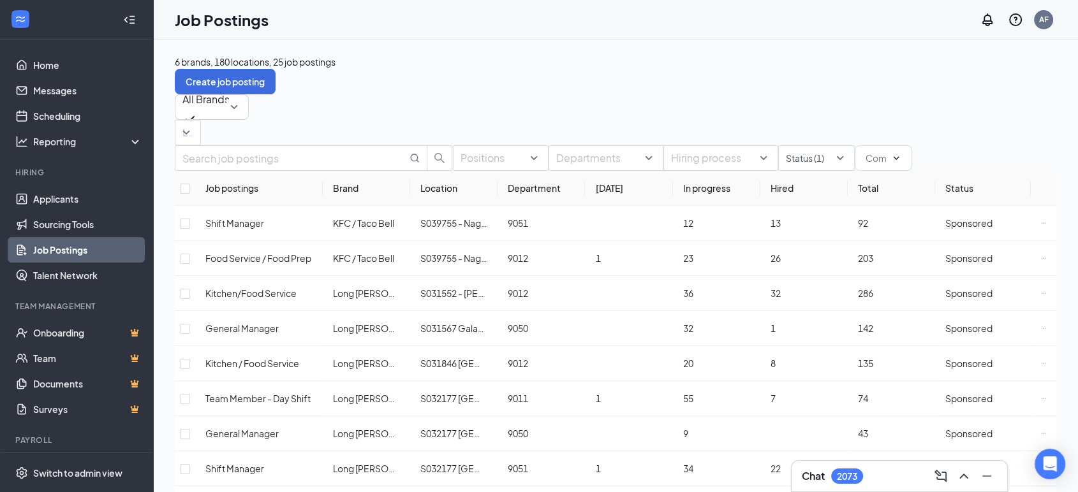
click at [603, 107] on div "All Brands Locations" at bounding box center [615, 119] width 881 height 51
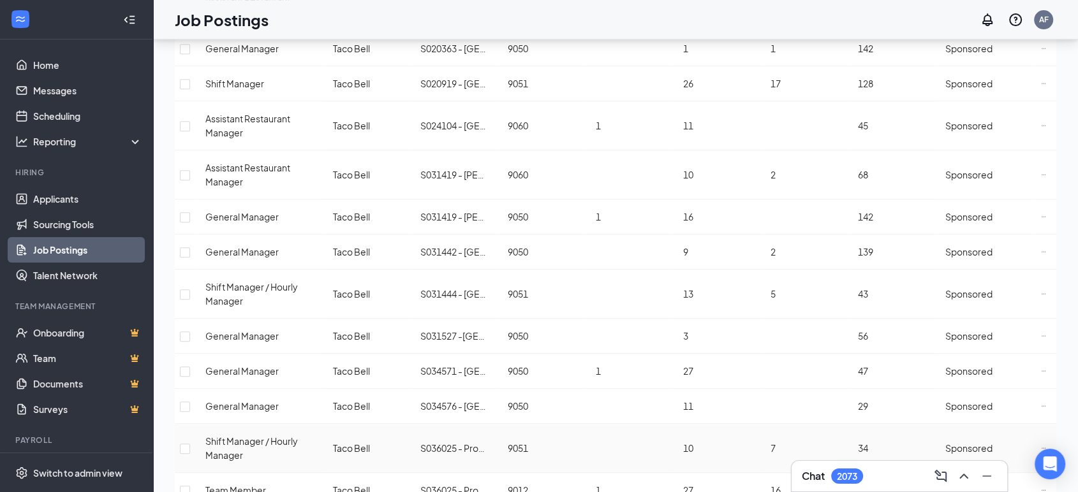
scroll to position [574, 0]
click at [42, 112] on link "Scheduling" at bounding box center [87, 116] width 109 height 26
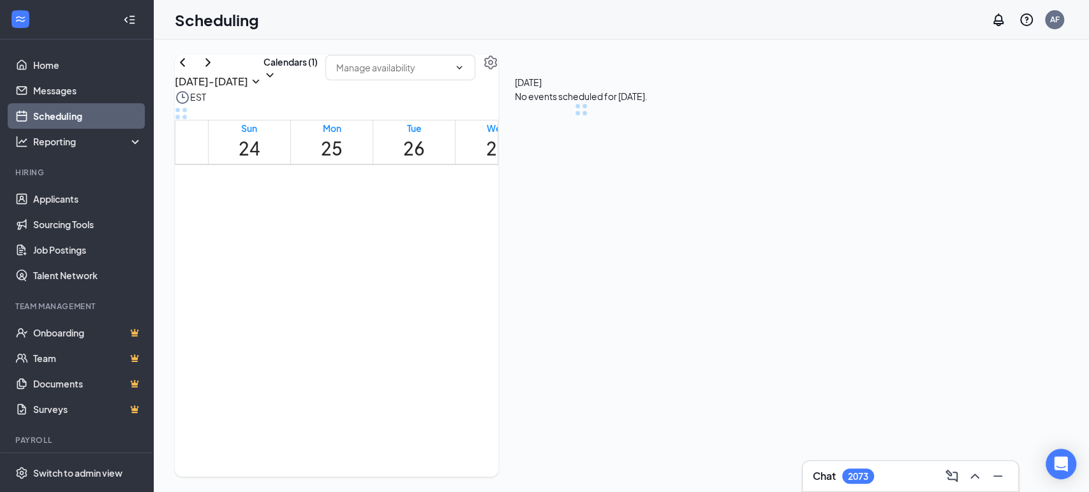
scroll to position [627, 0]
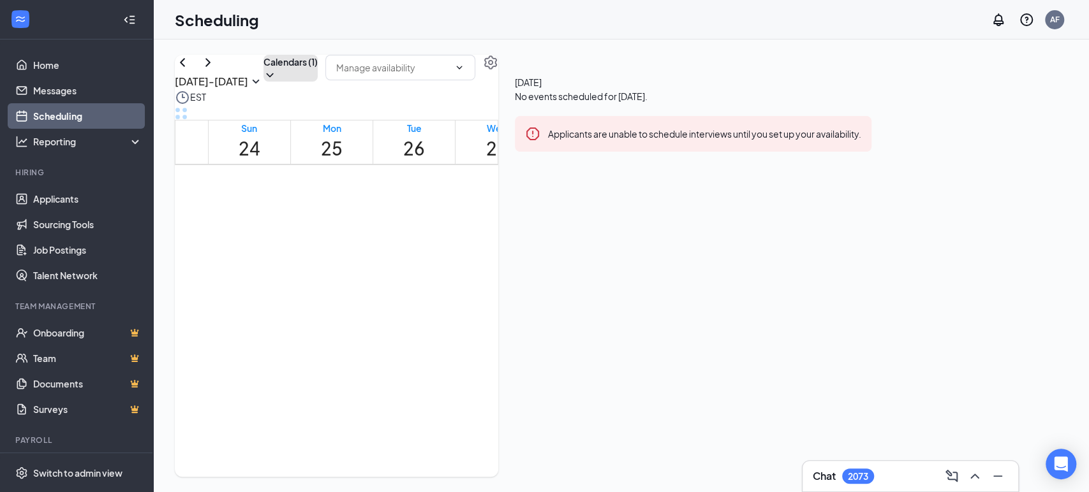
click at [318, 82] on button "Calendars (1)" at bounding box center [290, 68] width 54 height 27
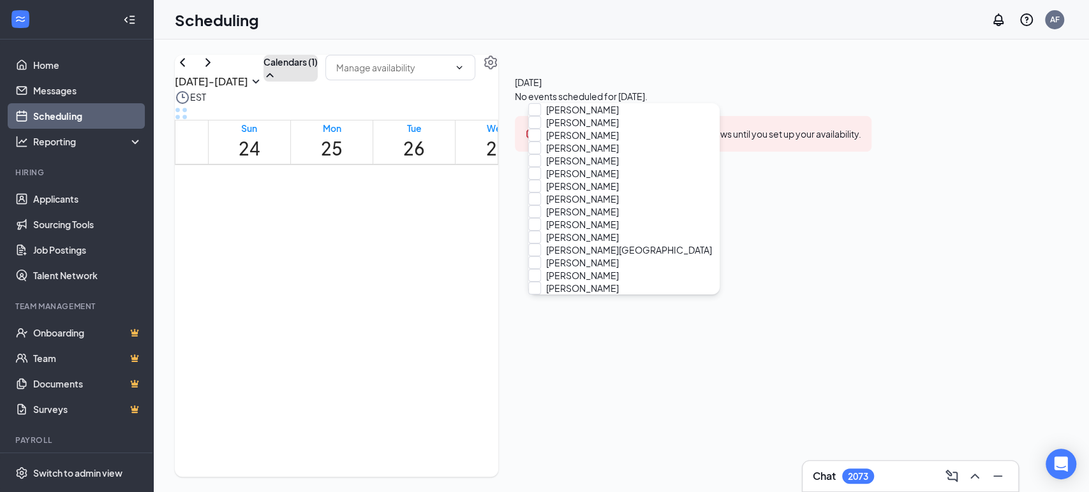
scroll to position [12778, 0]
checkbox input "true"
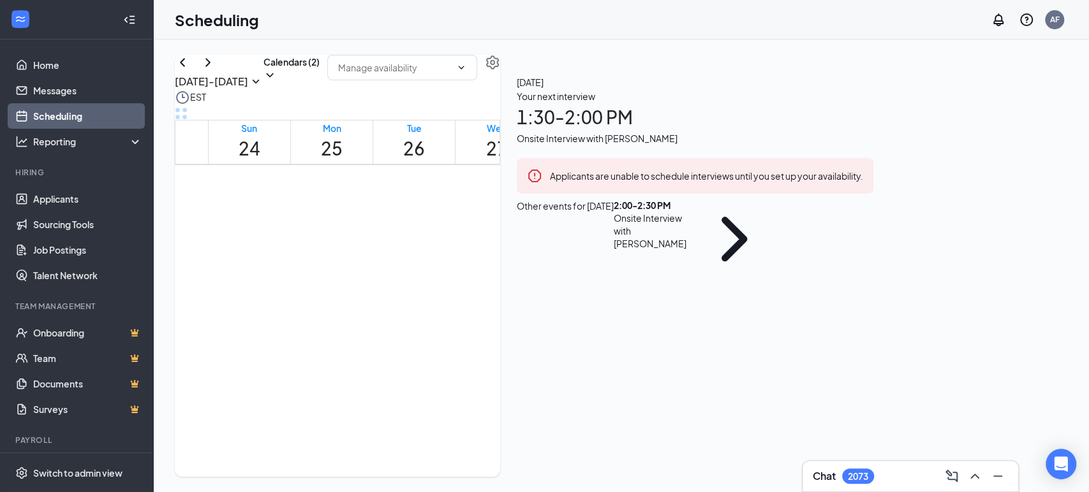
click at [455, 70] on div "[DATE] - [DATE] Calendars (2) EST Sun 24 Mon 25 Tue 26 Wed 27 Thu 28 Fri 29 Sat…" at bounding box center [337, 266] width 325 height 422
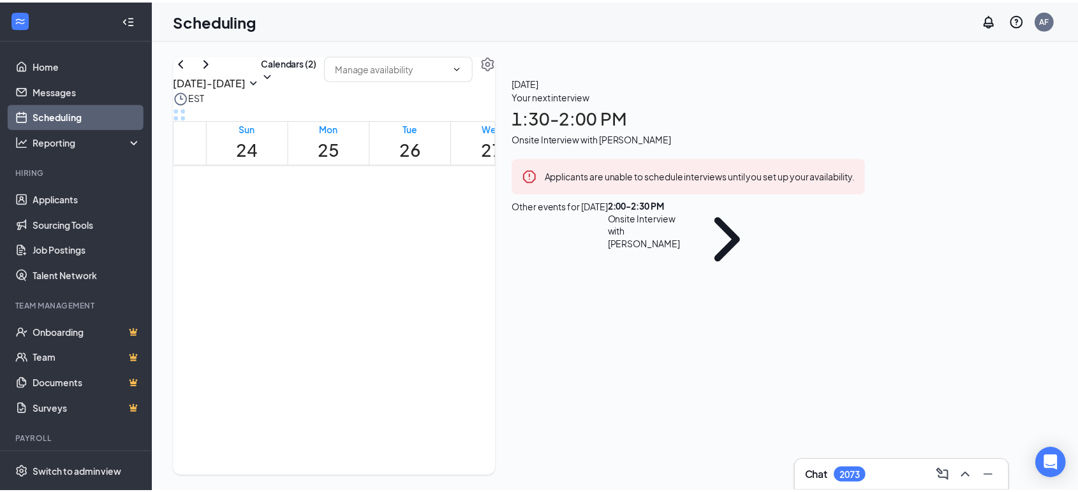
scroll to position [1377, 0]
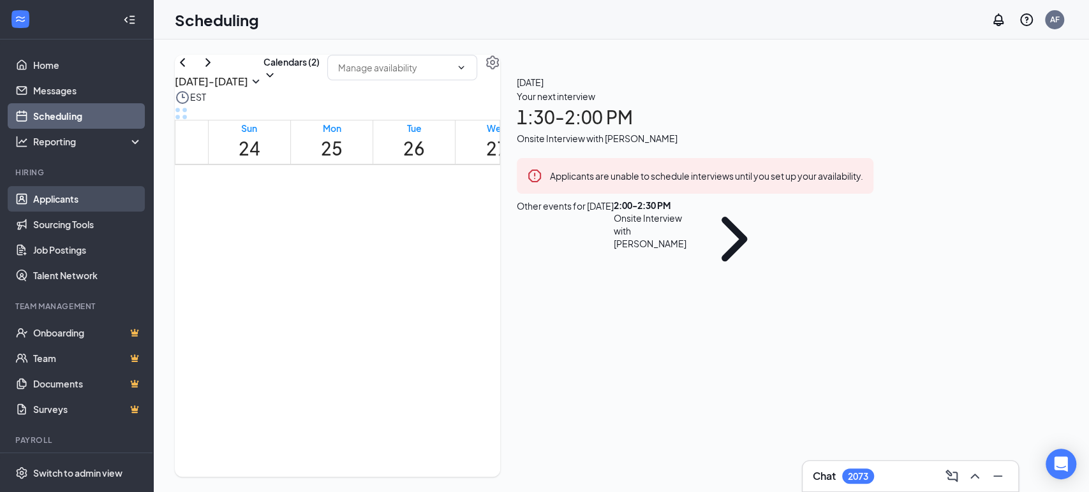
click at [50, 191] on link "Applicants" at bounding box center [87, 199] width 109 height 26
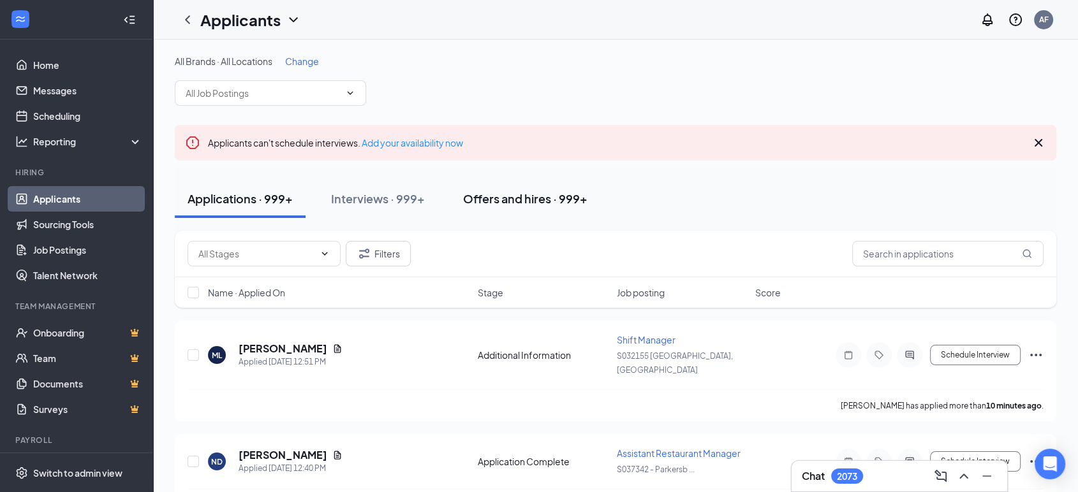
click at [485, 199] on div "Offers and hires · 999+" at bounding box center [525, 199] width 124 height 16
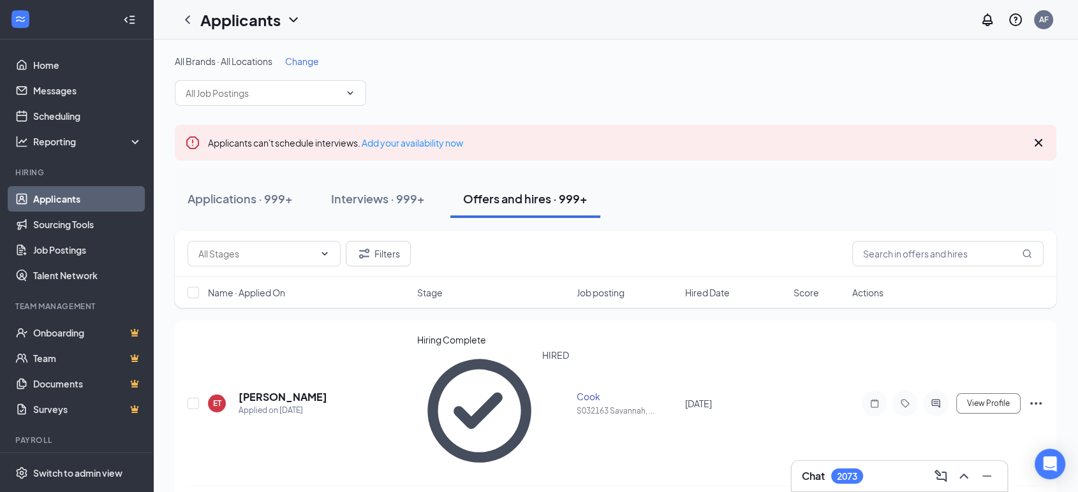
click at [304, 61] on span "Change" at bounding box center [302, 60] width 34 height 11
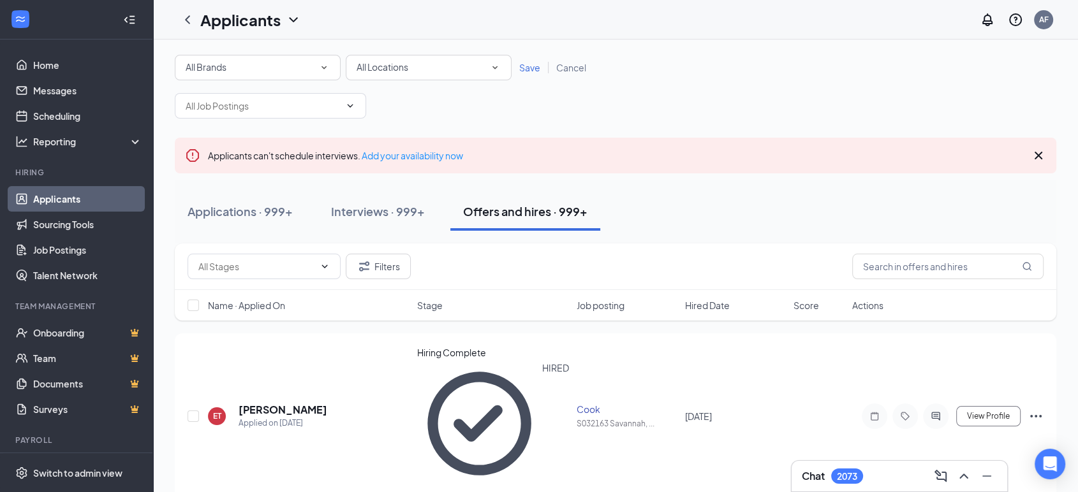
click at [413, 57] on div "All Locations All Locations" at bounding box center [429, 68] width 166 height 26
type input "36025"
click at [386, 99] on span "S036025 - Proctorville, [GEOGRAPHIC_DATA]" at bounding box center [445, 94] width 188 height 11
click at [532, 68] on span "Save" at bounding box center [529, 67] width 21 height 11
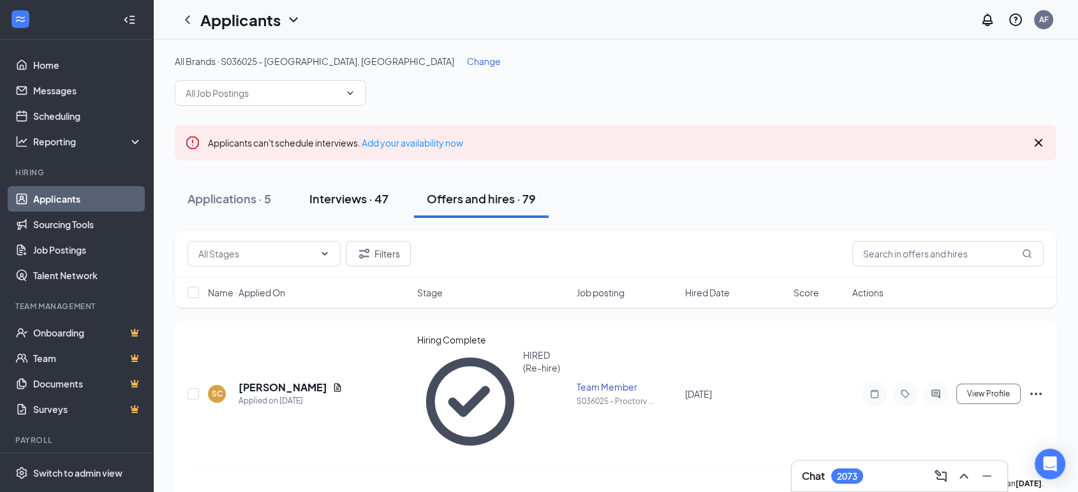
click at [357, 203] on div "Interviews · 47" at bounding box center [348, 199] width 79 height 16
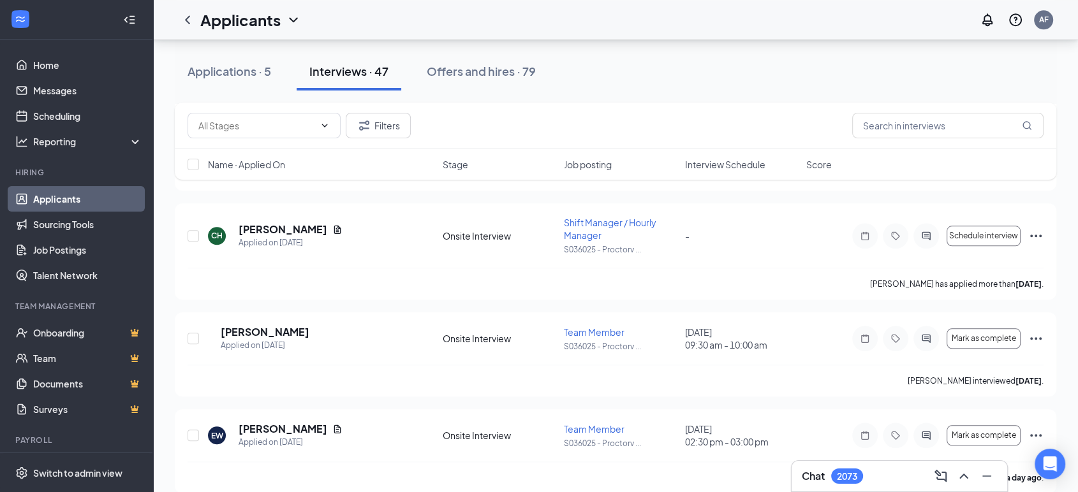
scroll to position [1317, 0]
click at [54, 64] on link "Home" at bounding box center [87, 65] width 109 height 26
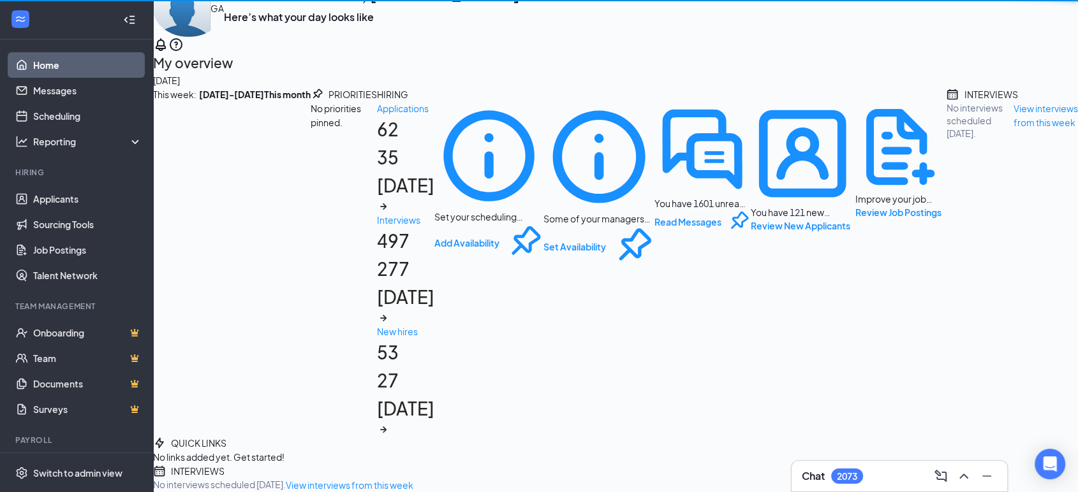
scroll to position [177, 0]
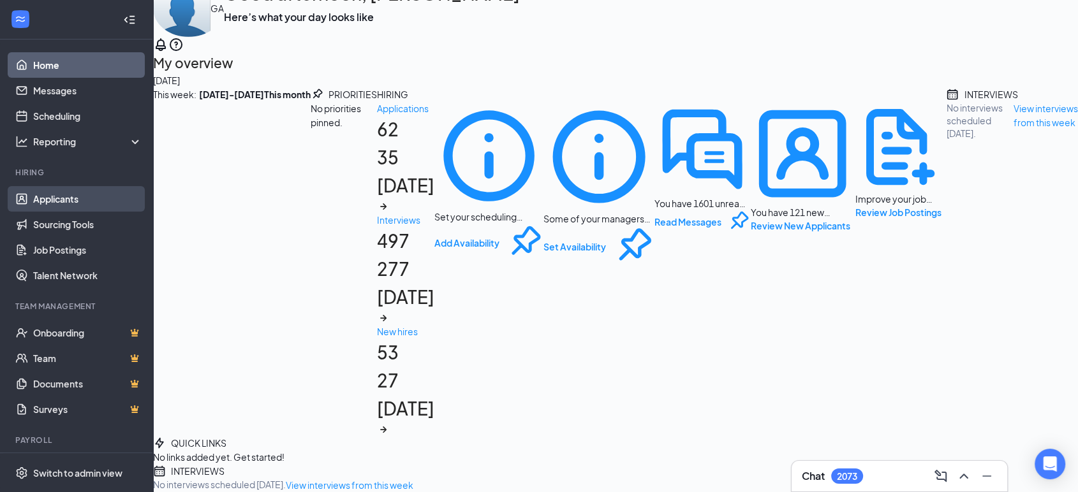
click at [45, 201] on link "Applicants" at bounding box center [87, 199] width 109 height 26
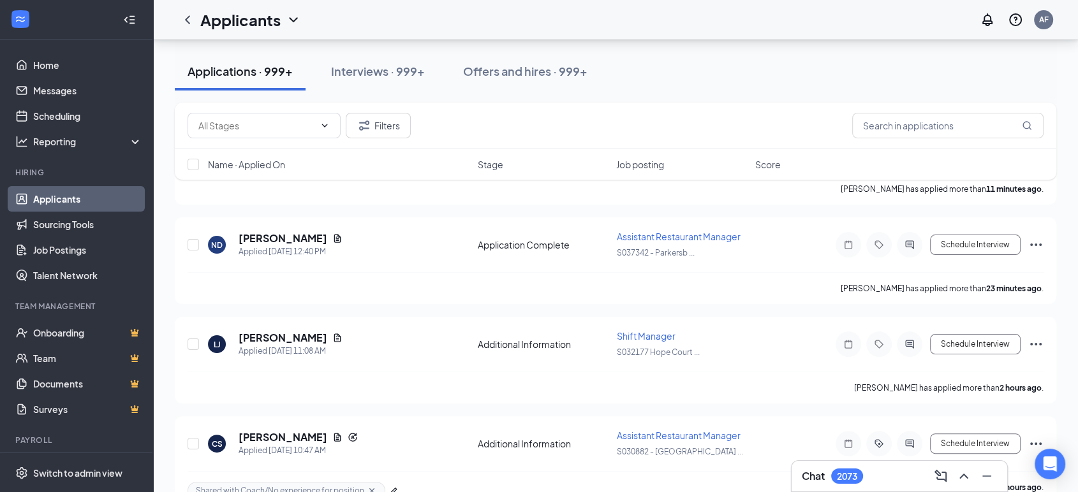
click at [62, 202] on link "Applicants" at bounding box center [87, 199] width 109 height 26
